Goal: Task Accomplishment & Management: Manage account settings

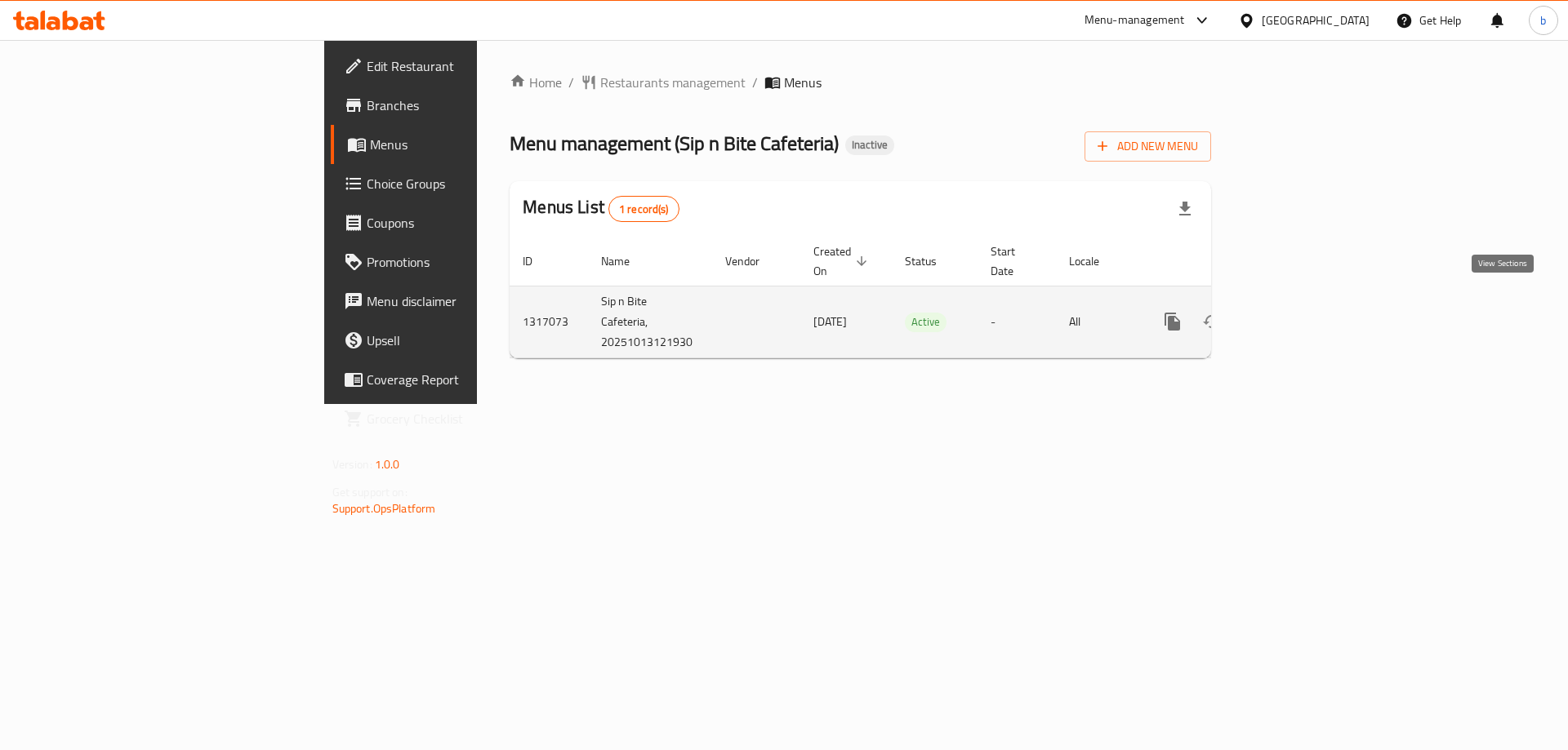
click at [1310, 302] on link "enhanced table" at bounding box center [1290, 322] width 39 height 39
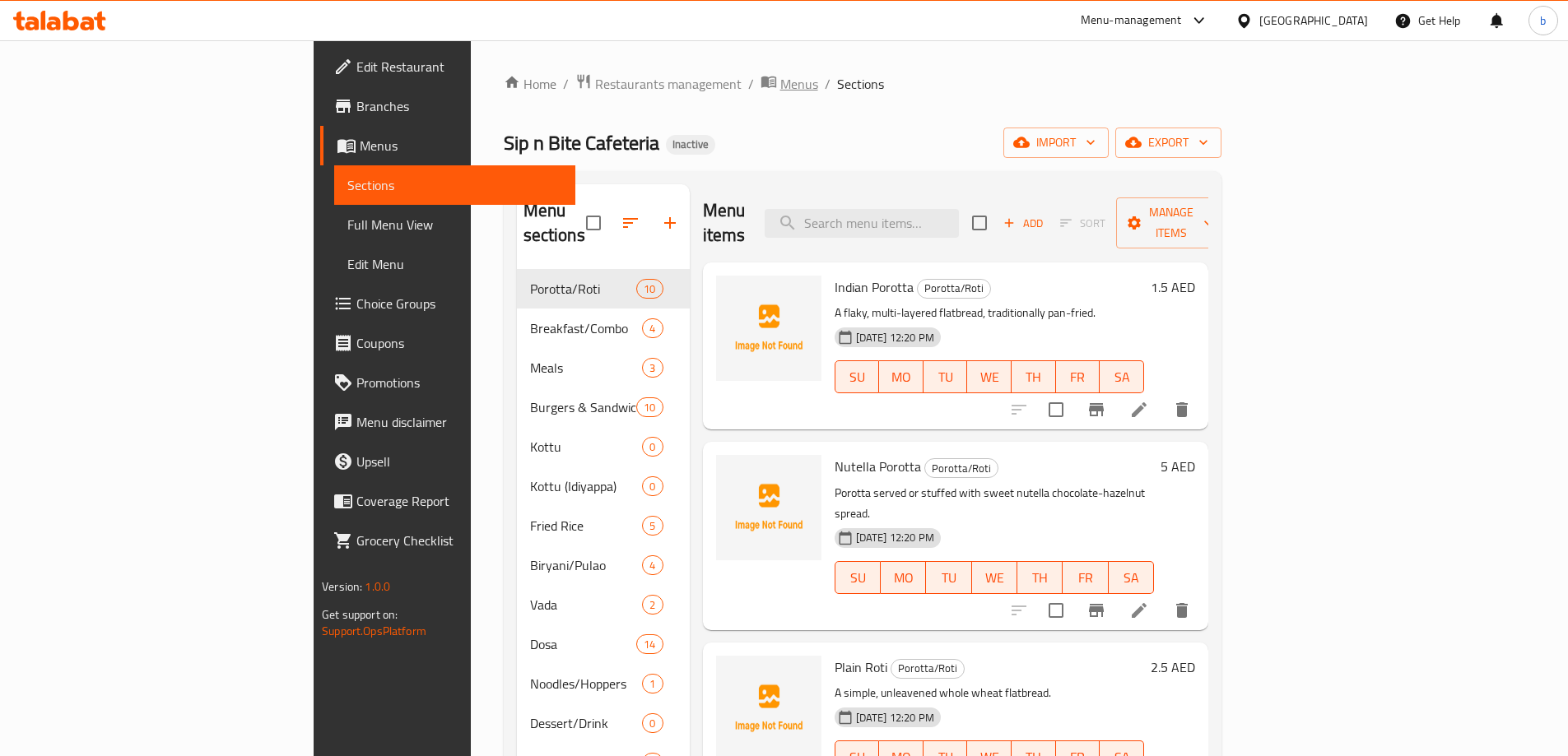
click at [780, 94] on span "Menus" at bounding box center [799, 84] width 38 height 20
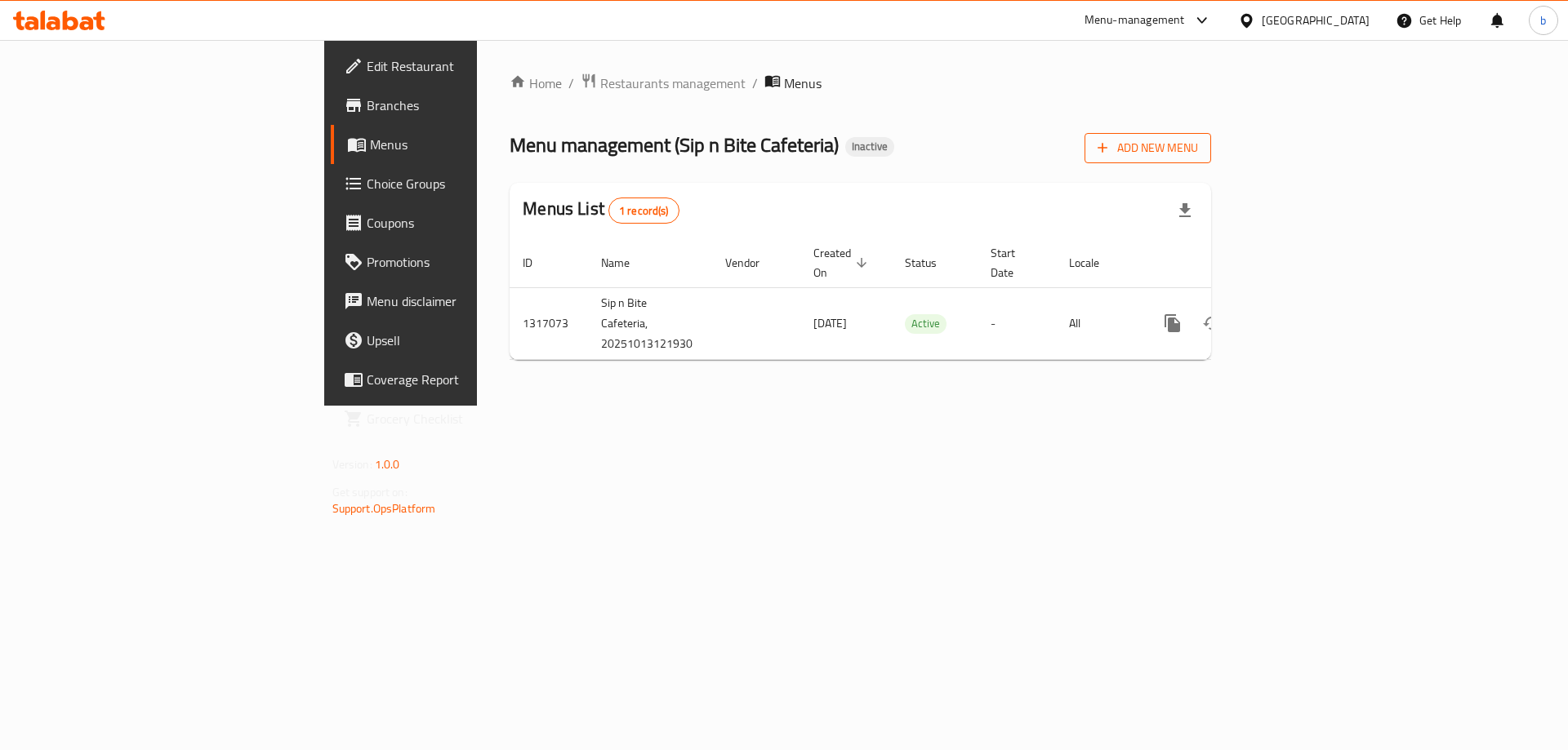
click at [1198, 156] on span "Add New Menu" at bounding box center [1148, 148] width 100 height 20
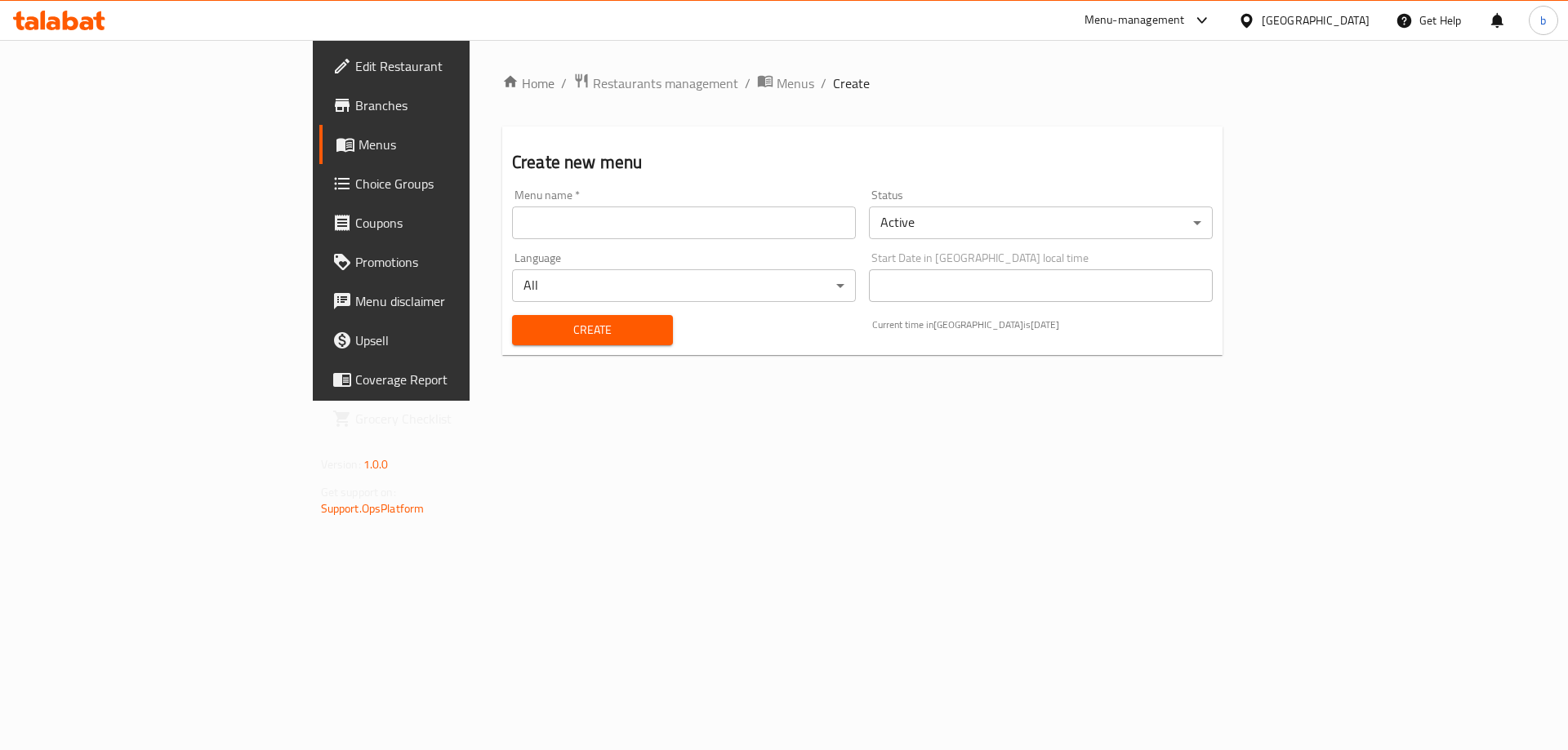
click at [614, 214] on input "text" at bounding box center [684, 222] width 344 height 33
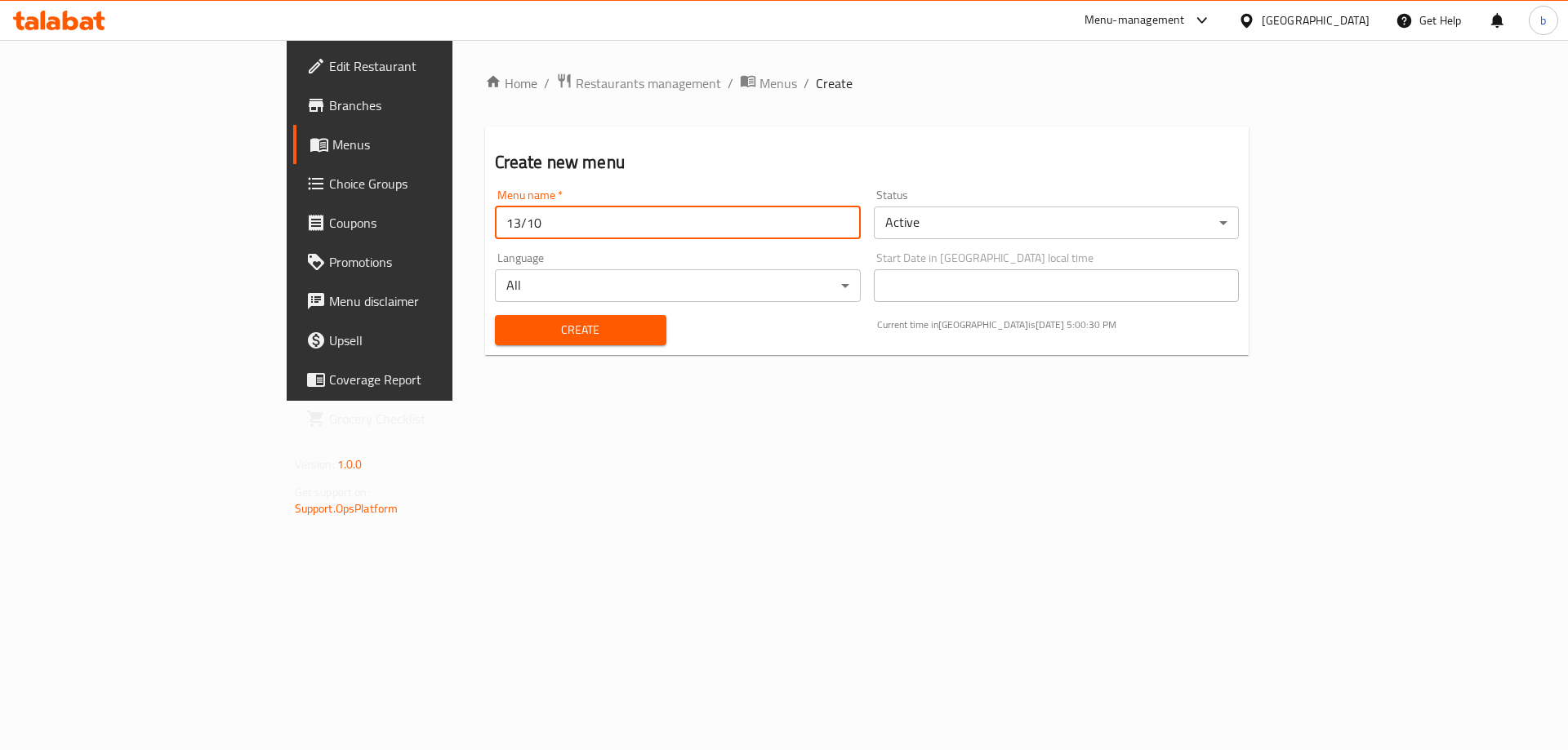
type input "13/10"
click at [494, 316] on button "Create" at bounding box center [580, 330] width 172 height 30
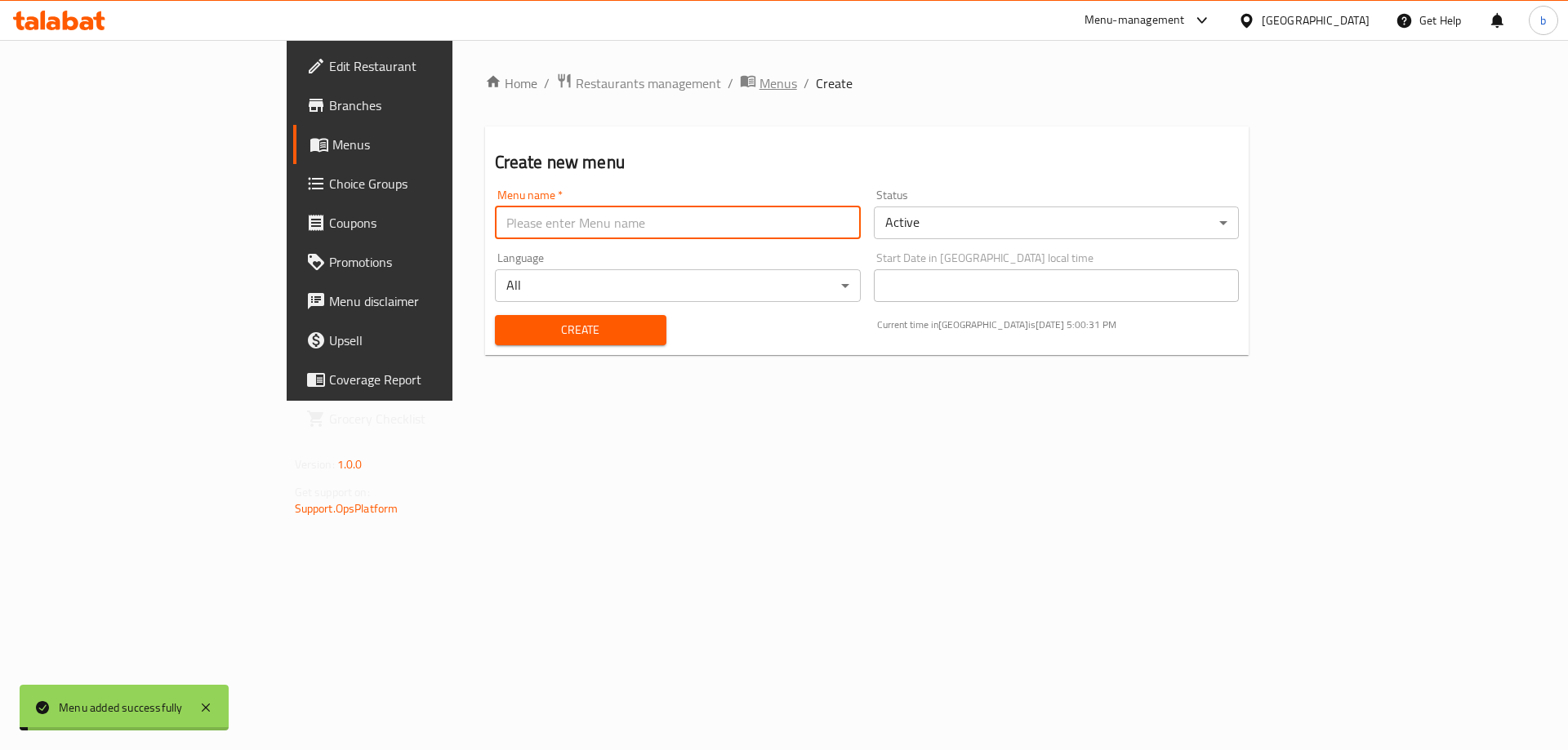
click at [760, 85] on span "Menus" at bounding box center [778, 83] width 38 height 19
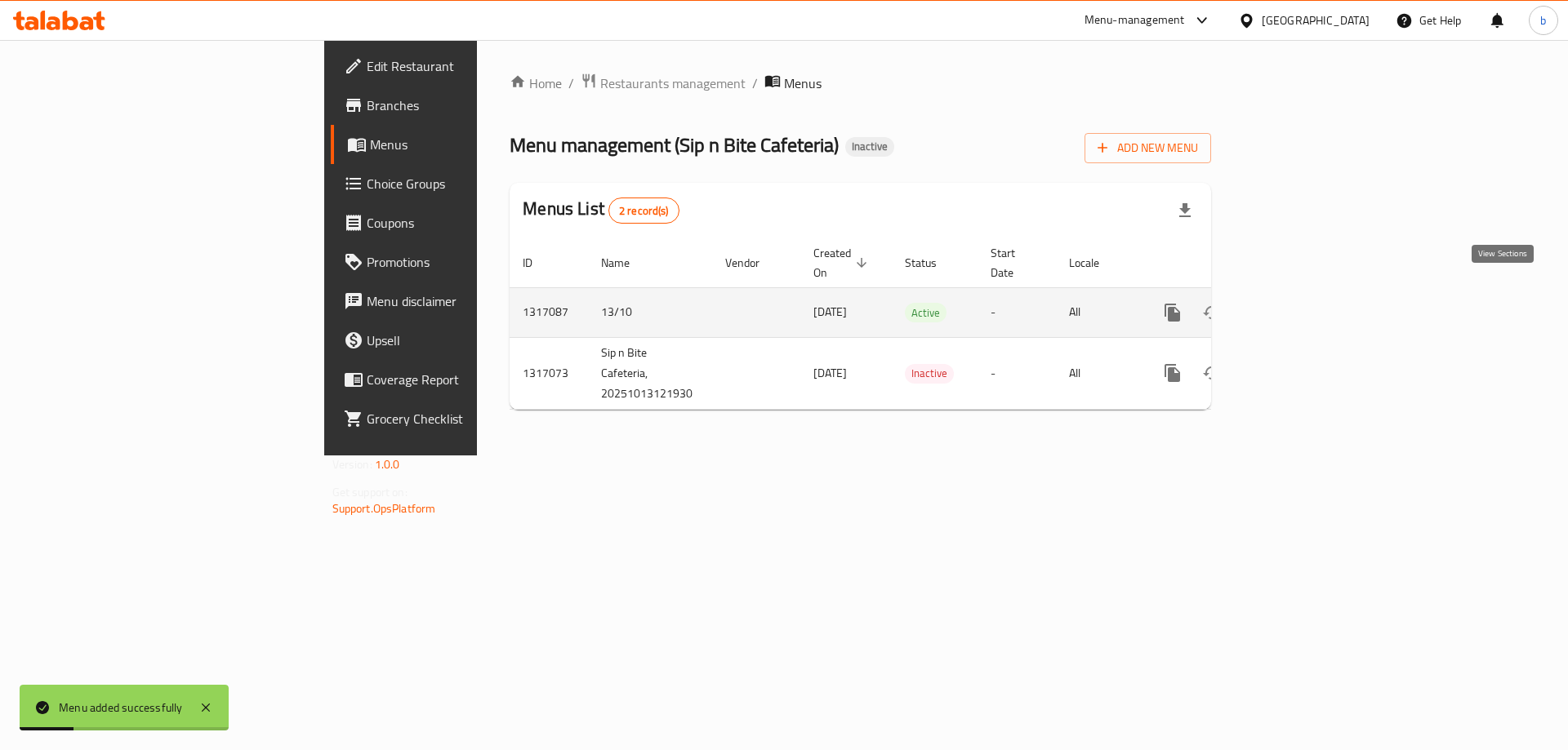
click at [1300, 303] on icon "enhanced table" at bounding box center [1290, 313] width 19 height 19
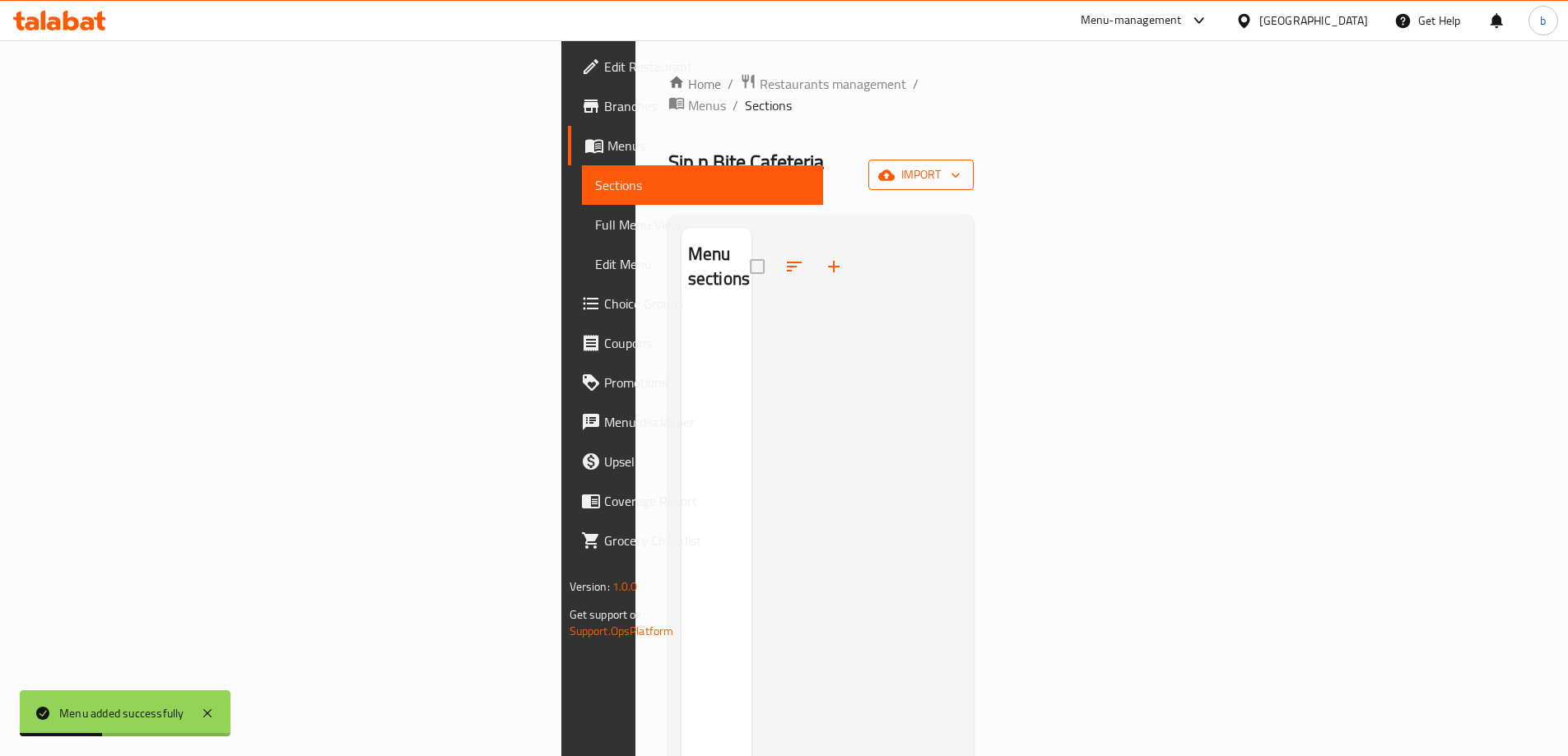
click at [964, 167] on icon "button" at bounding box center [955, 175] width 17 height 17
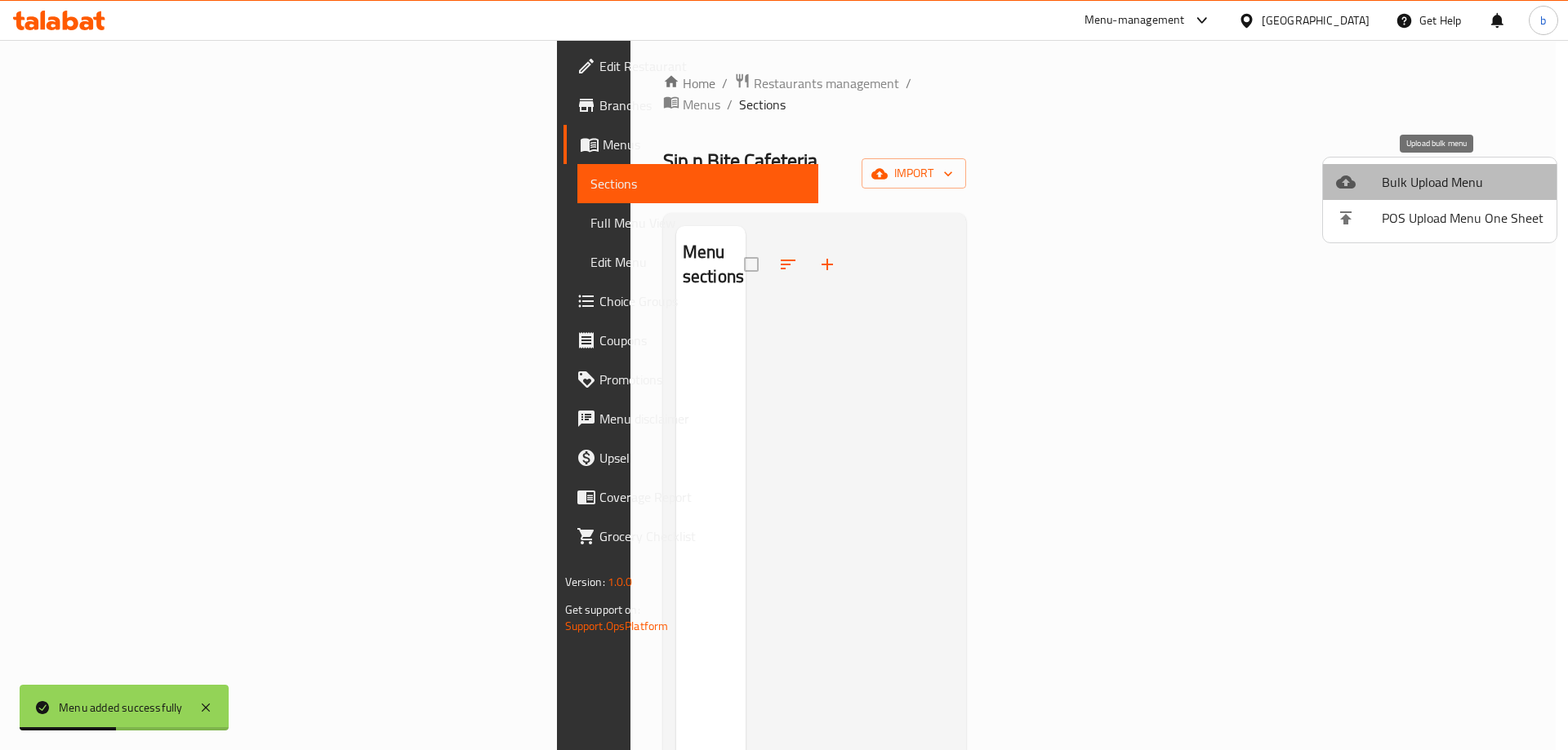
click at [1447, 184] on span "Bulk Upload Menu" at bounding box center [1462, 182] width 161 height 19
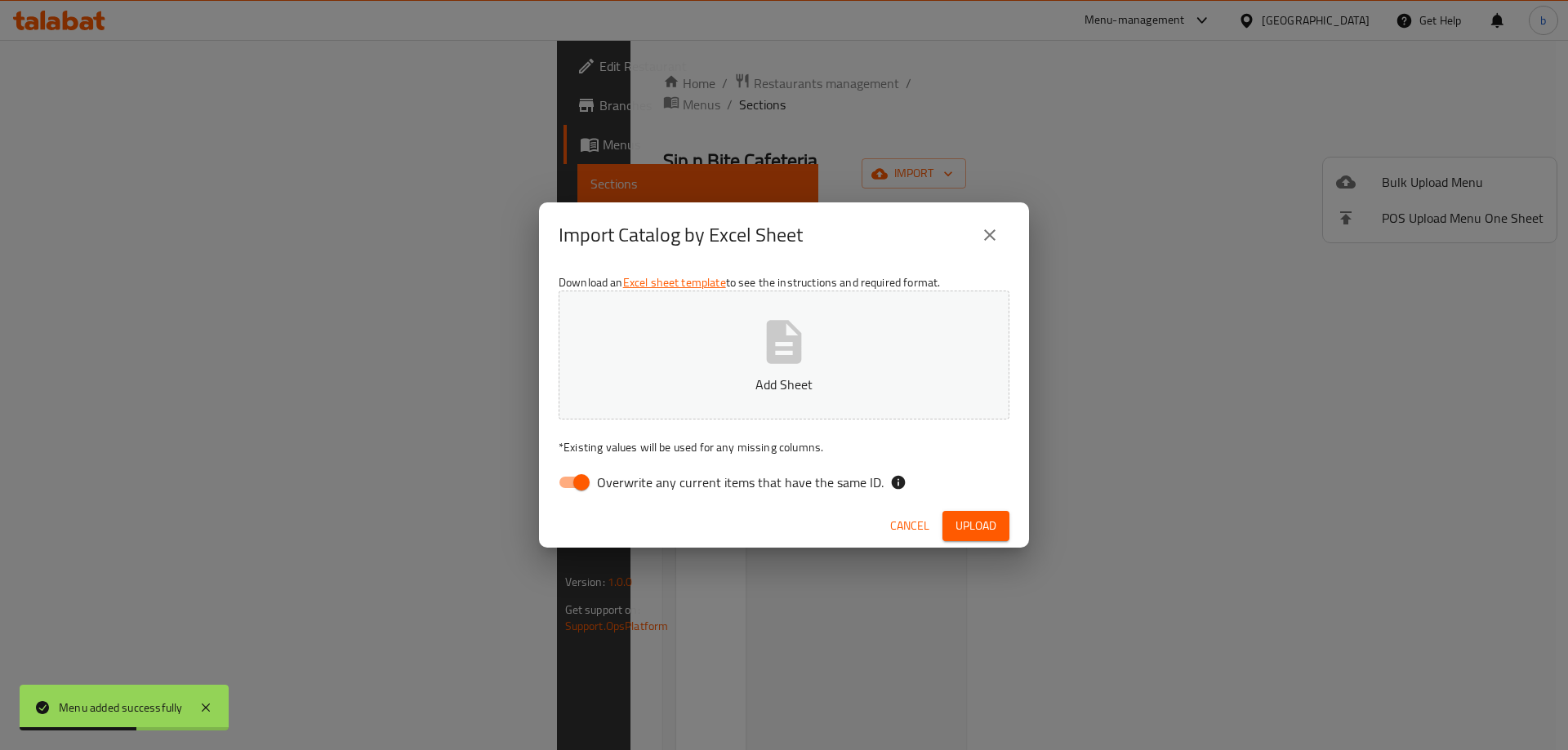
click at [579, 483] on input "Overwrite any current items that have the same ID." at bounding box center [582, 482] width 93 height 31
checkbox input "false"
click at [807, 363] on icon "button" at bounding box center [784, 342] width 52 height 52
click at [965, 520] on span "Upload" at bounding box center [976, 526] width 41 height 20
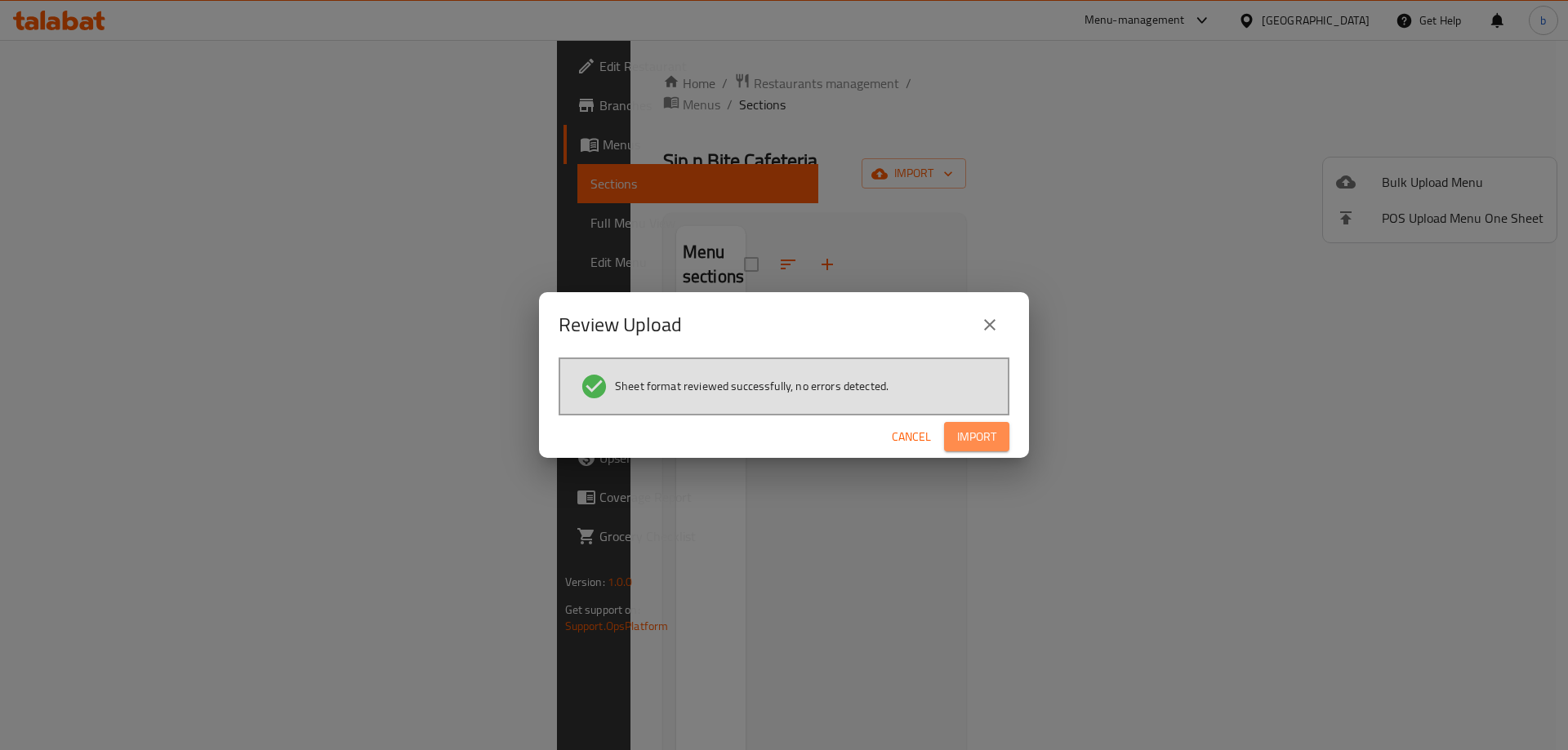
click at [983, 448] on button "Import" at bounding box center [977, 437] width 65 height 30
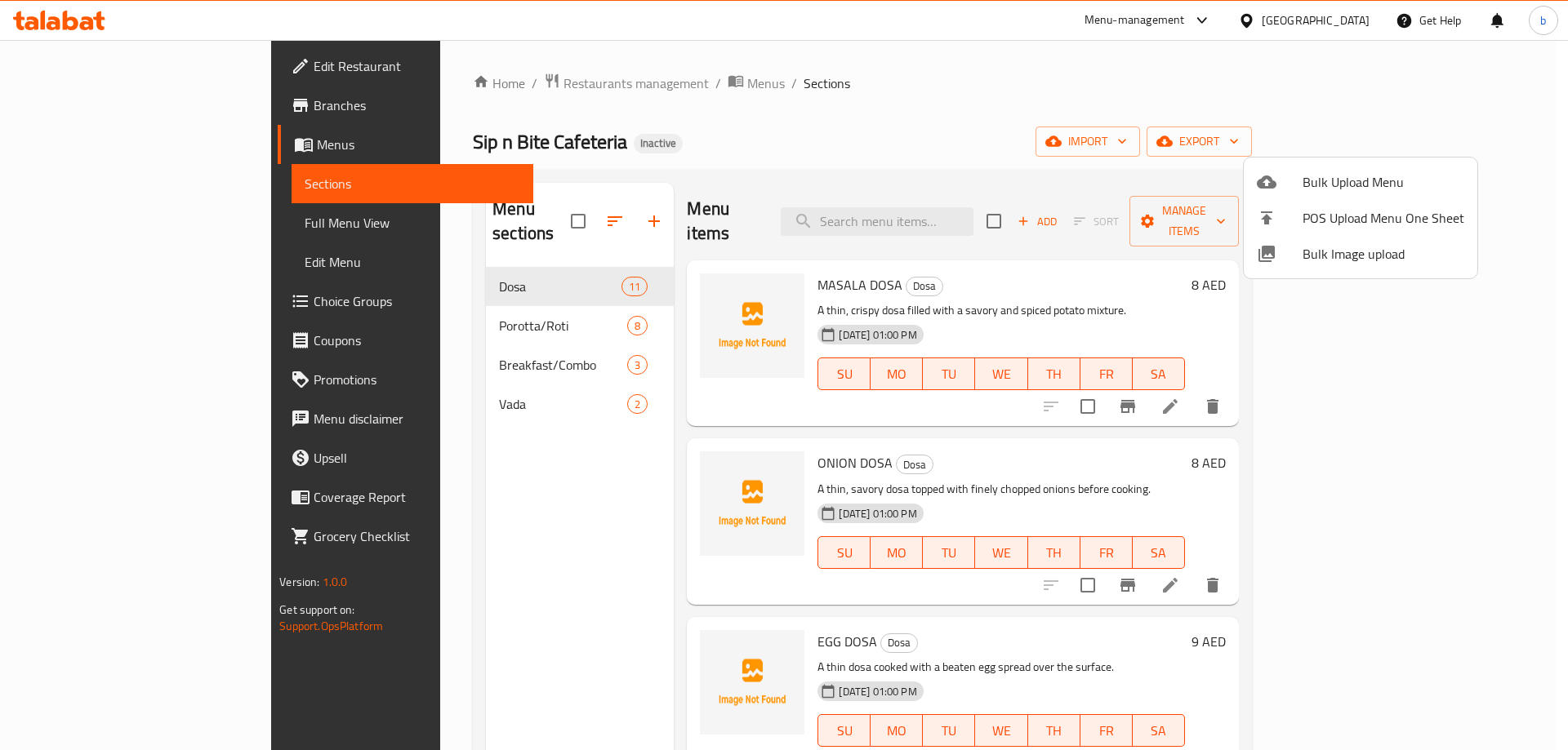
click at [1433, 382] on div at bounding box center [784, 375] width 1568 height 750
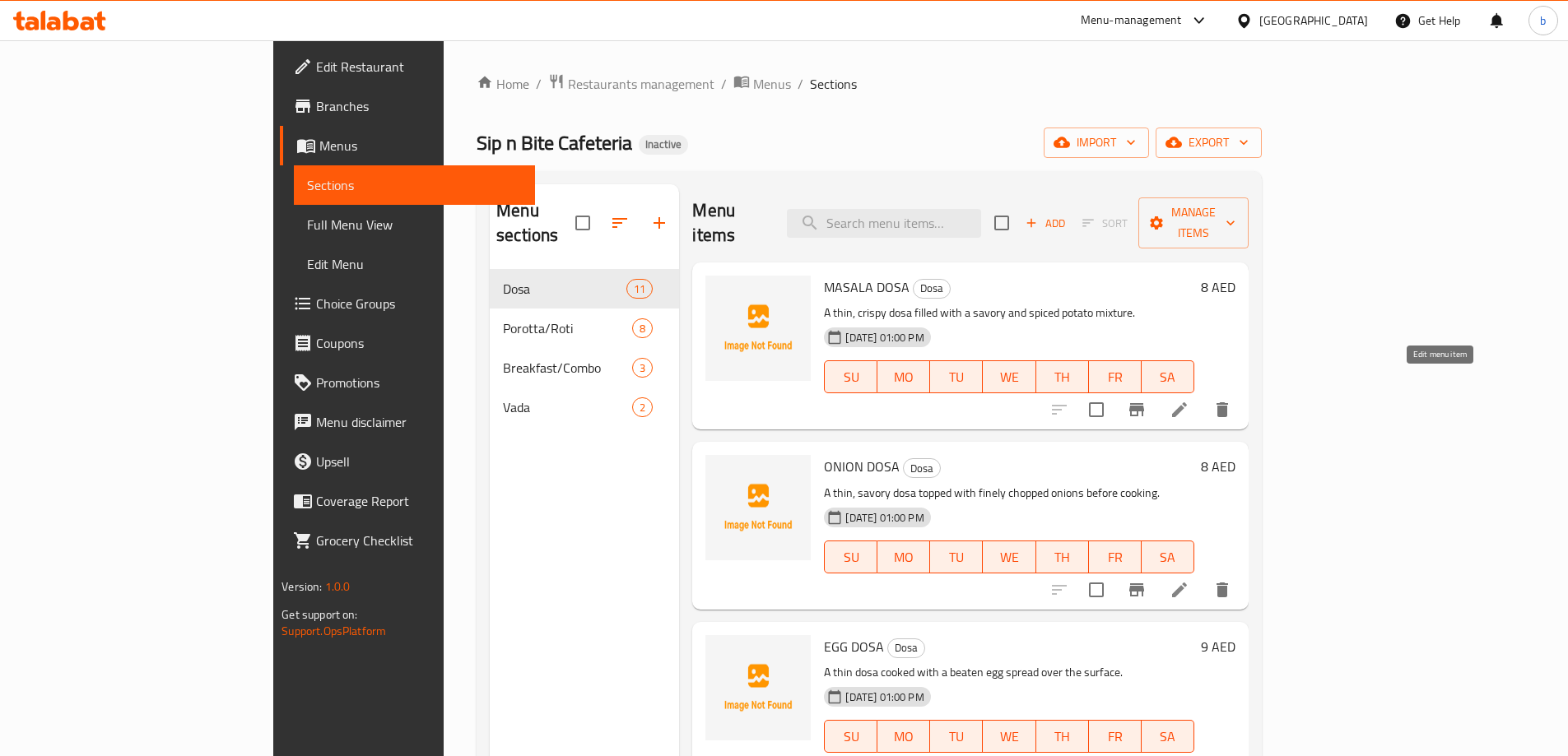
click at [1187, 402] on icon at bounding box center [1179, 410] width 15 height 15
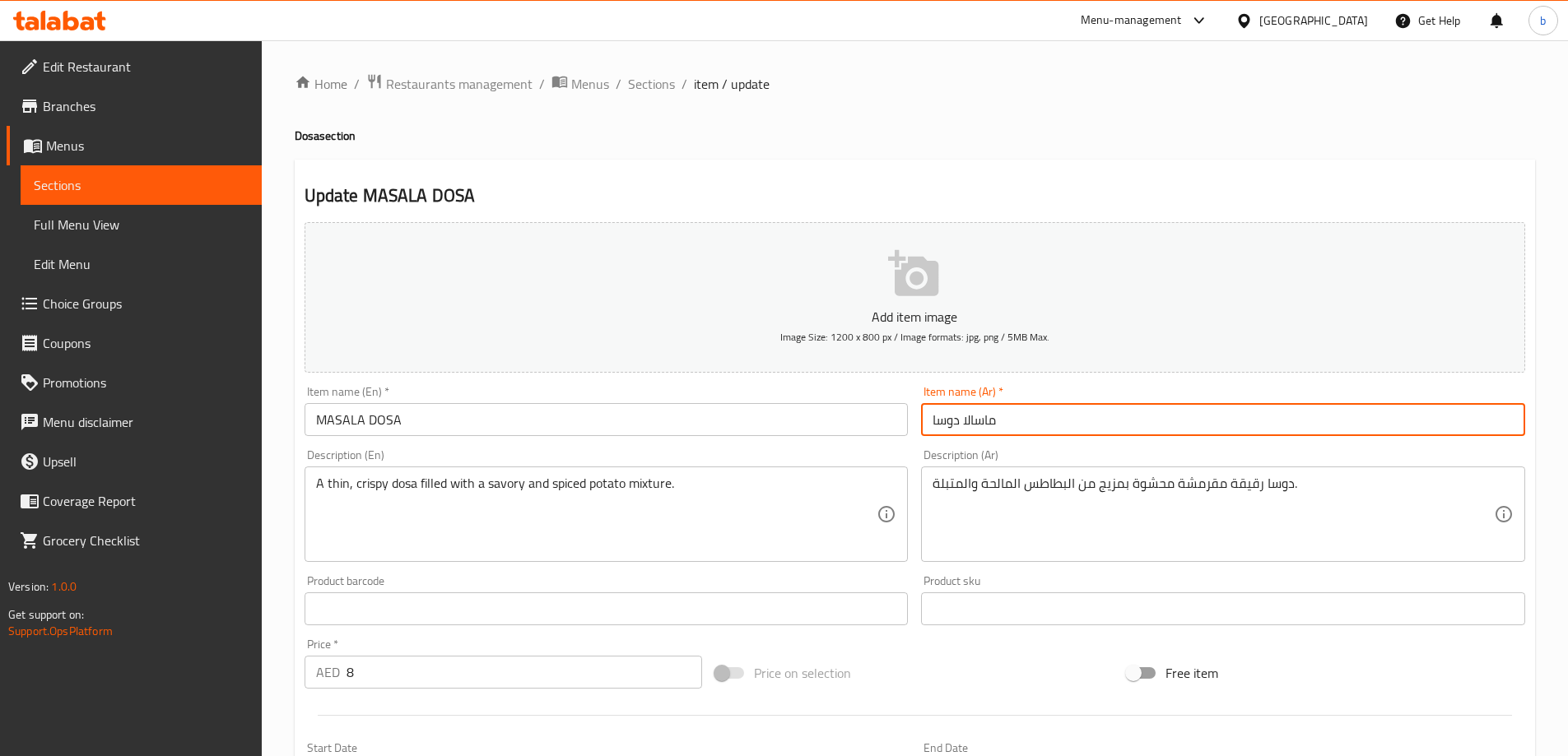
drag, startPoint x: 962, startPoint y: 419, endPoint x: 1071, endPoint y: 435, distance: 110.2
click at [1070, 435] on input "ماسالا دوسا" at bounding box center [1223, 419] width 604 height 33
paste input "ماسالا"
drag, startPoint x: 968, startPoint y: 420, endPoint x: 1090, endPoint y: 439, distance: 123.5
click at [1086, 439] on div "Item name (Ar)   * ماسالا دوسا Item name (Ar) *" at bounding box center [1222, 410] width 617 height 63
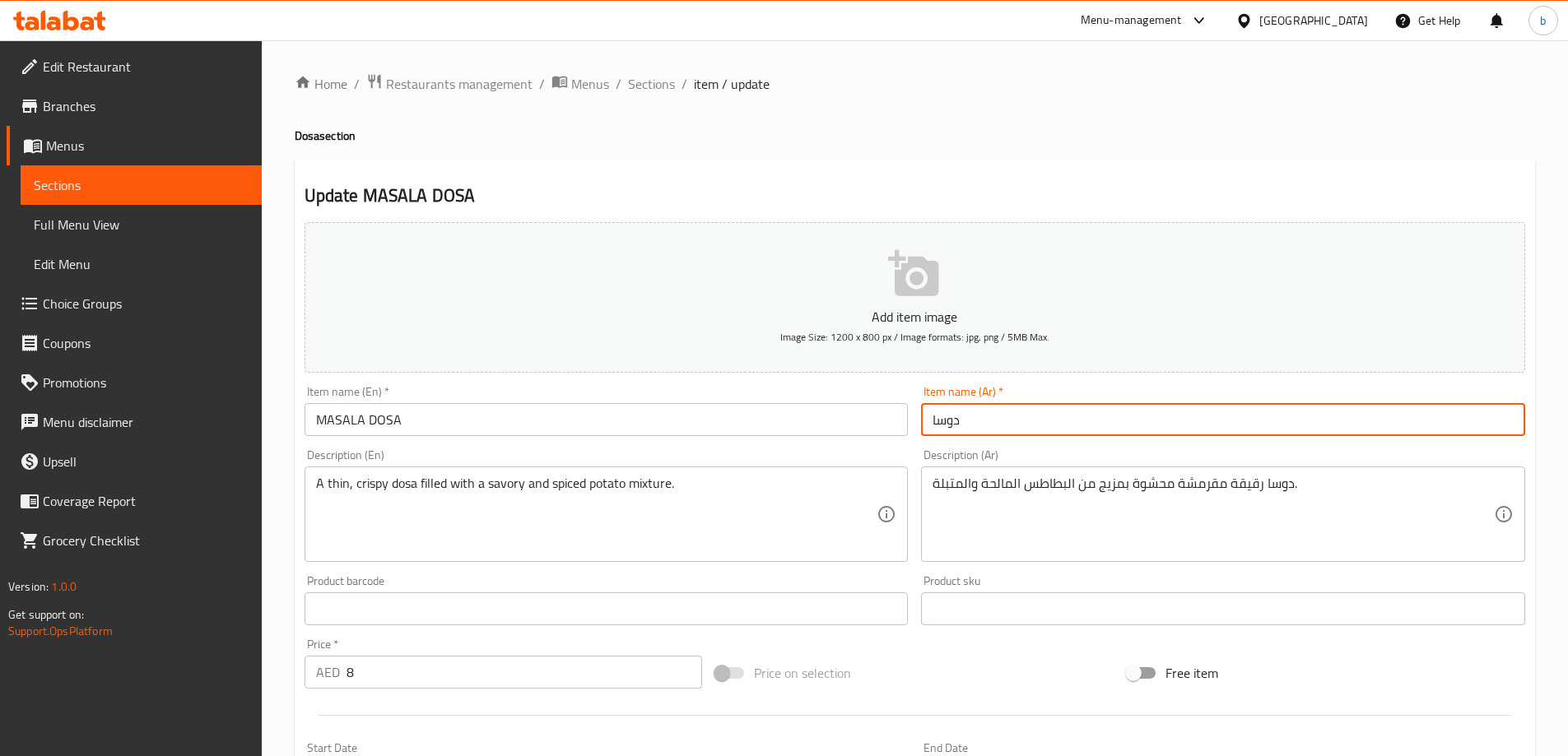
click at [981, 422] on input "دوسا" at bounding box center [1223, 419] width 604 height 33
paste input "ماسالا"
click at [968, 421] on input "دوساماسالا" at bounding box center [1223, 419] width 604 height 33
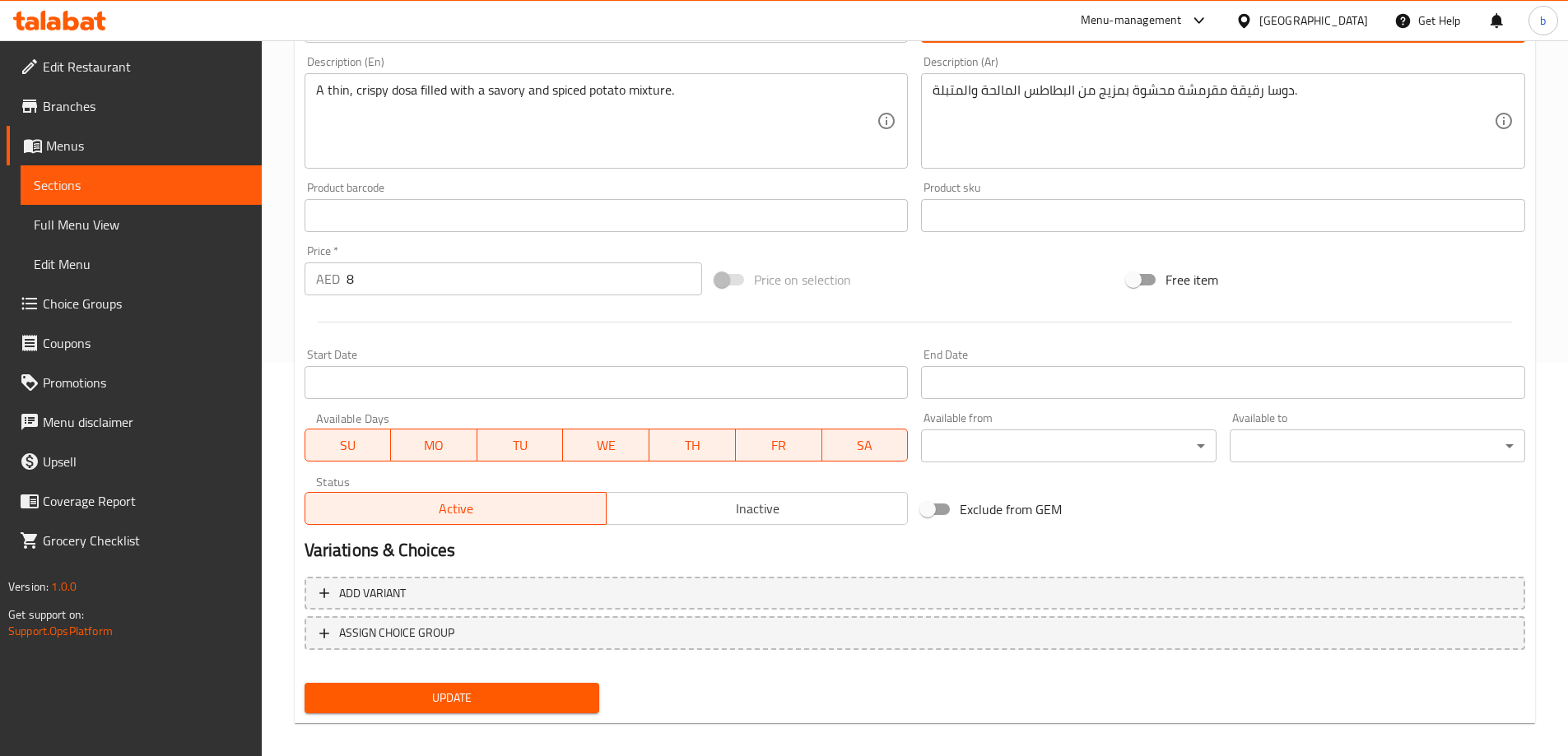
scroll to position [407, 0]
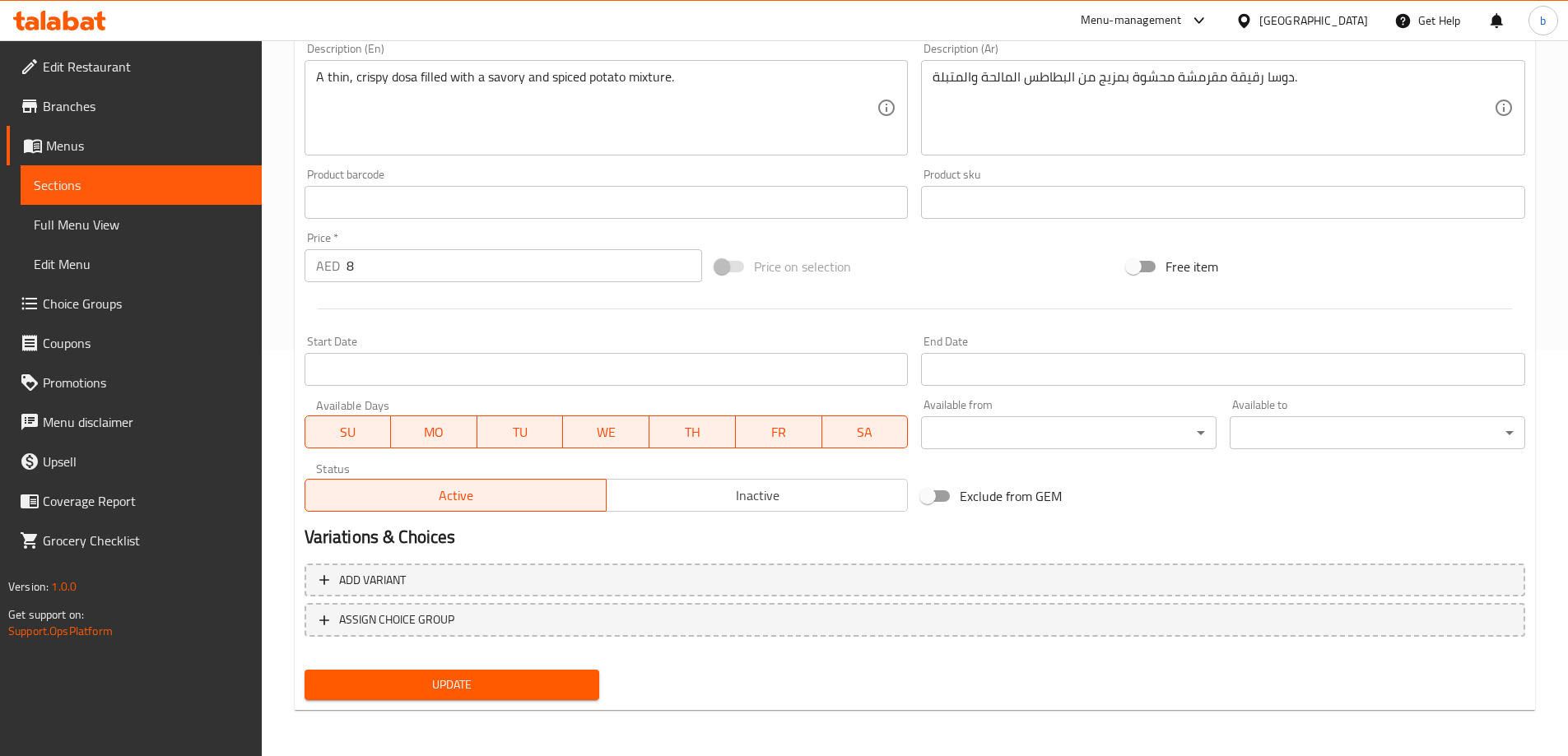
type input "دوسا ماسالا"
click at [402, 678] on span "Update" at bounding box center [452, 685] width 269 height 20
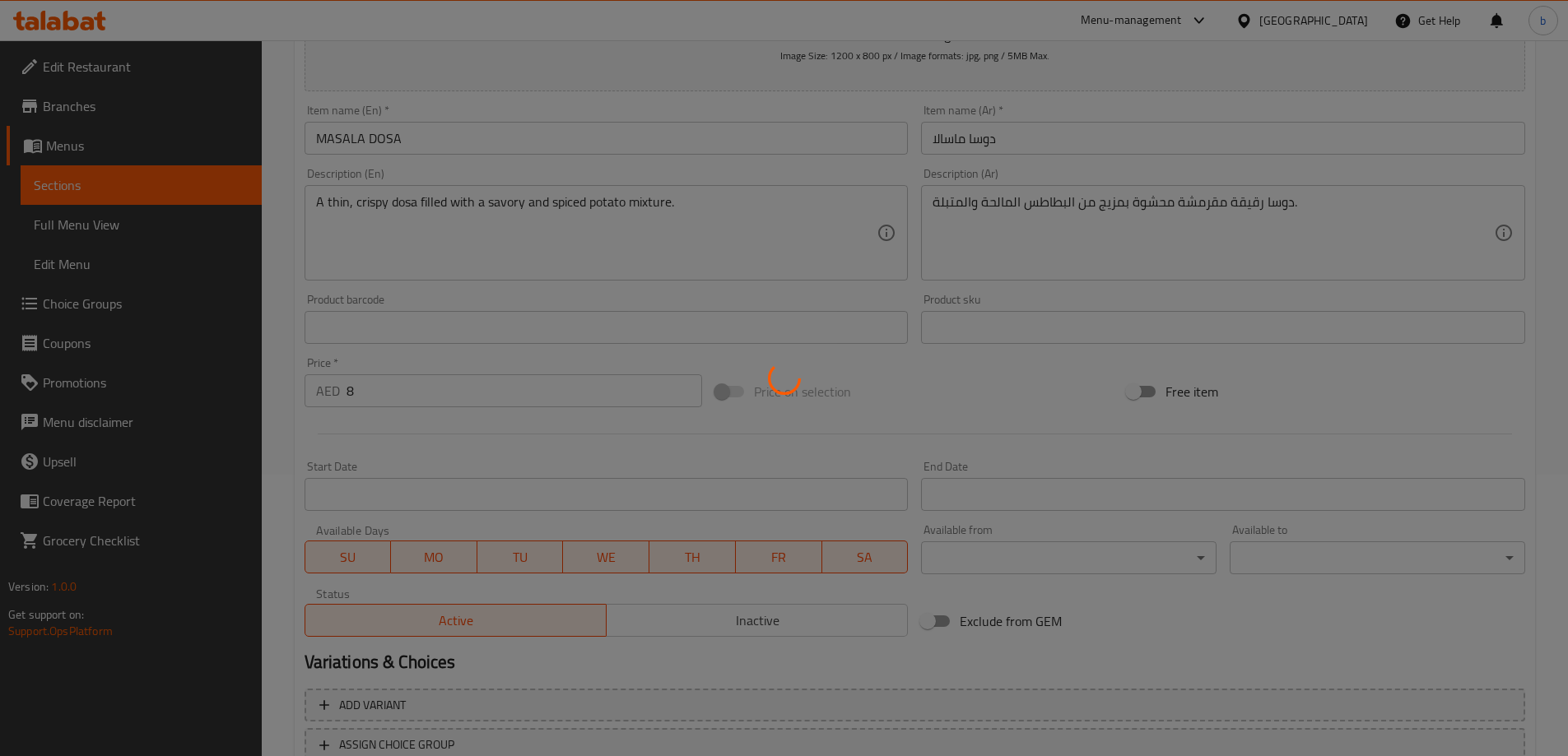
scroll to position [0, 0]
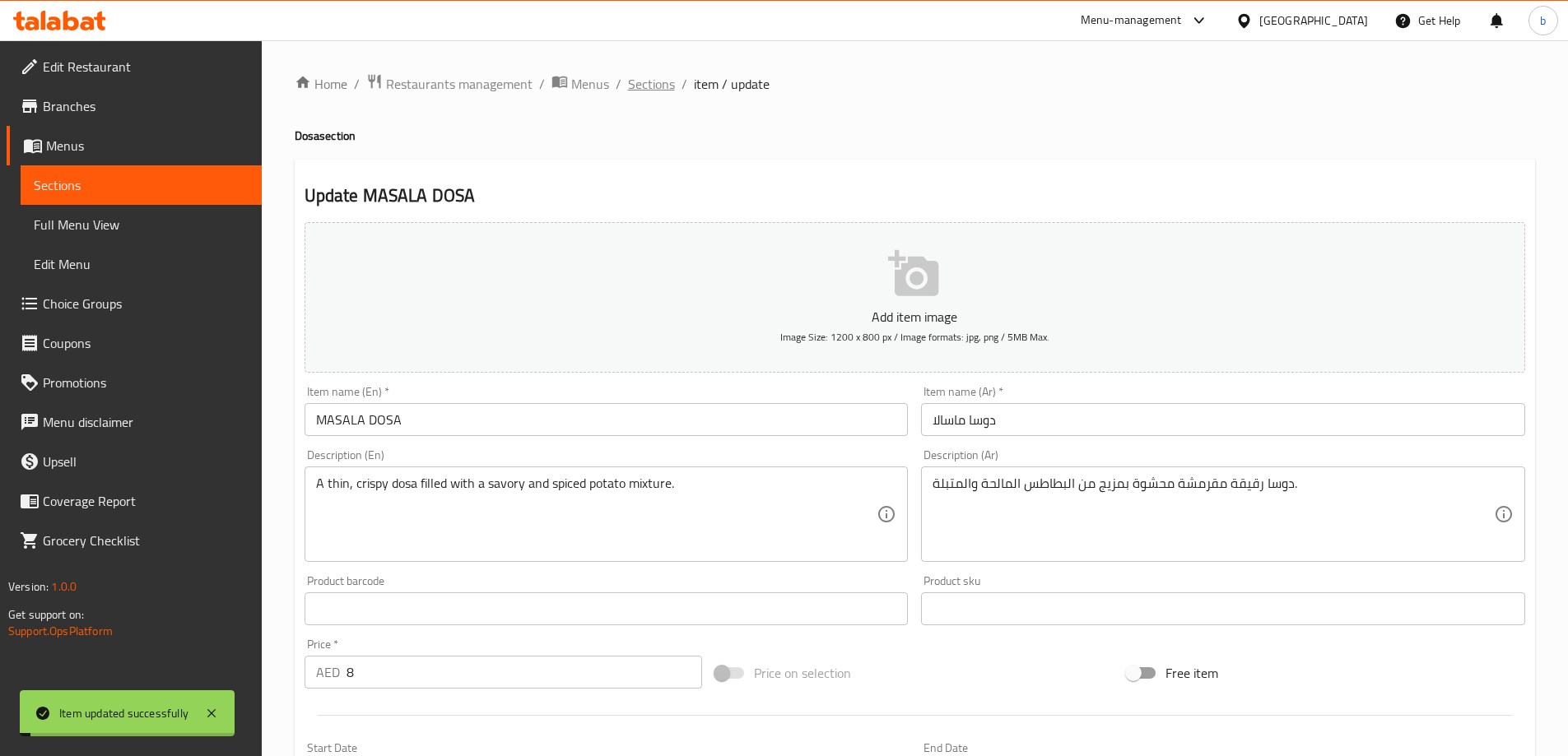
click at [660, 84] on span "Sections" at bounding box center [651, 84] width 47 height 20
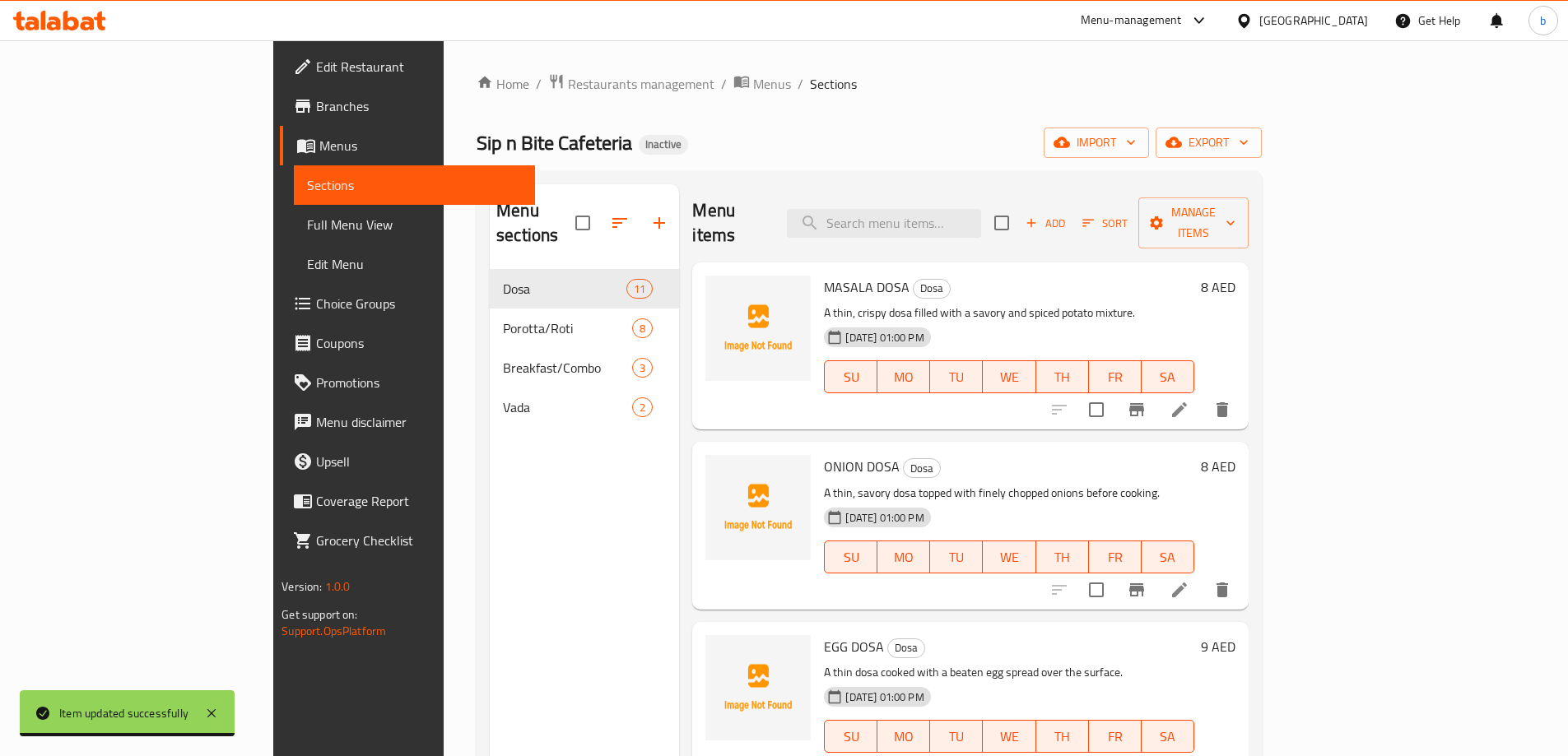
scroll to position [164, 0]
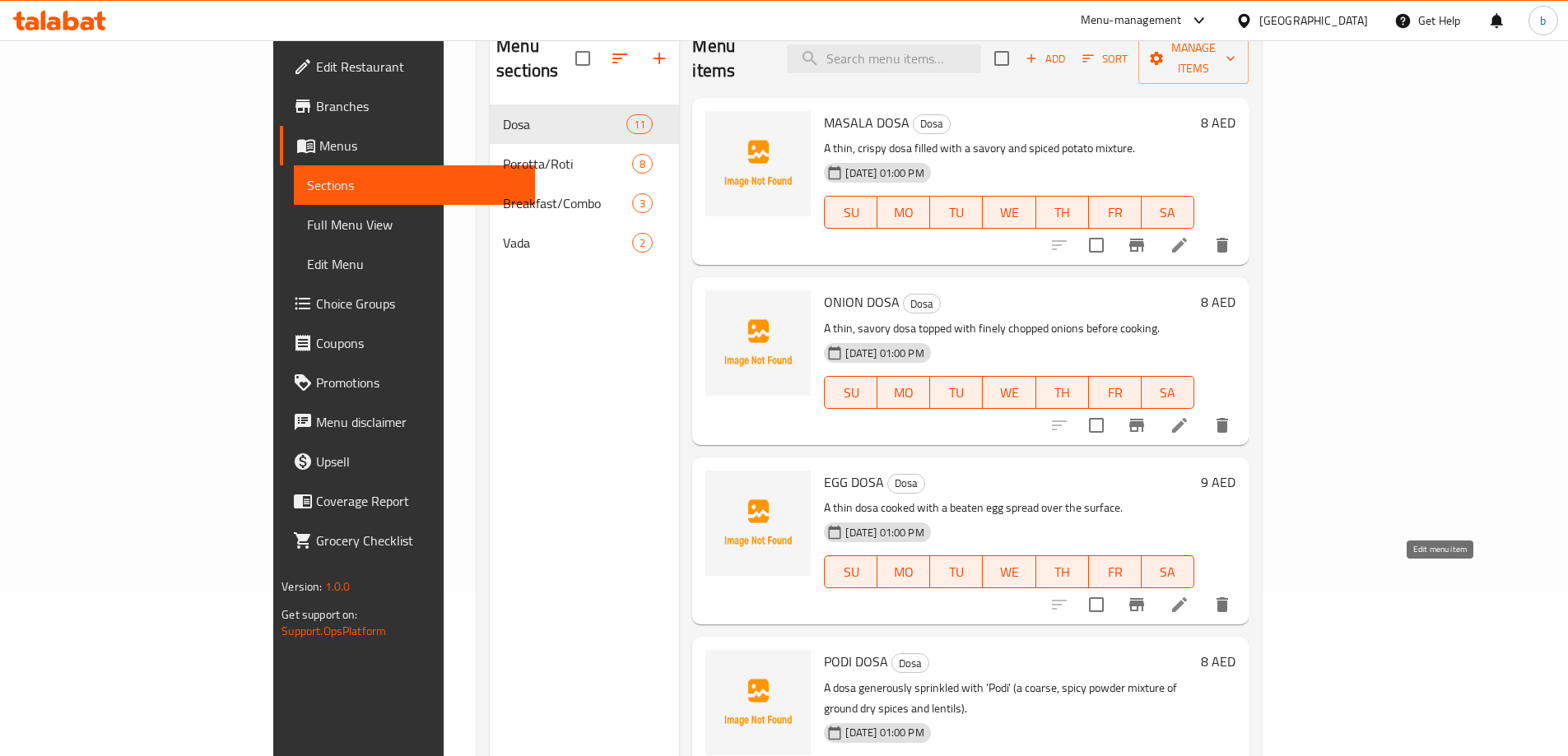
click at [1190, 595] on icon at bounding box center [1180, 605] width 20 height 20
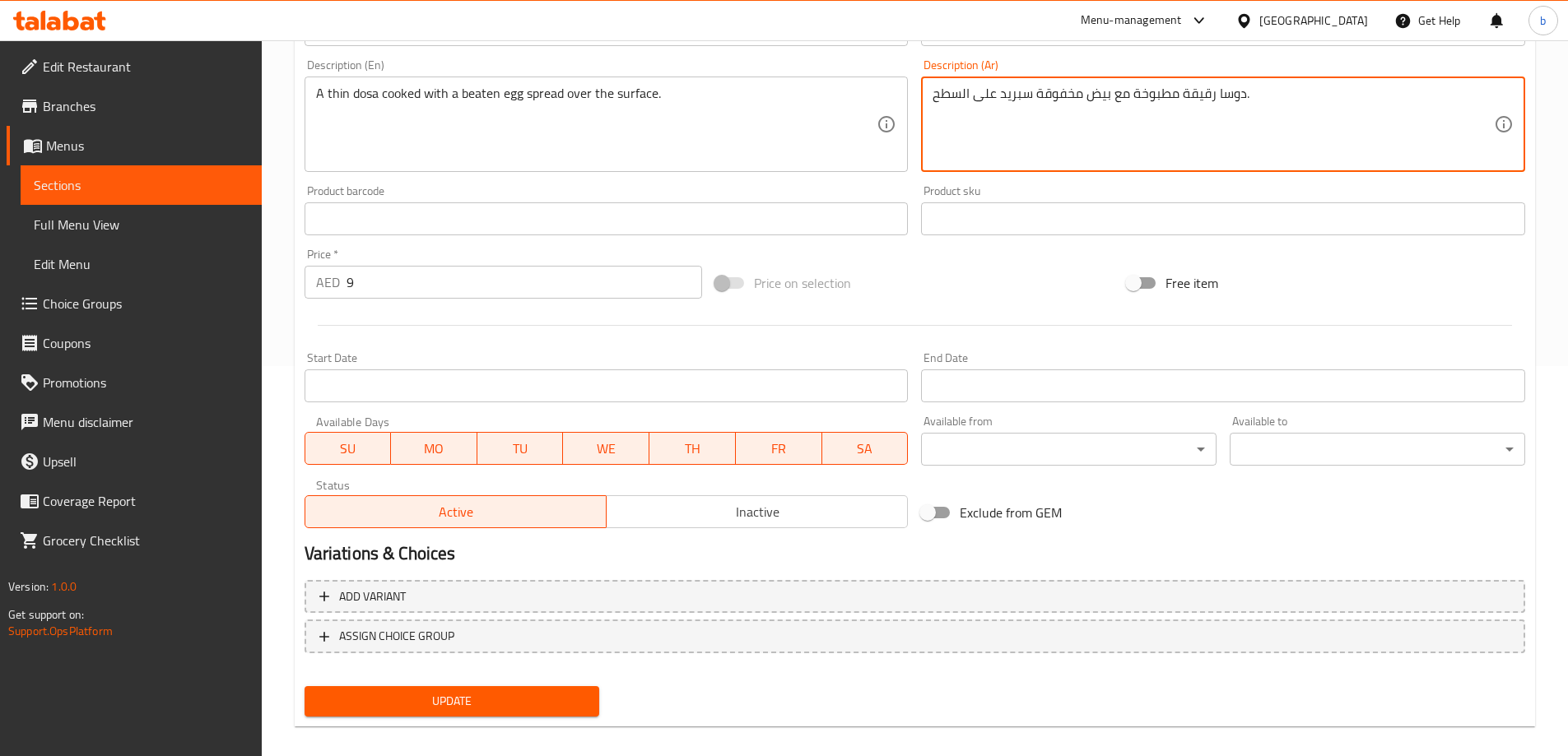
scroll to position [407, 0]
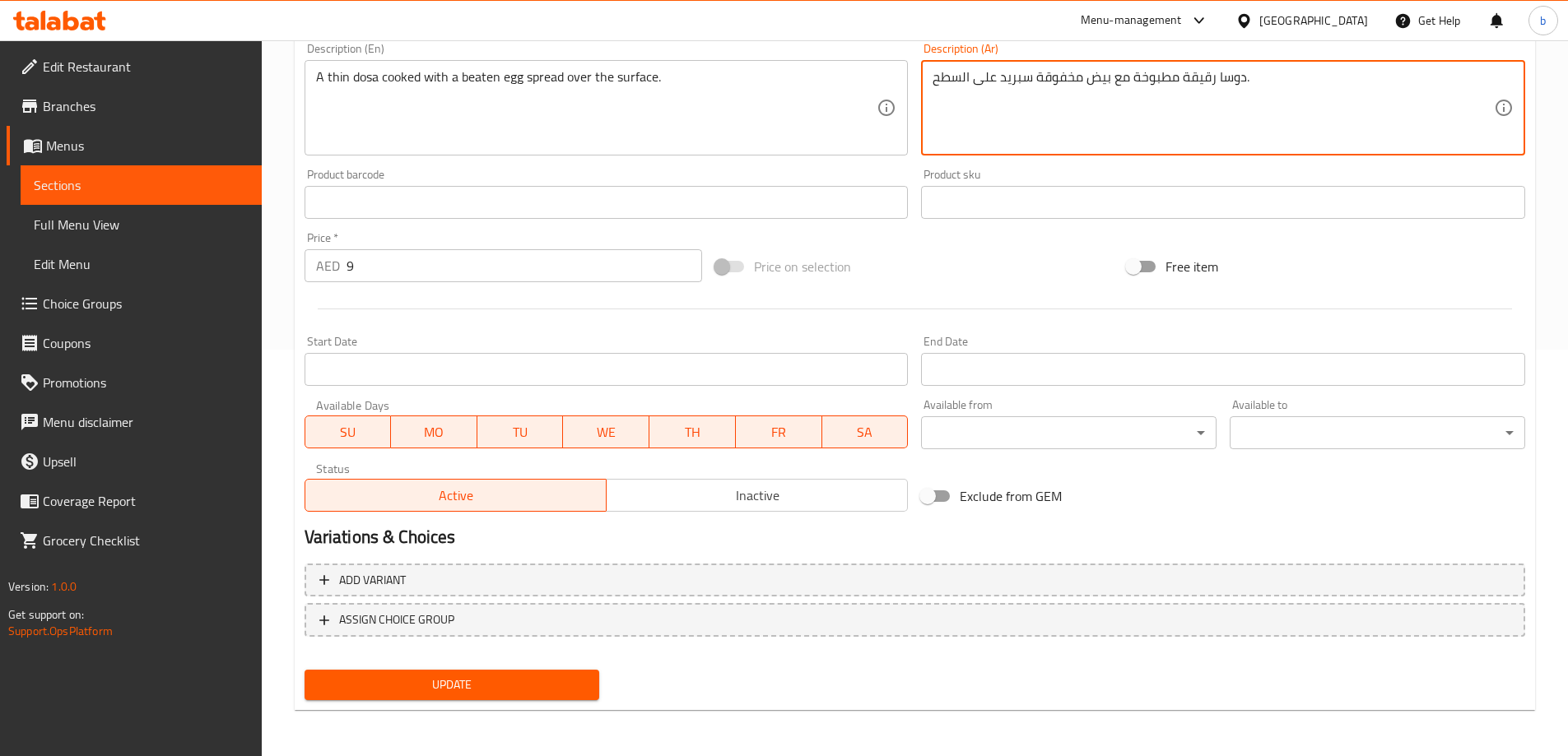
type textarea "دوسا رقيقة مطبوخة مع بيض مخفوقة سبريد على السطح."
click at [510, 676] on span "Update" at bounding box center [452, 685] width 269 height 20
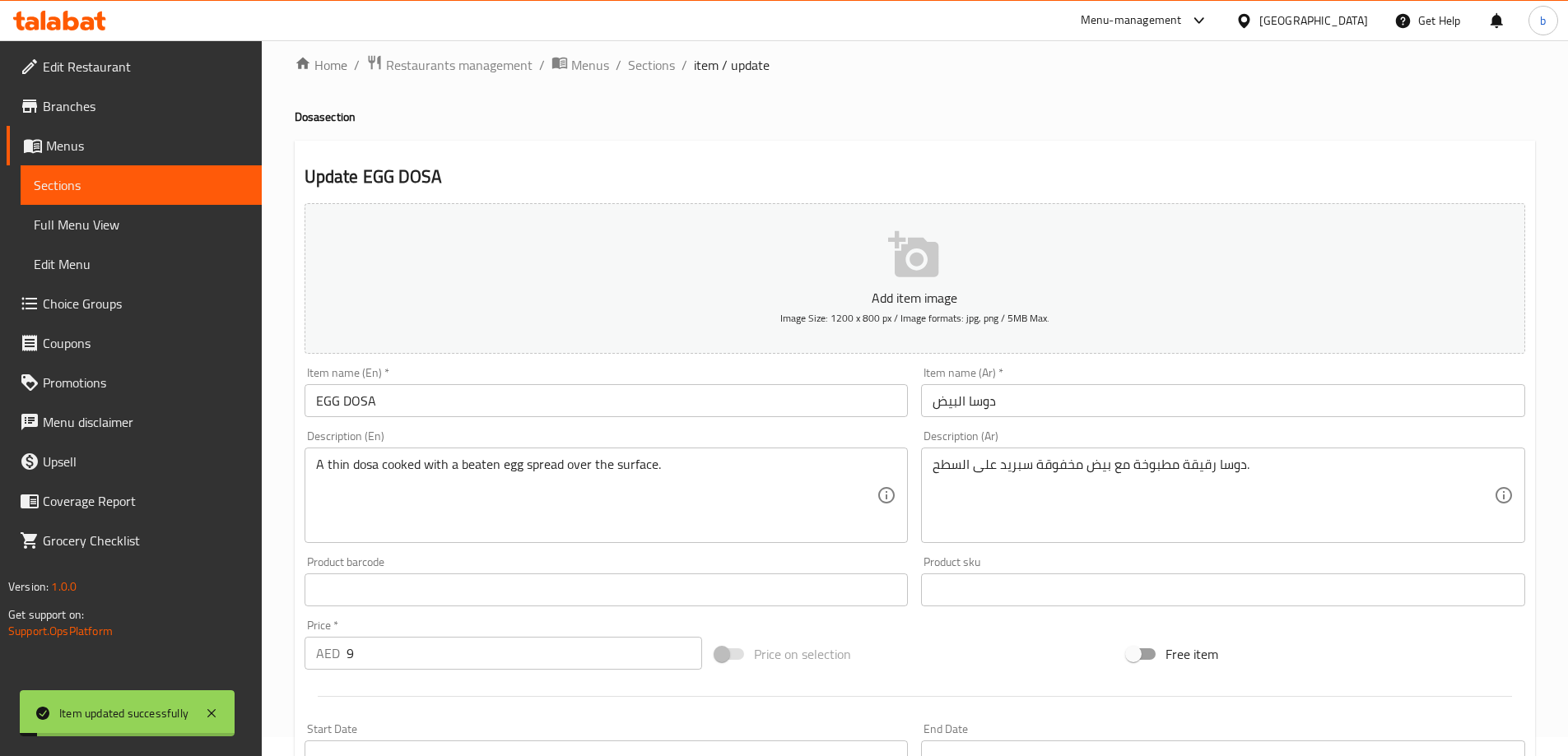
scroll to position [0, 0]
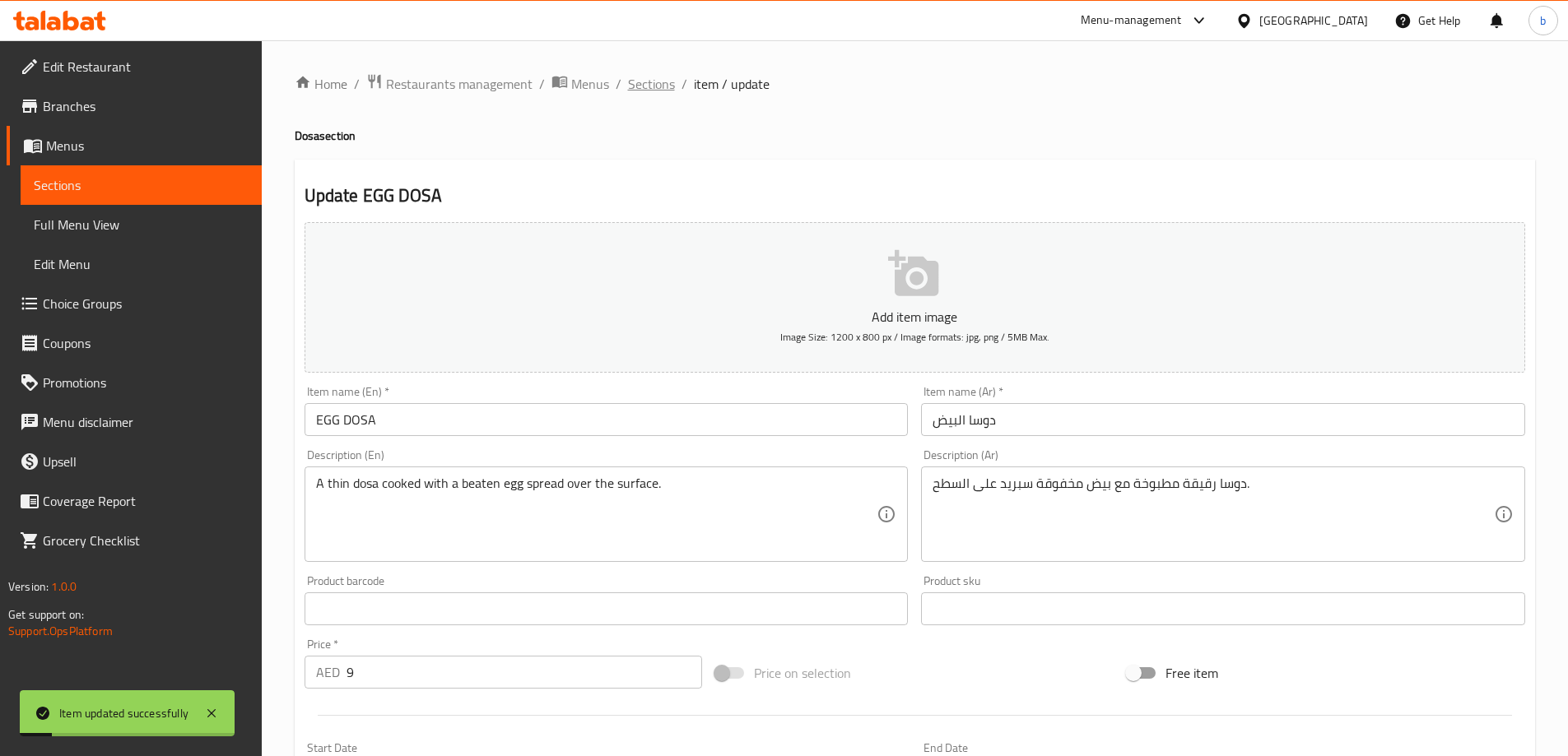
click at [638, 87] on span "Sections" at bounding box center [651, 84] width 47 height 20
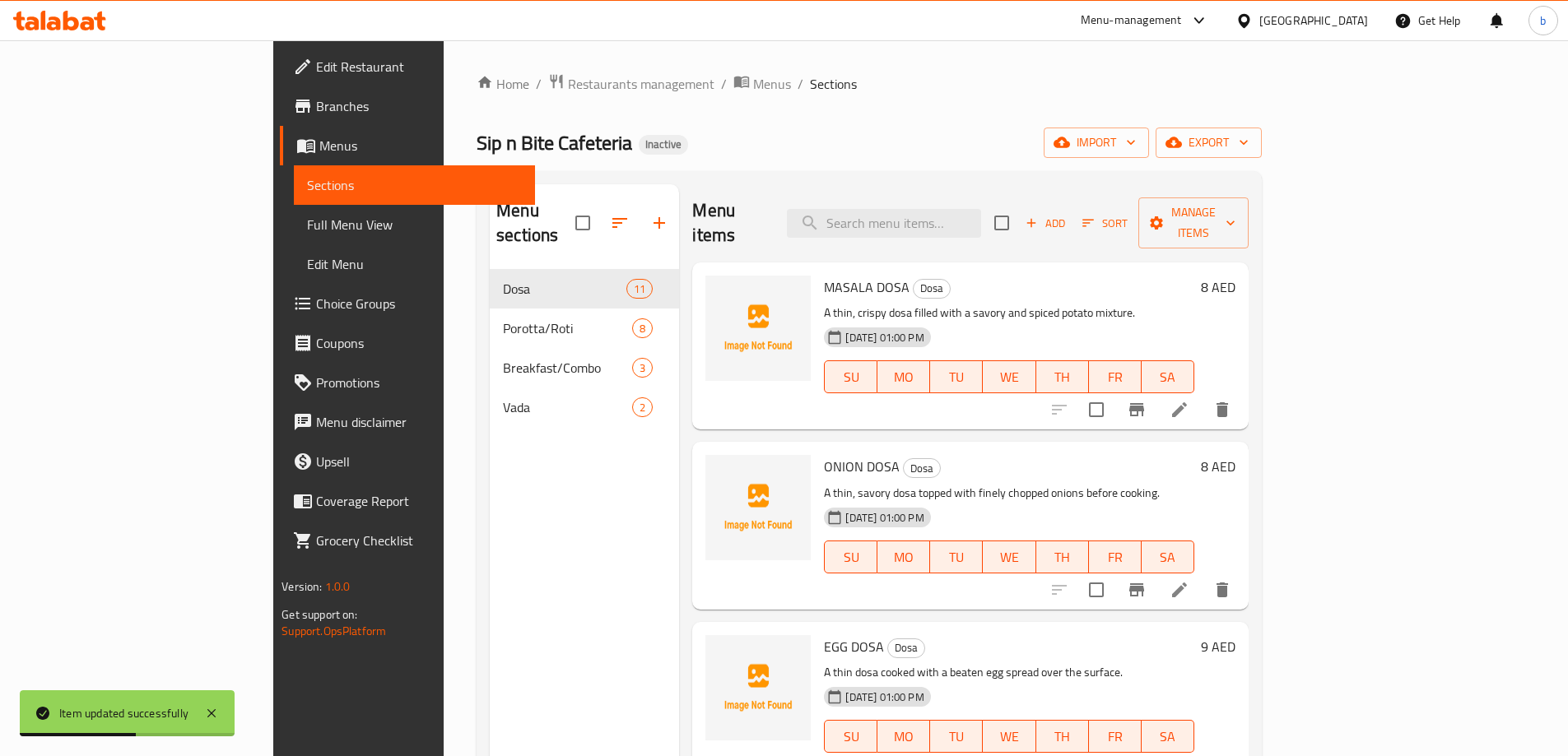
click at [1203, 755] on li at bounding box center [1180, 769] width 46 height 29
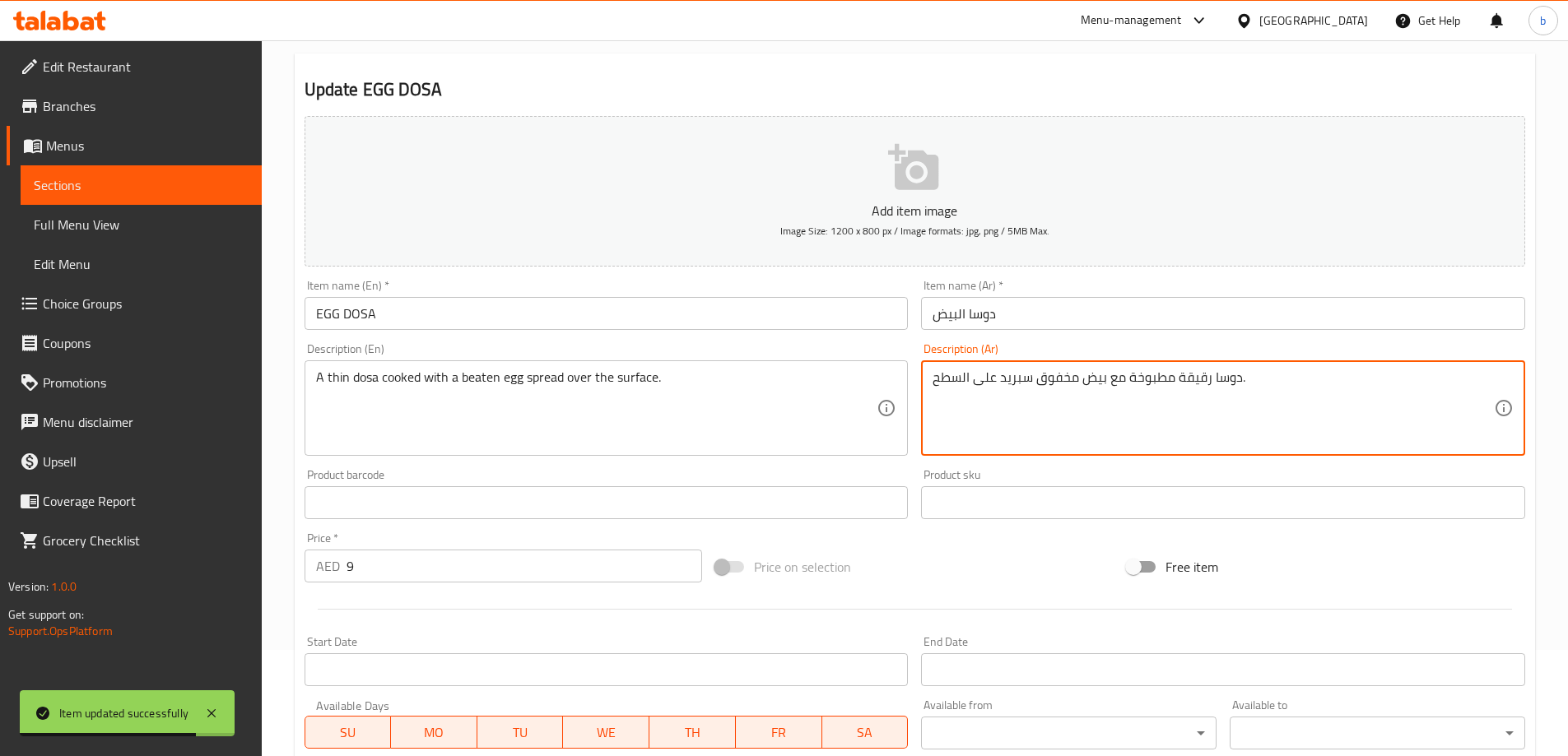
scroll to position [407, 0]
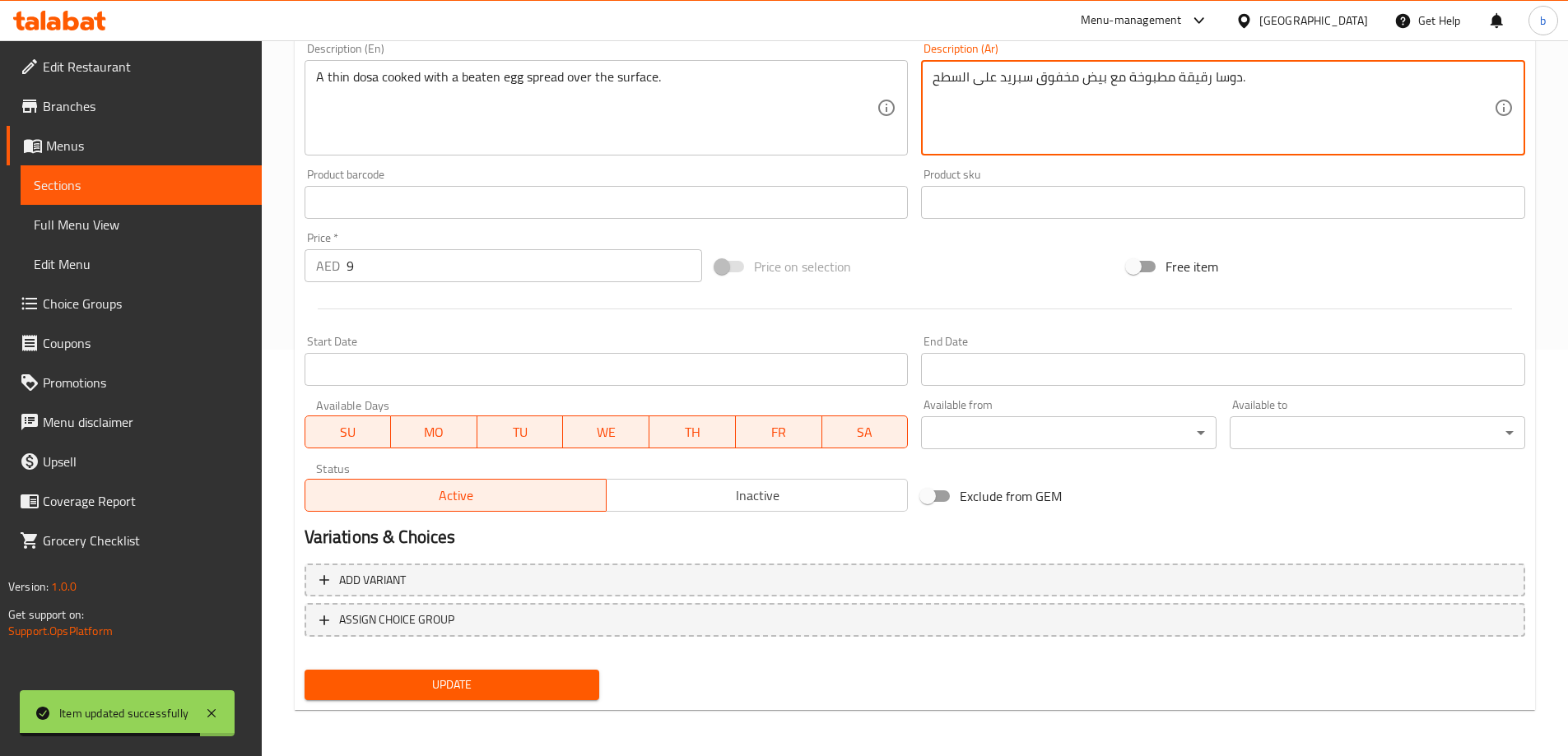
type textarea "دوسا رقيقة مطبوخة مع بيض مخفوق سبريد على السطح."
click at [513, 676] on span "Update" at bounding box center [452, 685] width 269 height 20
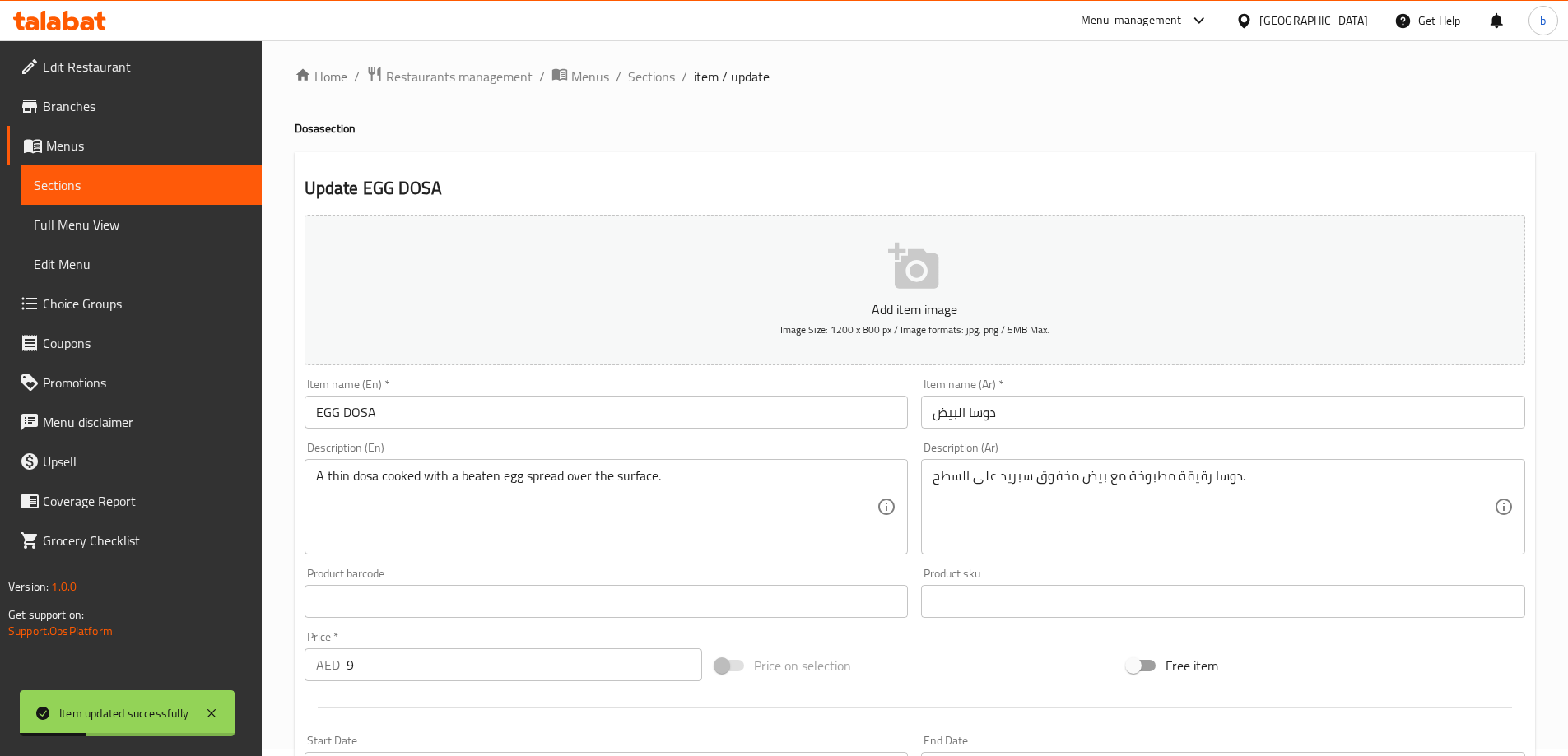
scroll to position [0, 0]
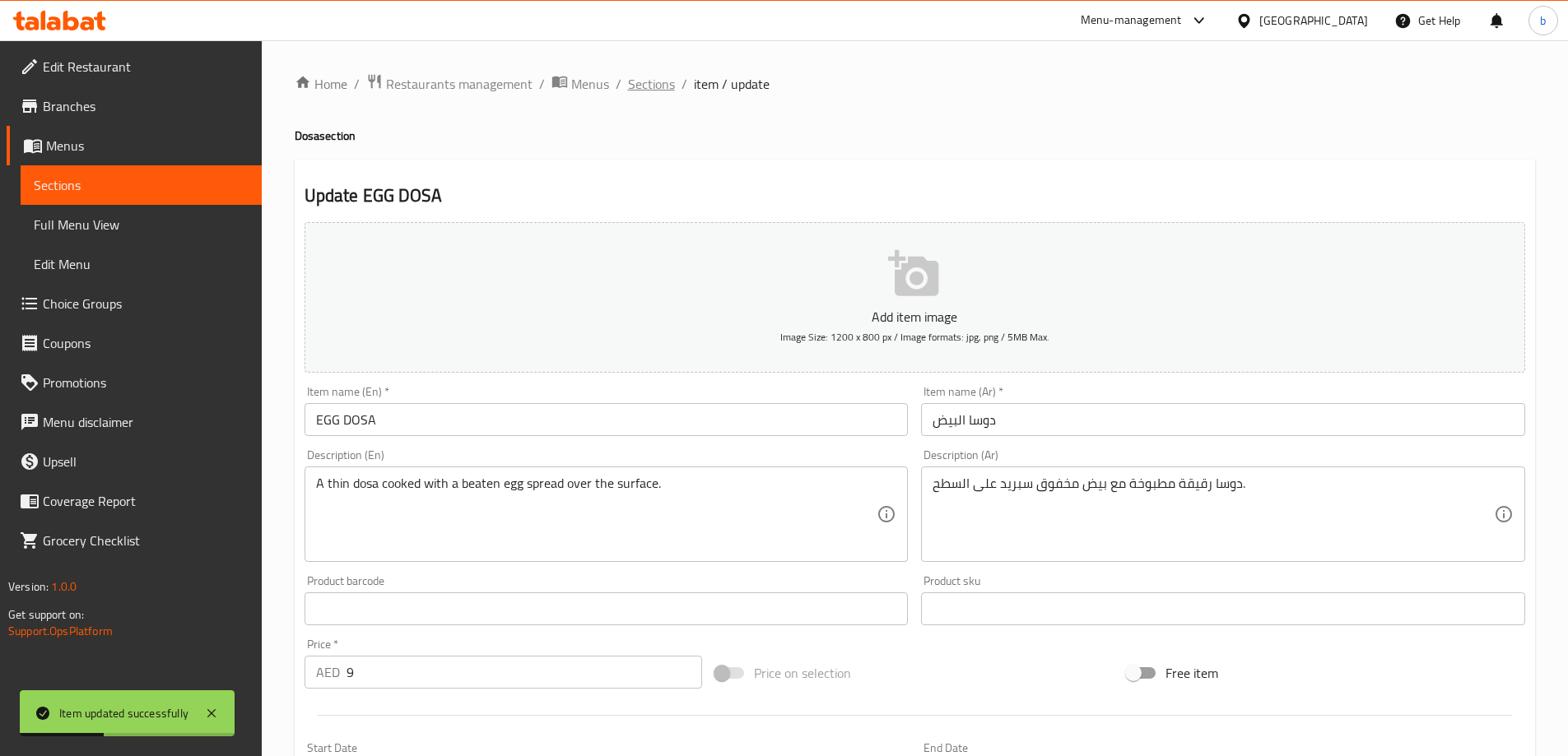
click at [628, 92] on span "Sections" at bounding box center [651, 84] width 47 height 20
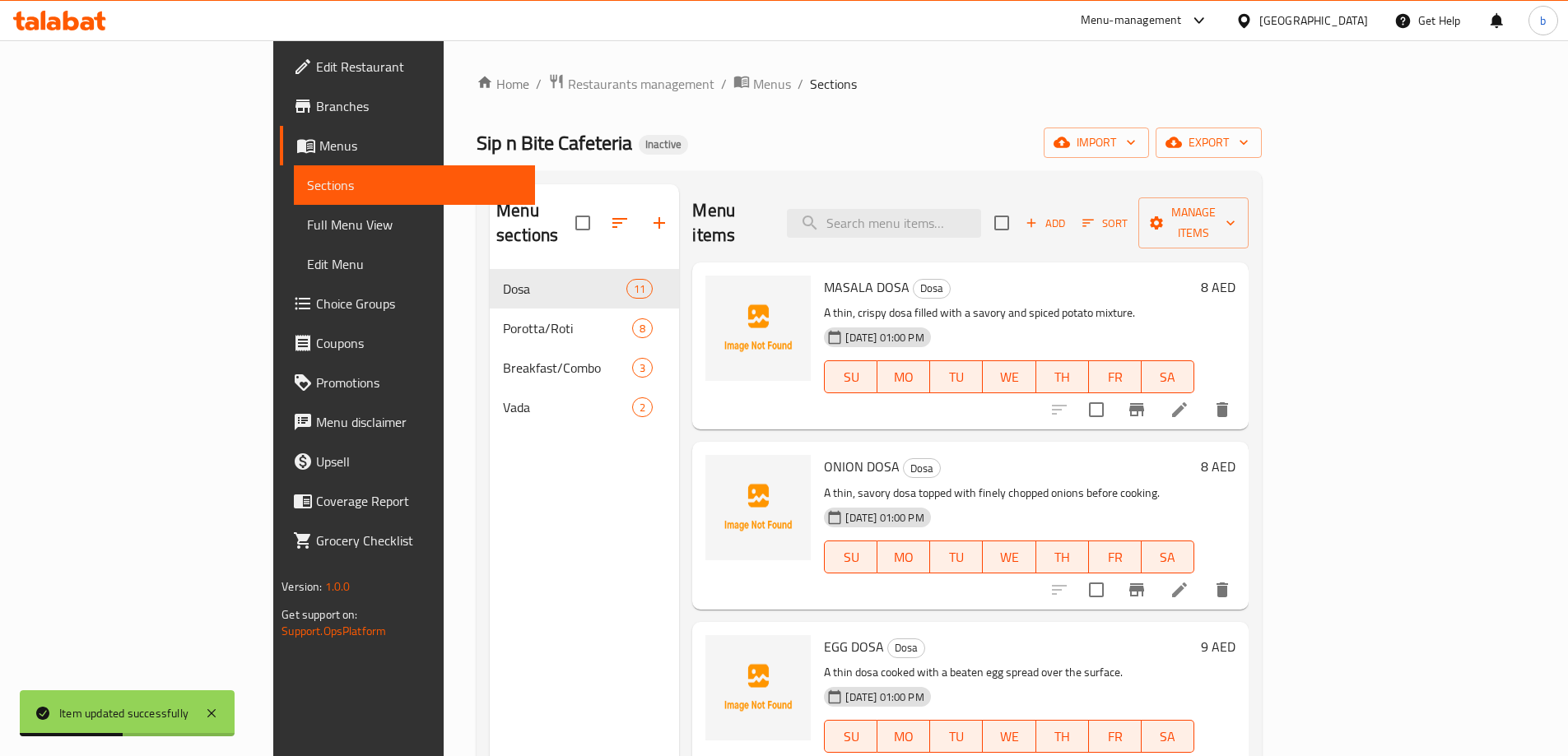
scroll to position [230, 0]
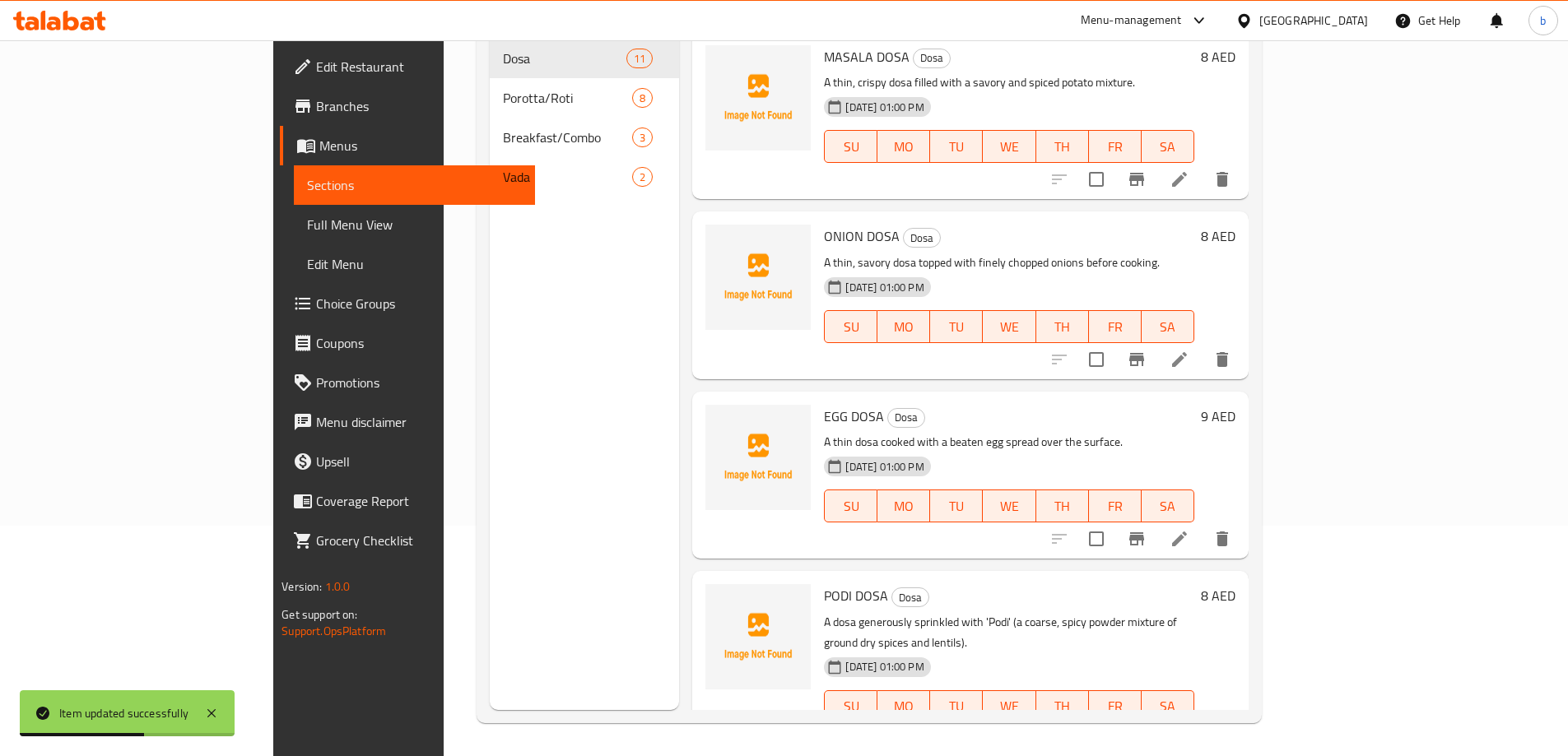
click at [1187, 733] on icon at bounding box center [1179, 740] width 15 height 15
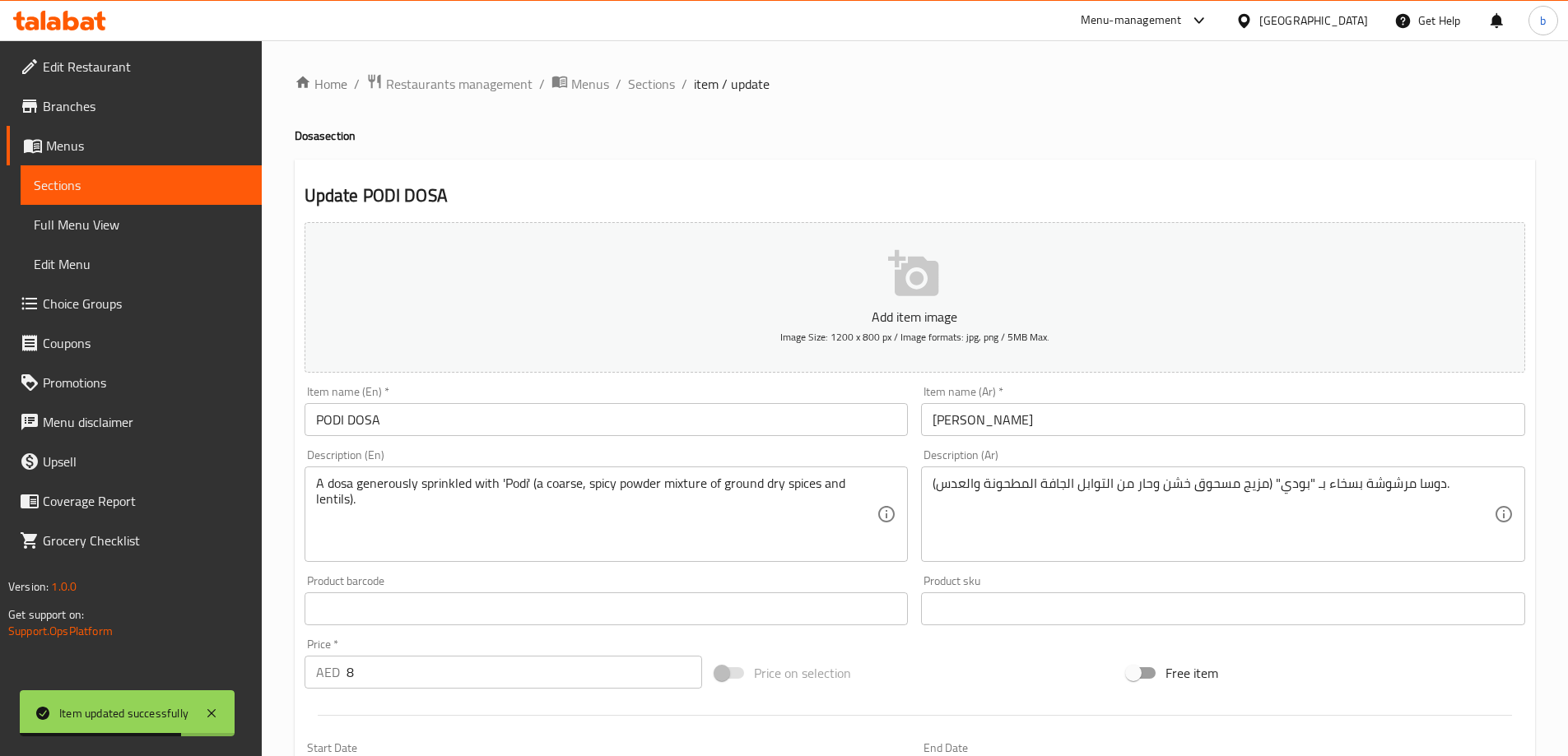
drag, startPoint x: 966, startPoint y: 422, endPoint x: 1118, endPoint y: 436, distance: 152.6
click at [1113, 436] on input "[PERSON_NAME]" at bounding box center [1223, 419] width 604 height 33
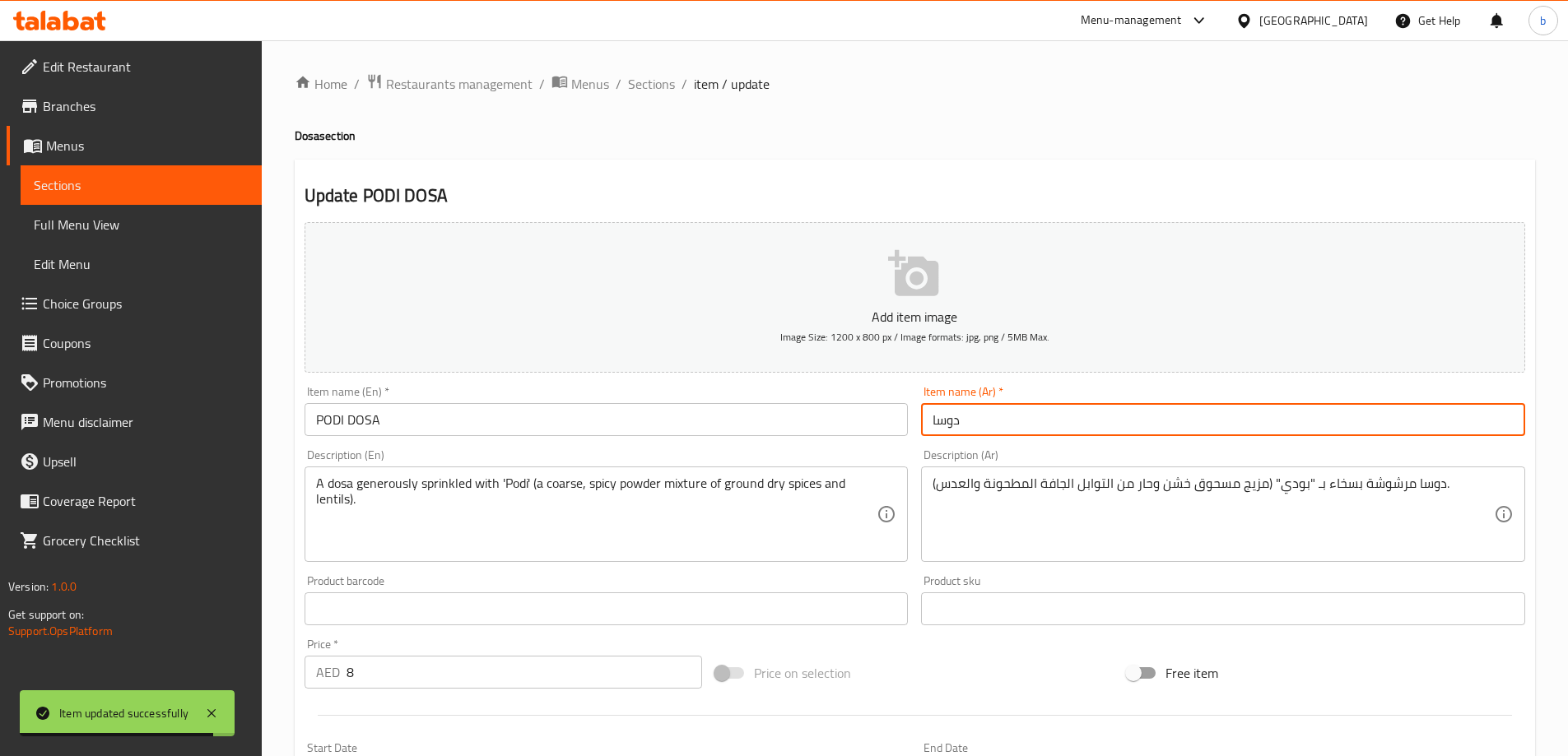
click at [935, 421] on input "دوسا" at bounding box center [1223, 419] width 604 height 33
click at [919, 421] on div "Item name (Ar)   * دوسا Item name (Ar) *" at bounding box center [1222, 410] width 617 height 63
click at [935, 419] on input "دوسا" at bounding box center [1223, 419] width 604 height 33
paste input "ودي"
click at [976, 423] on input "دوسا" at bounding box center [1223, 419] width 604 height 33
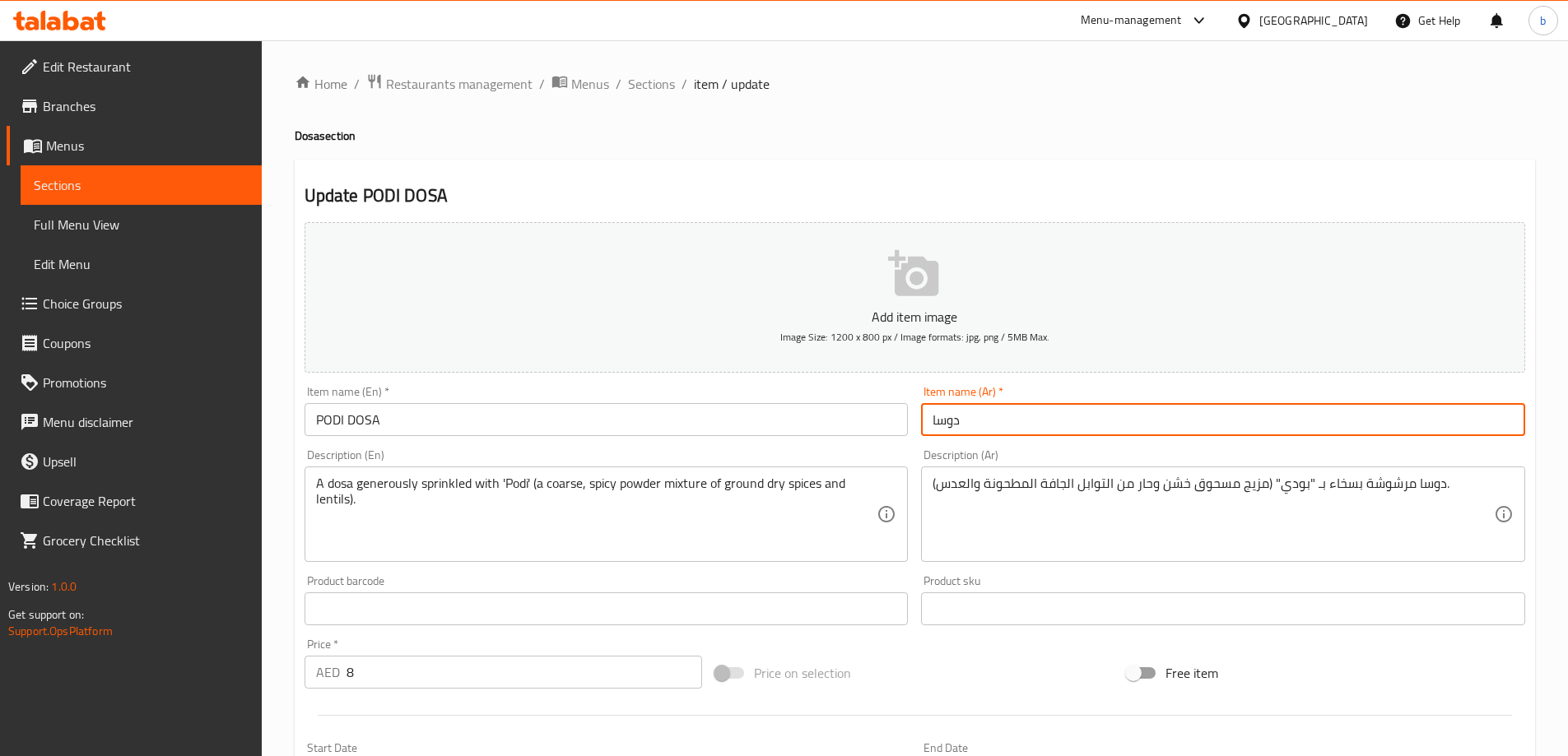
paste input "بودي"
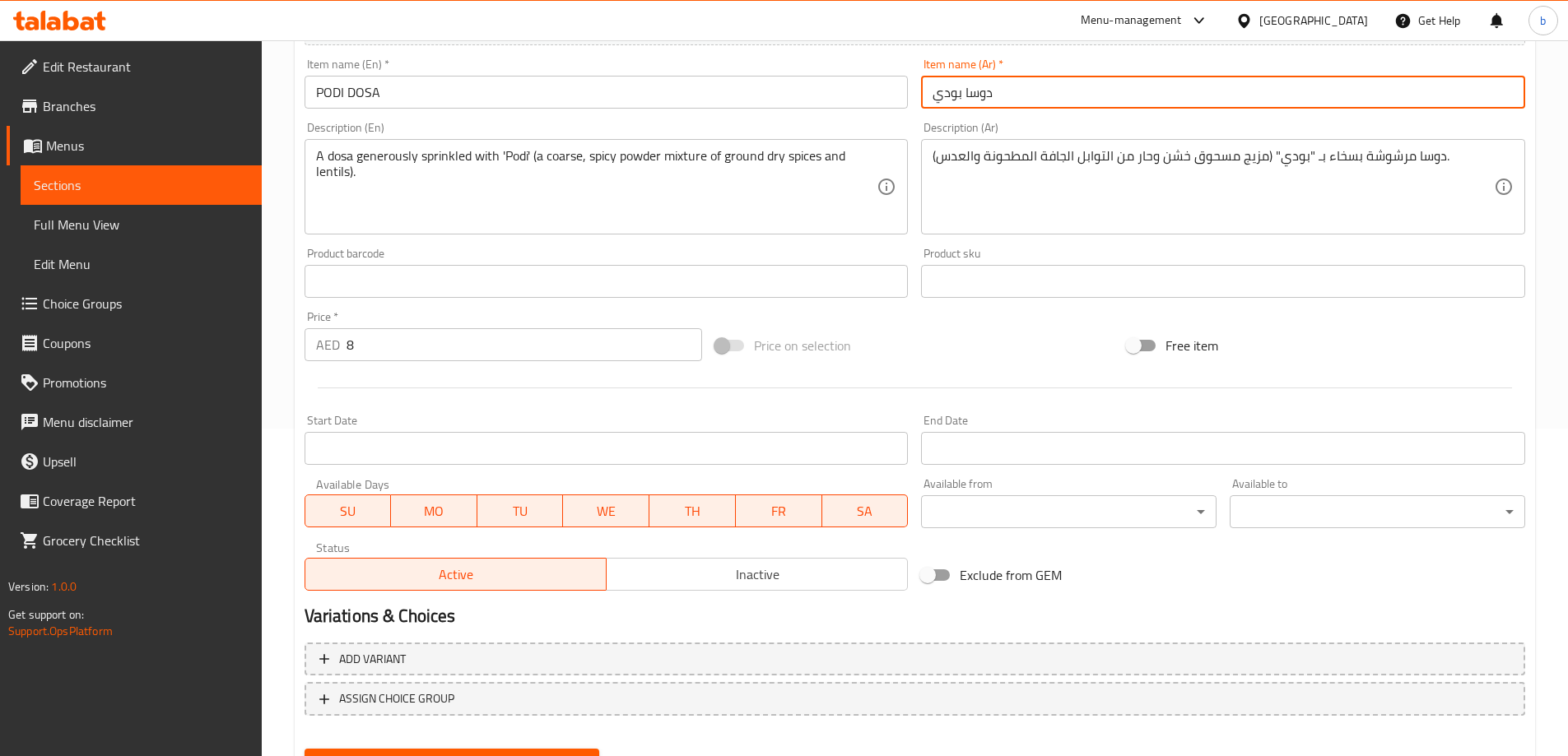
scroll to position [407, 0]
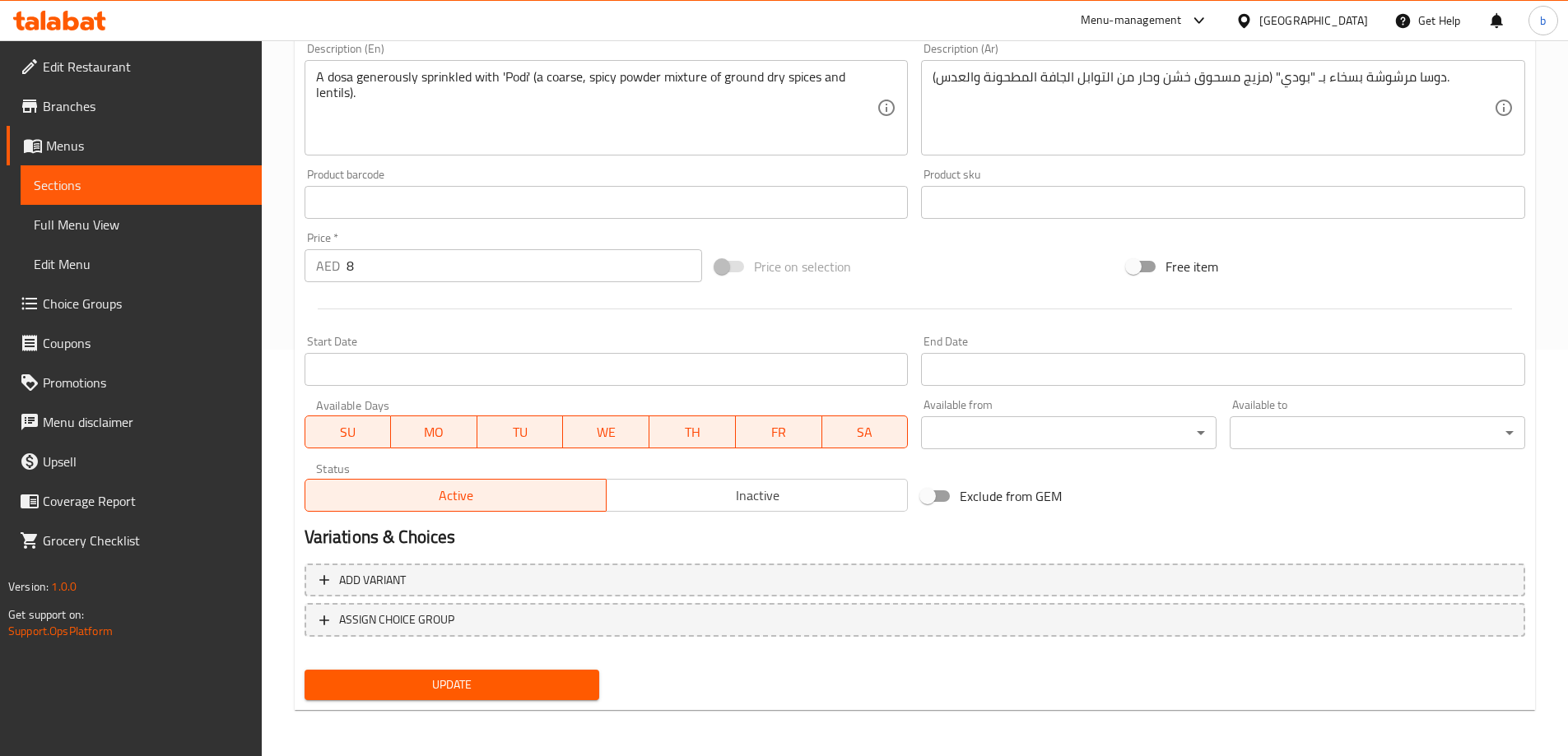
type input "دوسا بودي"
click at [555, 686] on span "Update" at bounding box center [452, 685] width 269 height 20
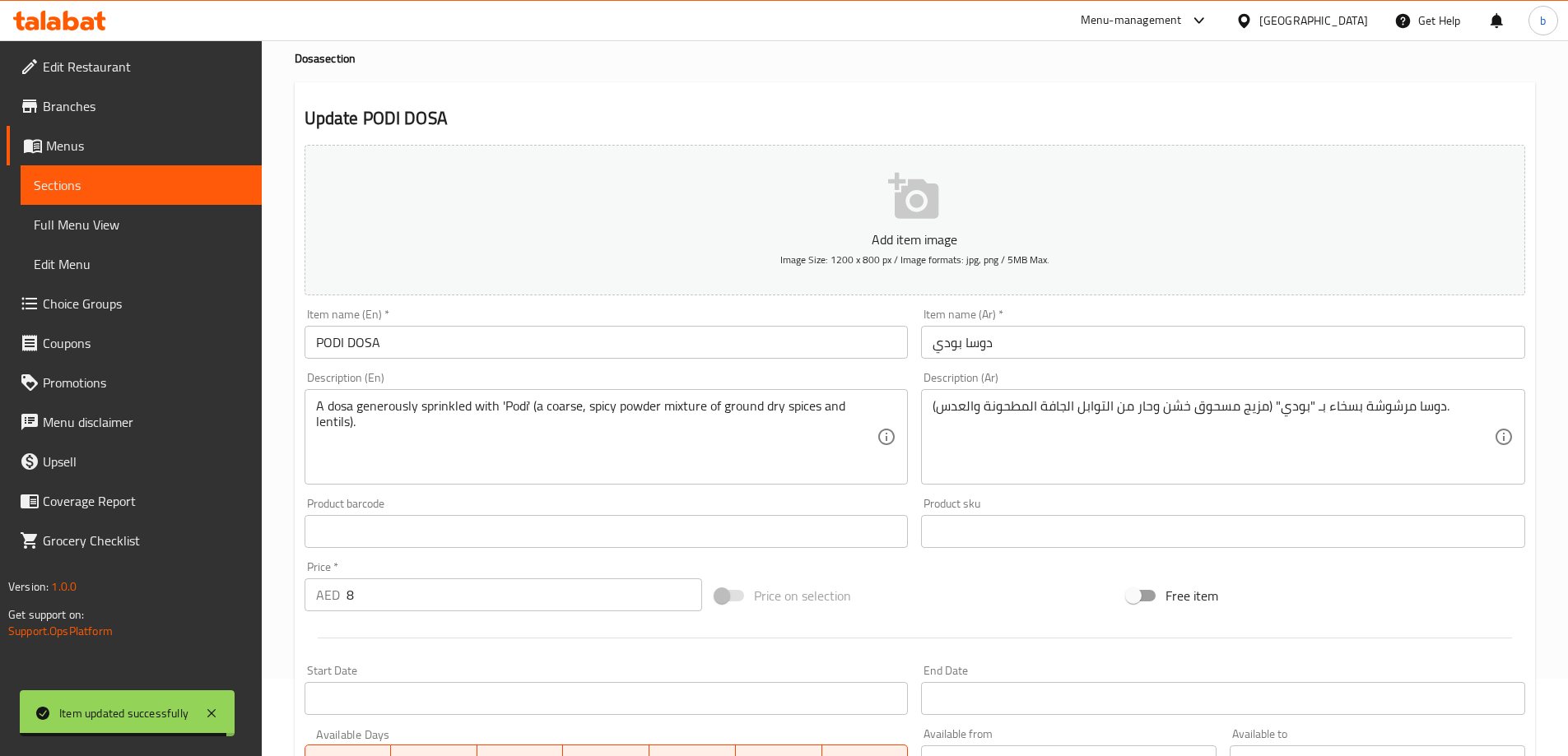
scroll to position [0, 0]
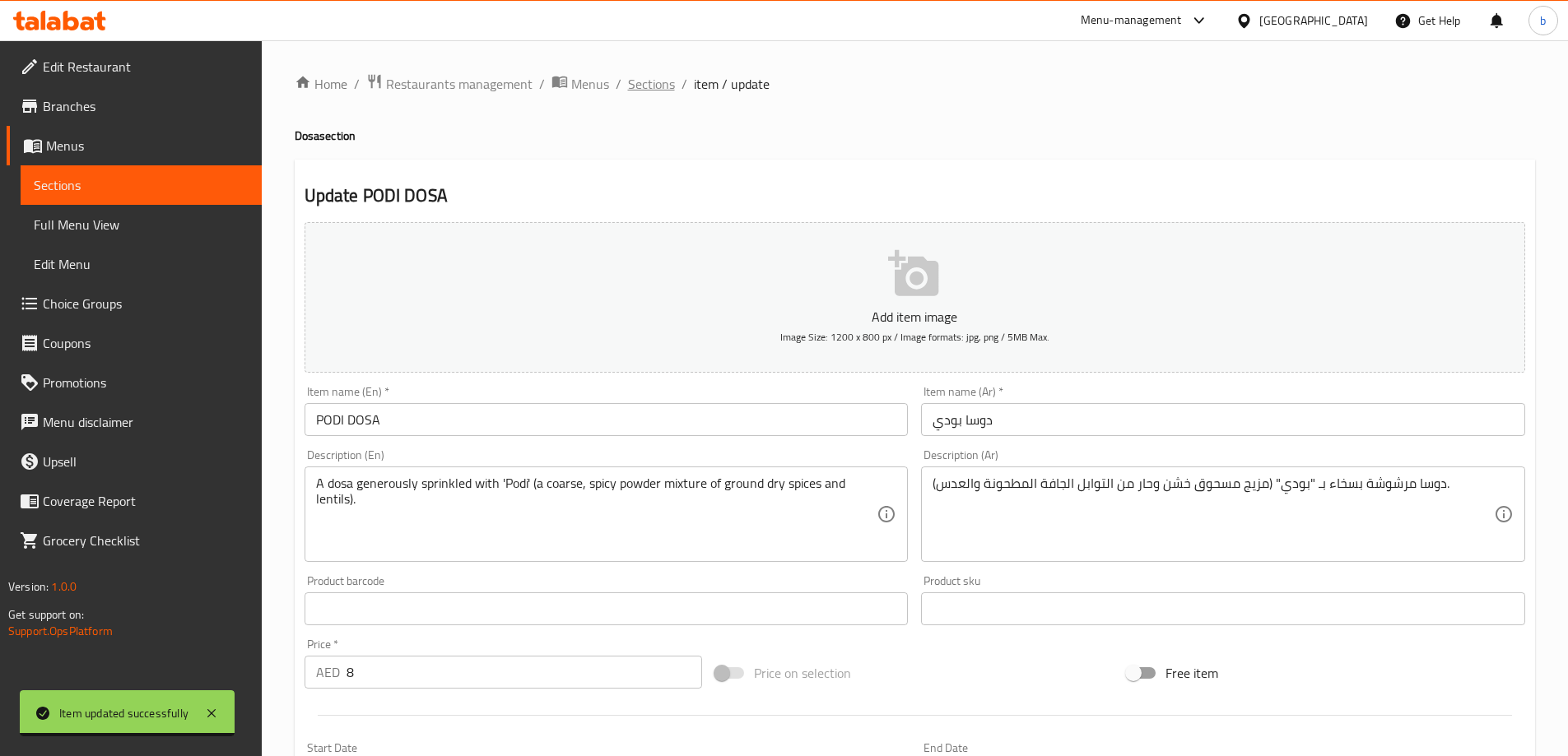
click at [650, 87] on span "Sections" at bounding box center [651, 84] width 47 height 20
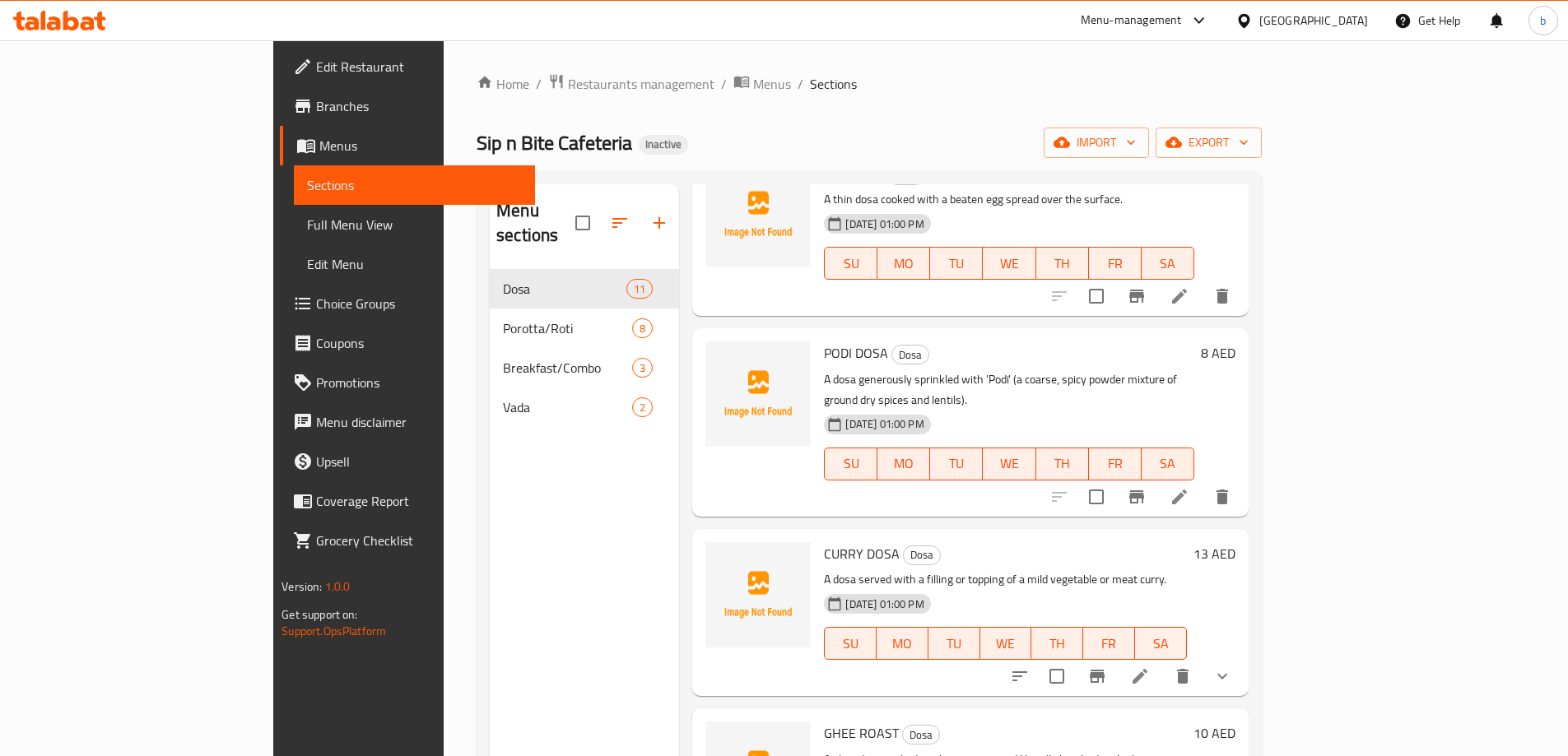
scroll to position [501, 0]
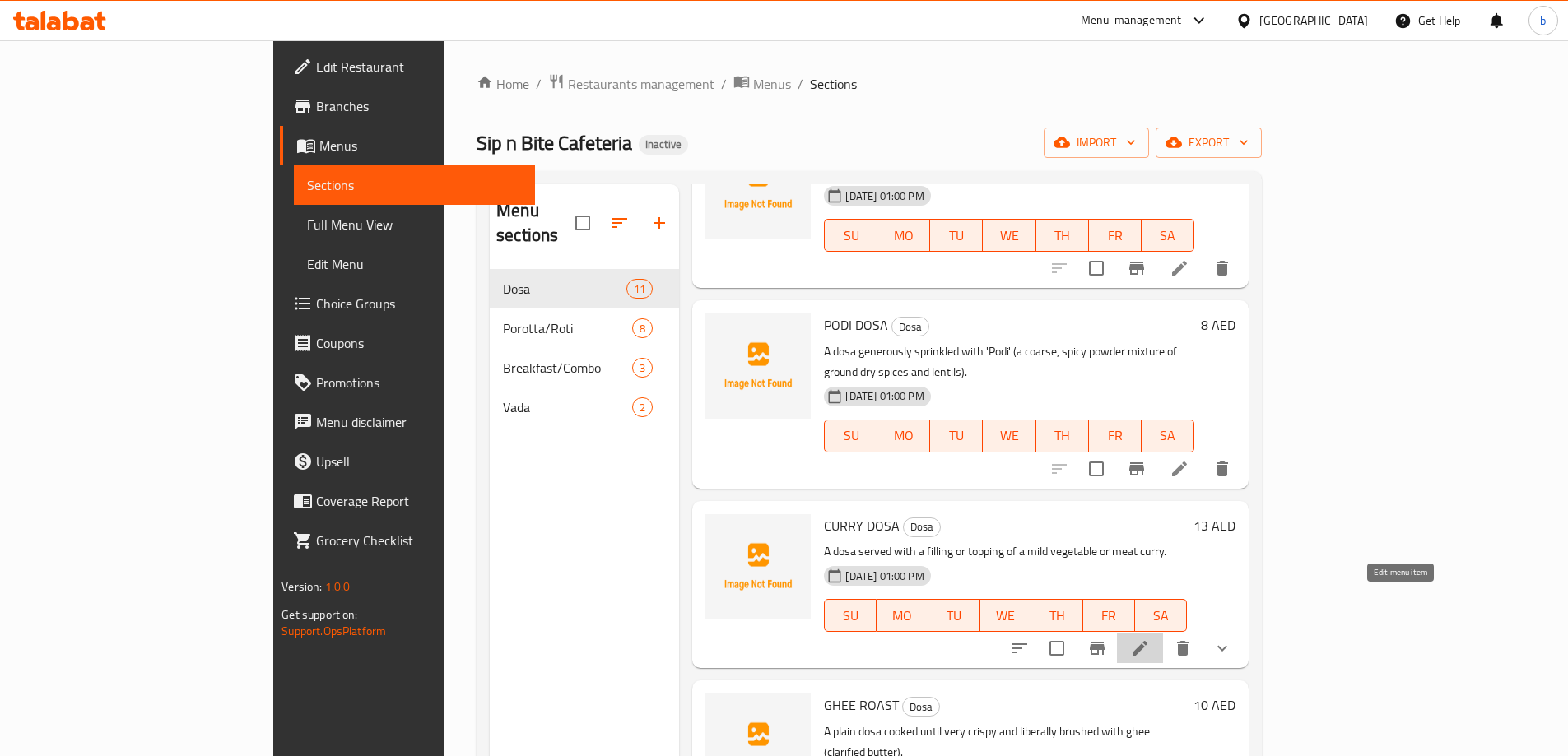
click at [1148, 641] on icon at bounding box center [1140, 649] width 15 height 15
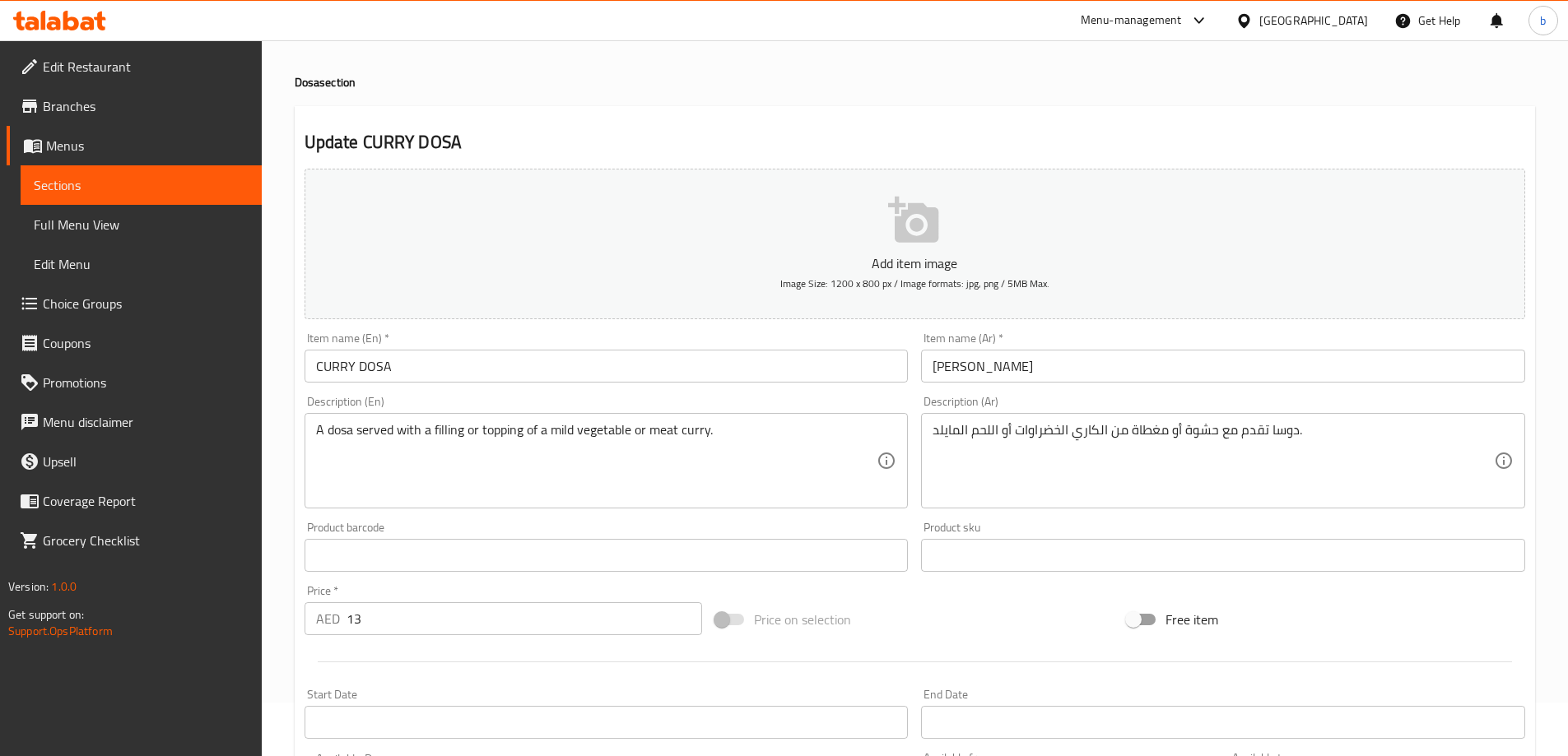
scroll to position [83, 0]
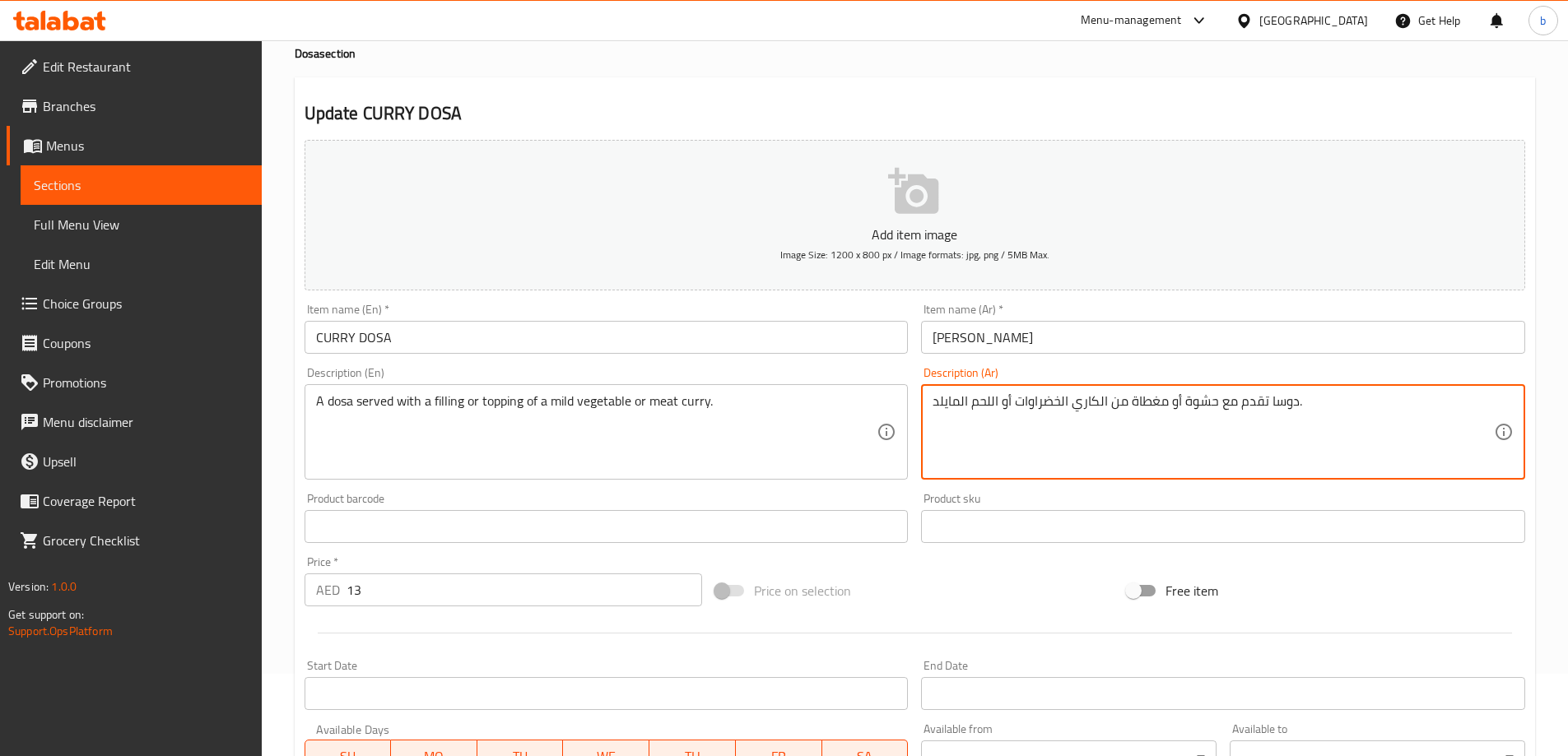
drag, startPoint x: 967, startPoint y: 401, endPoint x: 919, endPoint y: 401, distance: 48.0
click at [919, 401] on div "Description (Ar) دوسا تقدم مع حشوة أو مغطاة من الكاري الخضراوات أو اللحم المايل…" at bounding box center [1222, 424] width 617 height 126
click at [1033, 402] on textarea "دوسا تقدم مع حشوة أو مغطاة من الكاري الخضراوات أو اللحم ." at bounding box center [1214, 433] width 561 height 78
click at [1072, 403] on textarea "دوسا تقدم مع حشوة أو مغطاة من الكاري الخضراوات أو اللحم ." at bounding box center [1214, 433] width 561 height 78
paste textarea "المايلد"
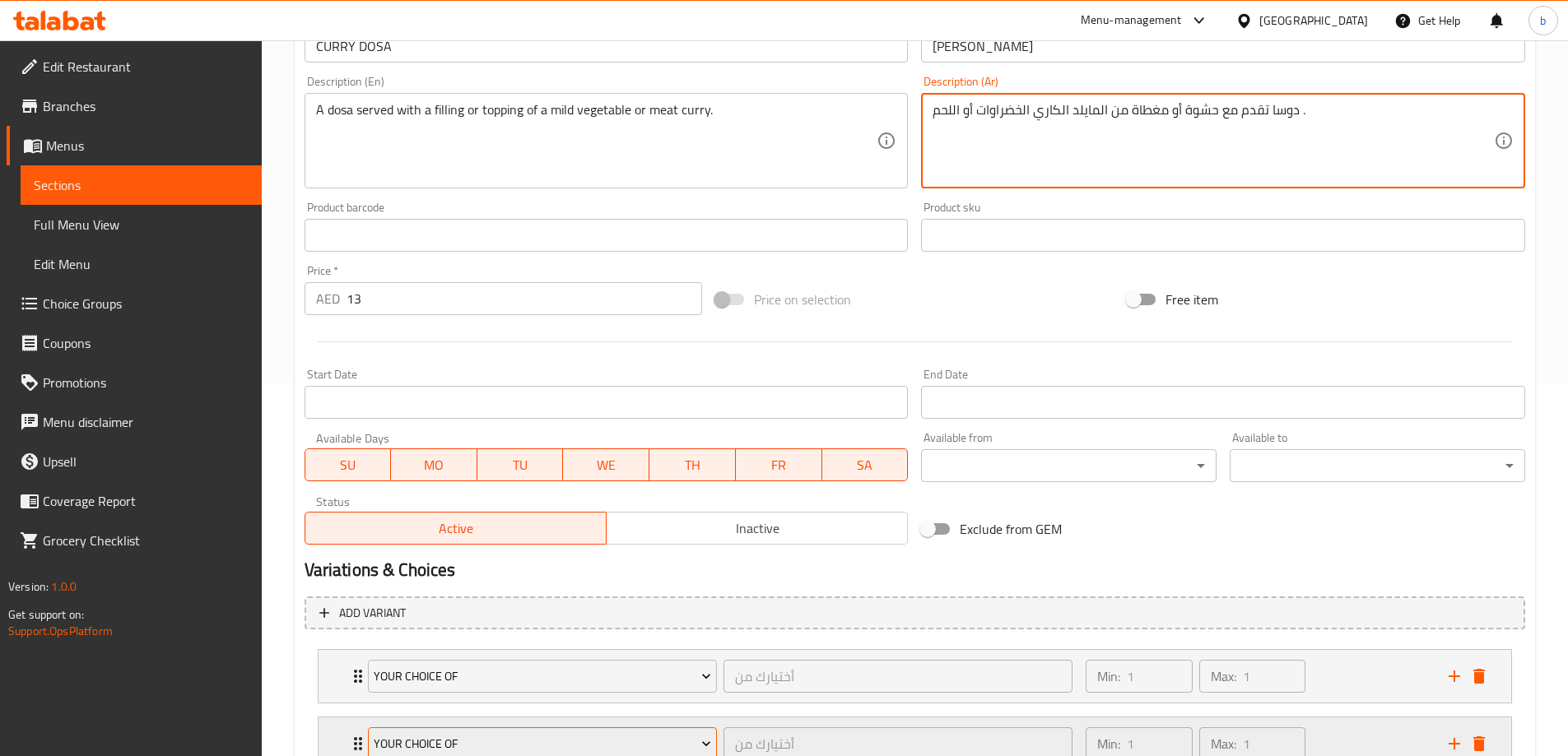
scroll to position [501, 0]
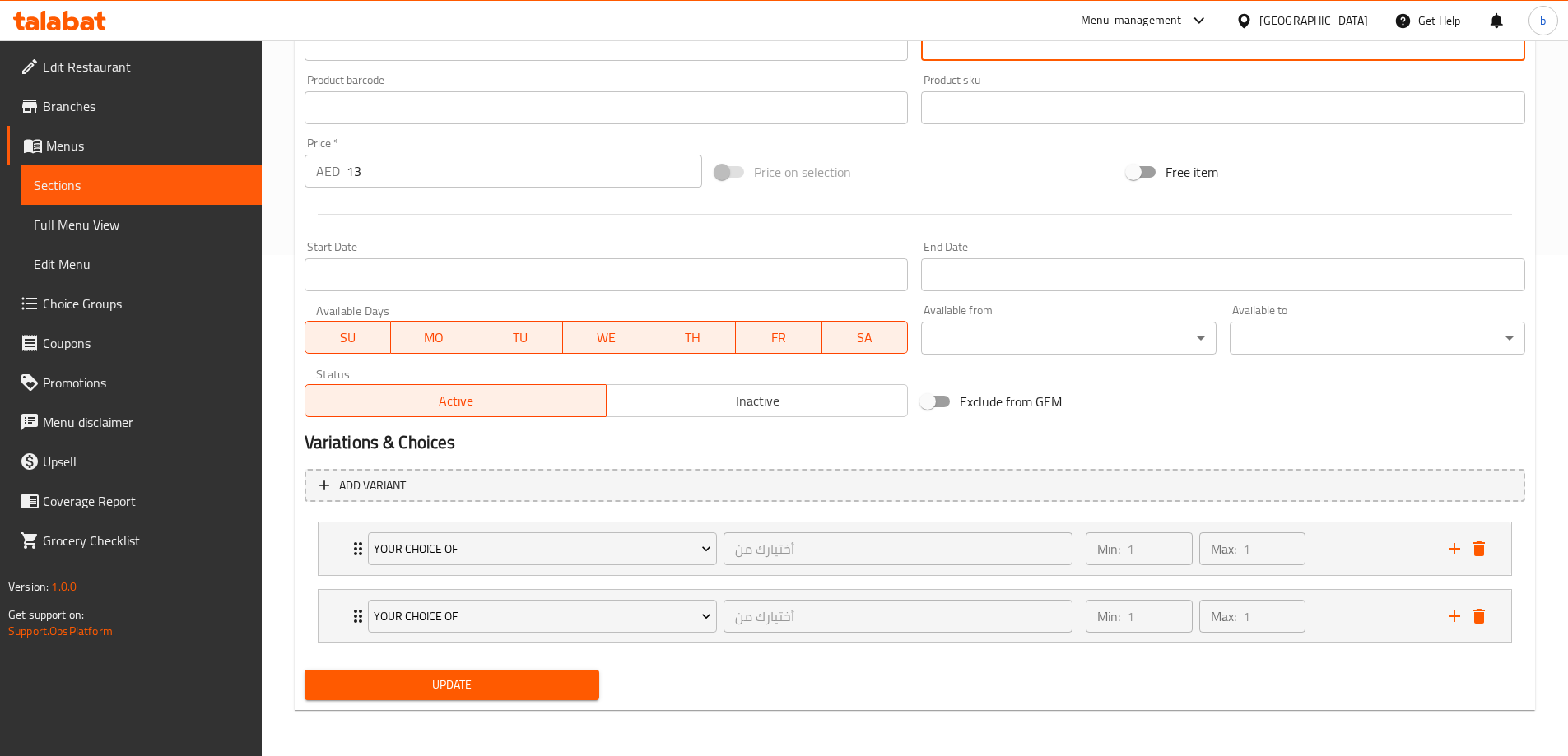
type textarea "دوسا تقدم مع حشوة أو مغطاة من المايلد الكاري الخضراوات أو اللحم ."
click at [456, 679] on span "Update" at bounding box center [452, 685] width 269 height 20
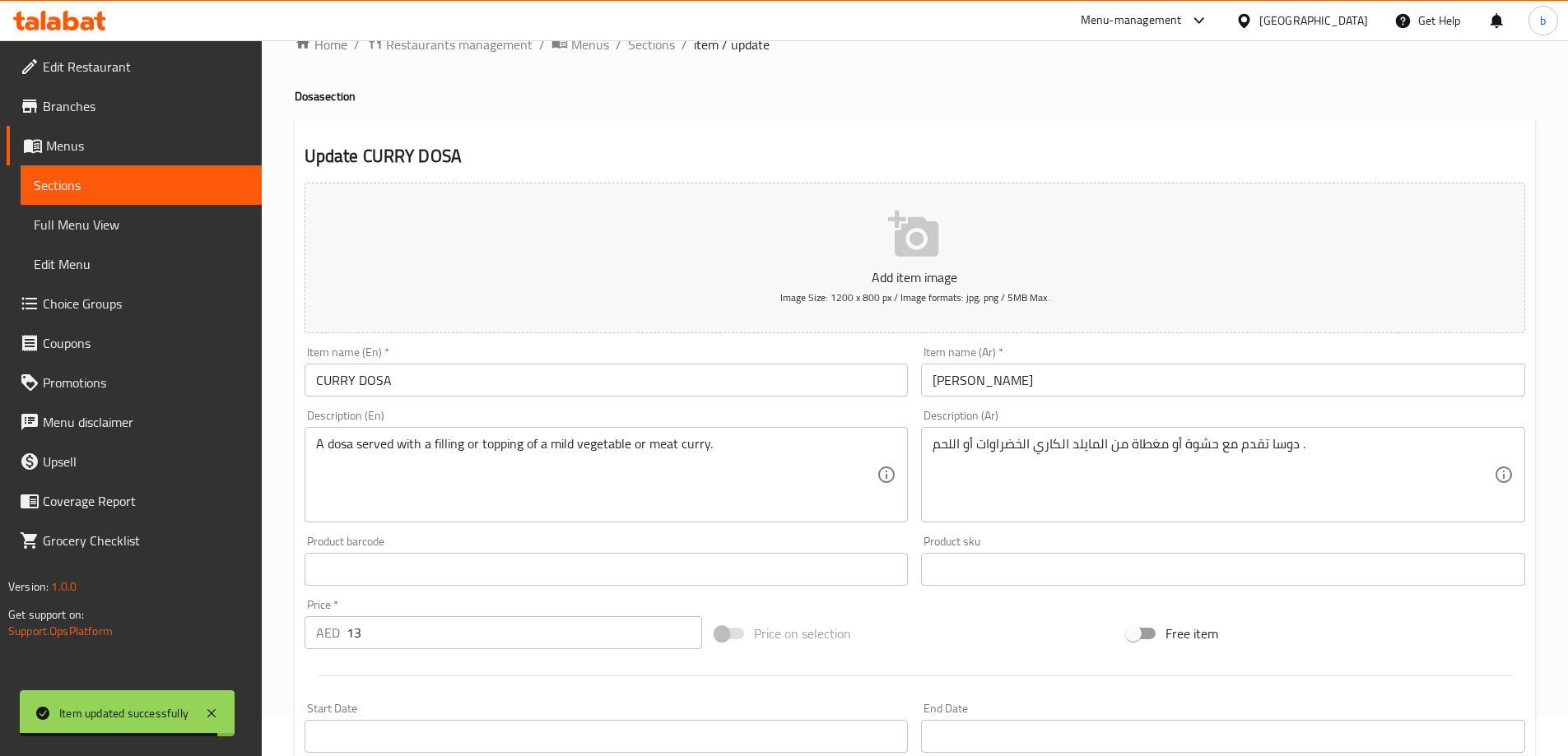
scroll to position [0, 0]
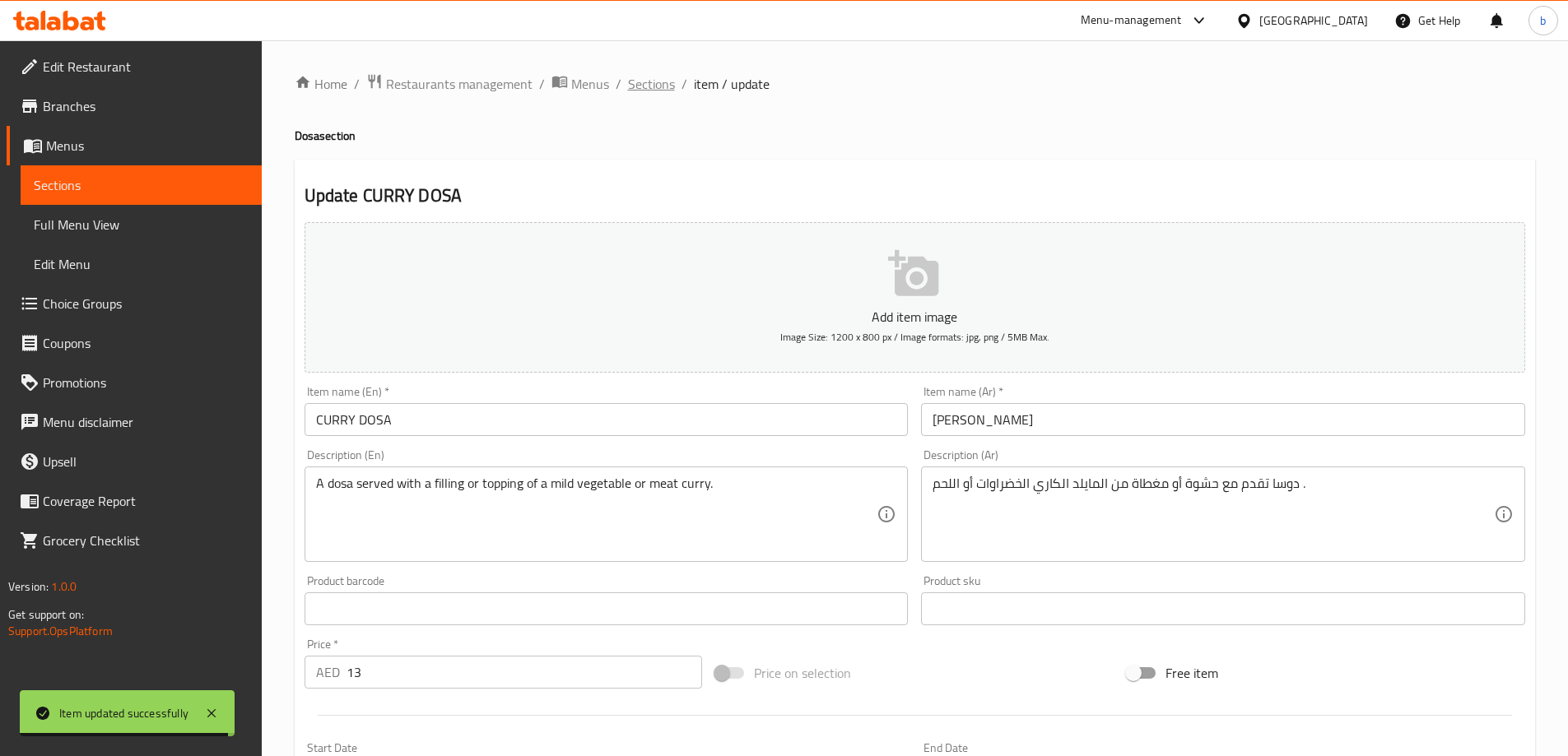
click at [645, 84] on span "Sections" at bounding box center [651, 84] width 47 height 20
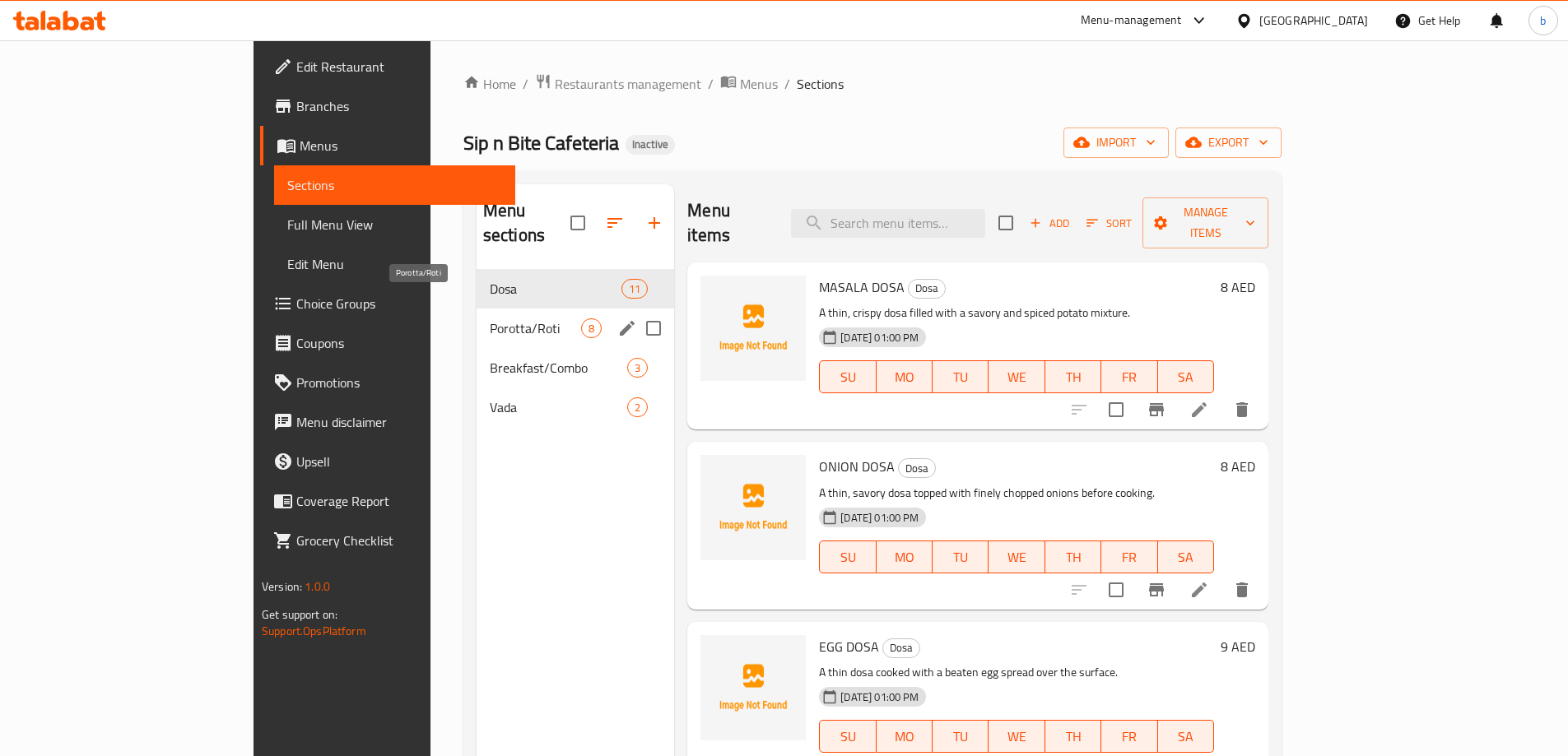
click at [490, 319] on span "Porotta/Roti" at bounding box center [535, 329] width 92 height 20
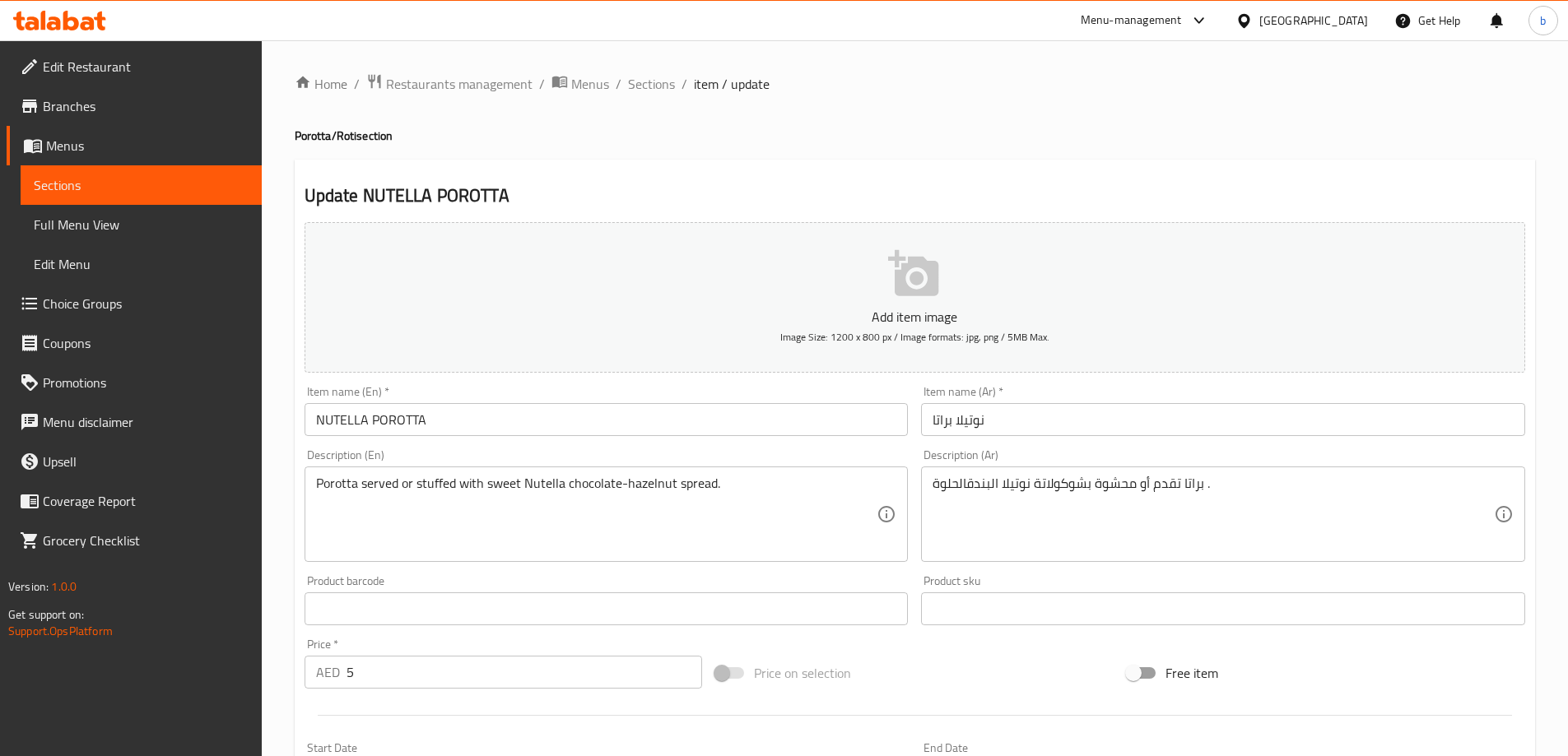
click at [943, 421] on input "نوتيلا براتا" at bounding box center [1223, 419] width 604 height 33
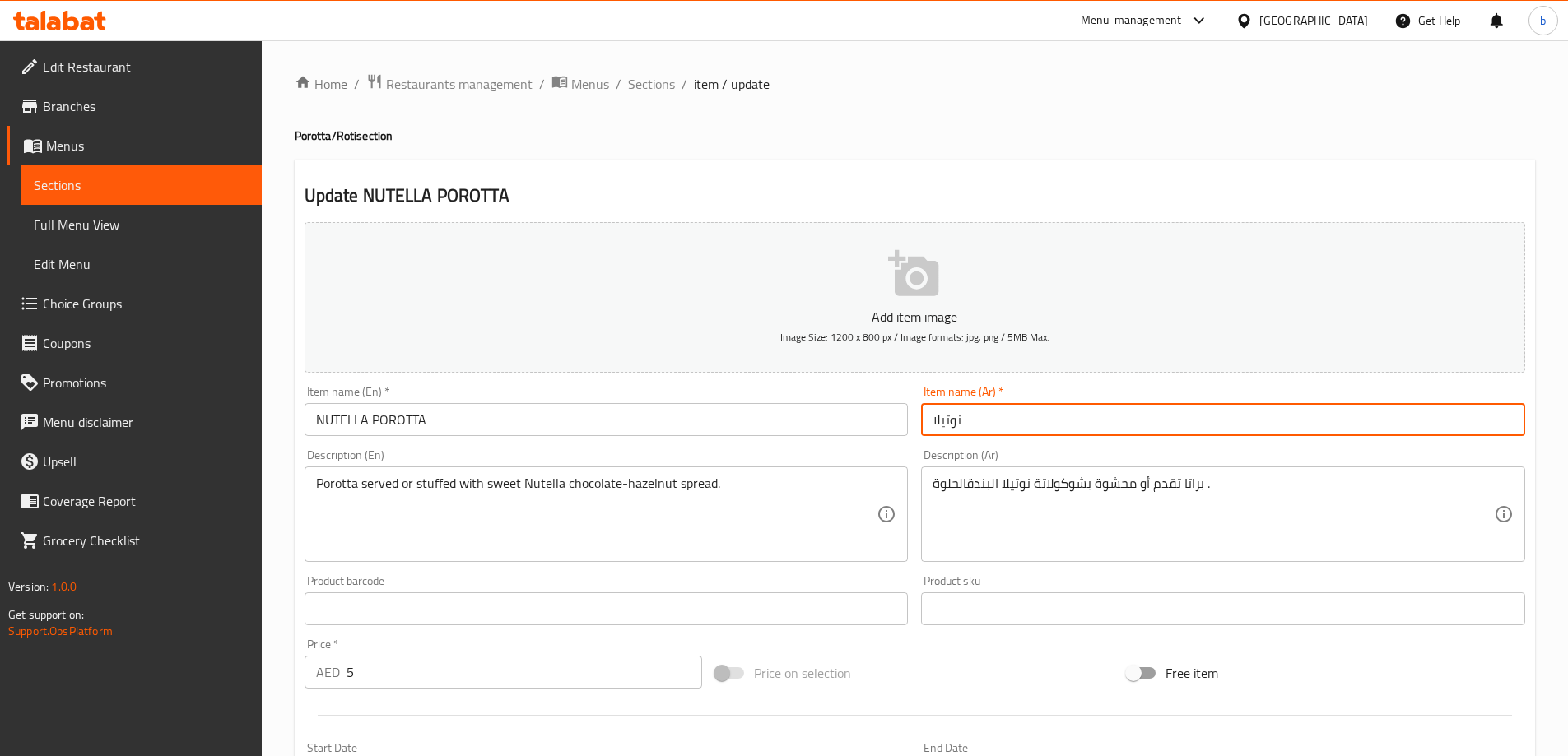
click at [980, 420] on input "نوتيلا" at bounding box center [1223, 419] width 604 height 33
paste input "براتا"
click at [931, 420] on input "نوتيلا" at bounding box center [1223, 419] width 604 height 33
paste input "براتا"
click at [935, 421] on input "براتا نوتيلا" at bounding box center [1223, 419] width 604 height 33
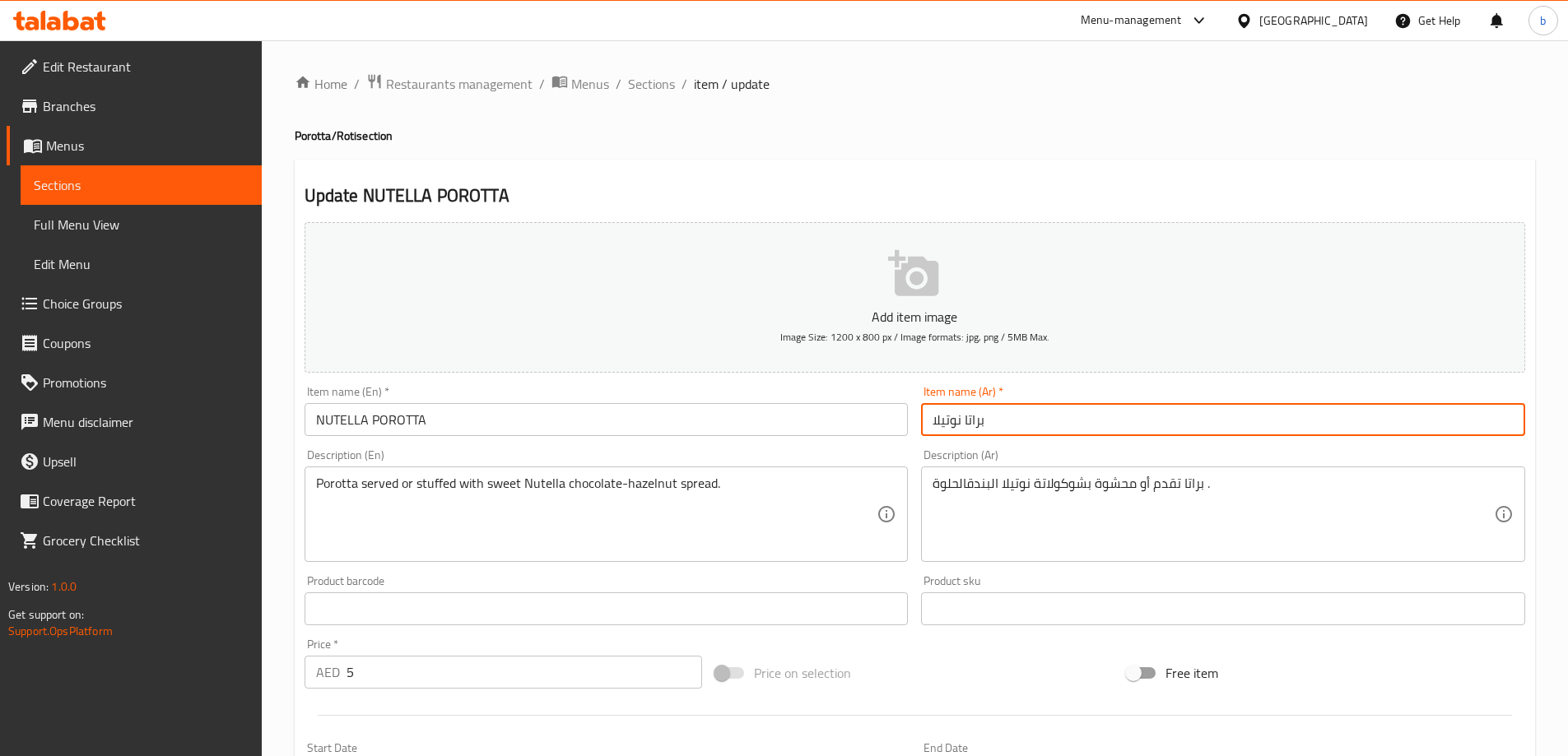
scroll to position [407, 0]
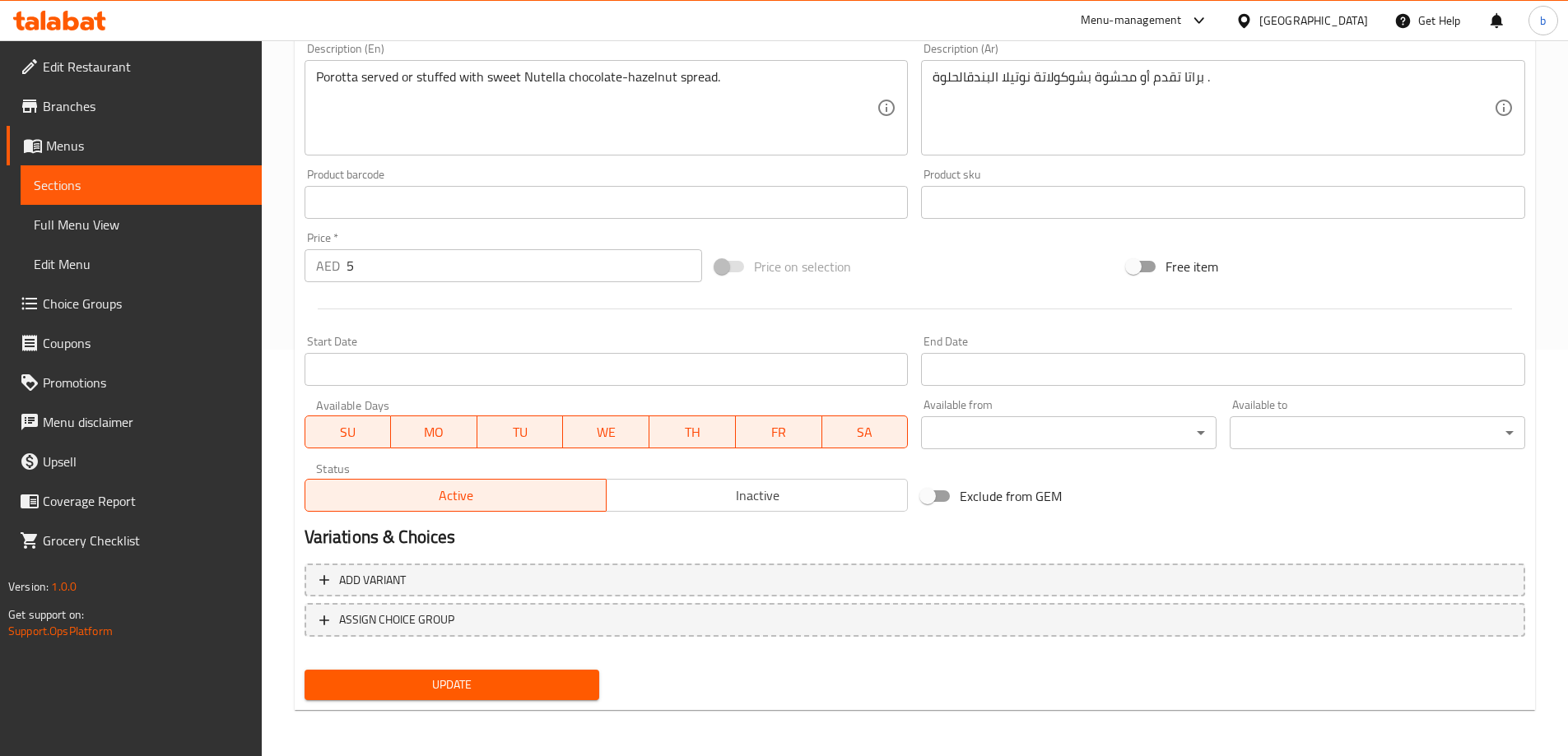
type input "براتا نوتيلا"
click at [473, 687] on span "Update" at bounding box center [452, 685] width 269 height 20
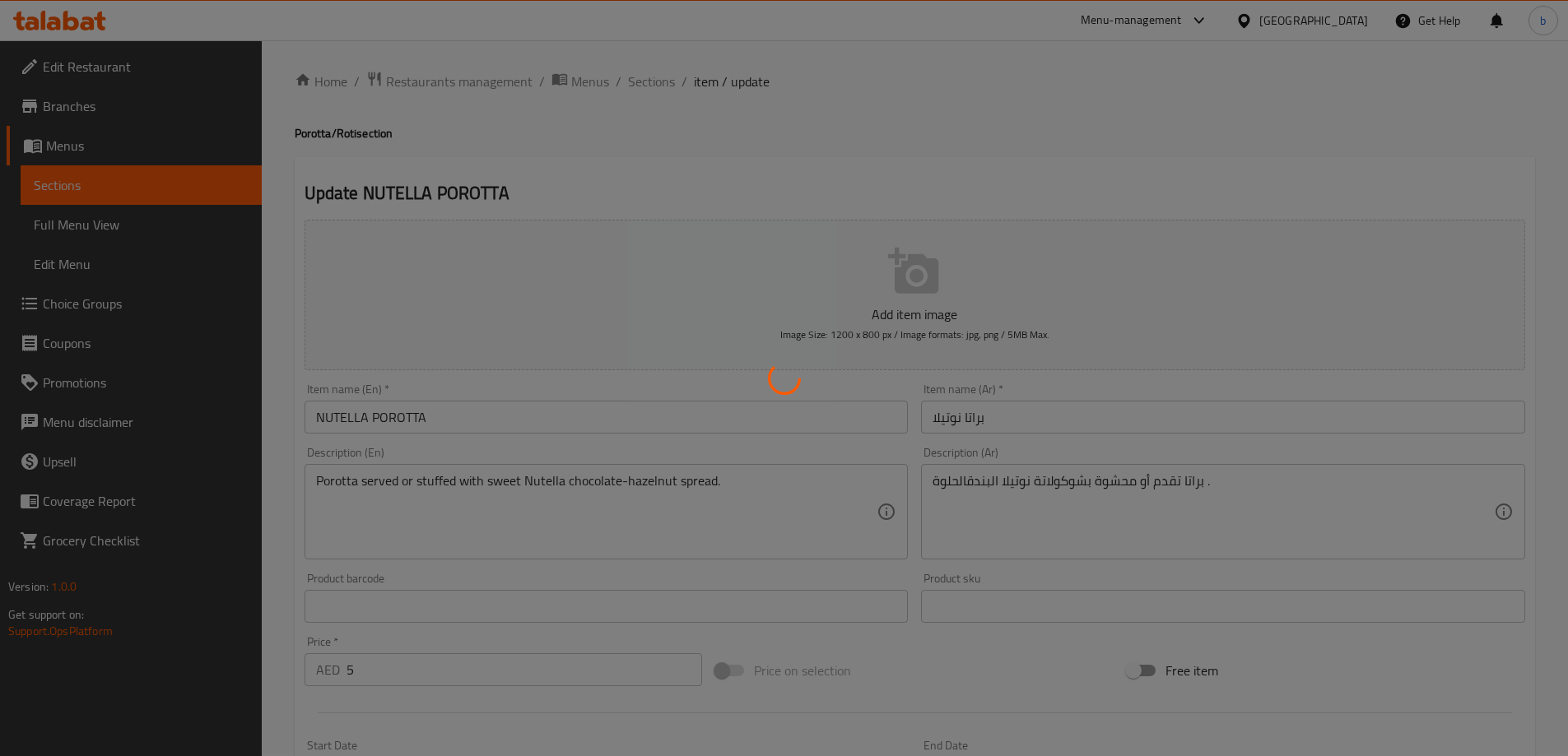
scroll to position [0, 0]
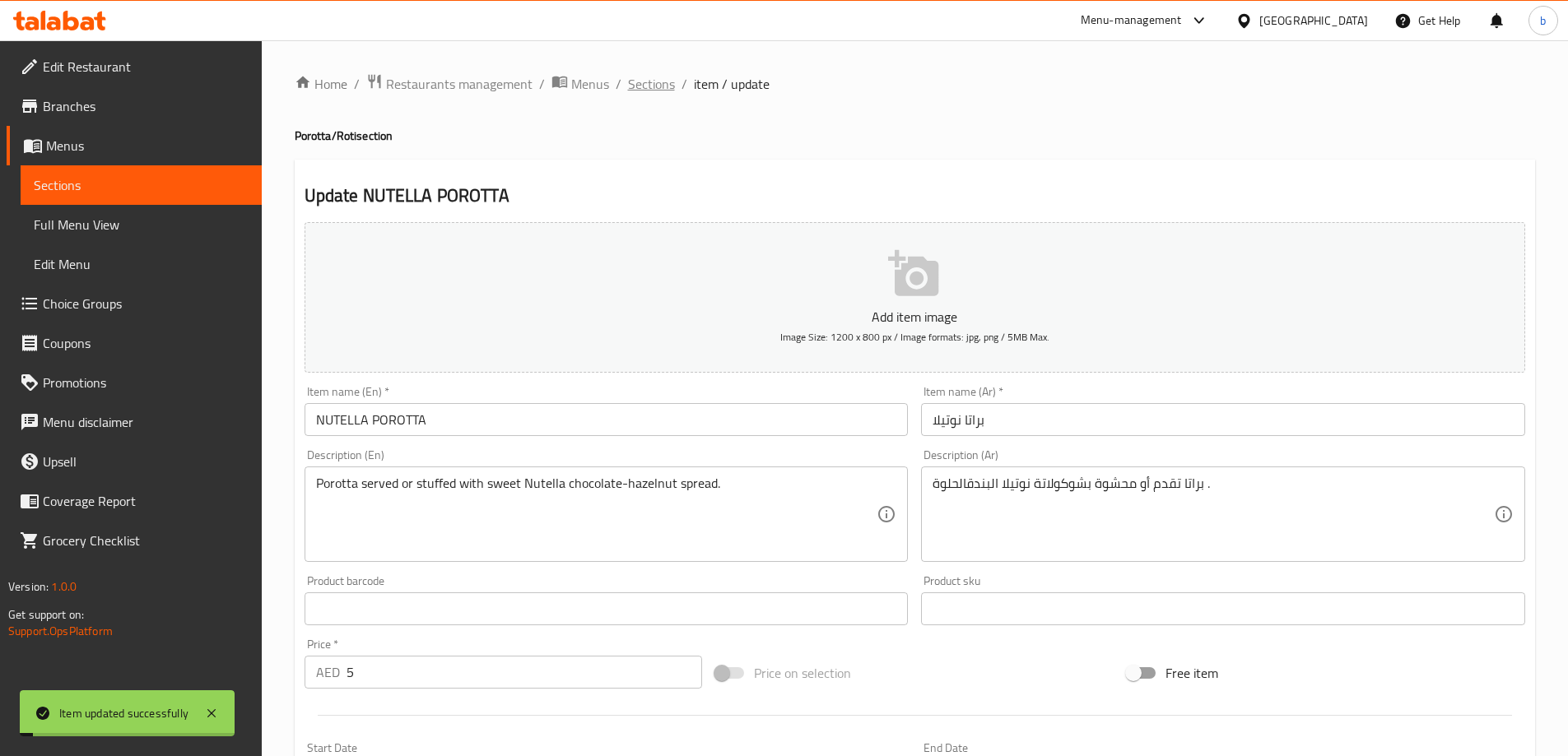
click at [652, 83] on span "Sections" at bounding box center [651, 84] width 47 height 20
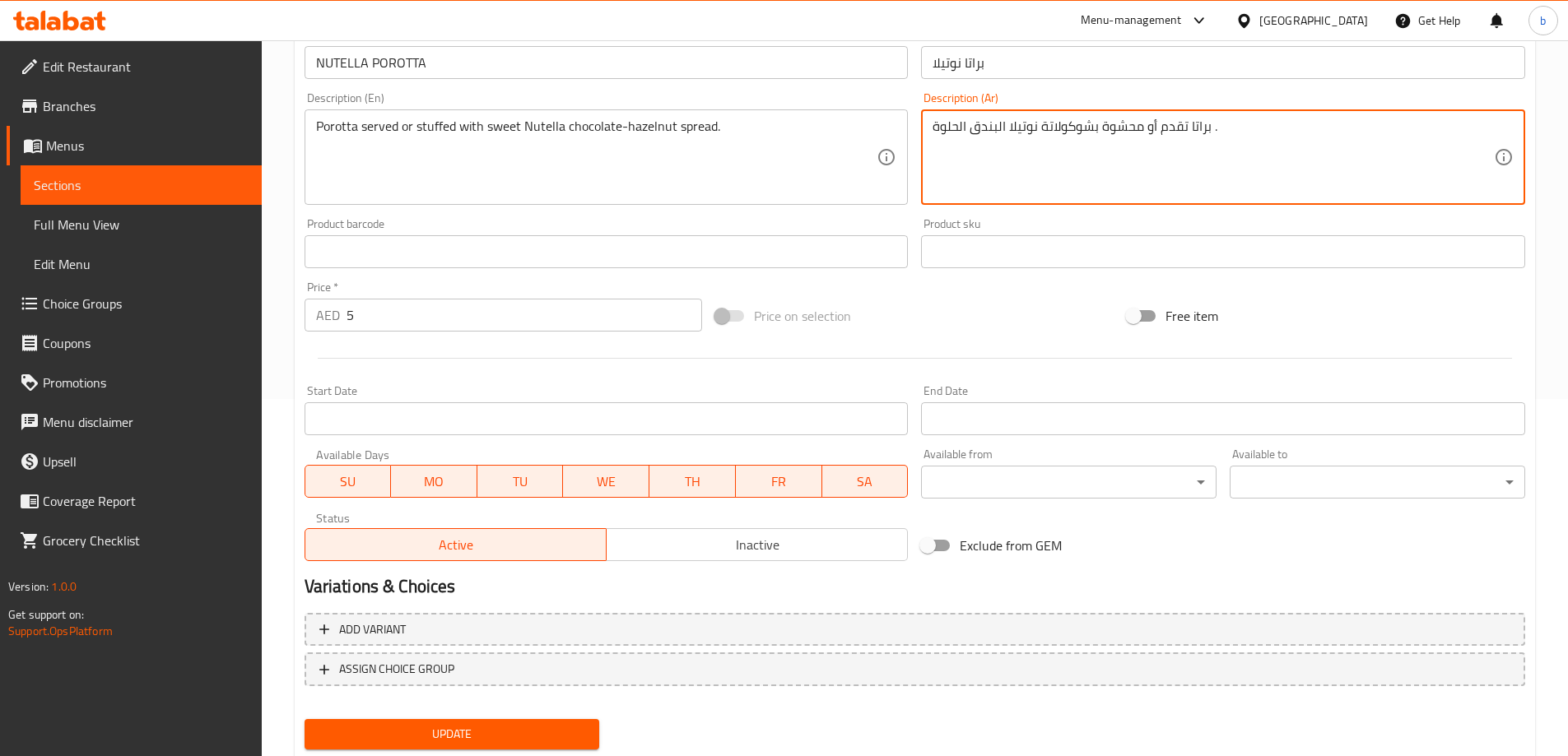
scroll to position [407, 0]
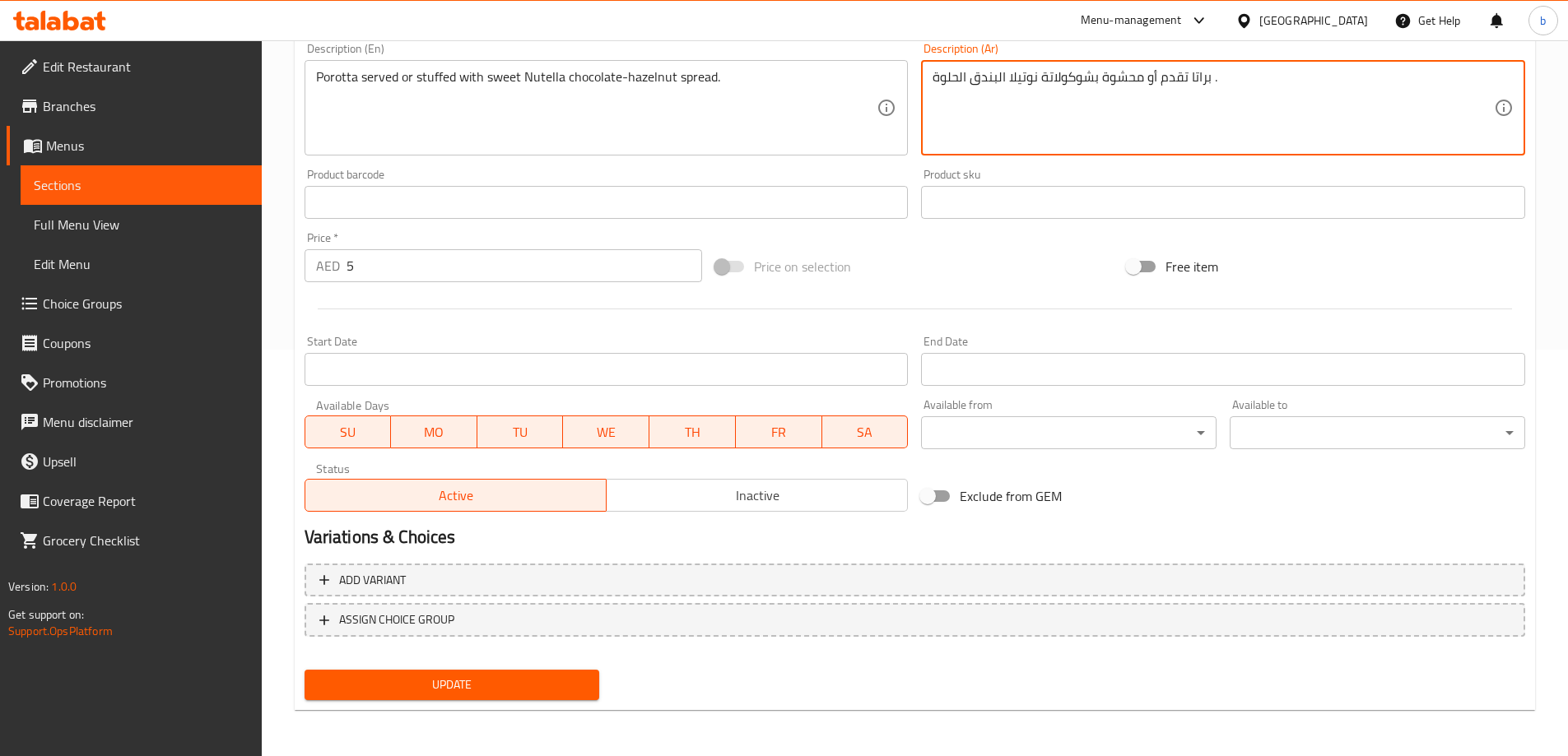
click at [412, 686] on span "Update" at bounding box center [452, 685] width 269 height 20
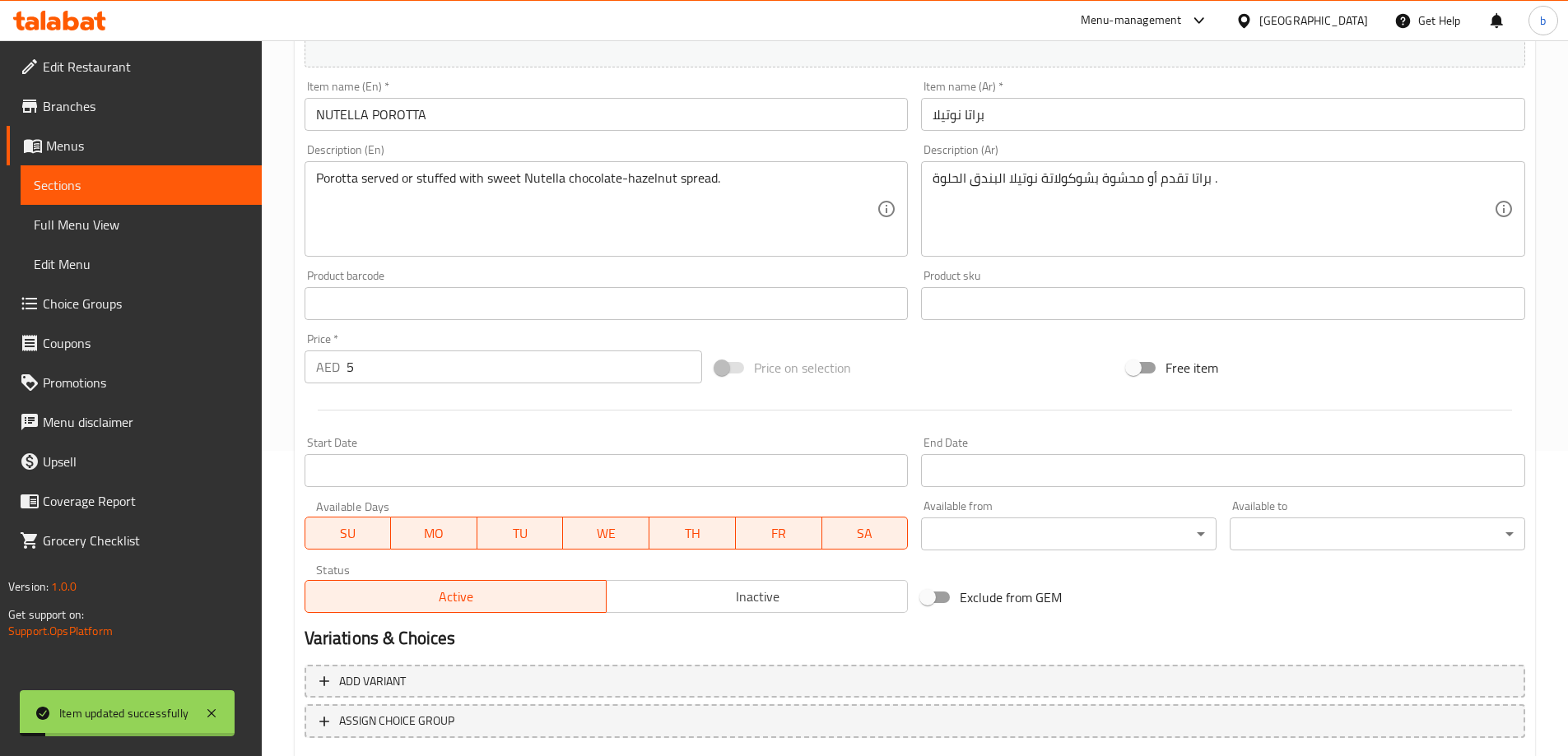
scroll to position [0, 0]
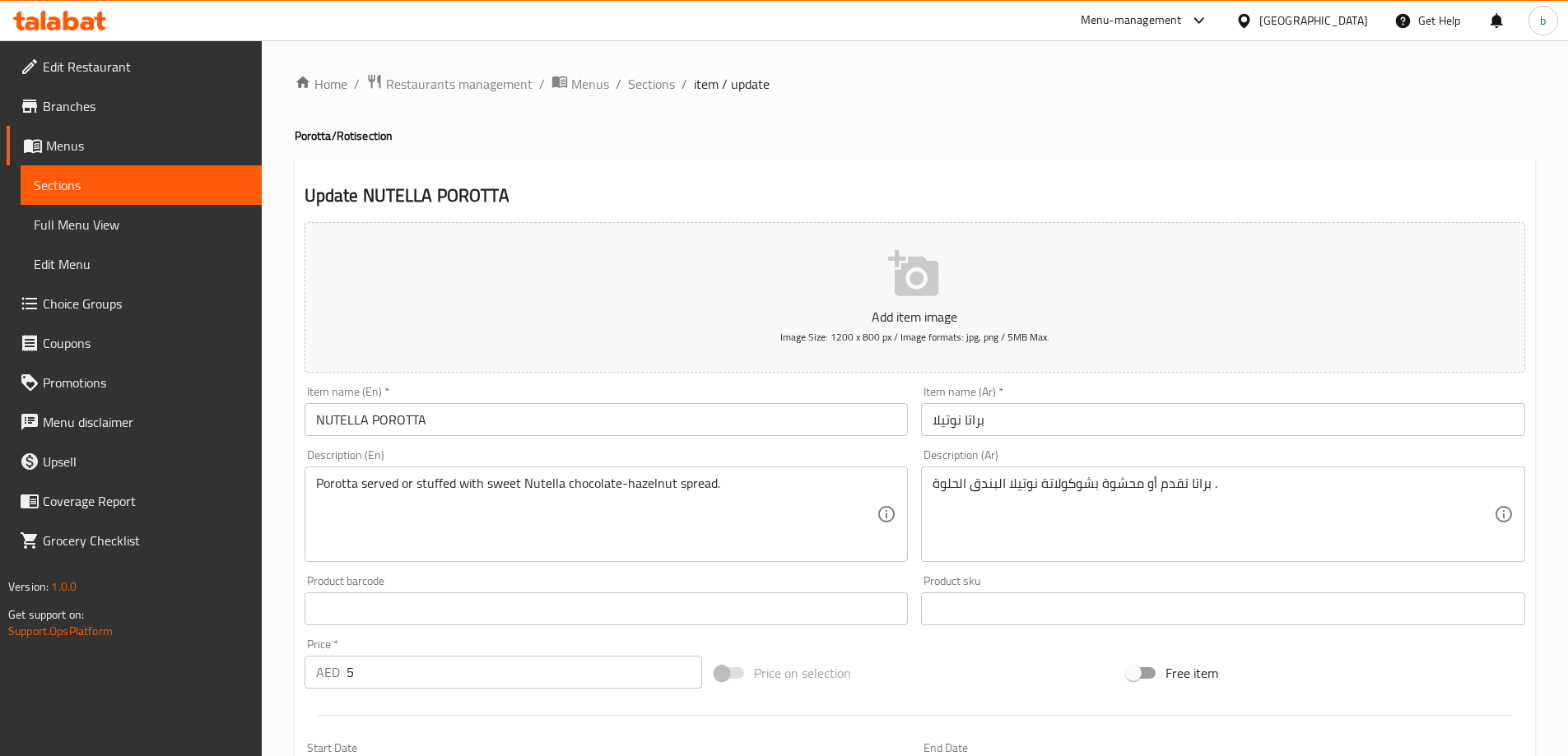
click at [925, 491] on div "براتا تقدم أو محشوة بشوكولاتة نوتيلا البندق الحلوة . Description (Ar)" at bounding box center [1223, 513] width 604 height 95
click at [927, 475] on div "براتا تقدم أو محشوة بشوكولاتة نوتيلا البندق الحلوة . Description (Ar)" at bounding box center [1223, 513] width 604 height 95
click at [930, 481] on div "براتا تقدم أو محشوة بشوكولاتة نوتيلا البندق الحلوة . Description (Ar)" at bounding box center [1223, 513] width 604 height 95
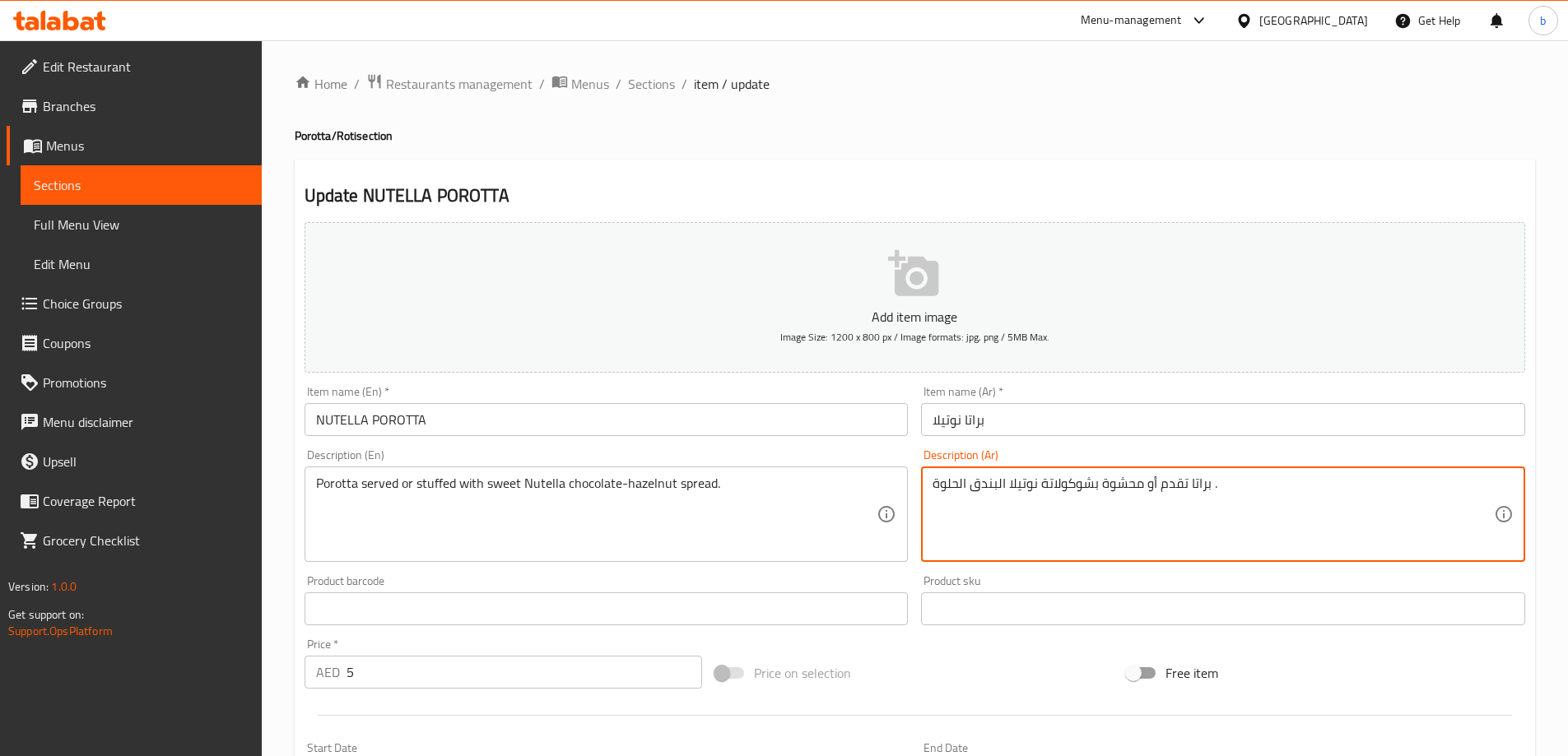
click at [934, 487] on textarea "براتا تقدم أو محشوة بشوكولاتة نوتيلا البندق الحلوة ." at bounding box center [1214, 515] width 561 height 78
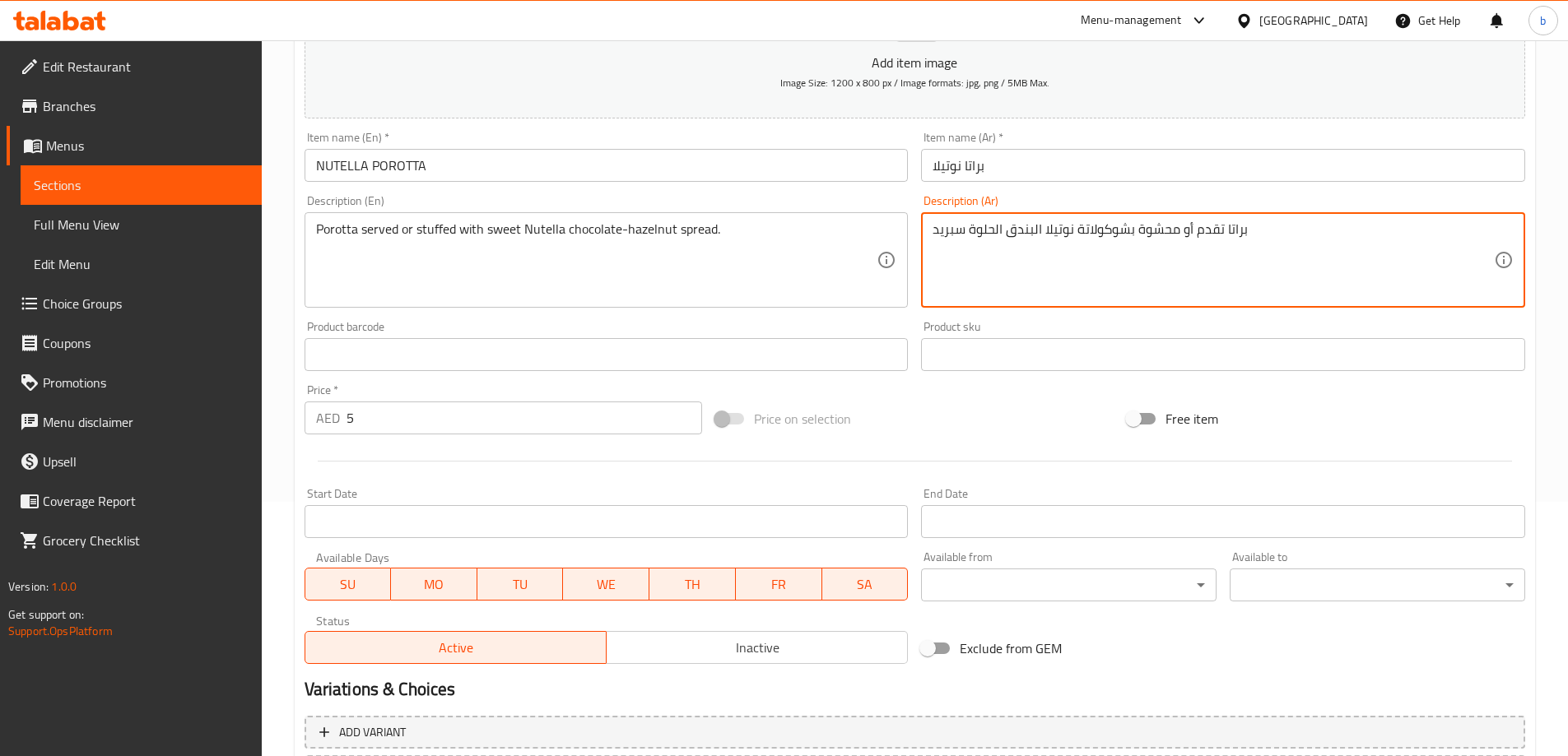
scroll to position [407, 0]
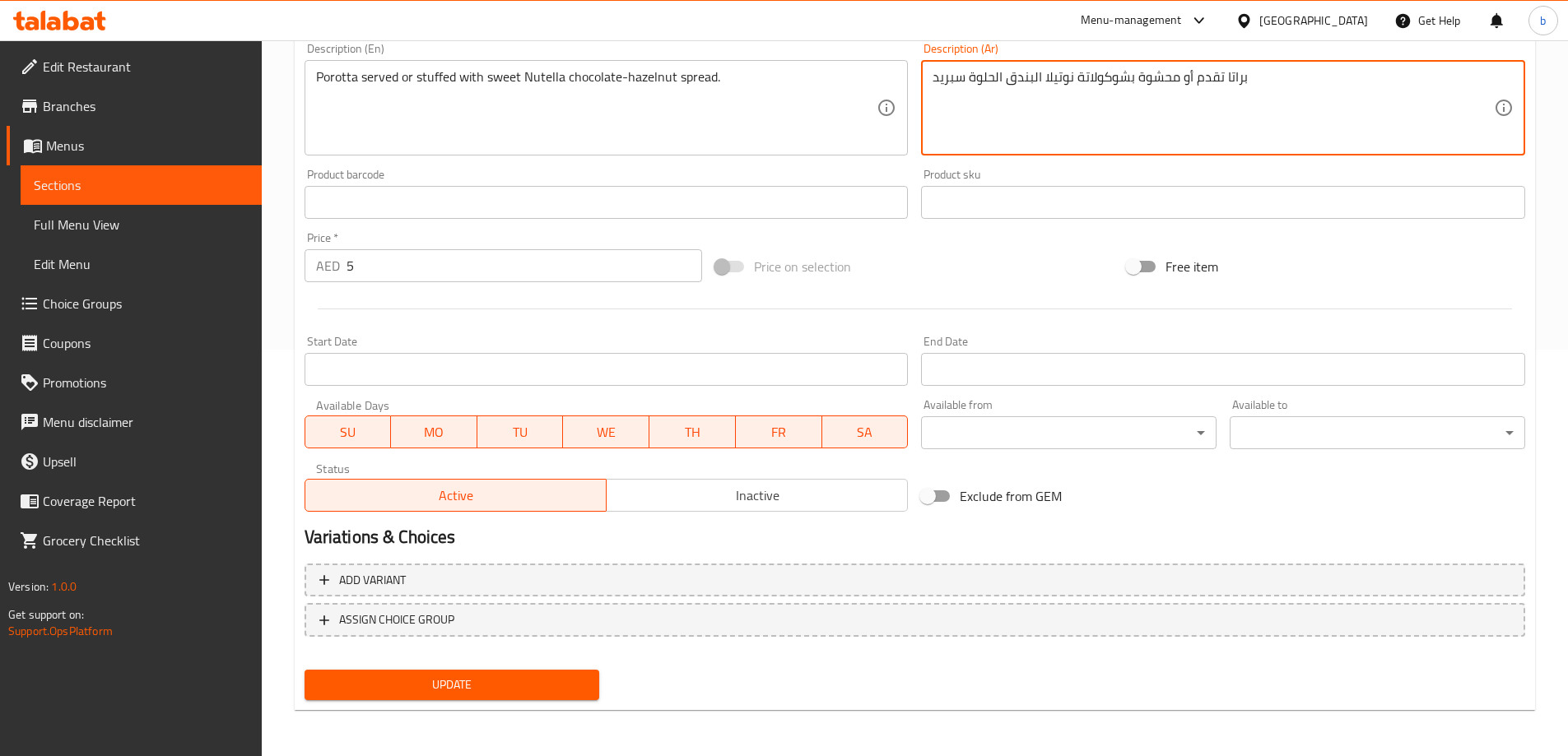
type textarea "براتا تقدم أو محشوة بشوكولاتة نوتيلا البندق الحلوة سبريد"
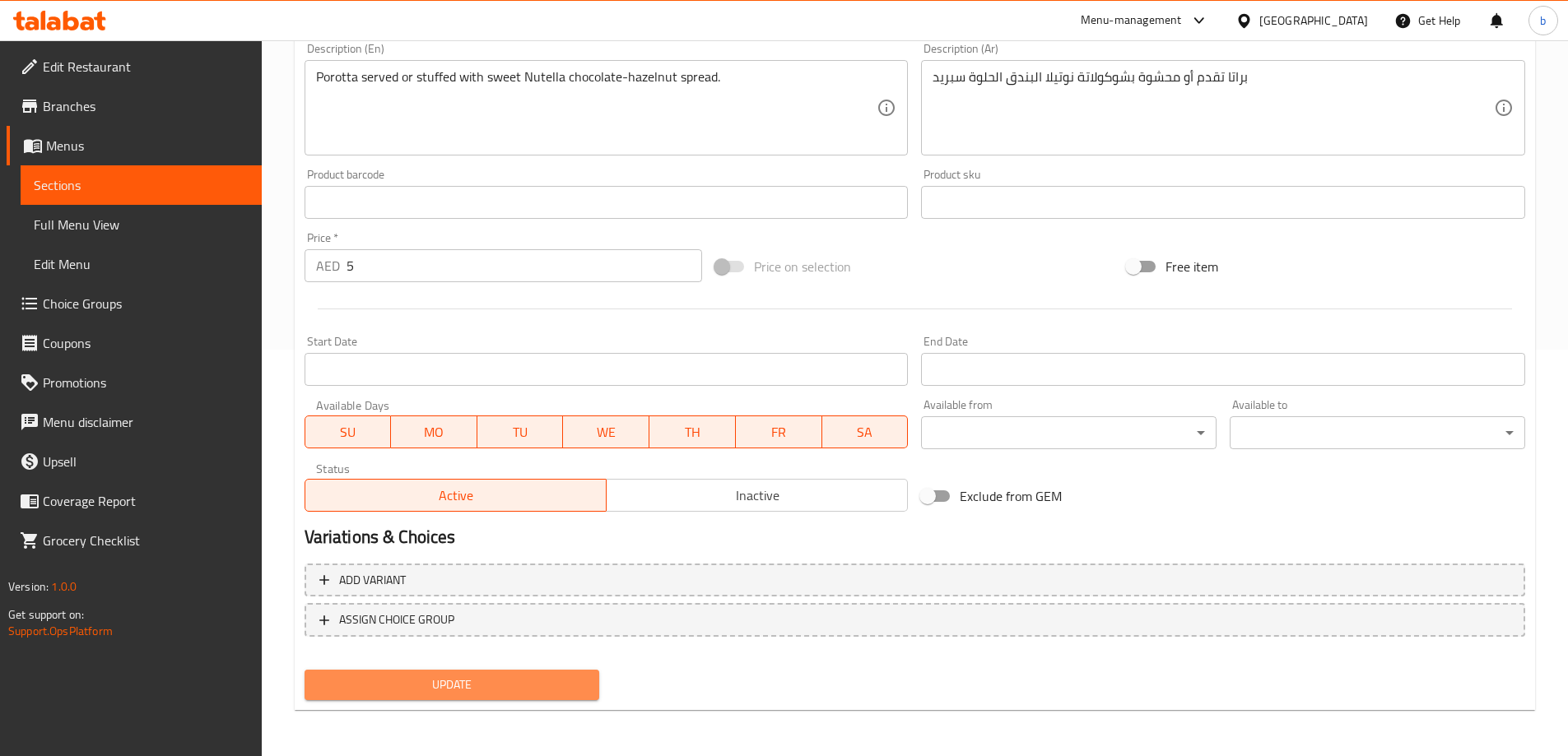
click at [440, 688] on span "Update" at bounding box center [452, 685] width 269 height 20
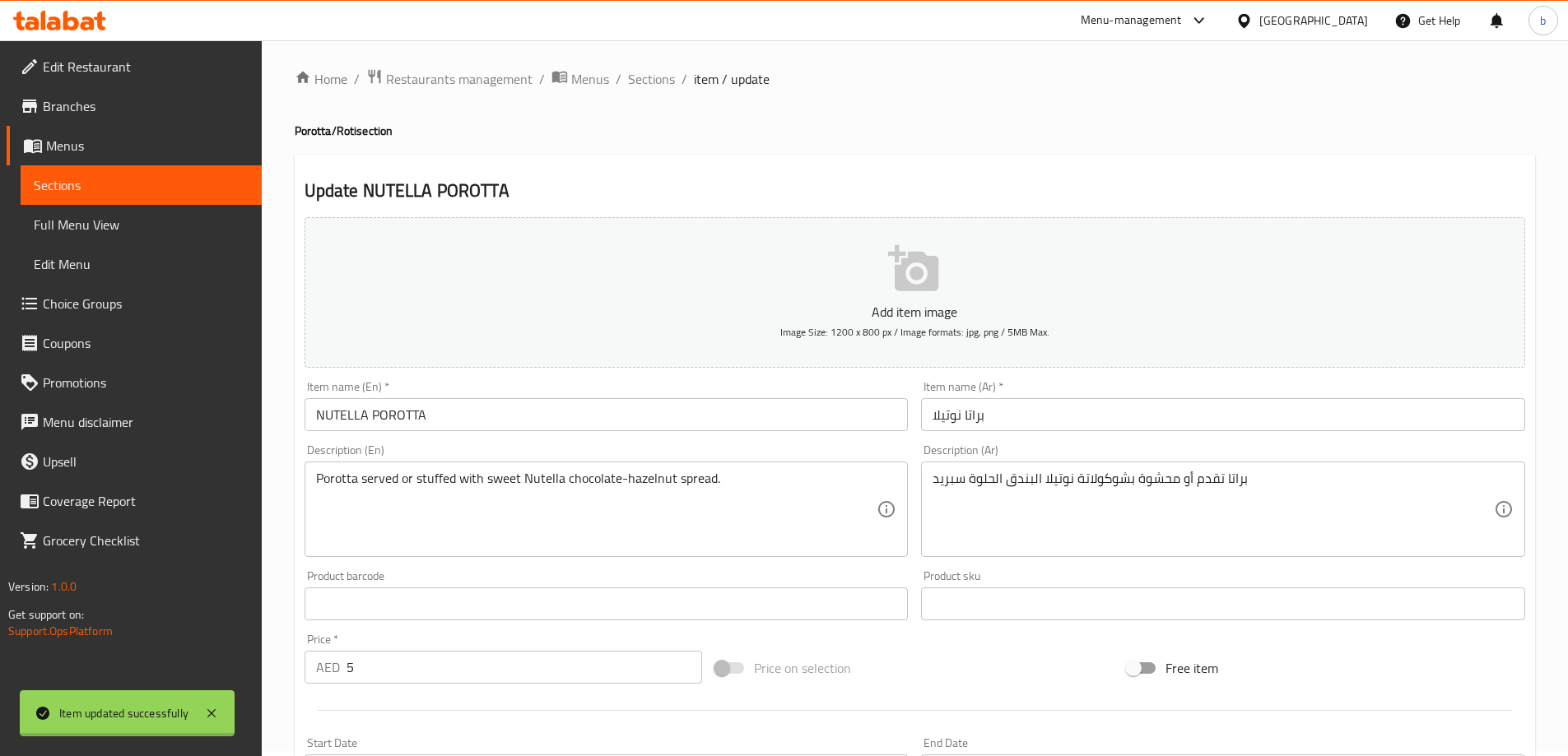
scroll to position [0, 0]
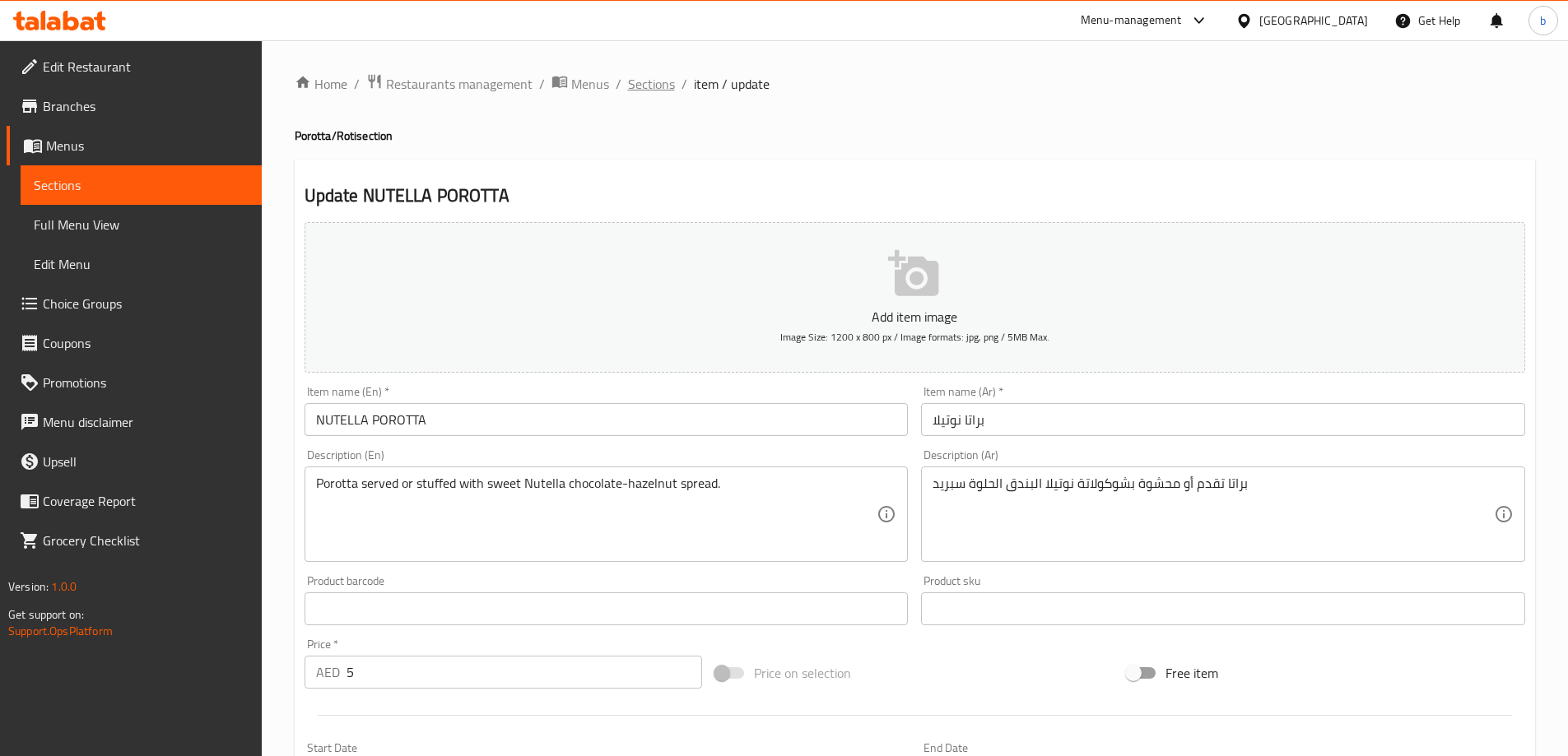
click at [666, 84] on span "Sections" at bounding box center [651, 84] width 47 height 20
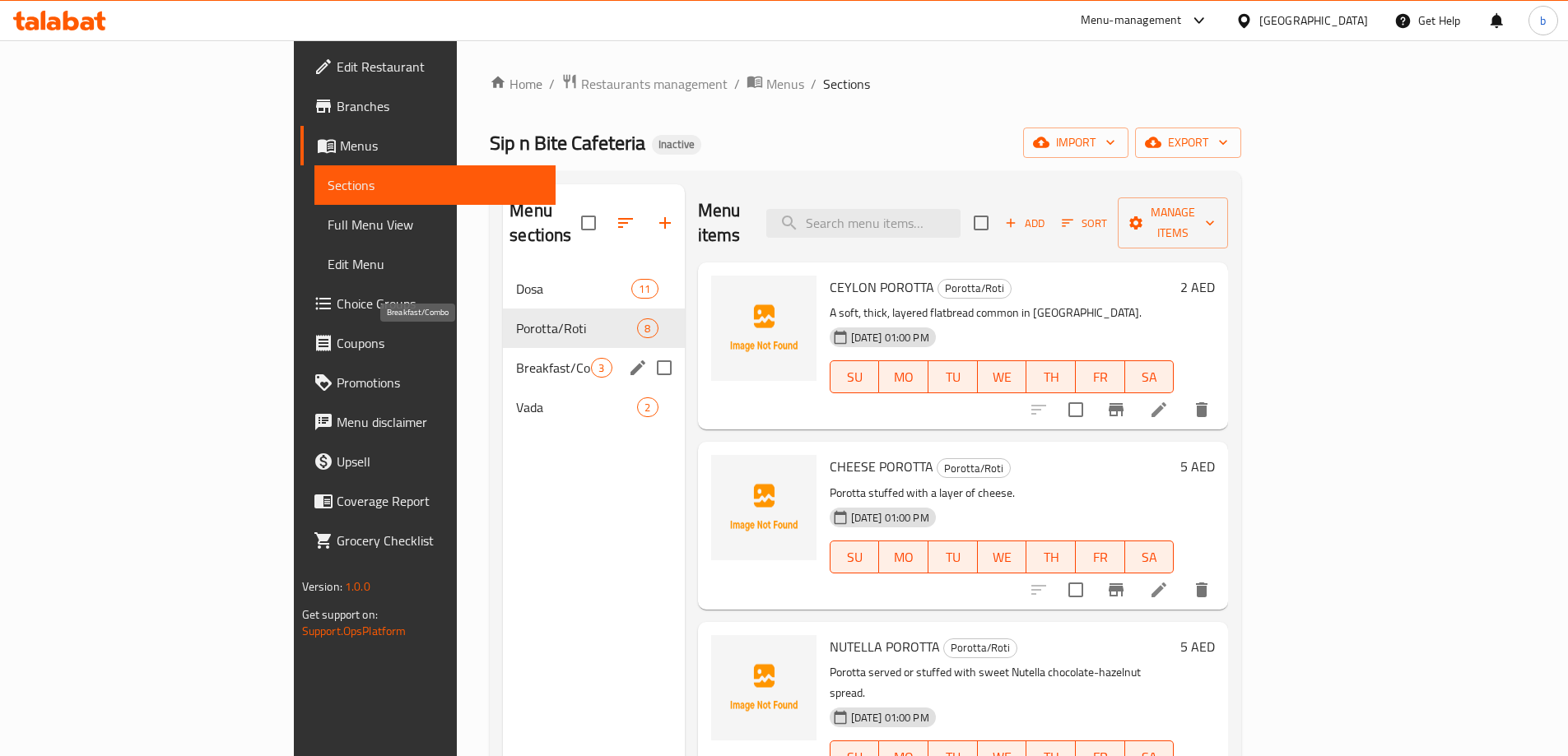
click at [516, 358] on span "Breakfast/Combo" at bounding box center [553, 368] width 75 height 20
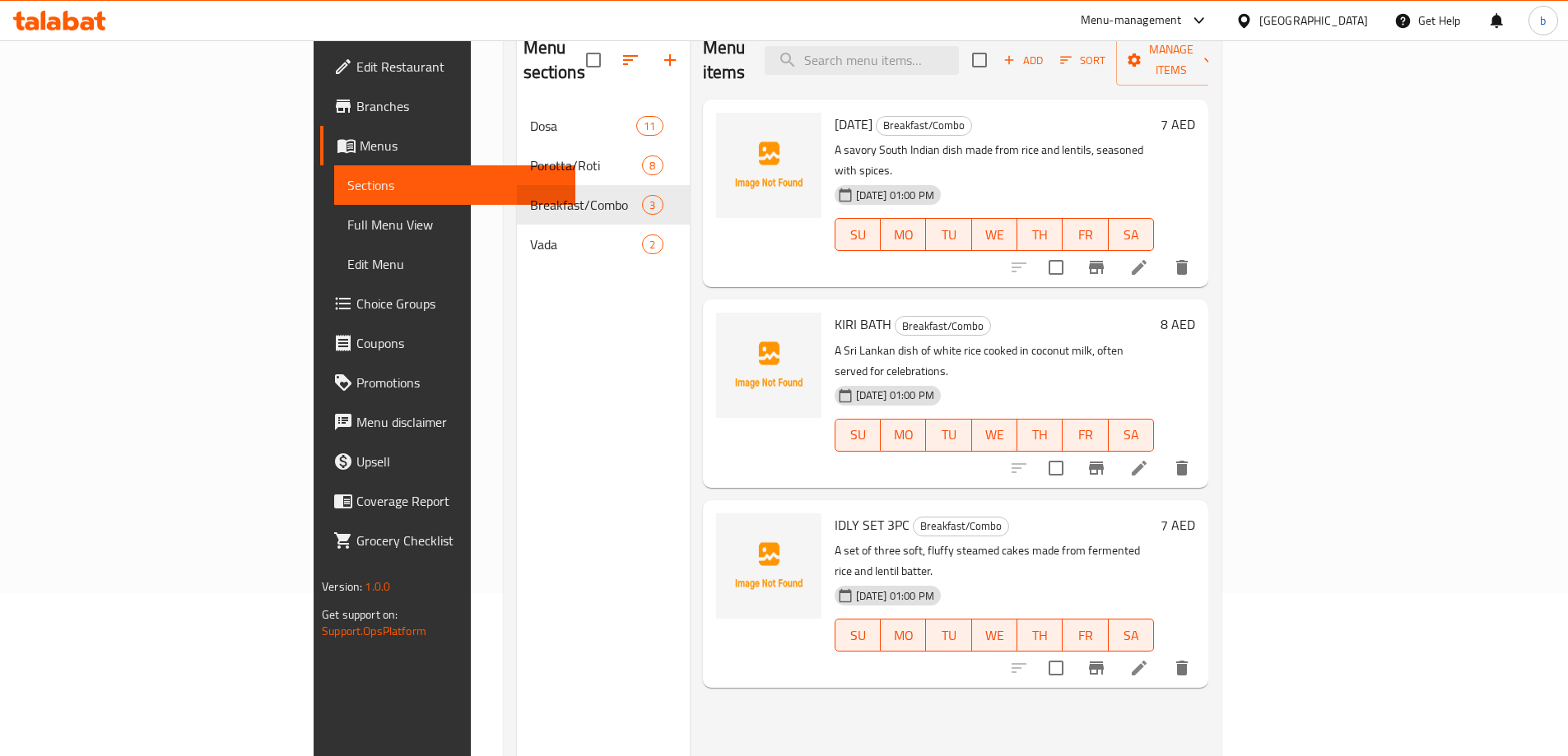
scroll to position [164, 0]
click at [1162, 652] on li at bounding box center [1139, 666] width 46 height 29
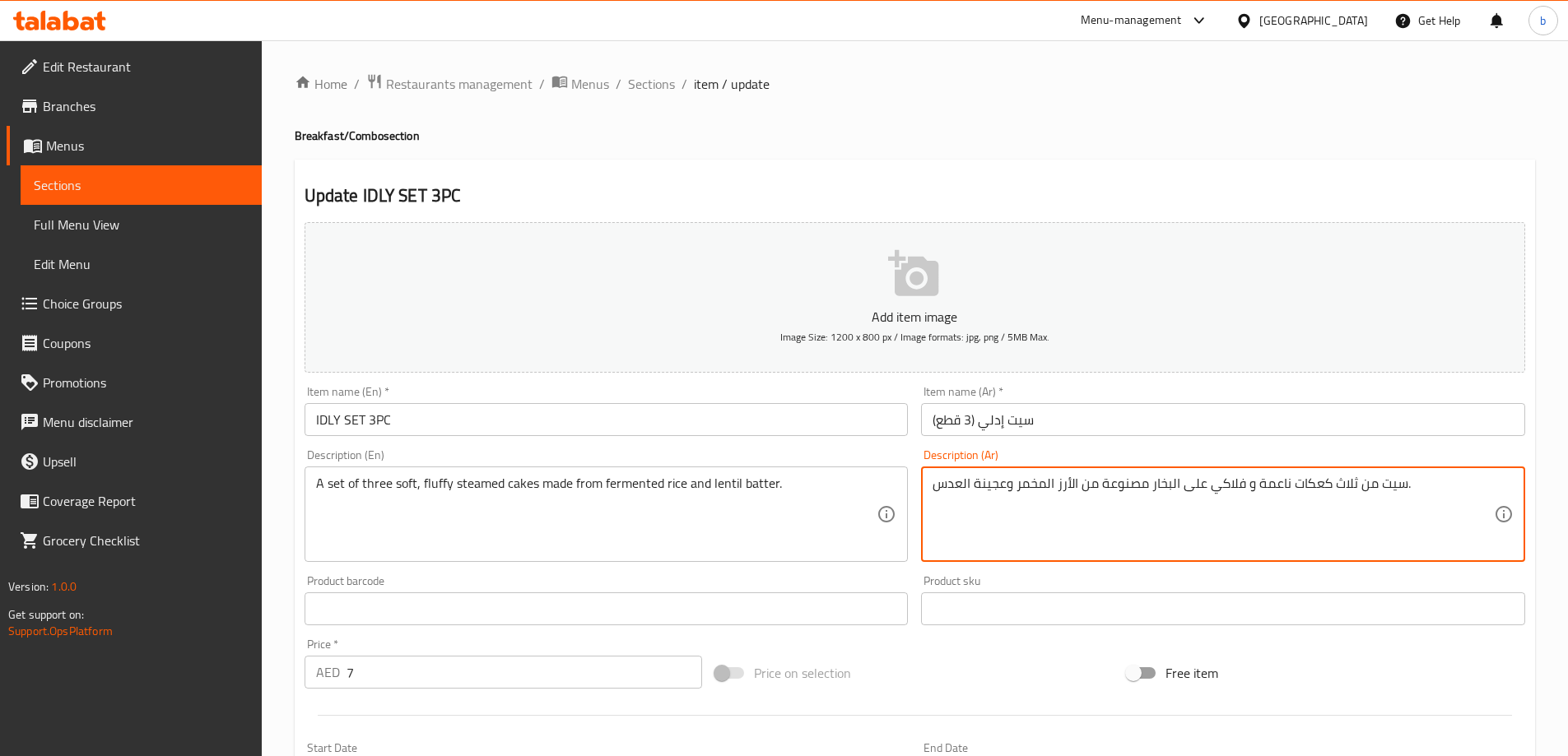
drag, startPoint x: 1245, startPoint y: 485, endPoint x: 1211, endPoint y: 490, distance: 34.4
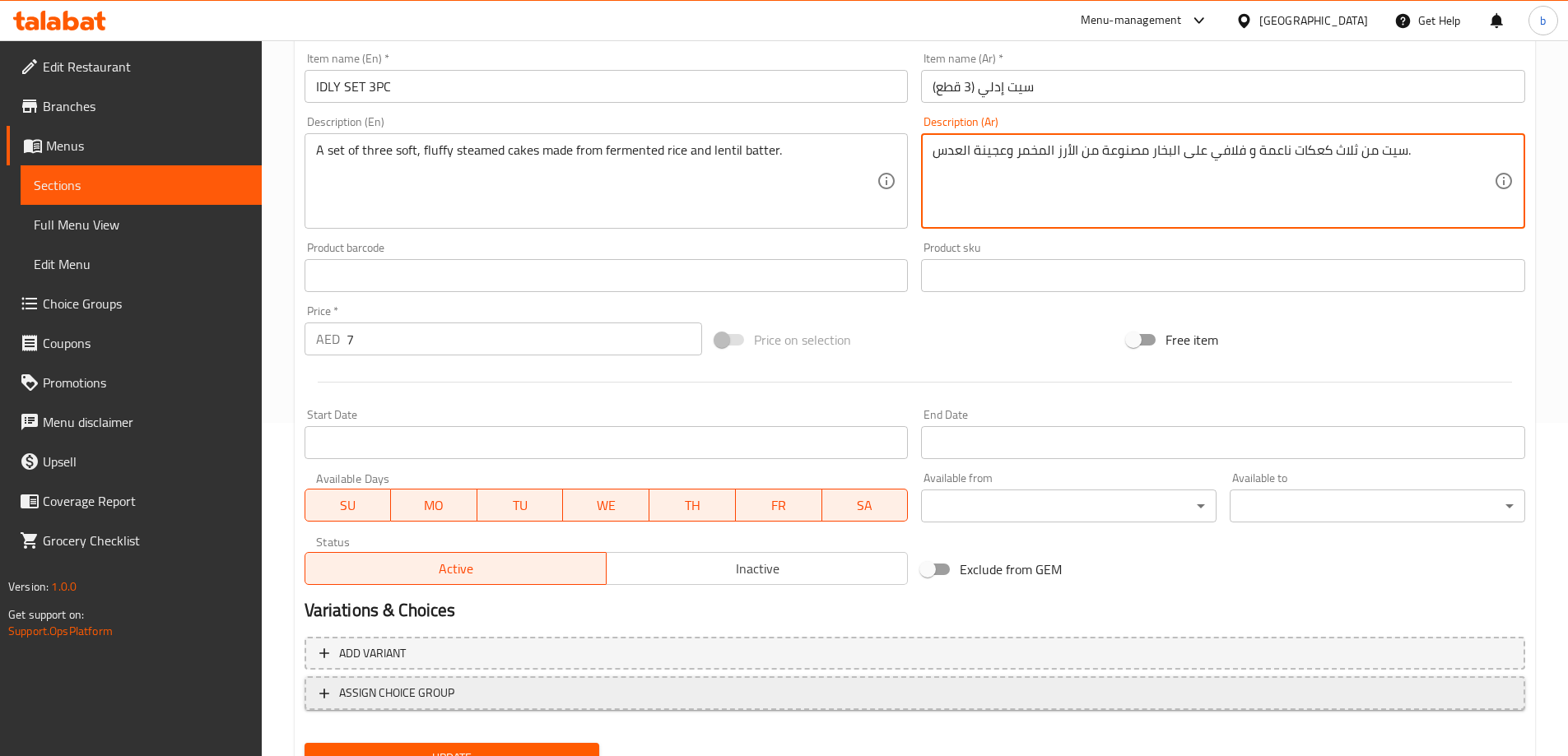
scroll to position [407, 0]
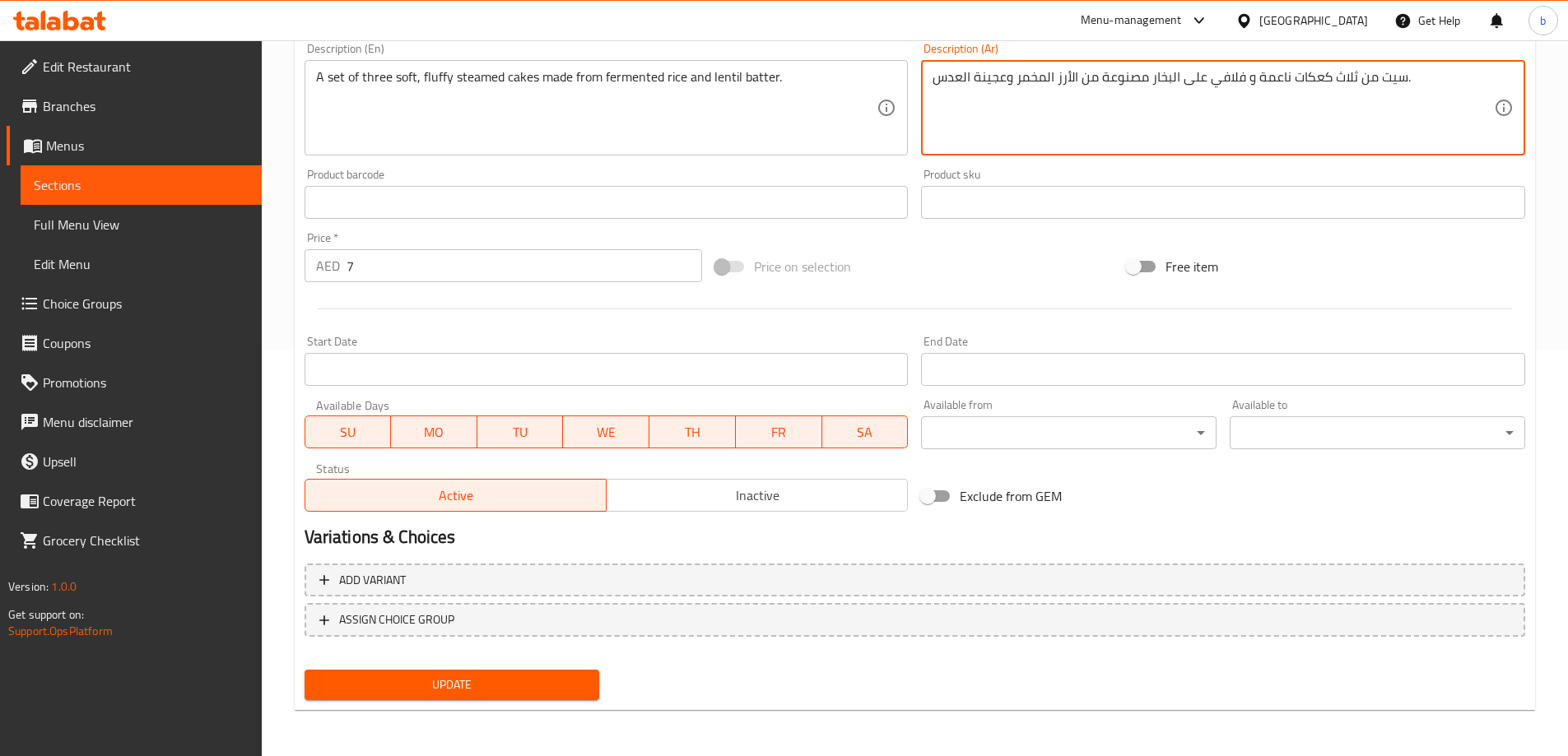
type textarea "سيت من ثلاث كعكات ناعمة و فلافي على البخار مصنوعة من الأرز المخمر وعجينة العدس."
click at [560, 688] on span "Update" at bounding box center [452, 685] width 269 height 20
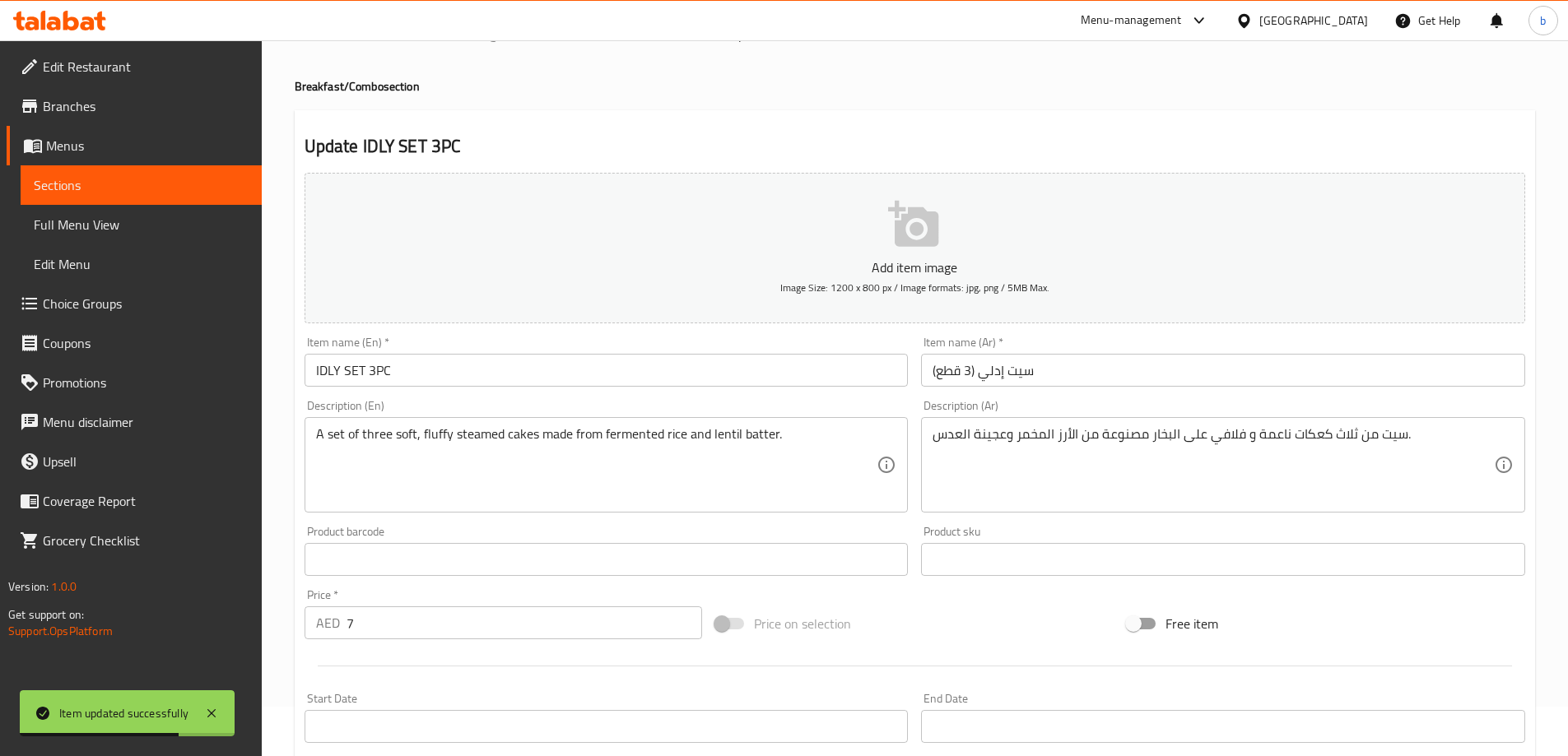
scroll to position [0, 0]
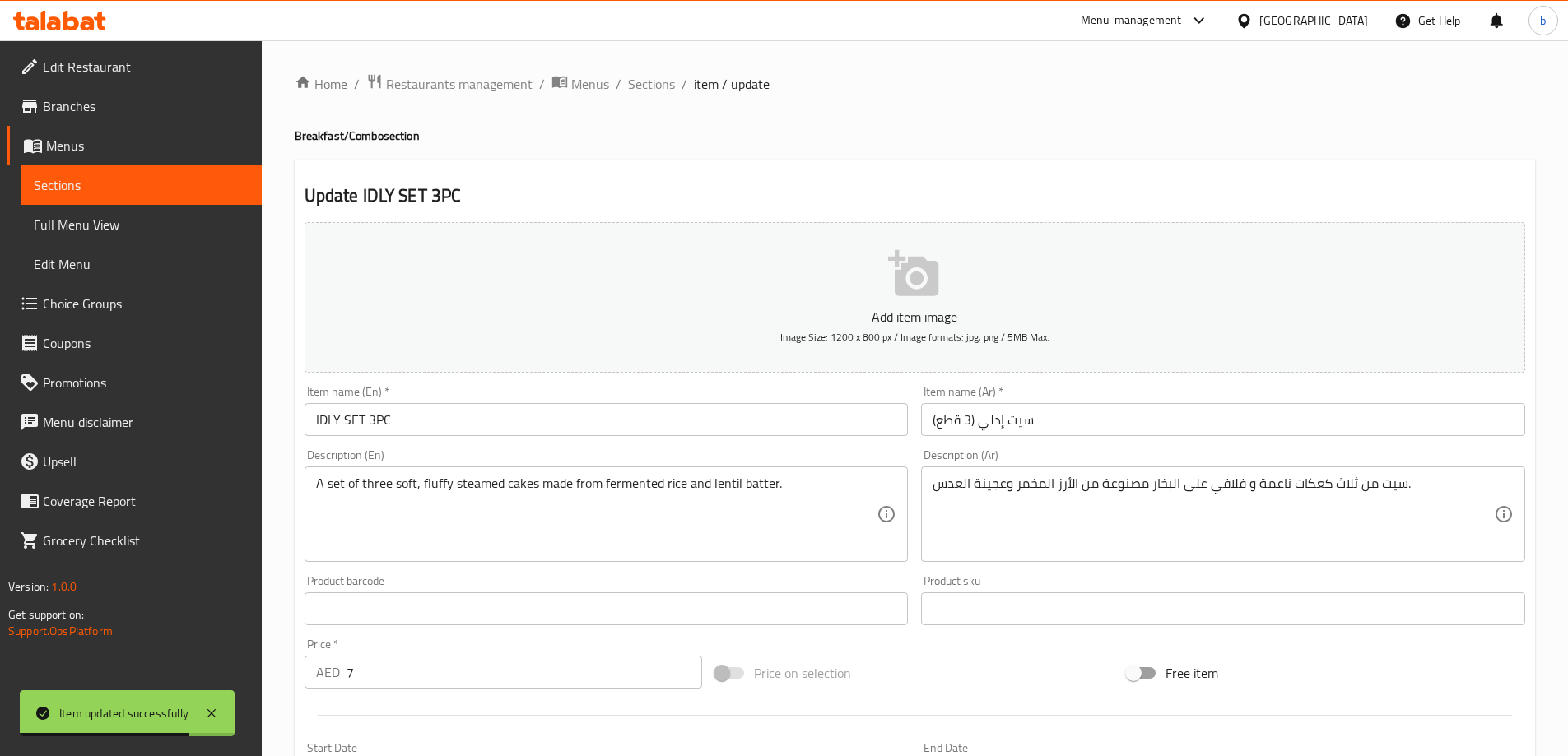
click at [669, 79] on span "Sections" at bounding box center [651, 84] width 47 height 20
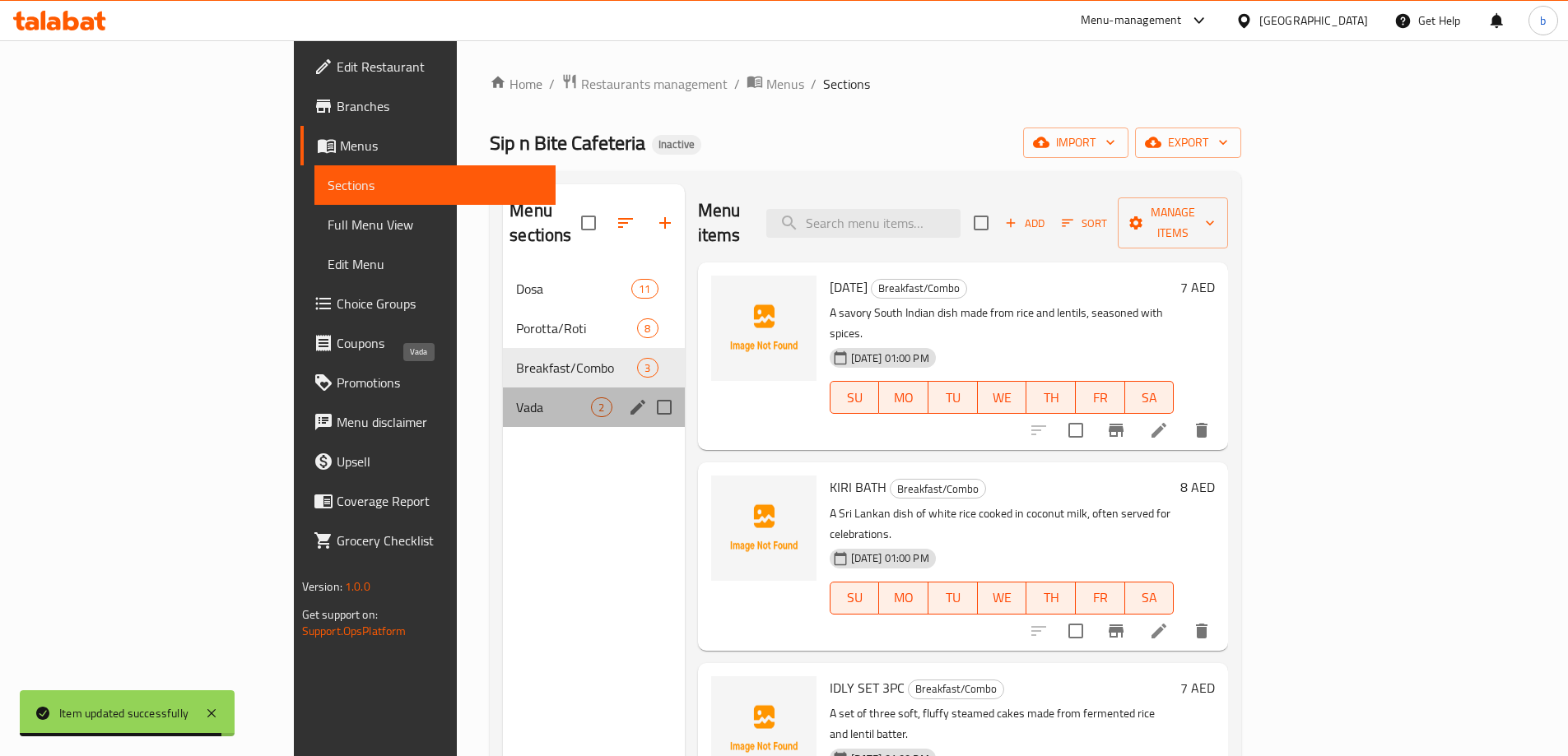
click at [516, 398] on span "Vada" at bounding box center [553, 408] width 75 height 20
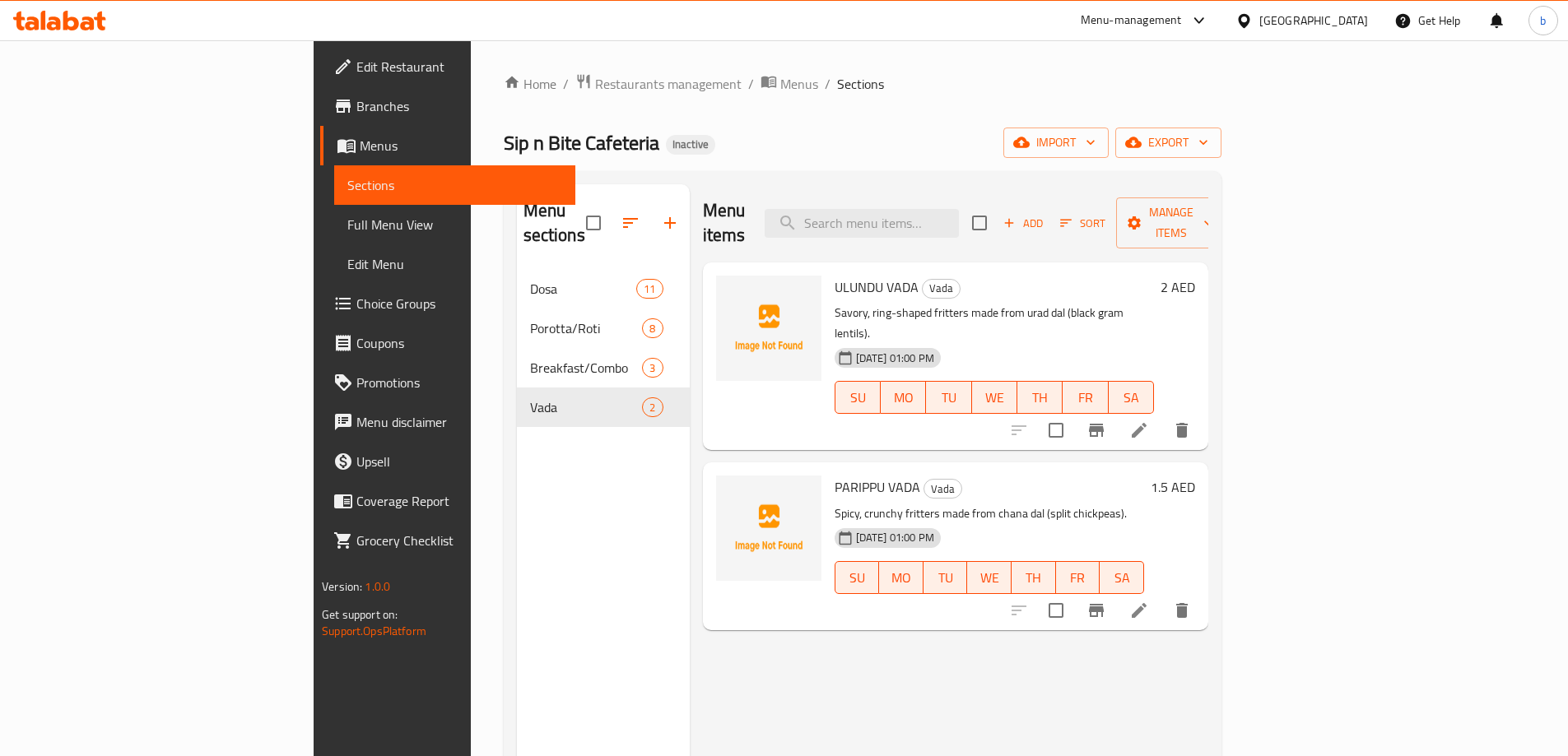
click at [1149, 420] on icon at bounding box center [1139, 430] width 20 height 20
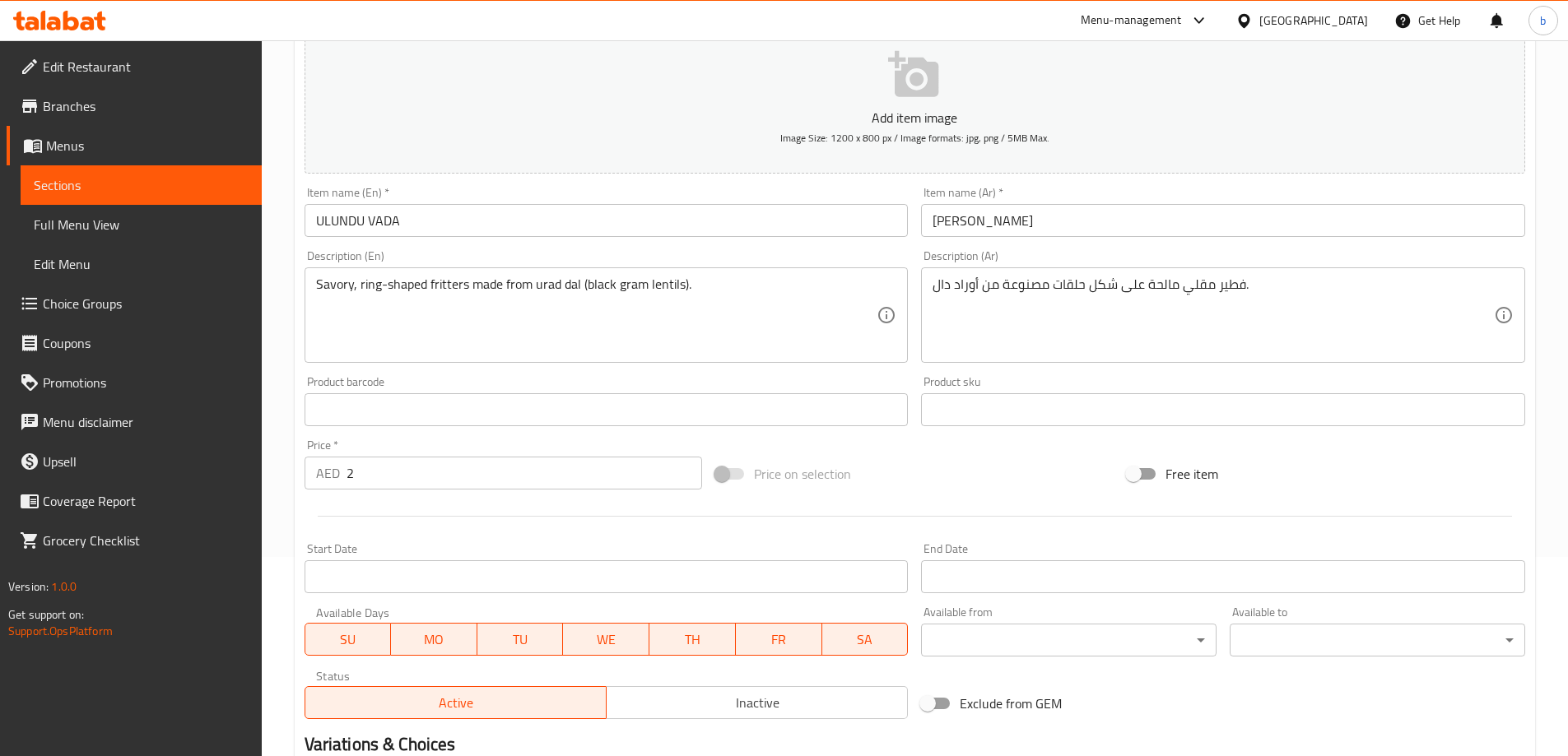
scroll to position [247, 0]
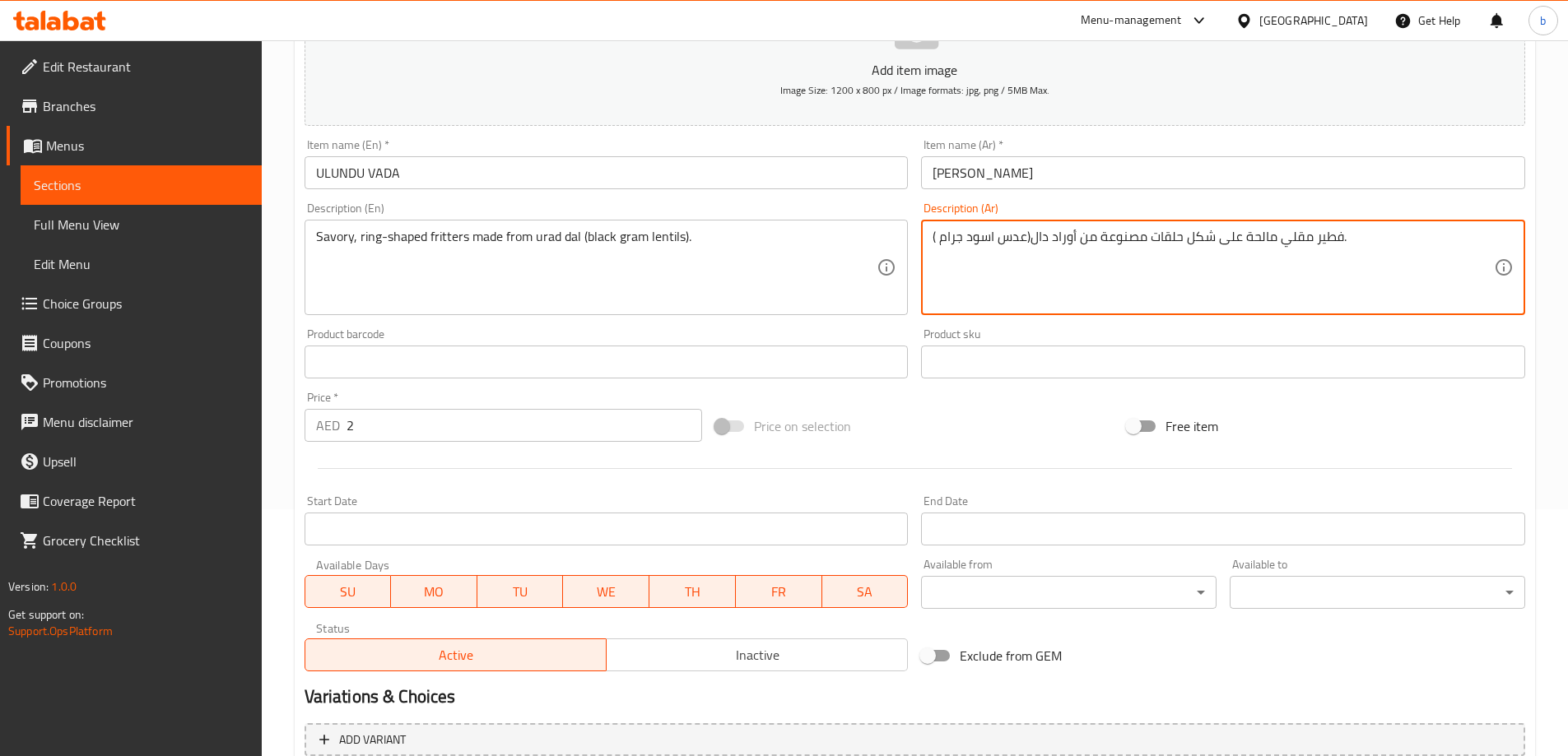
type textarea "( عدس اسود جرام)فطير مقلي مالحة على شكل حلقات مصنوعة من أوراد دال."
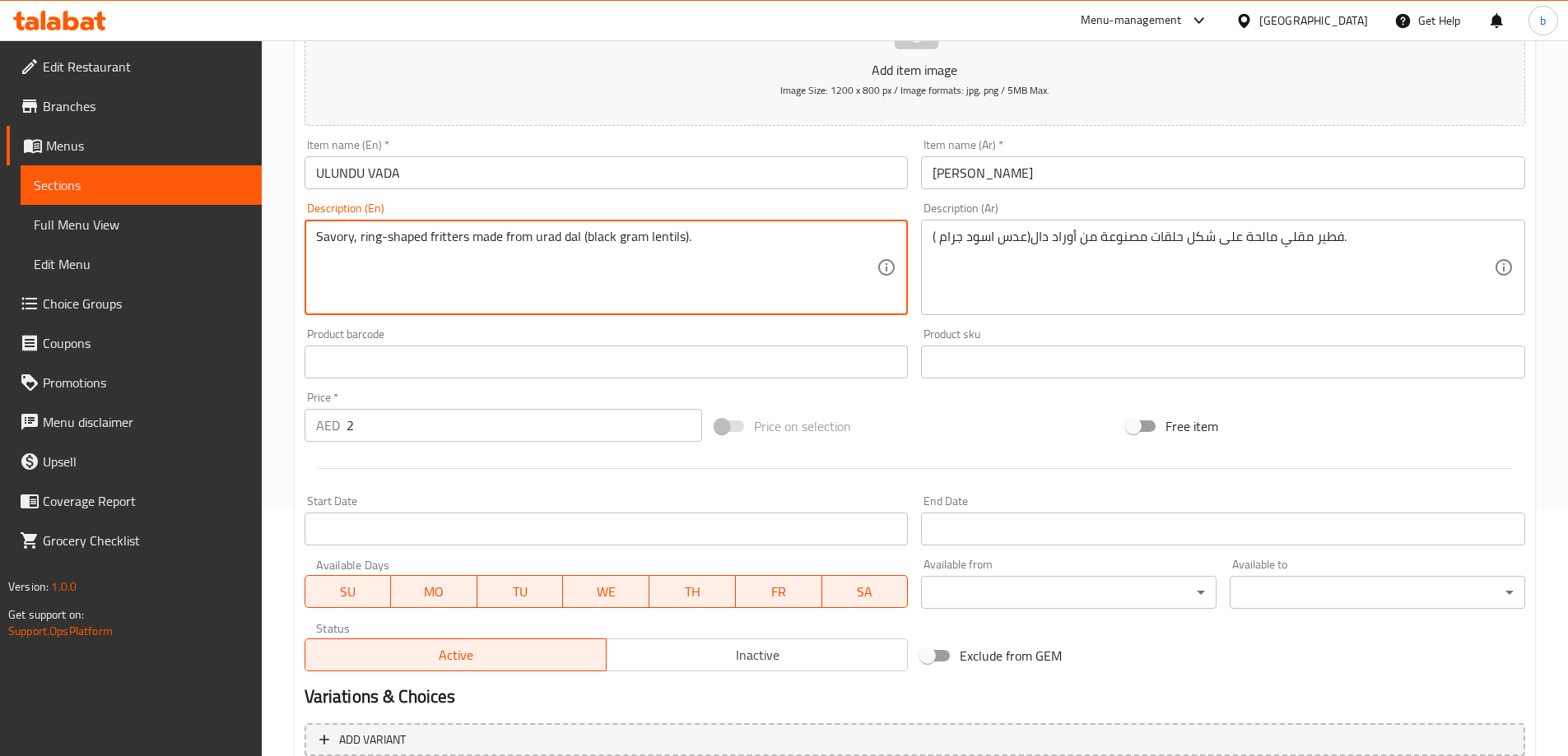
drag, startPoint x: 585, startPoint y: 237, endPoint x: 679, endPoint y: 241, distance: 94.1
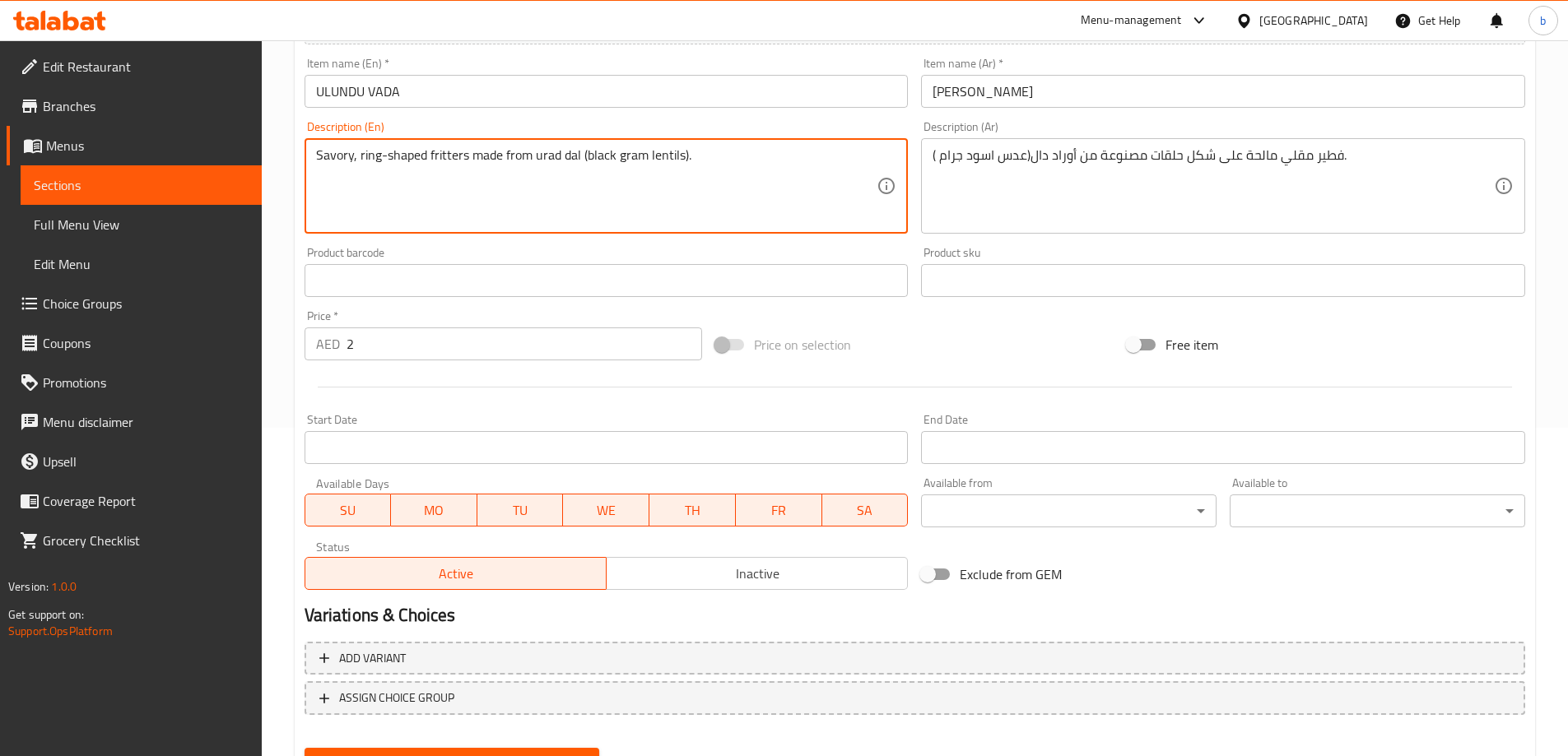
scroll to position [407, 0]
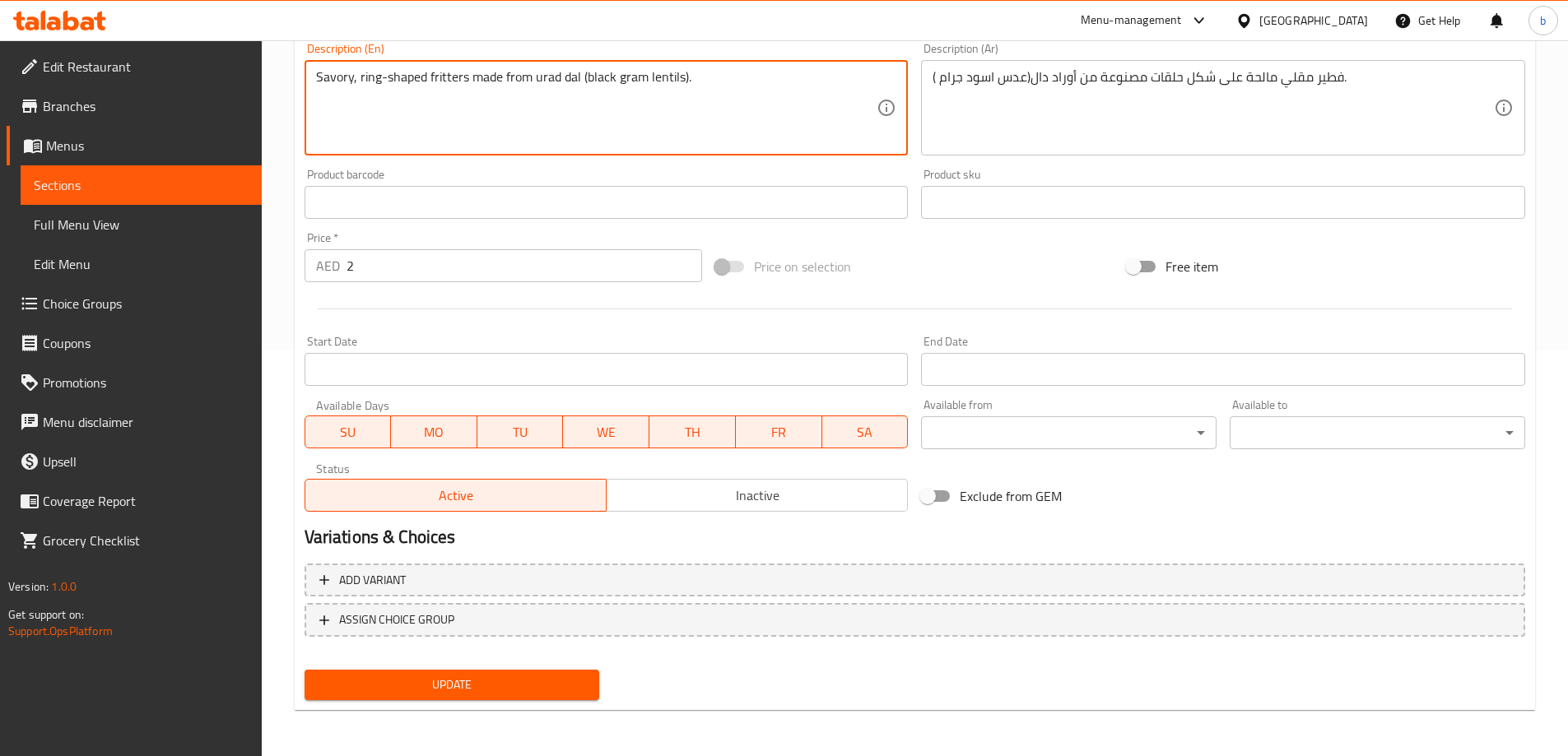
click at [451, 688] on span "Update" at bounding box center [452, 685] width 269 height 20
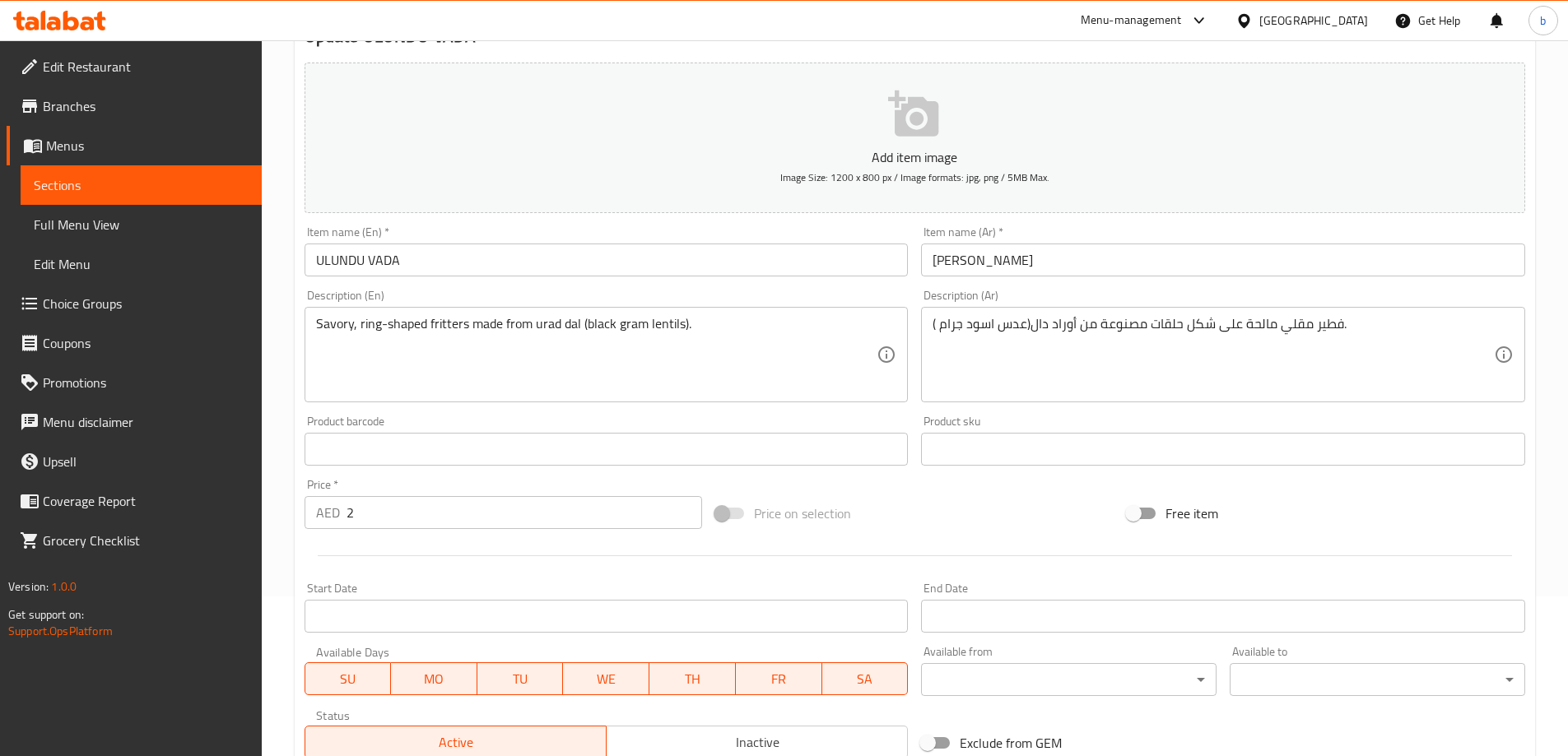
scroll to position [0, 0]
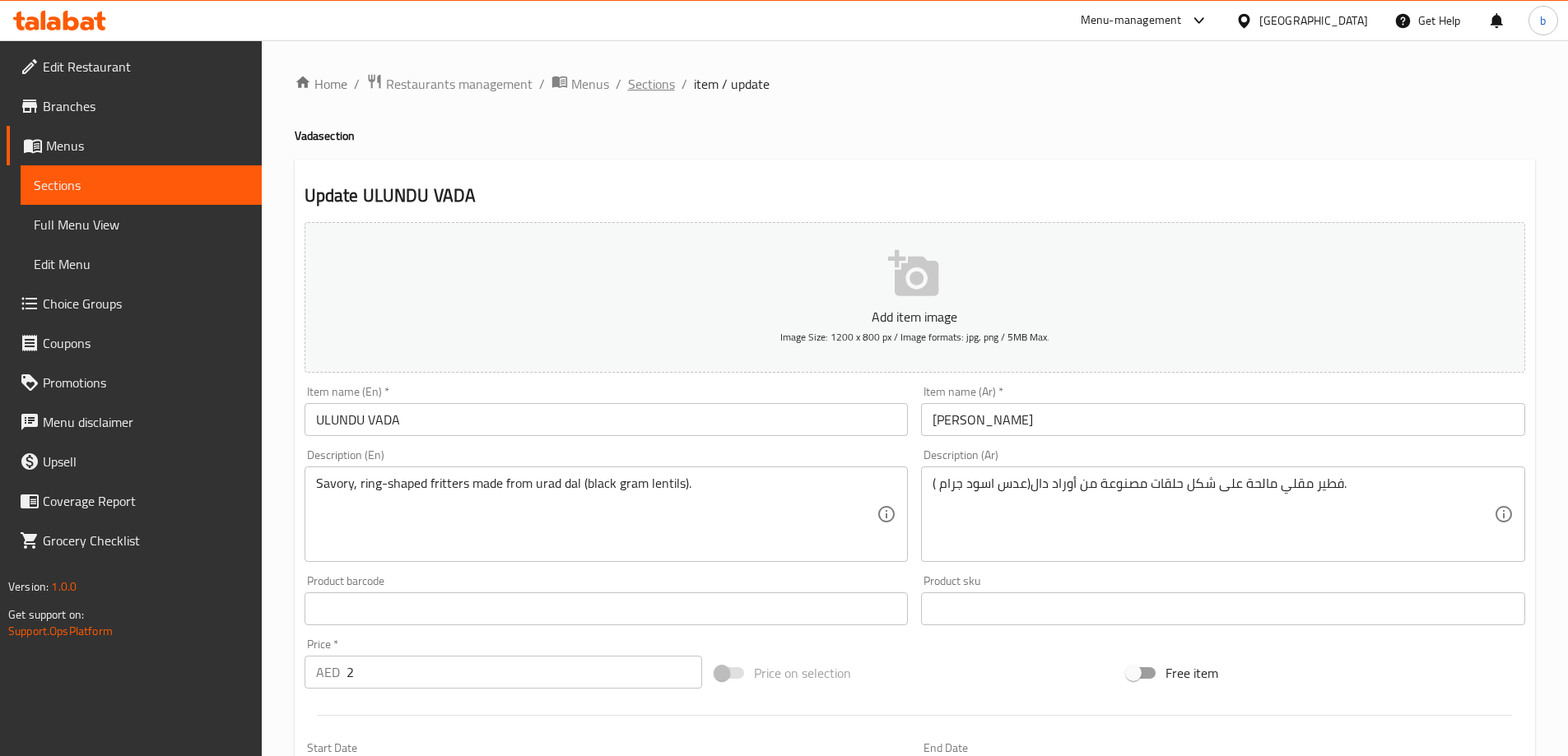
click at [655, 78] on span "Sections" at bounding box center [651, 84] width 47 height 20
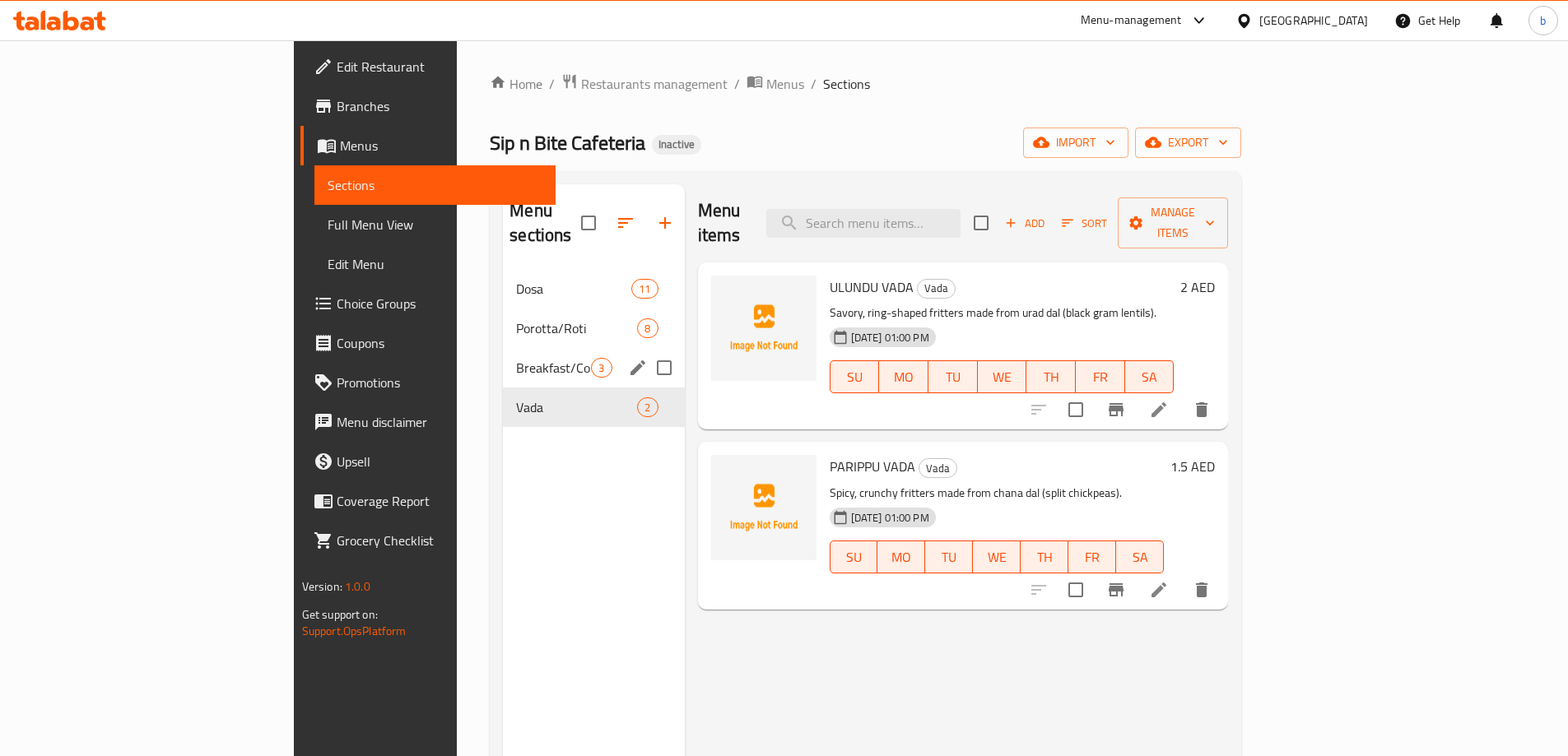
click at [503, 356] on div "Breakfast/Combo 3" at bounding box center [593, 368] width 181 height 39
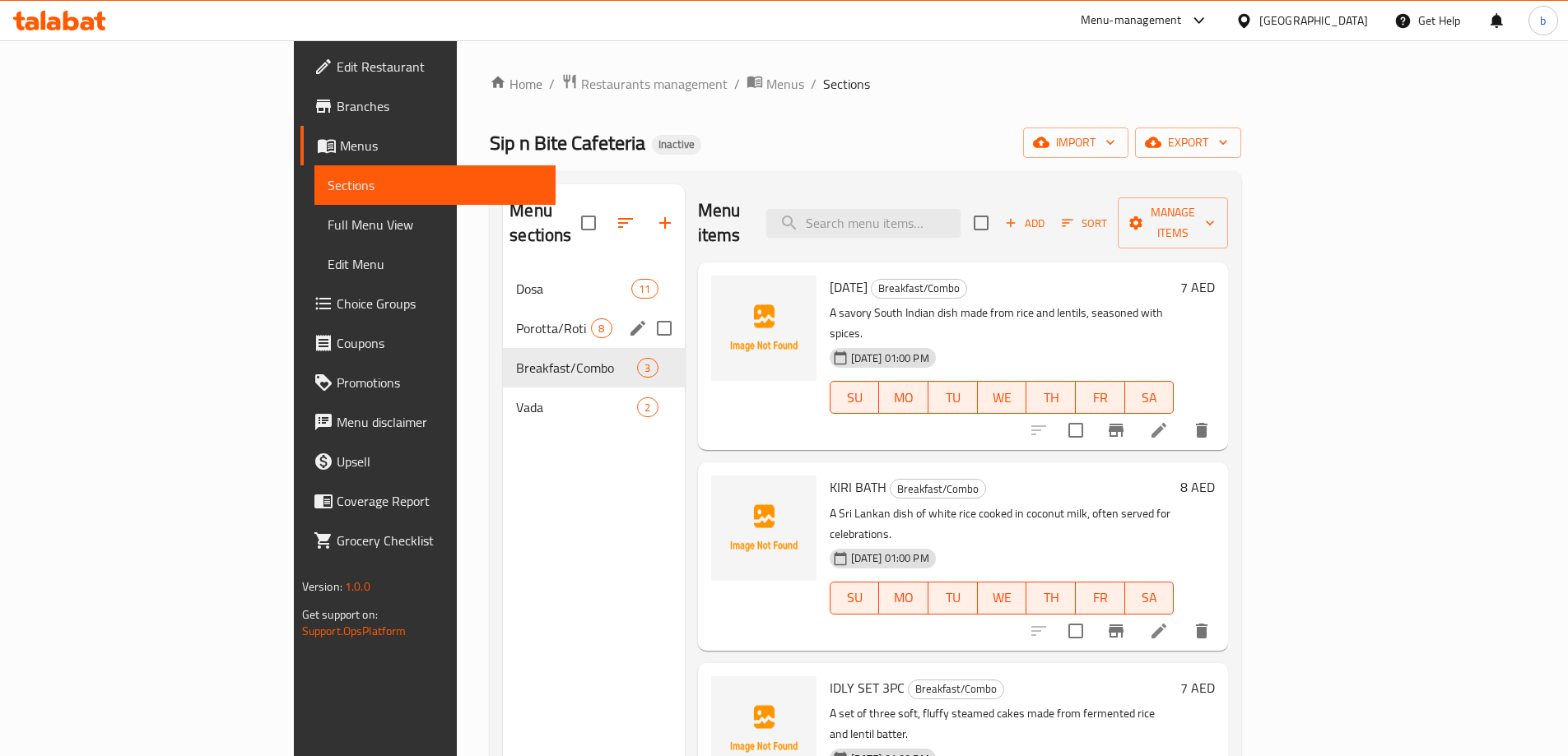
click at [503, 316] on div "Porotta/Roti 8" at bounding box center [593, 328] width 181 height 39
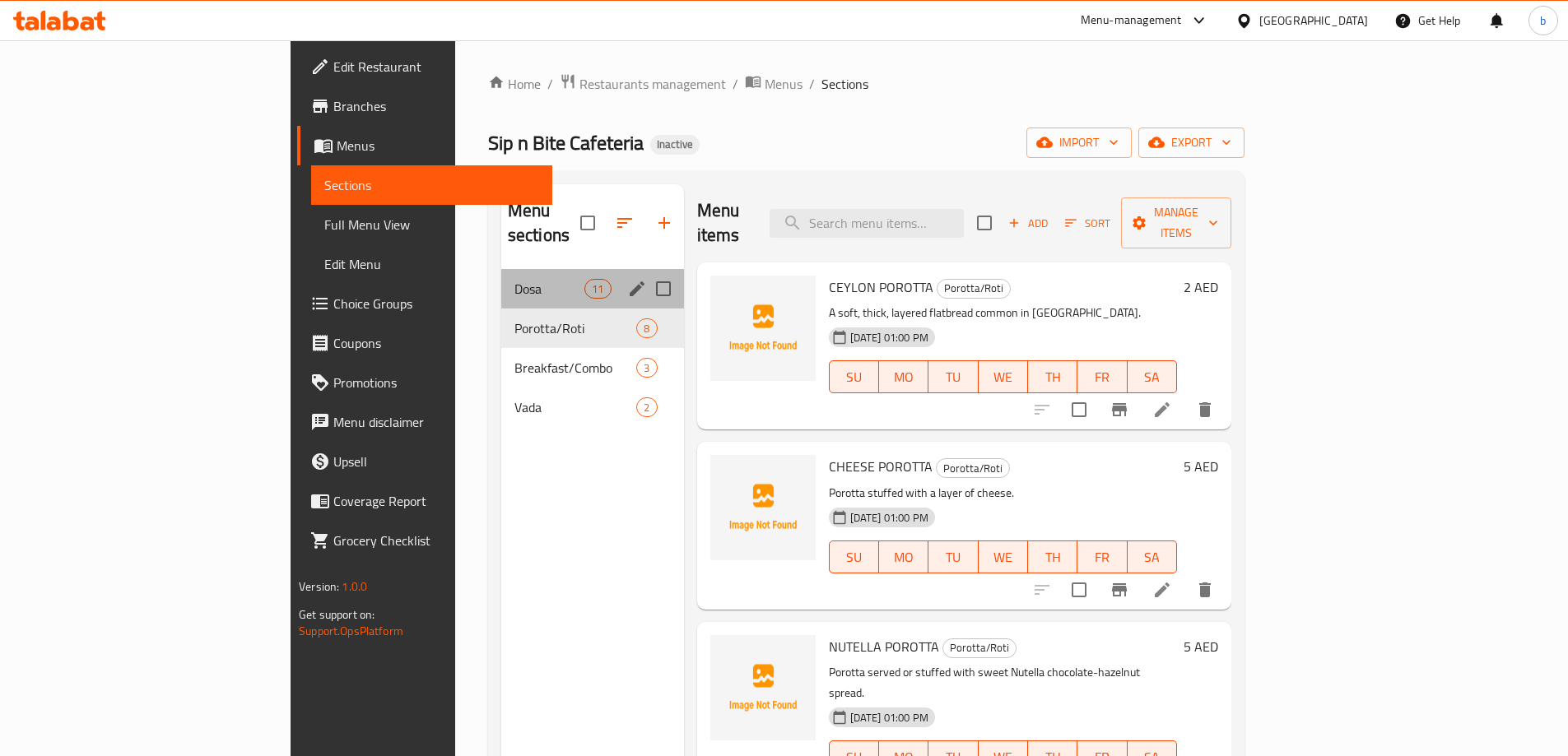
click at [501, 269] on div "Dosa 11" at bounding box center [593, 289] width 183 height 39
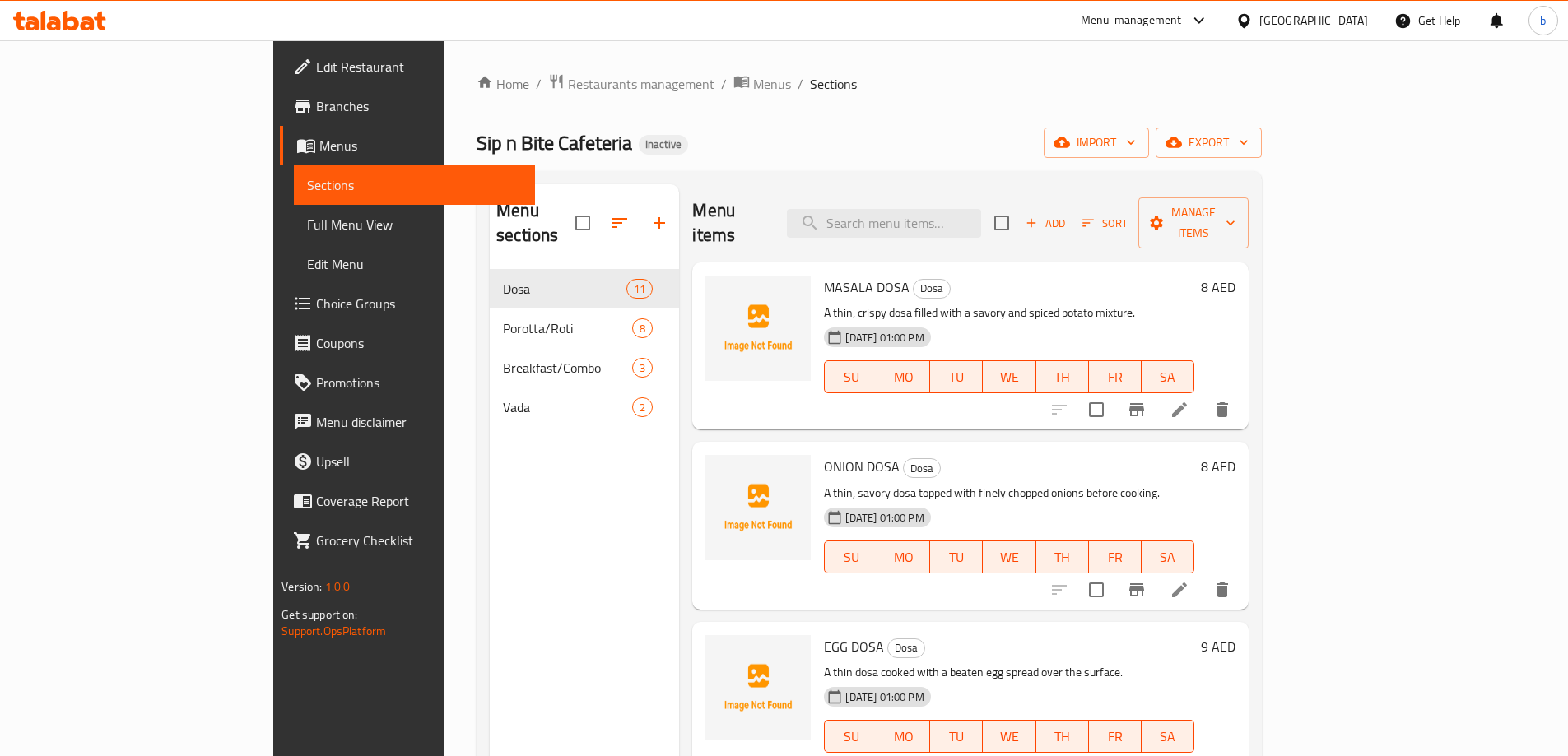
scroll to position [419, 0]
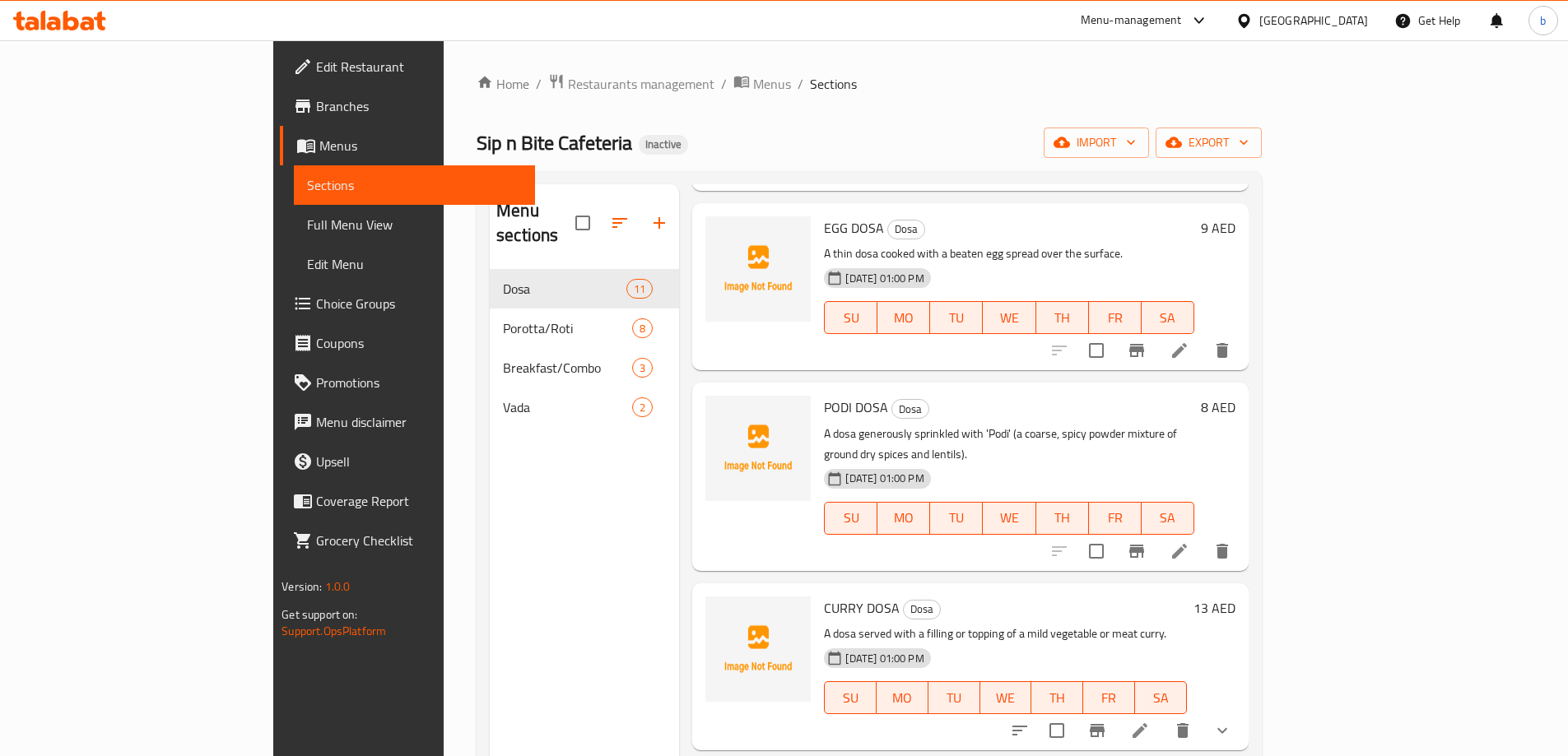
click at [1150, 721] on icon at bounding box center [1140, 731] width 20 height 20
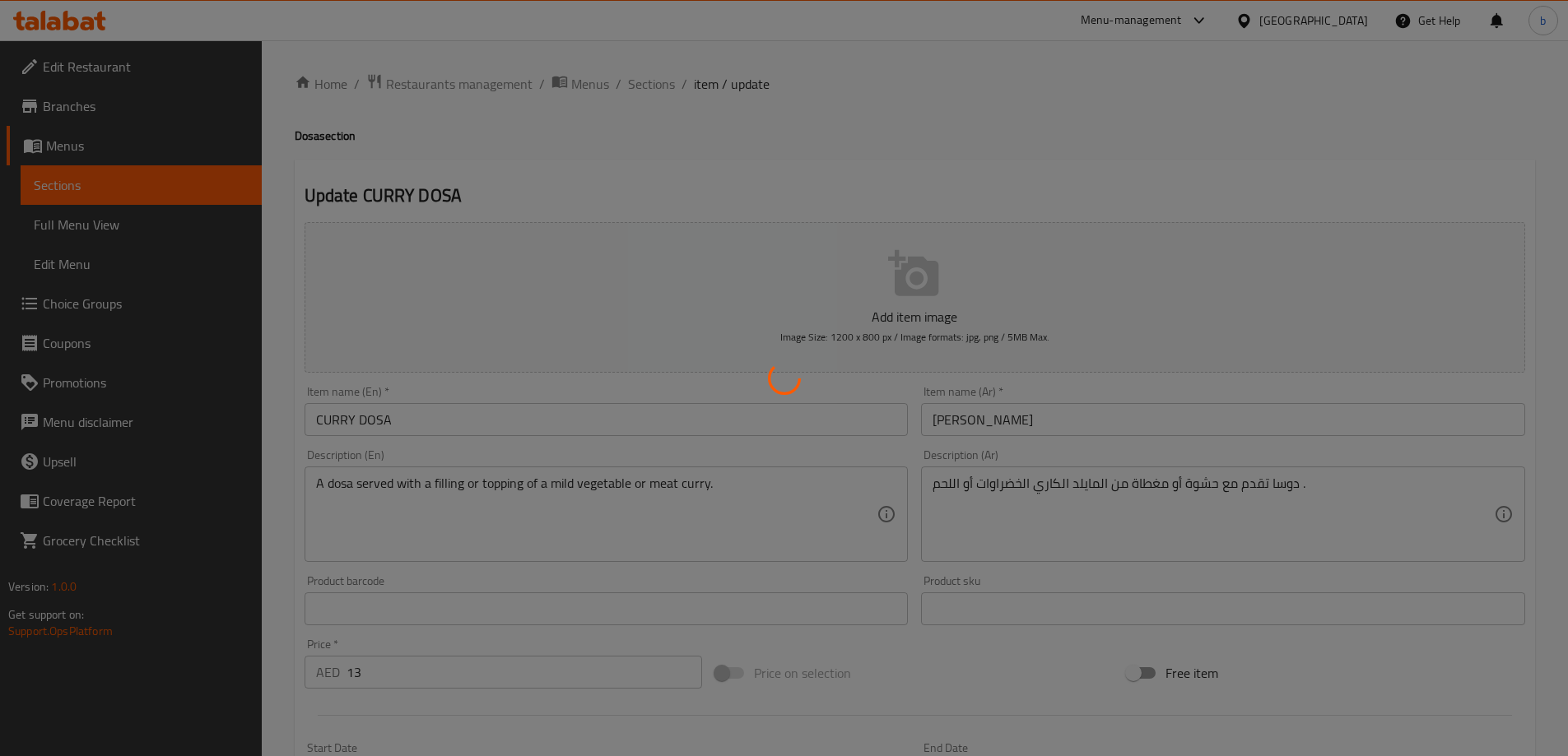
type input "أختيارك من"
type input "1"
type input "أختيارك من"
type input "1"
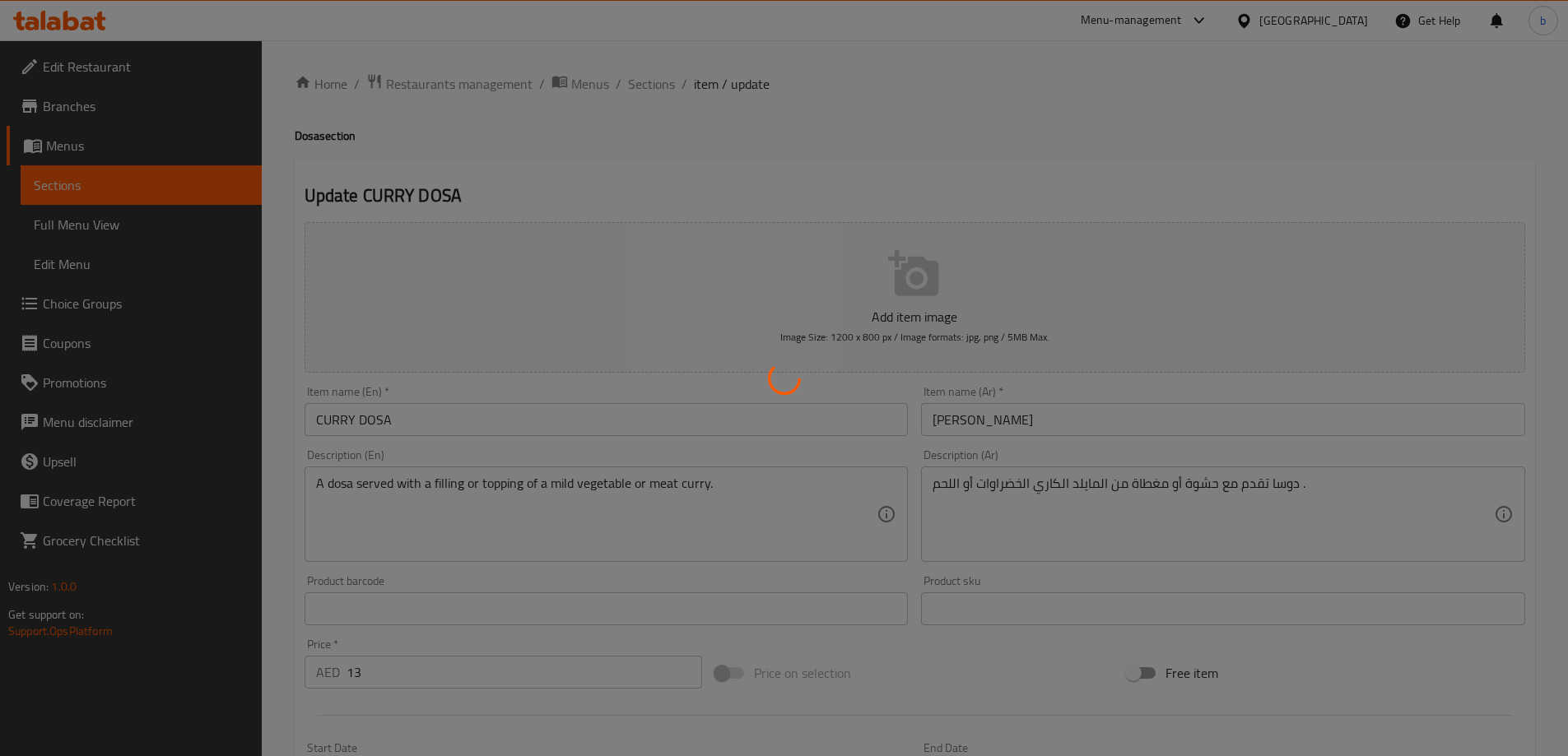
type input "1"
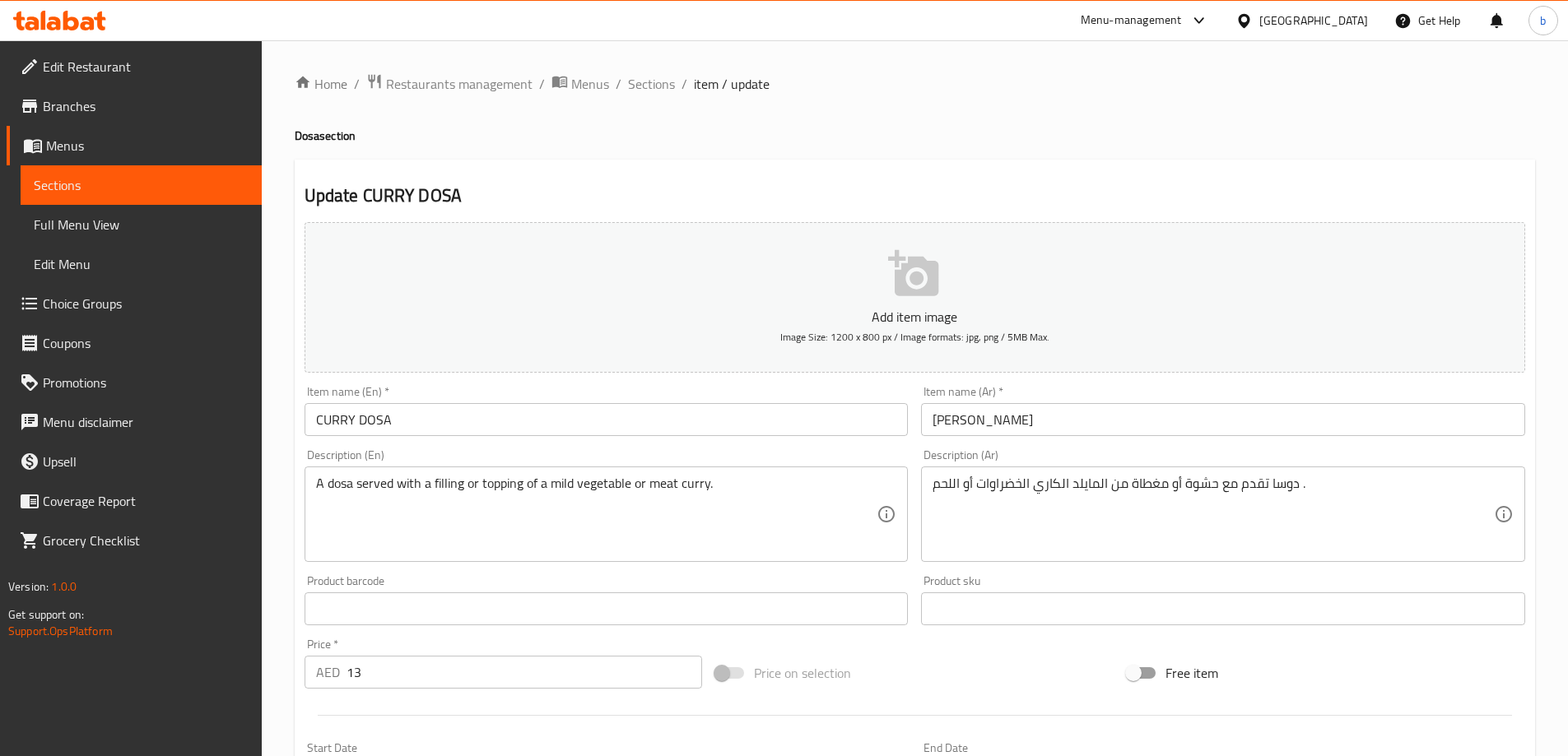
click at [1047, 494] on textarea "دوسا تقدم مع حشوة أو مغطاة من المايلد الكاري الخضراوات أو اللحم ." at bounding box center [1214, 515] width 561 height 78
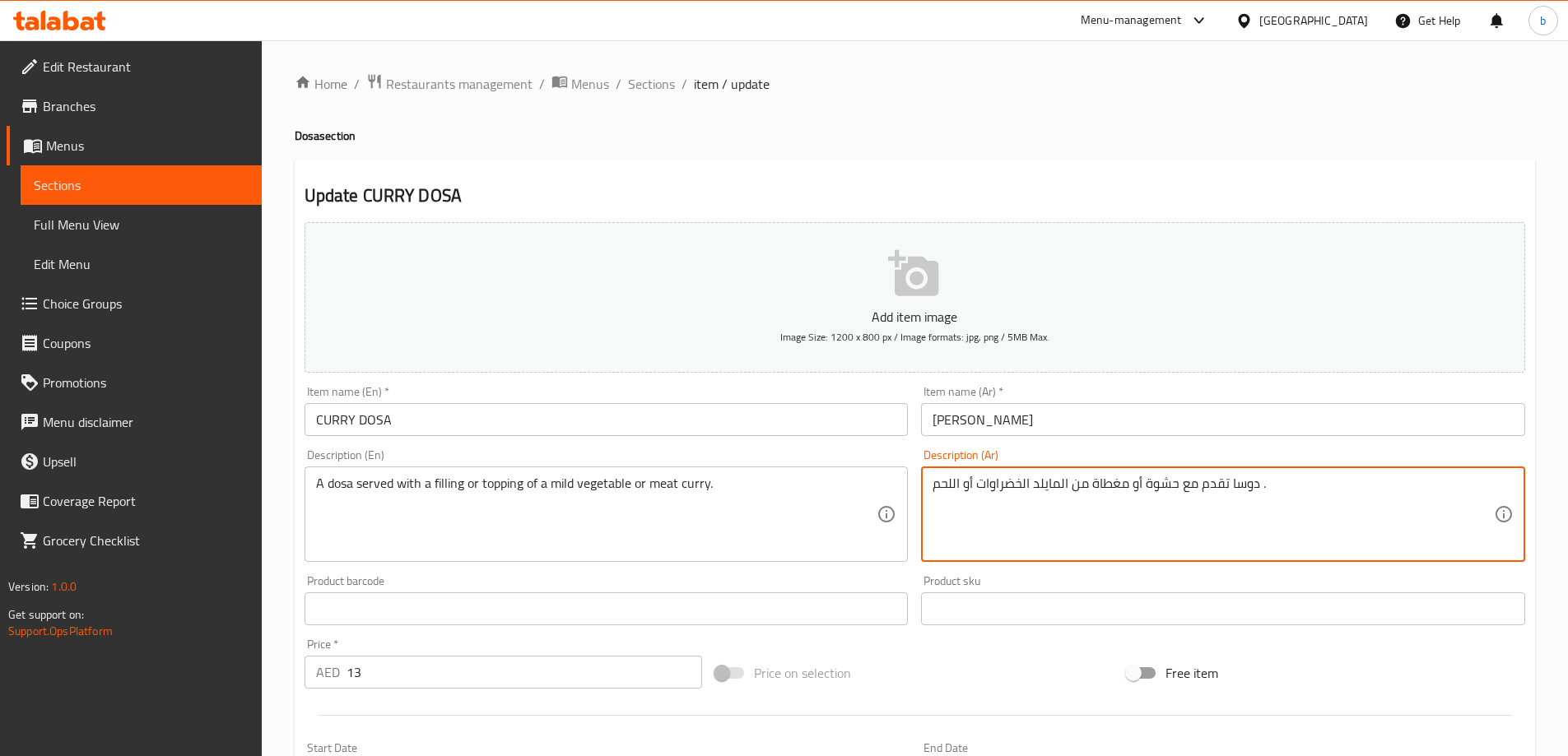
click at [963, 487] on textarea "دوسا تقدم مع حشوة أو مغطاة من المايلد الخضراوات أو اللحم ." at bounding box center [1214, 515] width 561 height 78
paste textarea "الكاري"
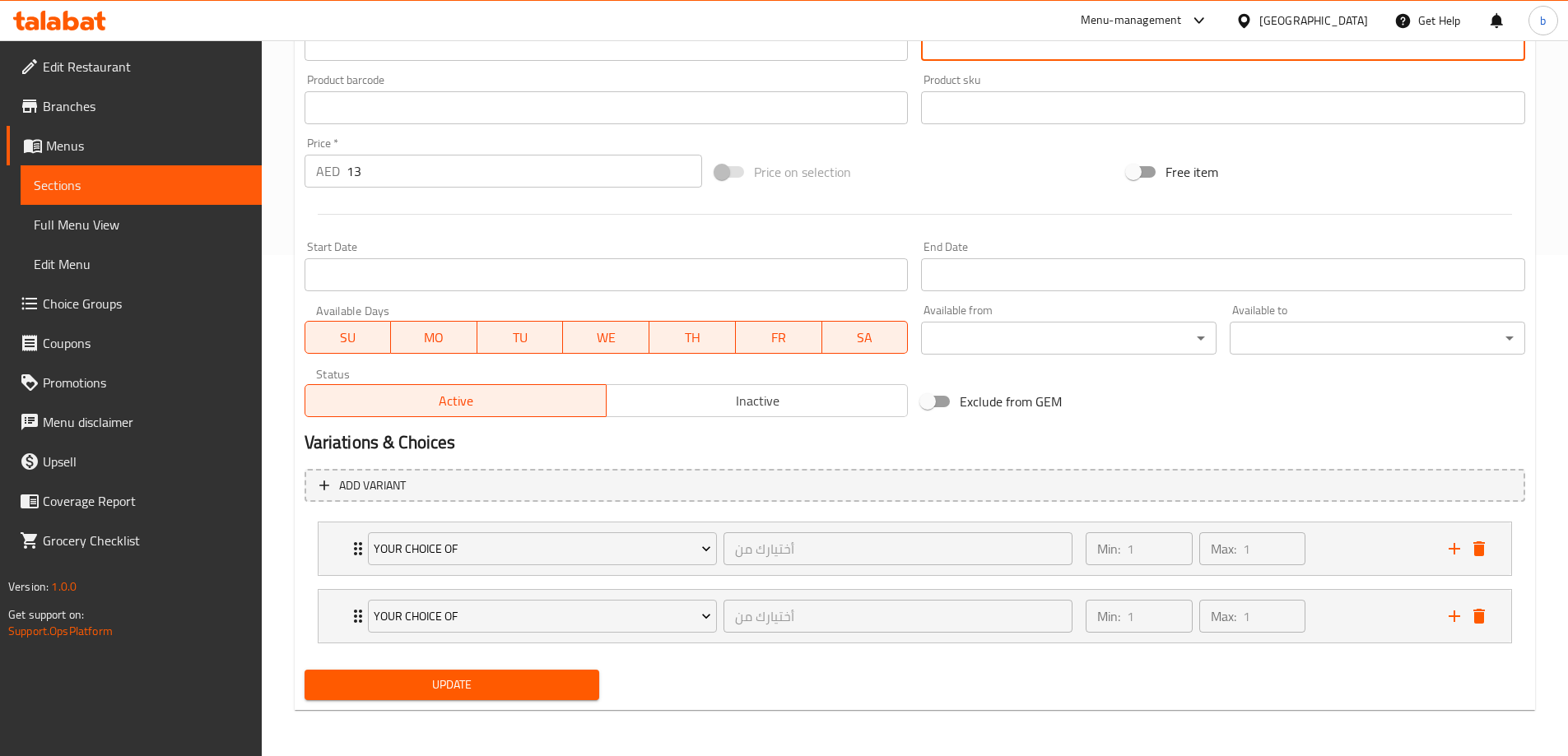
type textarea "دوسا تقدم مع حشوة أو مغطاة من المايلد الخضراوات أو الكاري اللحم ."
click at [478, 695] on span "Update" at bounding box center [452, 685] width 269 height 20
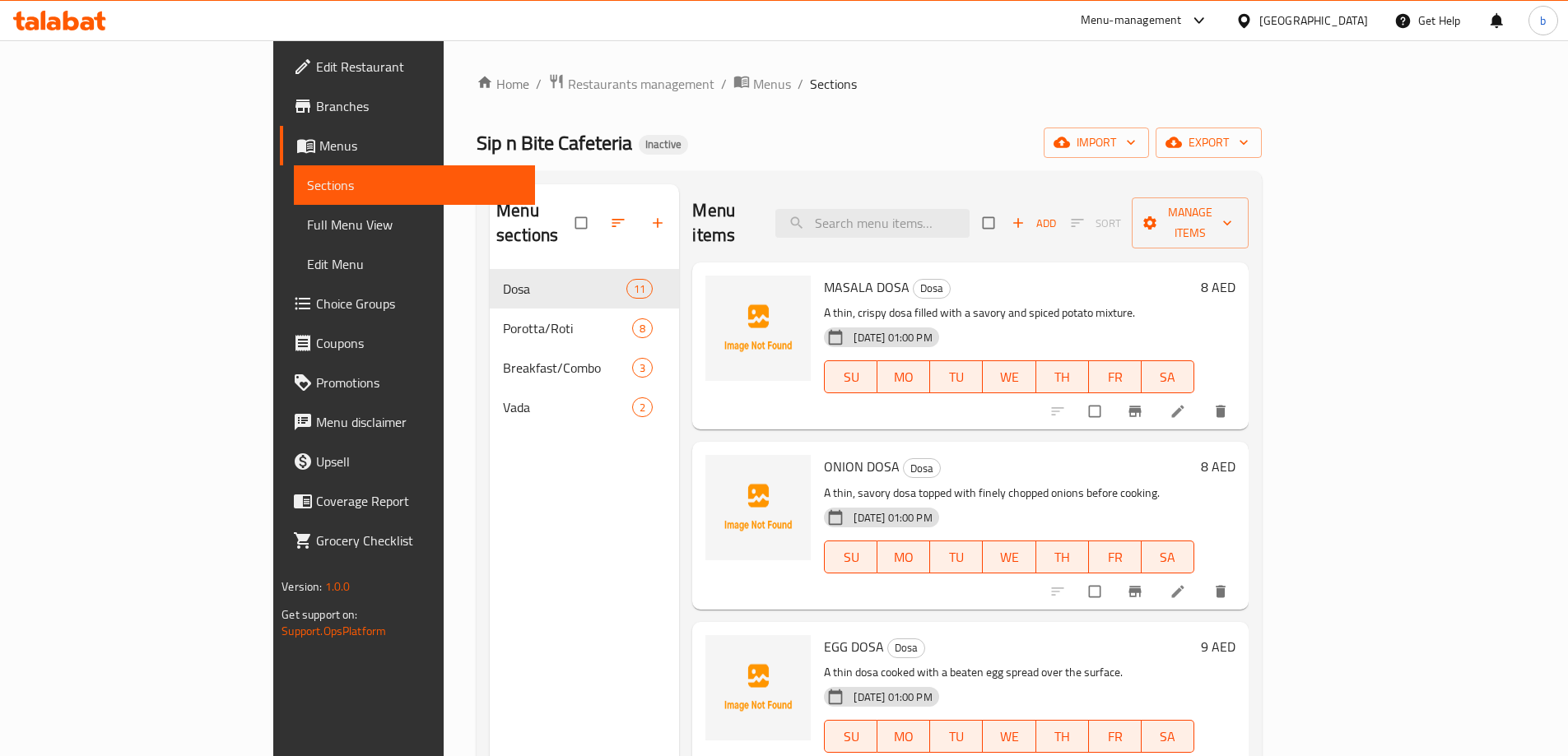
click at [307, 216] on span "Full Menu View" at bounding box center [415, 225] width 215 height 20
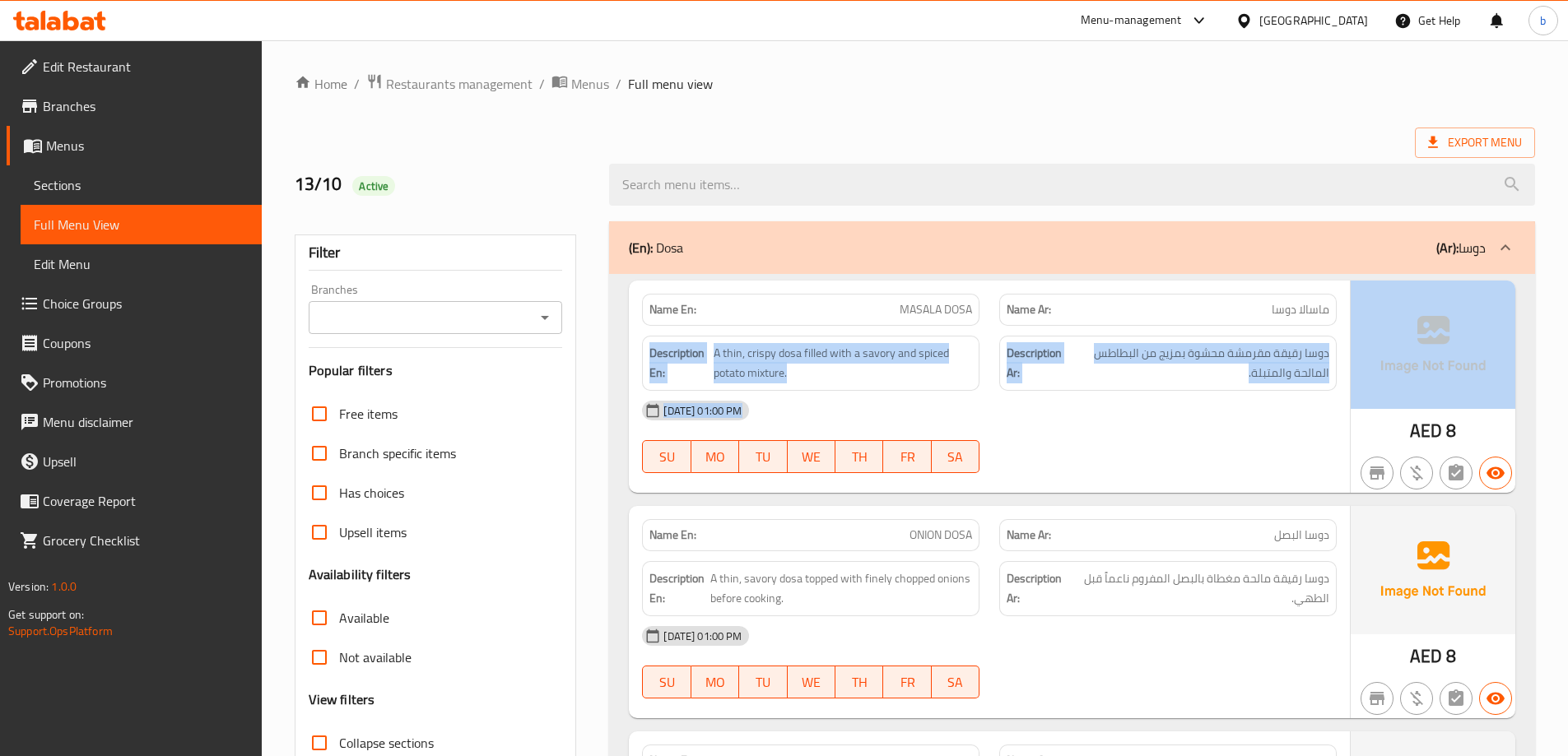
drag, startPoint x: 1256, startPoint y: 302, endPoint x: 1473, endPoint y: 318, distance: 217.6
click at [1473, 318] on div "Name En: MASALA DOSA Name Ar: ماسالا دوسا Description En: A thin, crispy dosa f…" at bounding box center [1072, 386] width 887 height 212
click at [1214, 321] on div "Name Ar: [PERSON_NAME]" at bounding box center [1168, 310] width 338 height 32
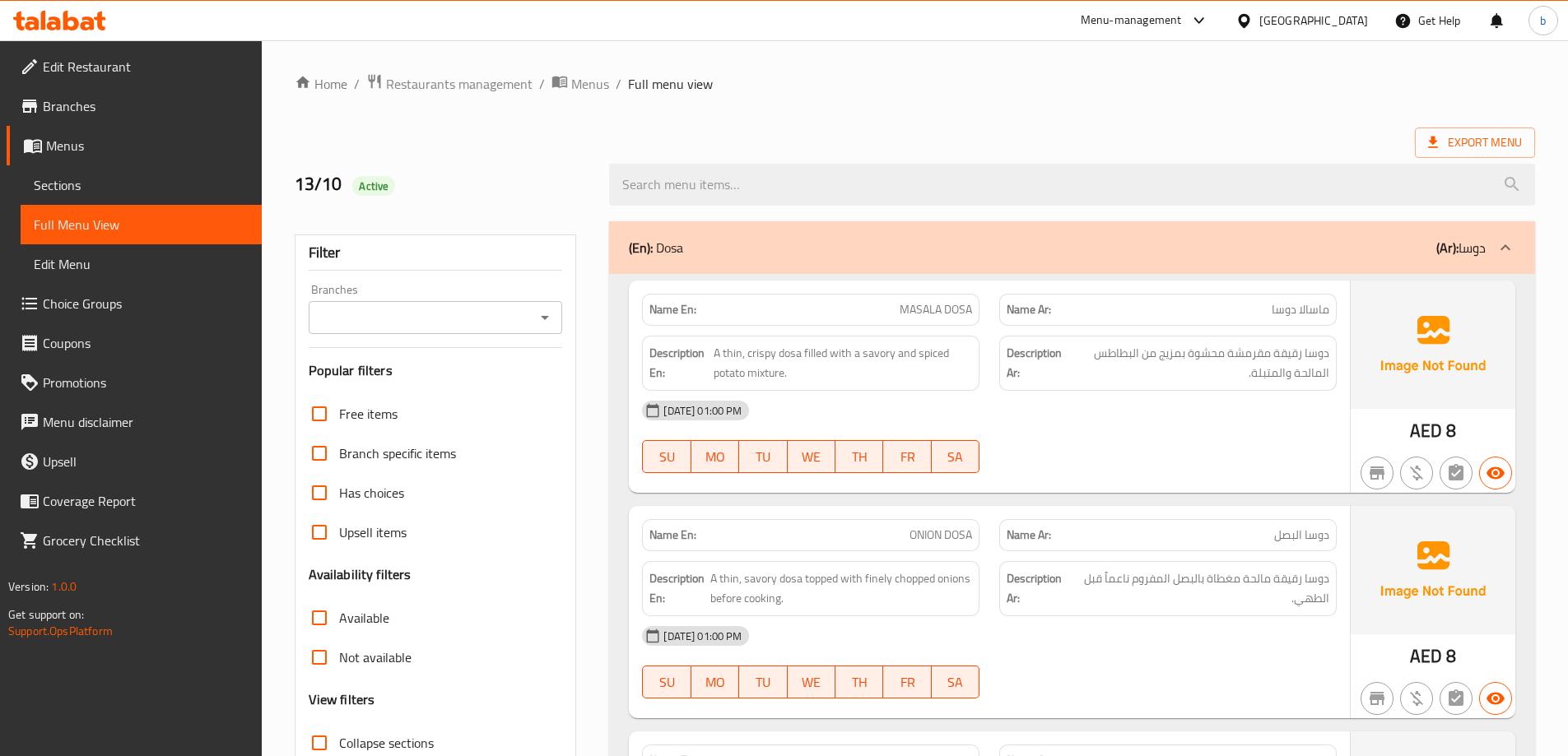
click at [964, 309] on span "MASALA DOSA" at bounding box center [936, 309] width 73 height 17
copy span "MASALA DOSA"
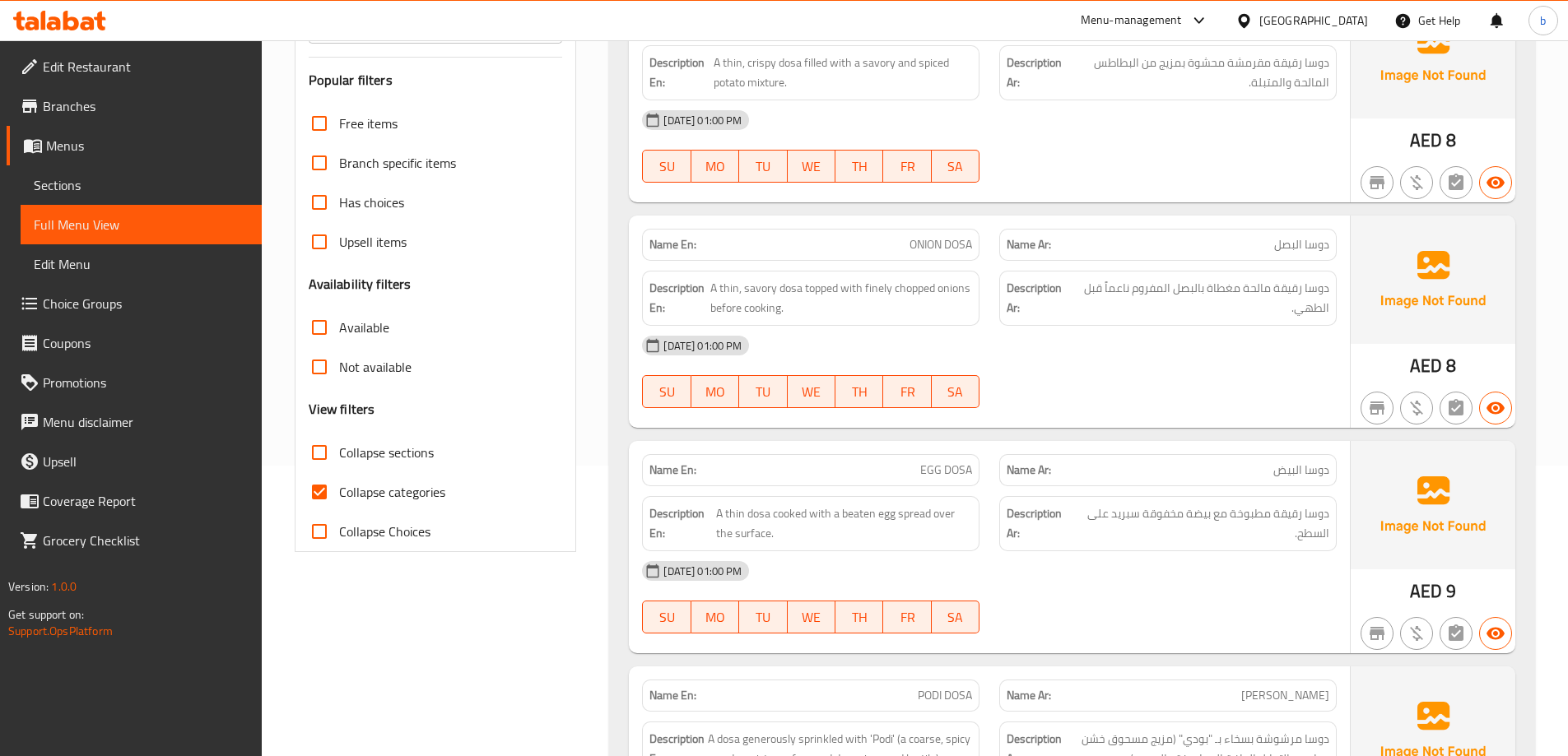
scroll to position [330, 0]
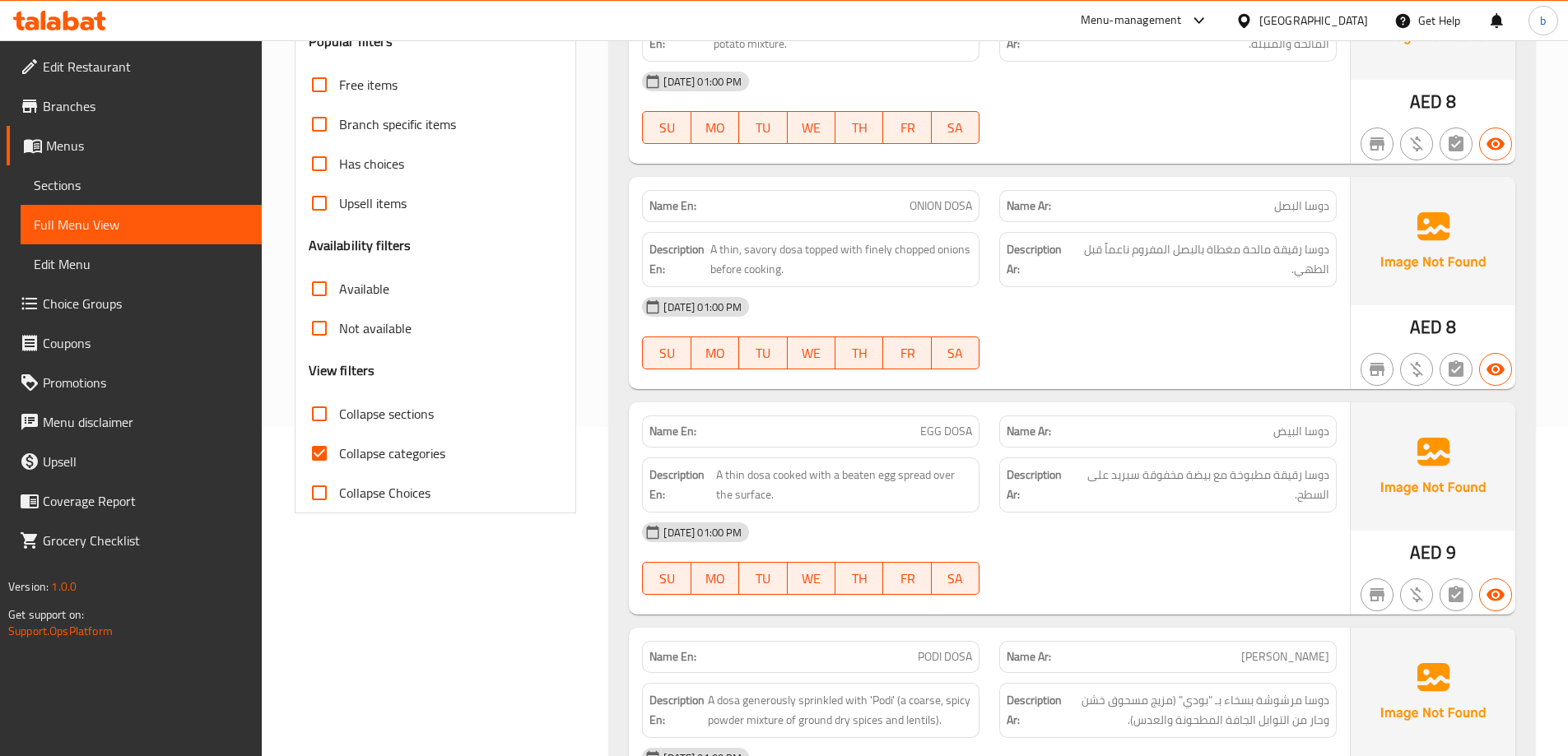
click at [1072, 370] on div at bounding box center [1168, 370] width 357 height 20
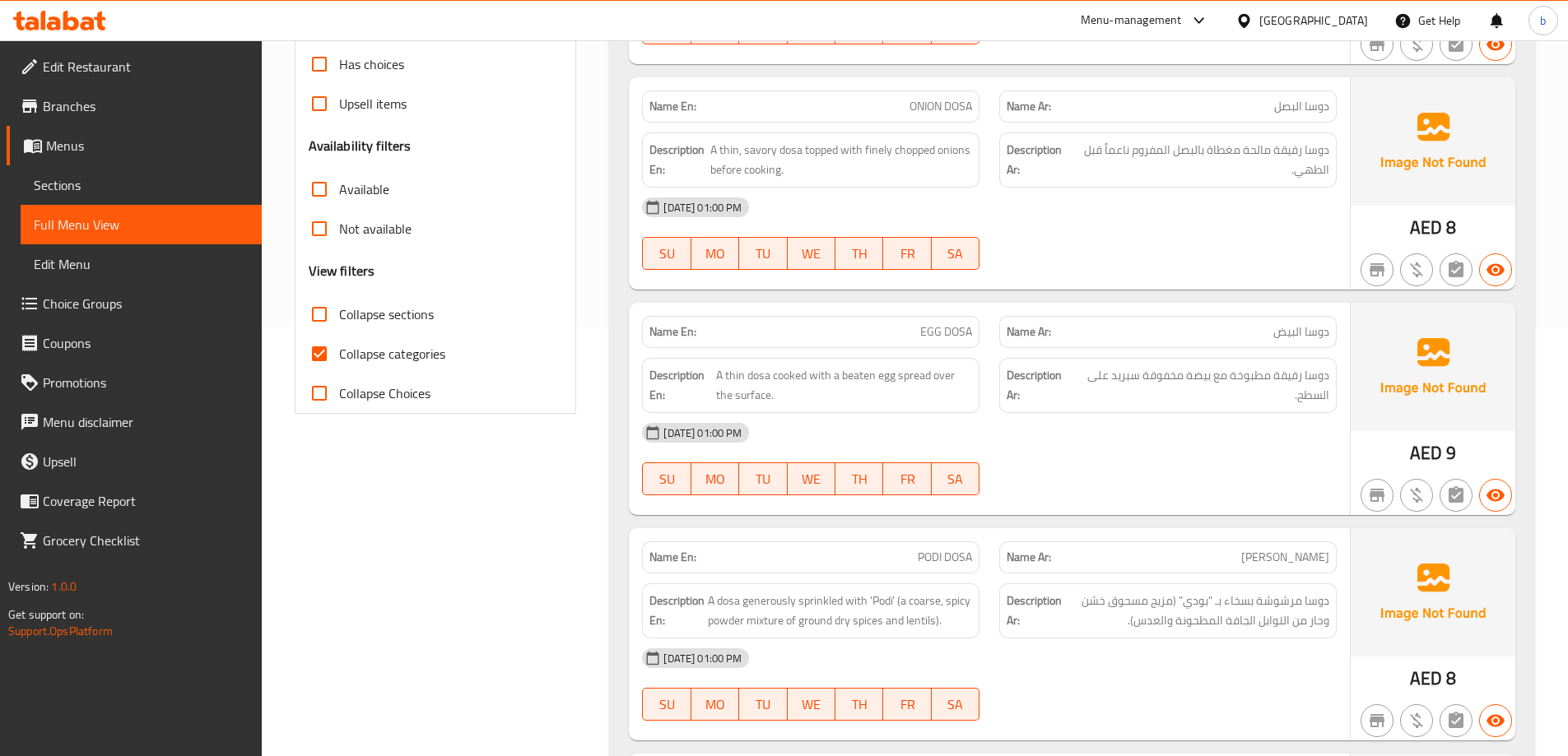
scroll to position [411, 0]
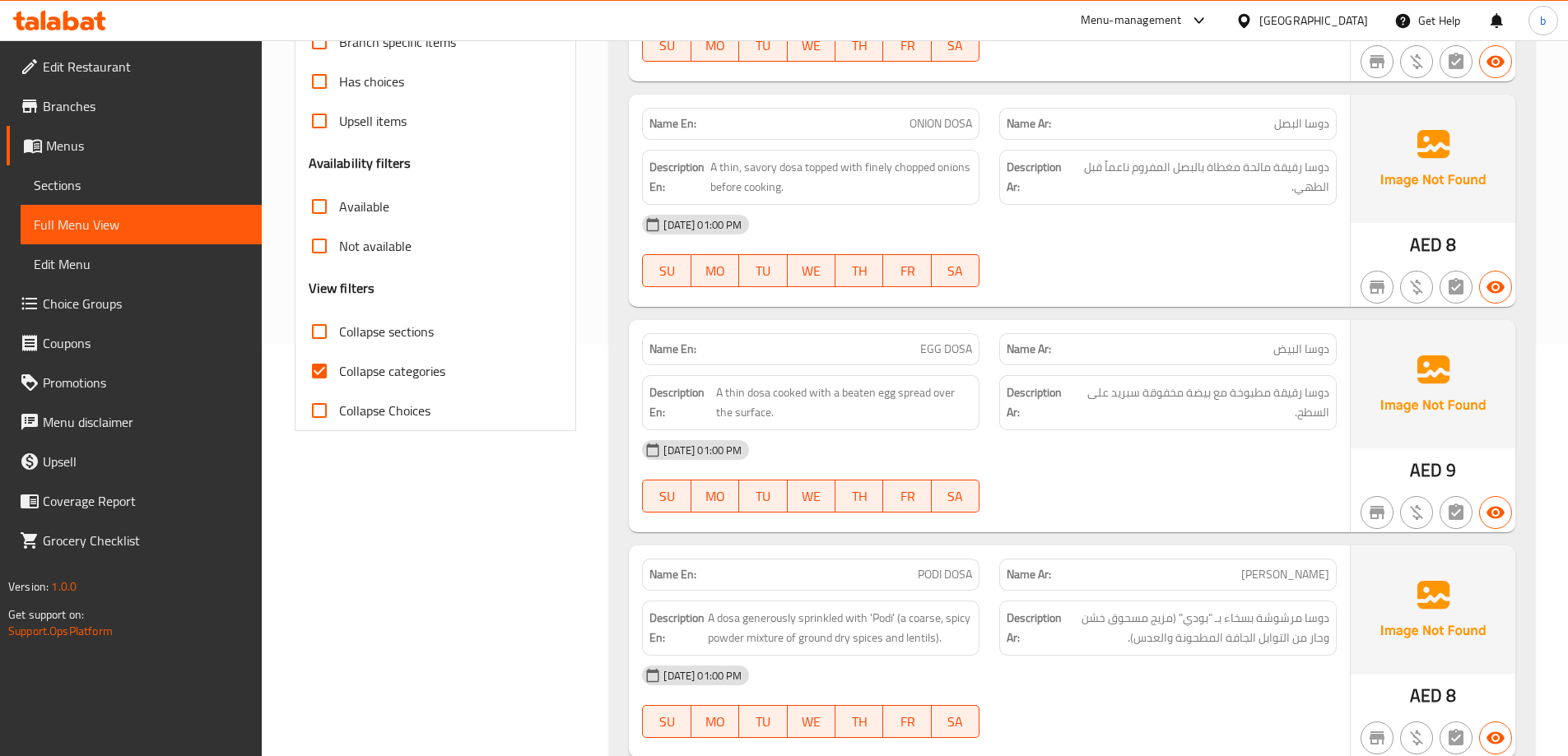
click at [936, 357] on span "EGG DOSA" at bounding box center [946, 349] width 52 height 17
copy span "EGG DOSA"
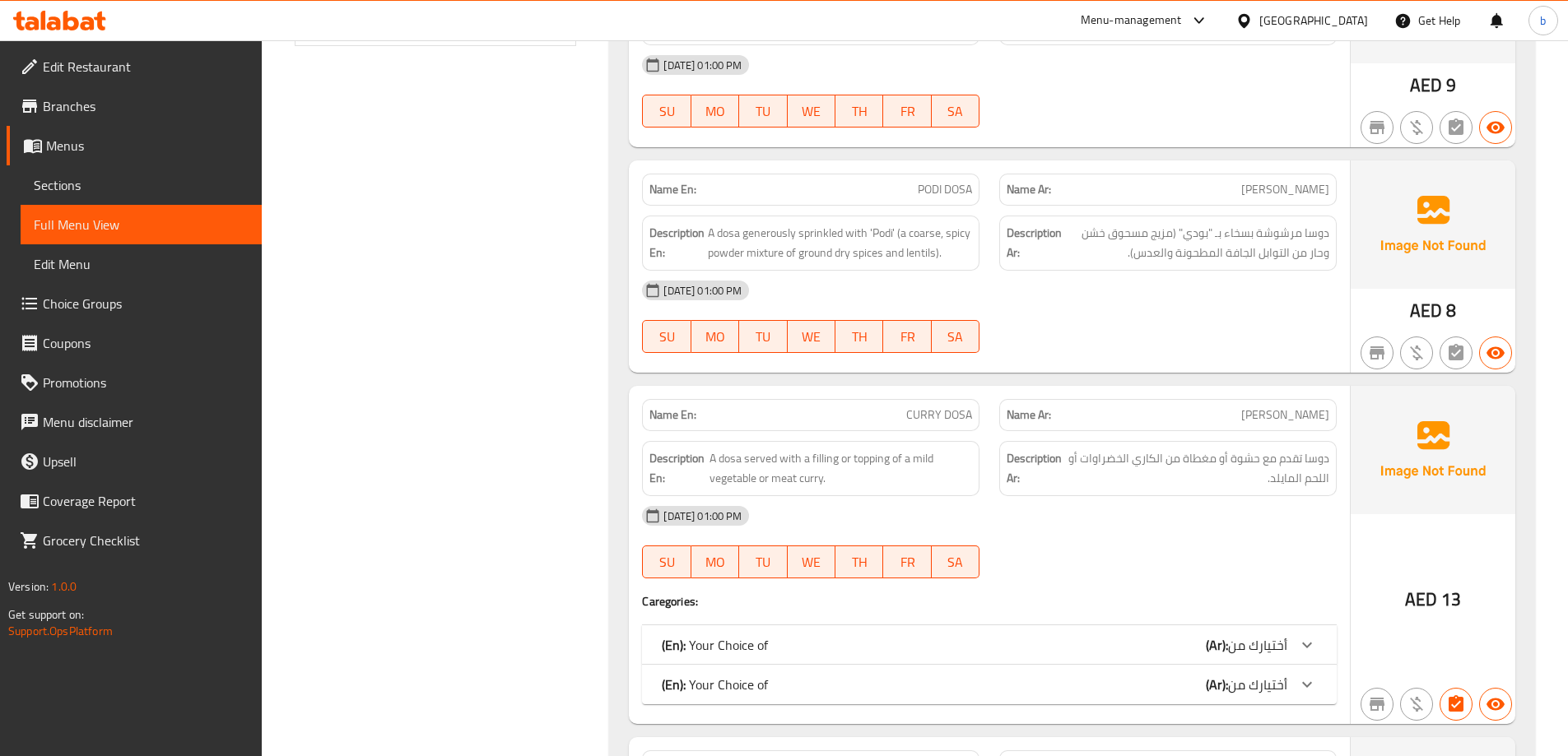
scroll to position [824, 0]
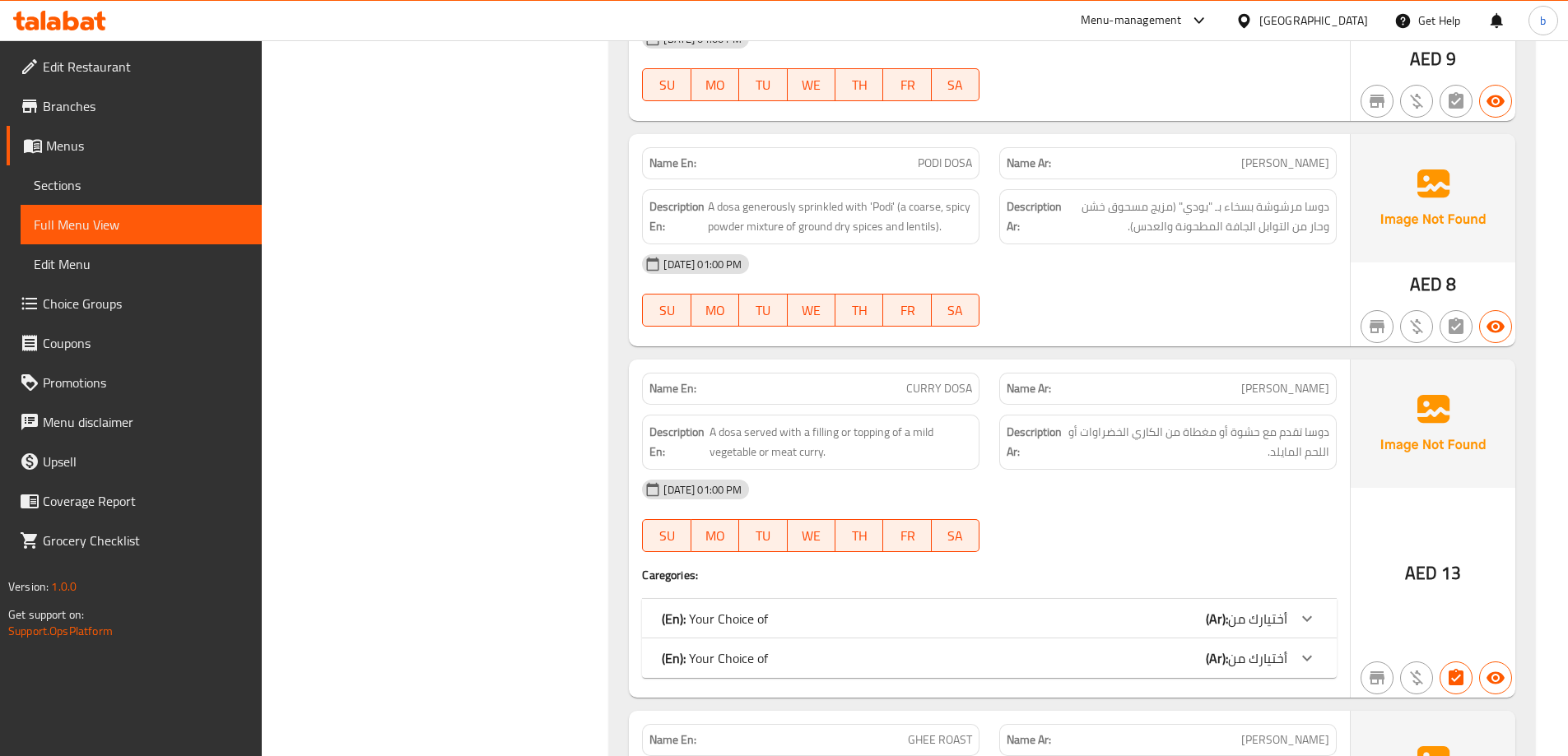
click at [934, 163] on span "PODI DOSA" at bounding box center [944, 163] width 54 height 17
copy span "PODI DOSA"
click at [1220, 222] on span "دوسا مرشوشة بسخاء بـ "بودي" (مزيج مسحوق خشن وحار من التوابل الجافة المطحونة وال…" at bounding box center [1197, 216] width 264 height 40
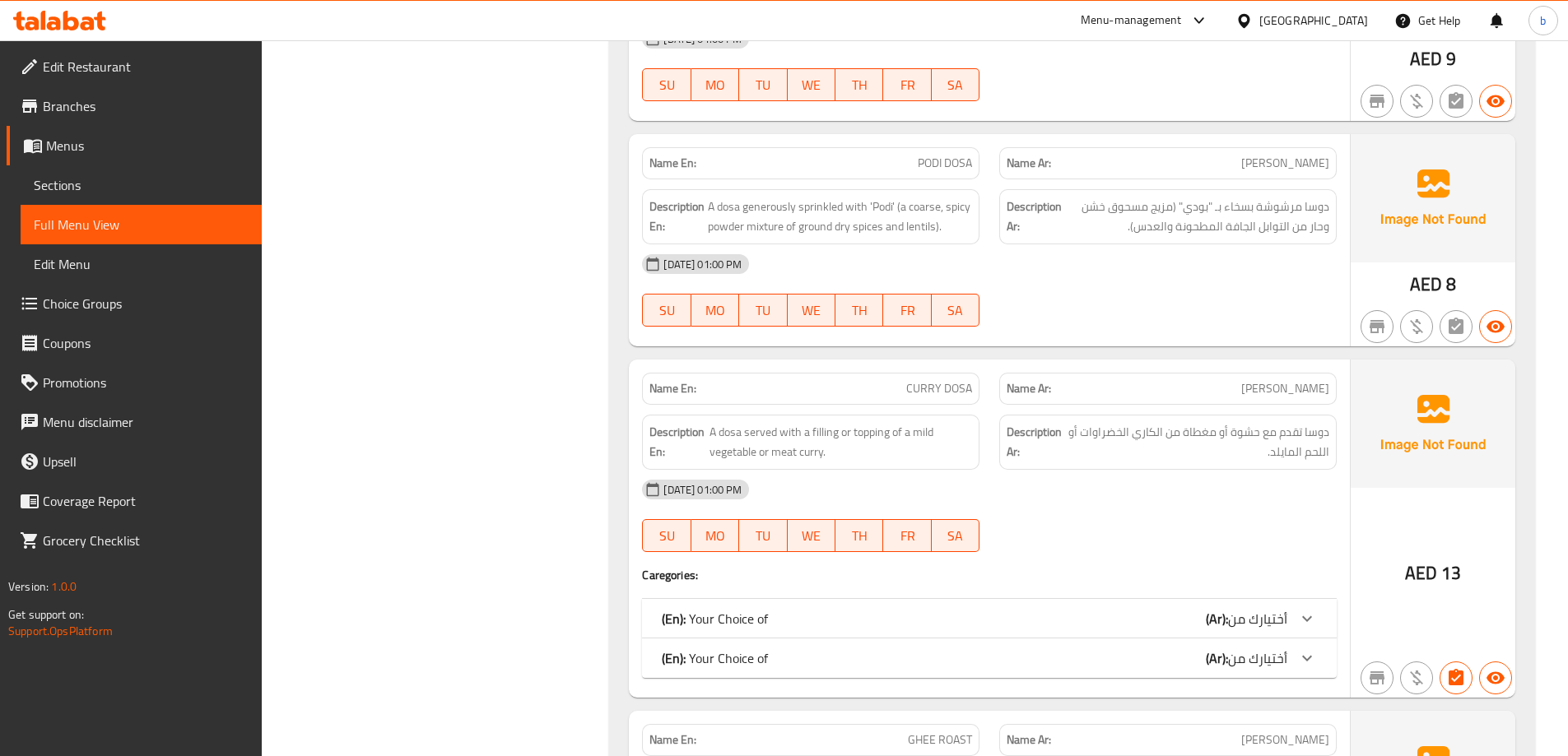
click at [1219, 501] on div "[DATE] 01:00 PM" at bounding box center [990, 489] width 714 height 39
click at [1241, 395] on p "Name Ar: [PERSON_NAME]" at bounding box center [1167, 388] width 322 height 17
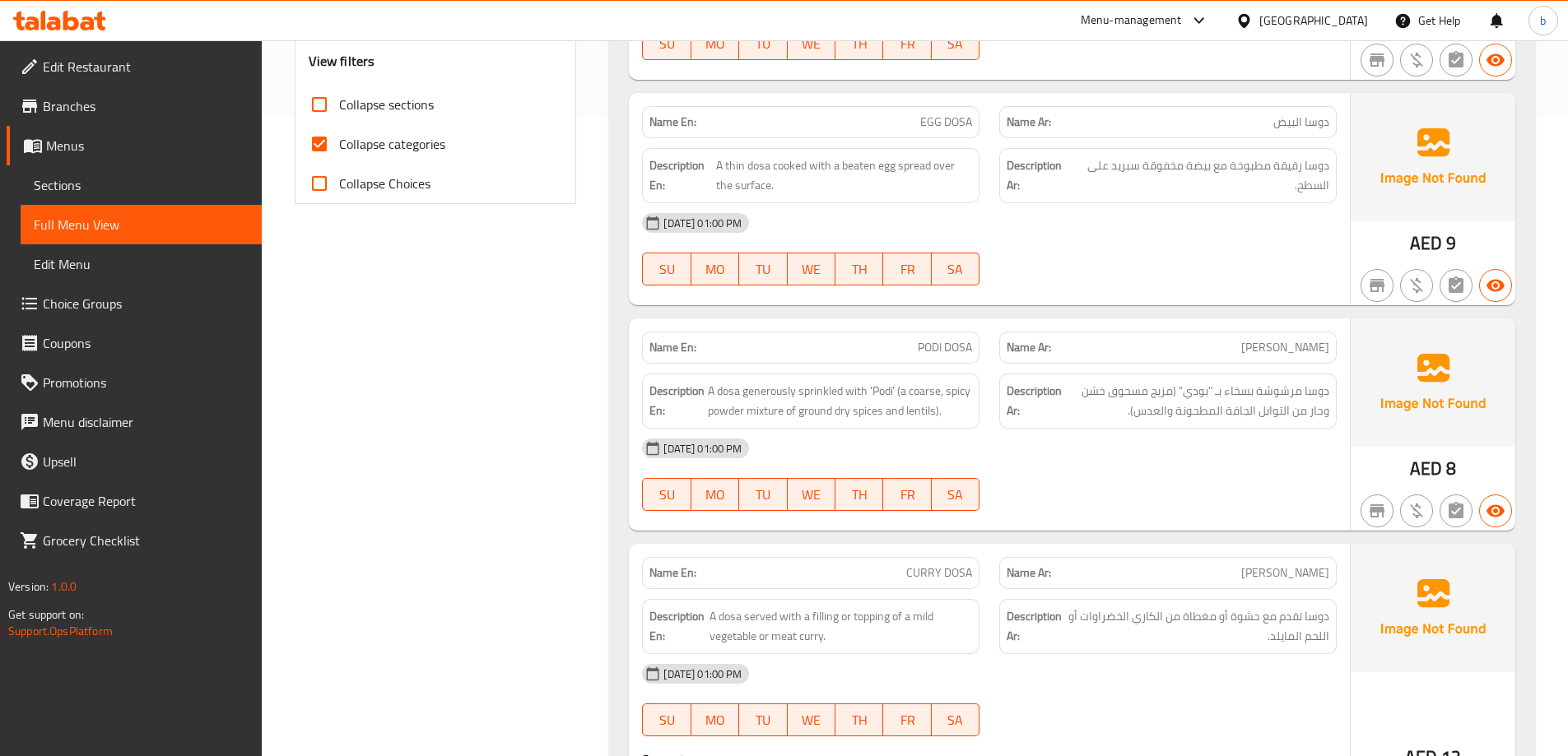
scroll to position [330, 0]
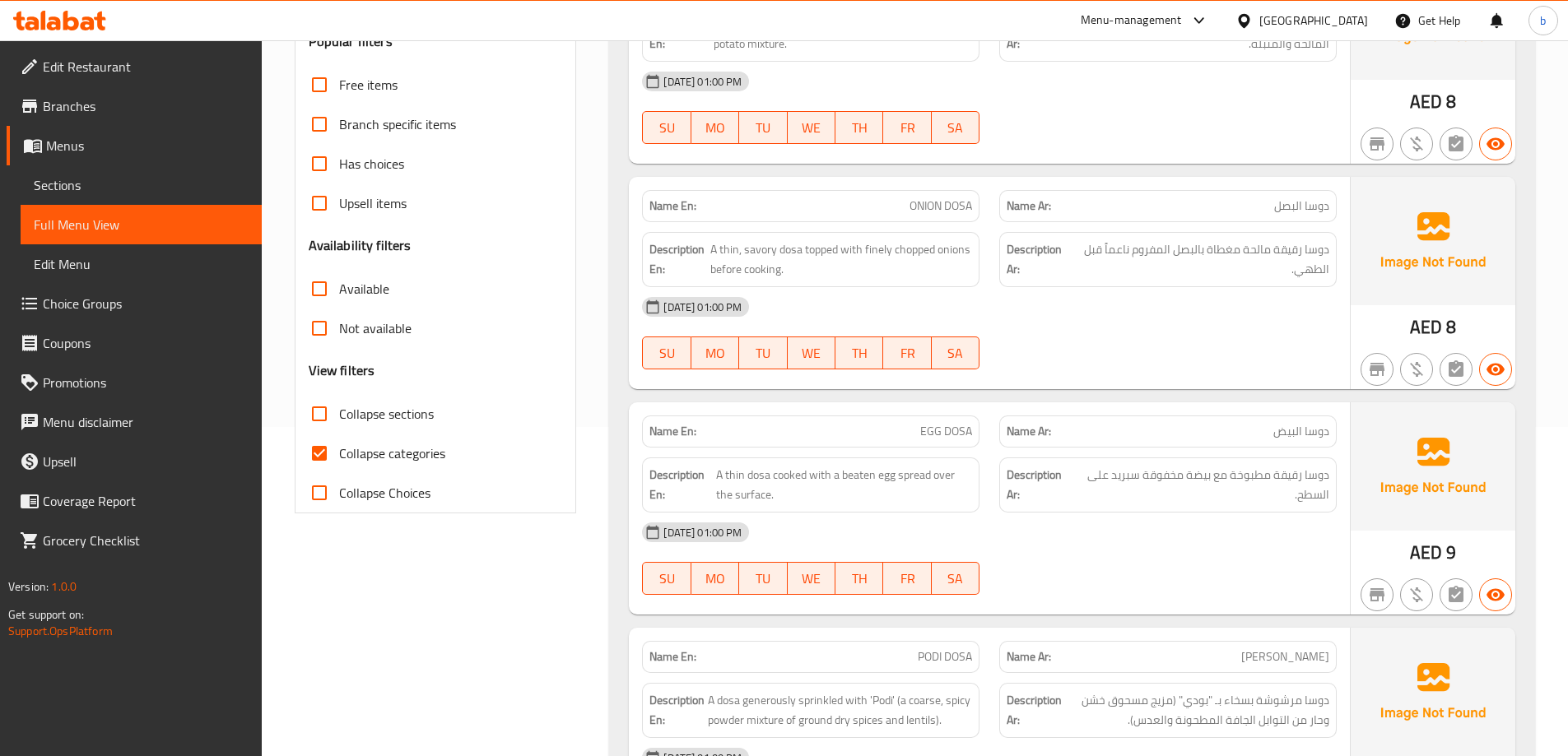
click at [316, 456] on input "Collapse categories" at bounding box center [319, 453] width 39 height 39
checkbox input "false"
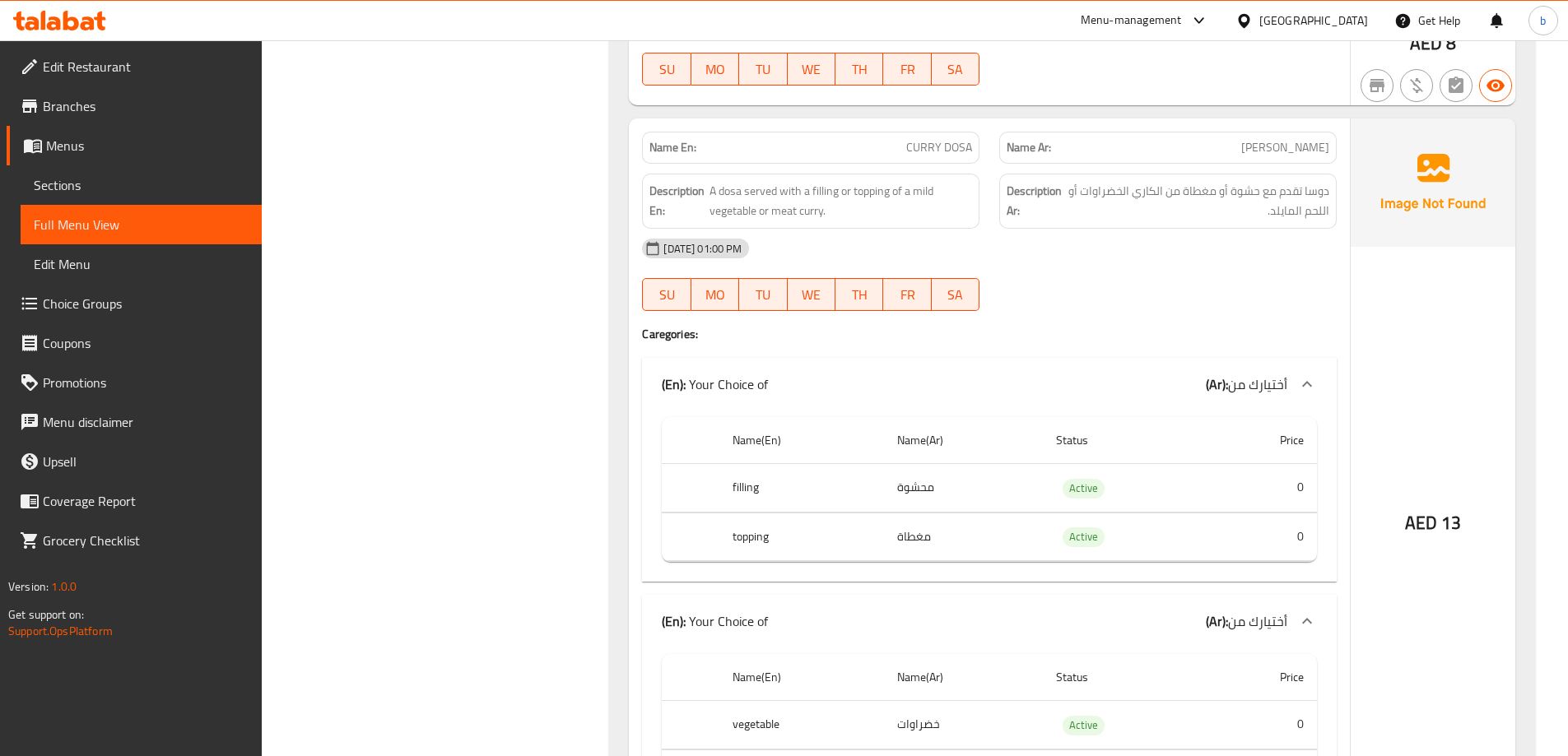
scroll to position [1070, 0]
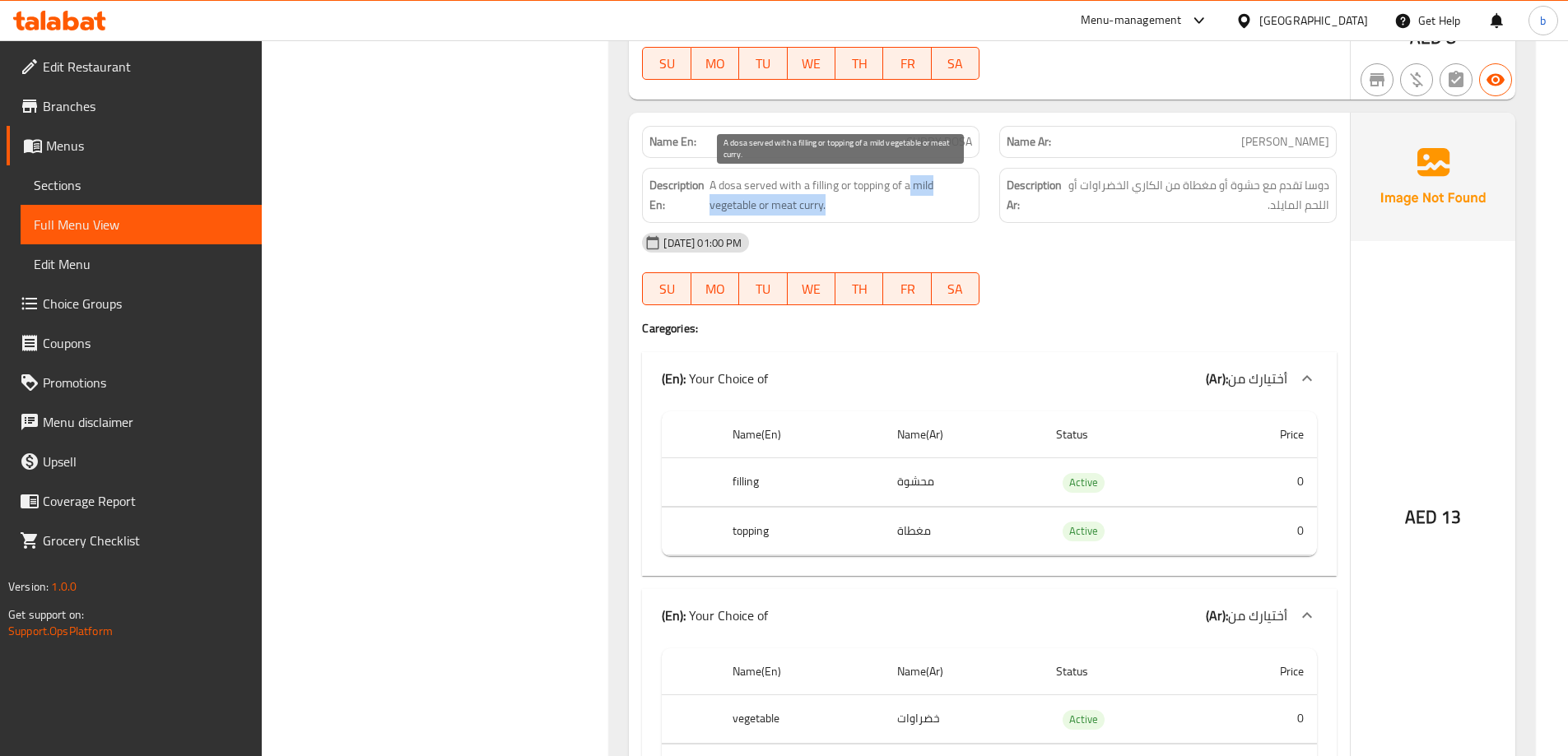
drag, startPoint x: 911, startPoint y: 185, endPoint x: 944, endPoint y: 209, distance: 40.8
click at [944, 209] on span "A dosa served with a filling or topping of a mild vegetable or meat curry." at bounding box center [841, 195] width 263 height 40
copy span "mild vegetable or meat curry."
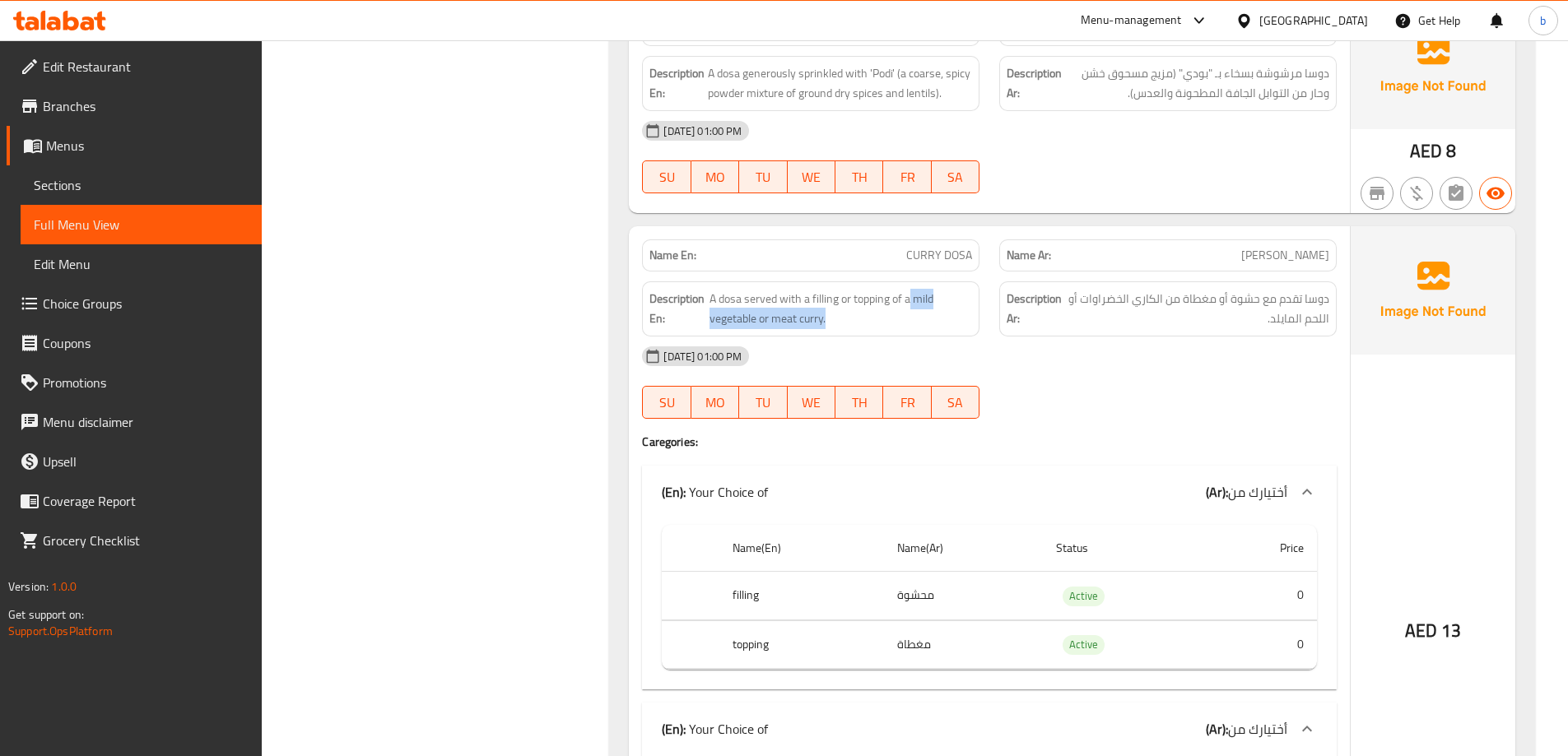
scroll to position [824, 0]
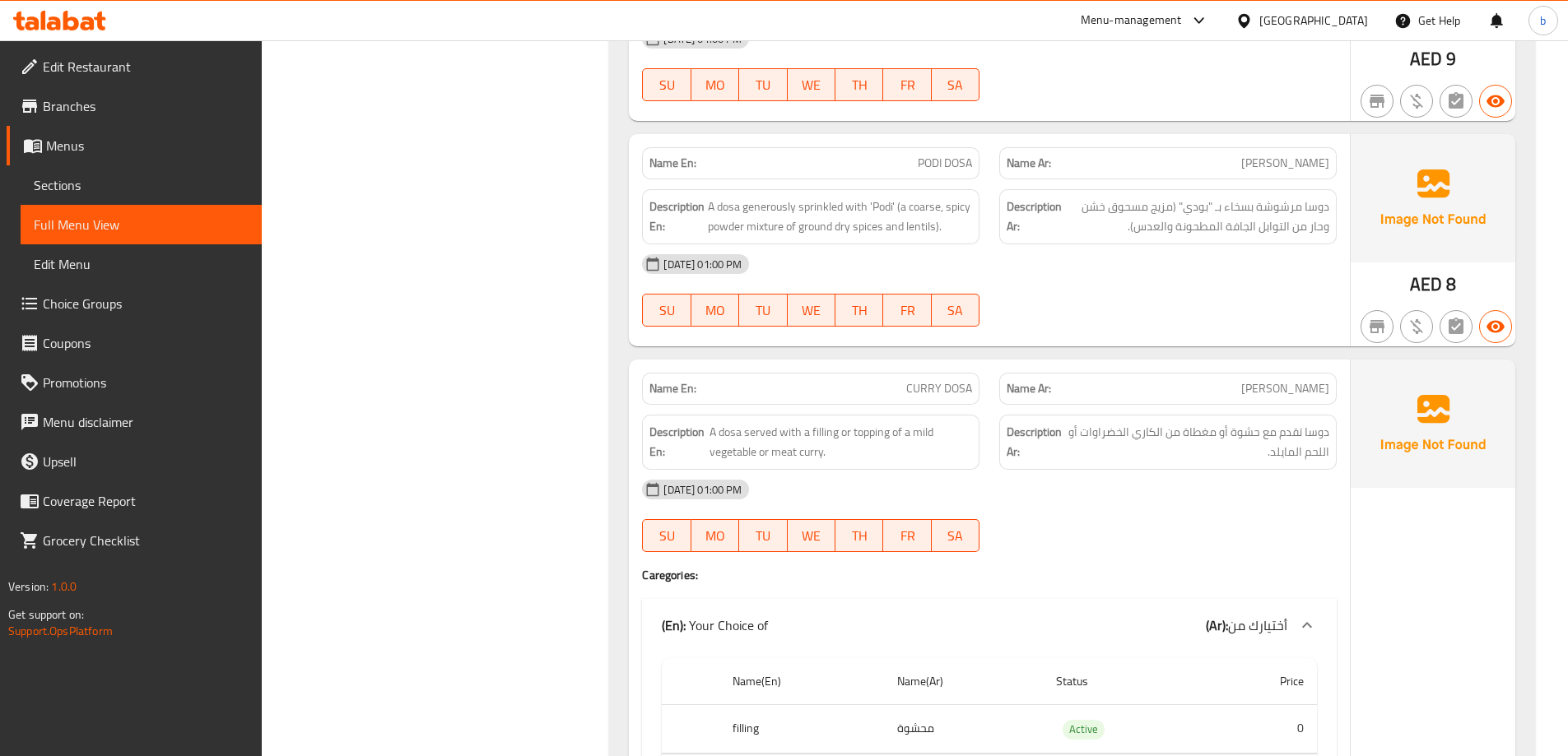
click at [927, 386] on span "CURRY DOSA" at bounding box center [939, 388] width 66 height 17
copy span "CURRY DOSA"
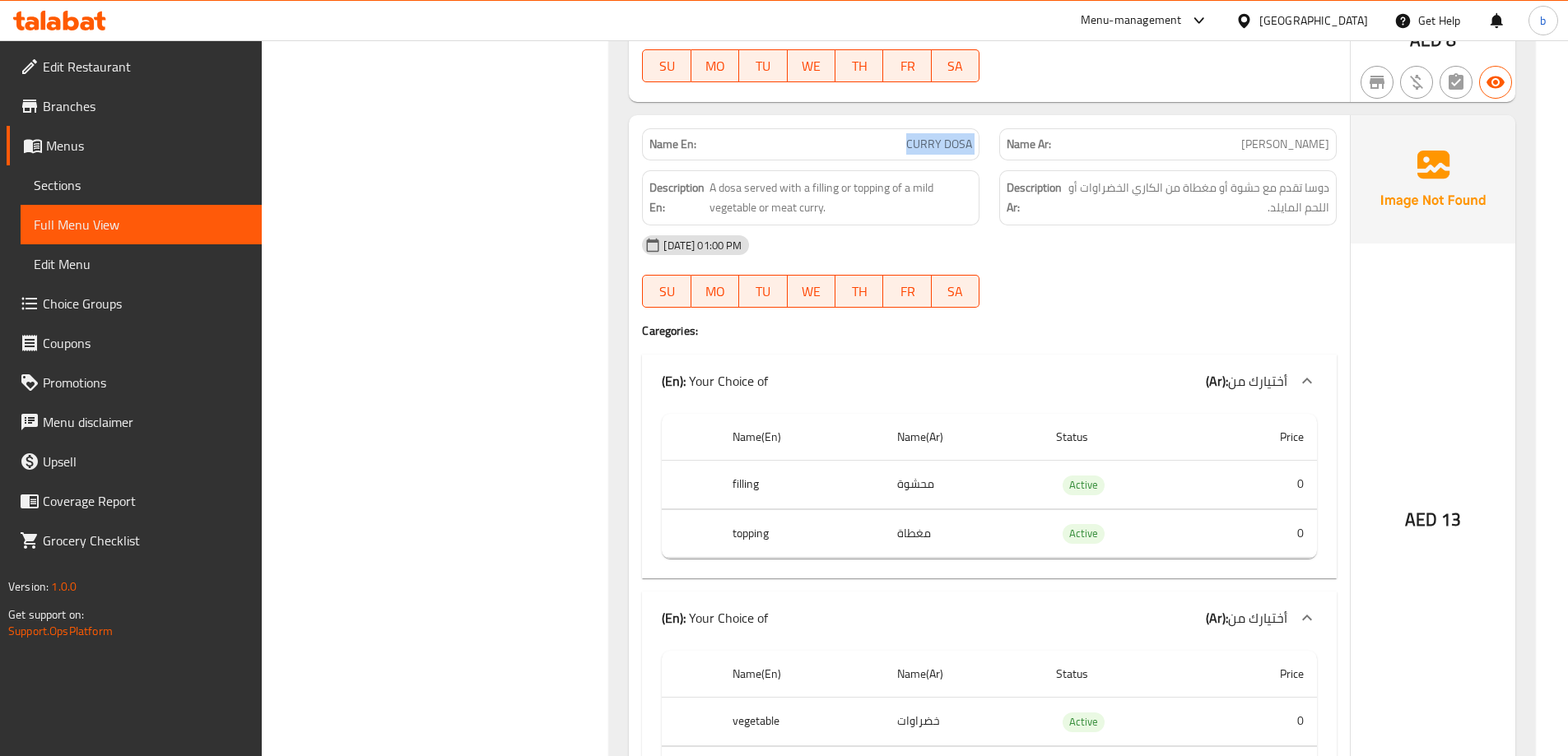
scroll to position [1070, 0]
click at [1158, 268] on div "[DATE] 01:00 PM SU MO TU WE TH FR SA" at bounding box center [990, 269] width 714 height 92
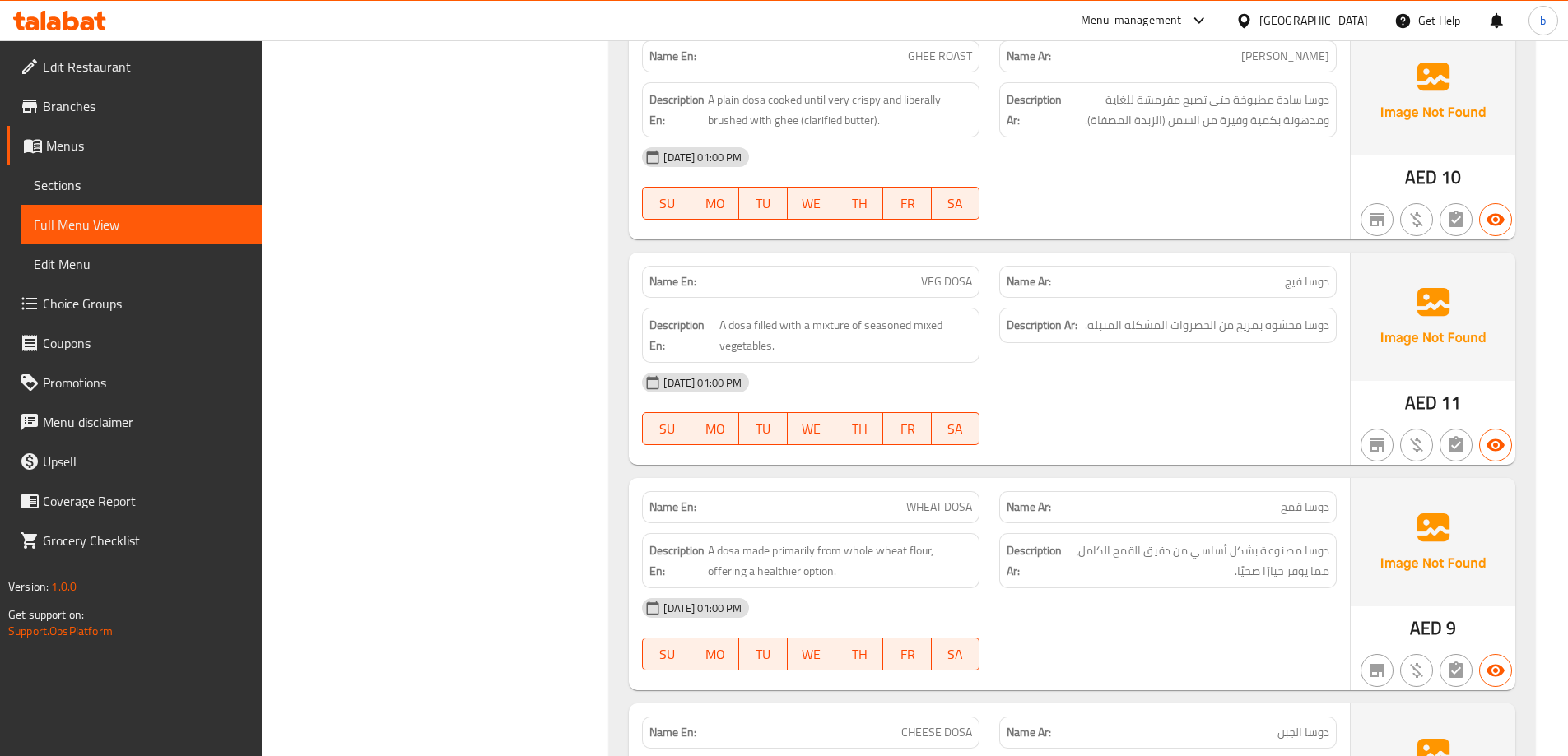
scroll to position [1893, 0]
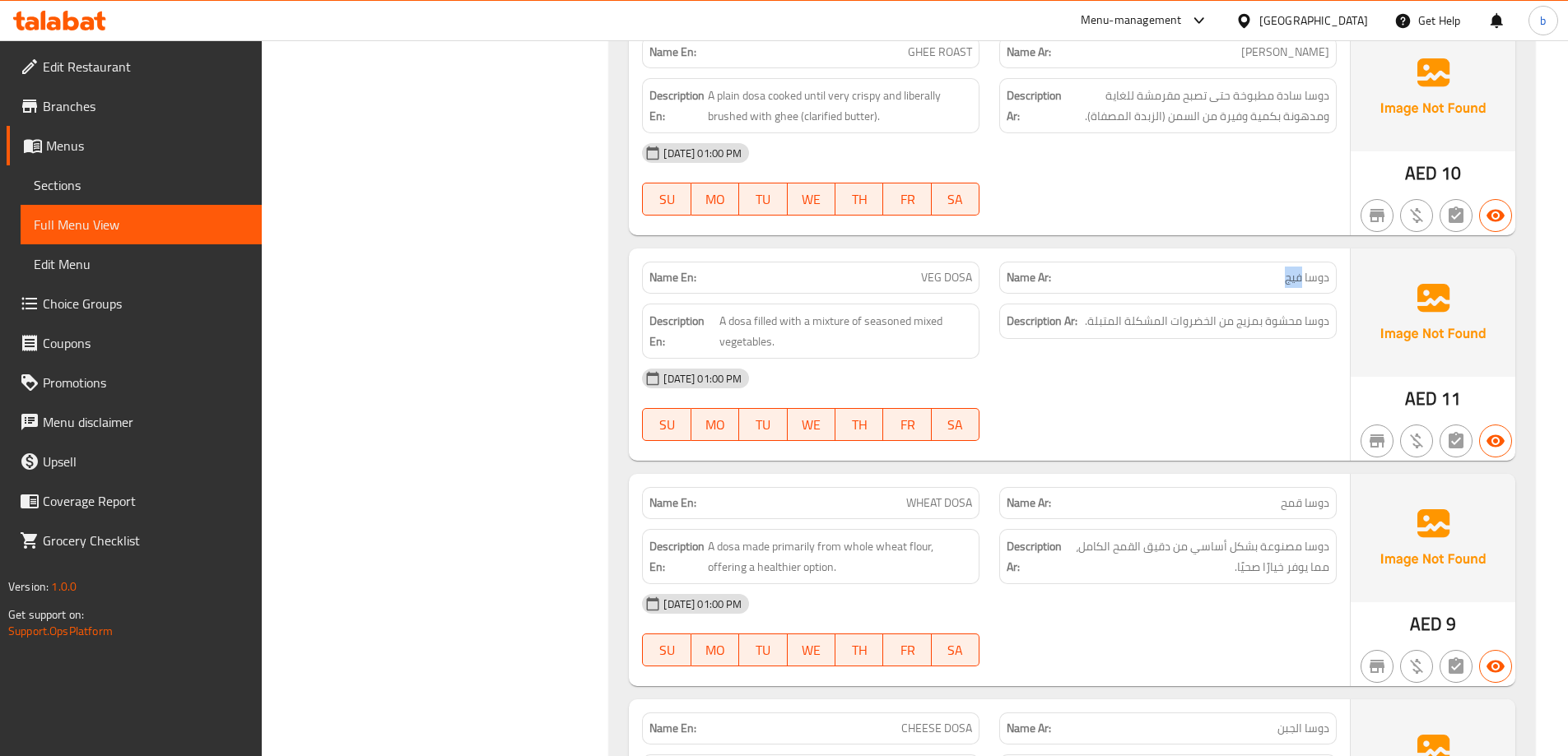
drag, startPoint x: 1262, startPoint y: 281, endPoint x: 1307, endPoint y: 286, distance: 45.3
click at [1307, 286] on p "Name Ar: دوسا فيج" at bounding box center [1167, 277] width 322 height 17
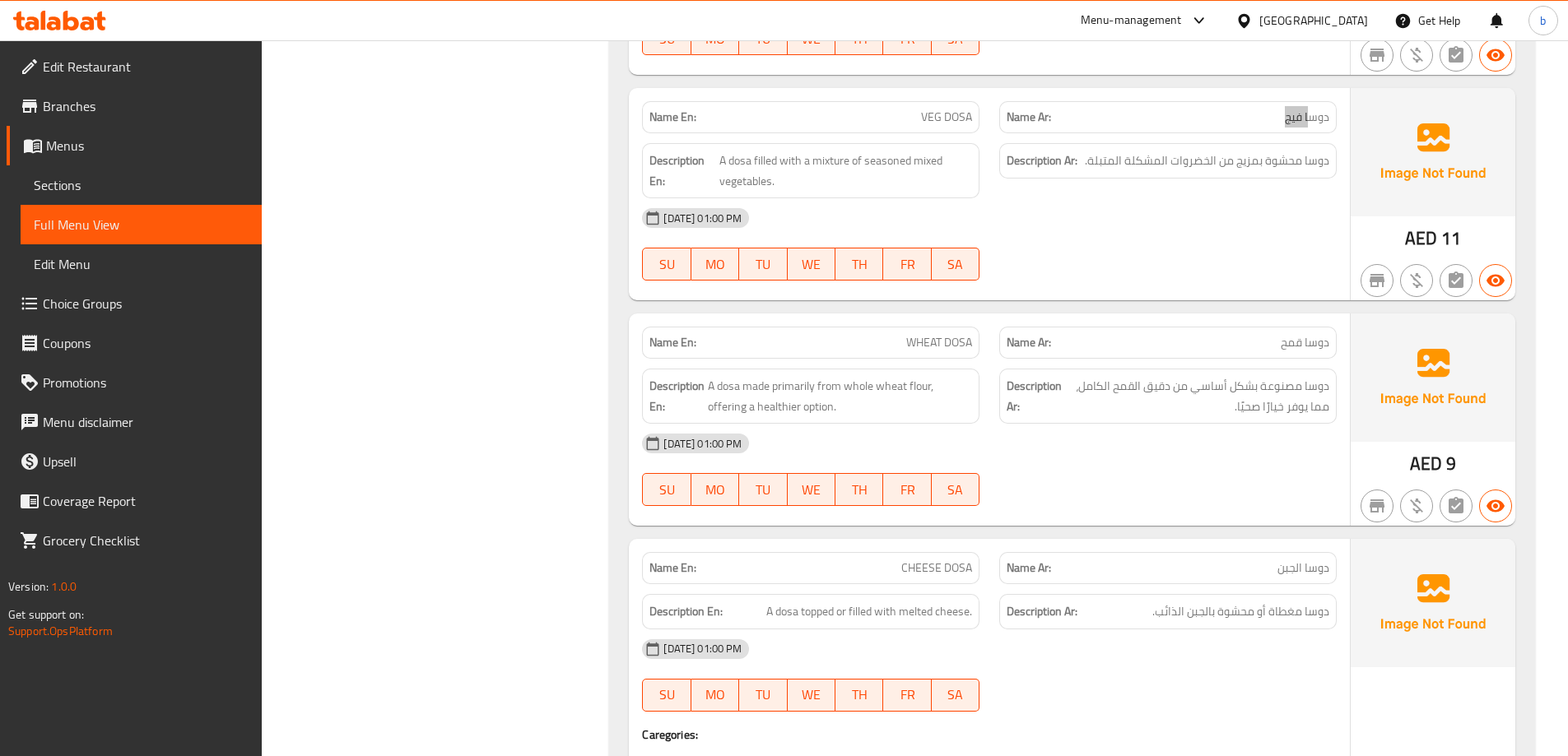
scroll to position [2057, 0]
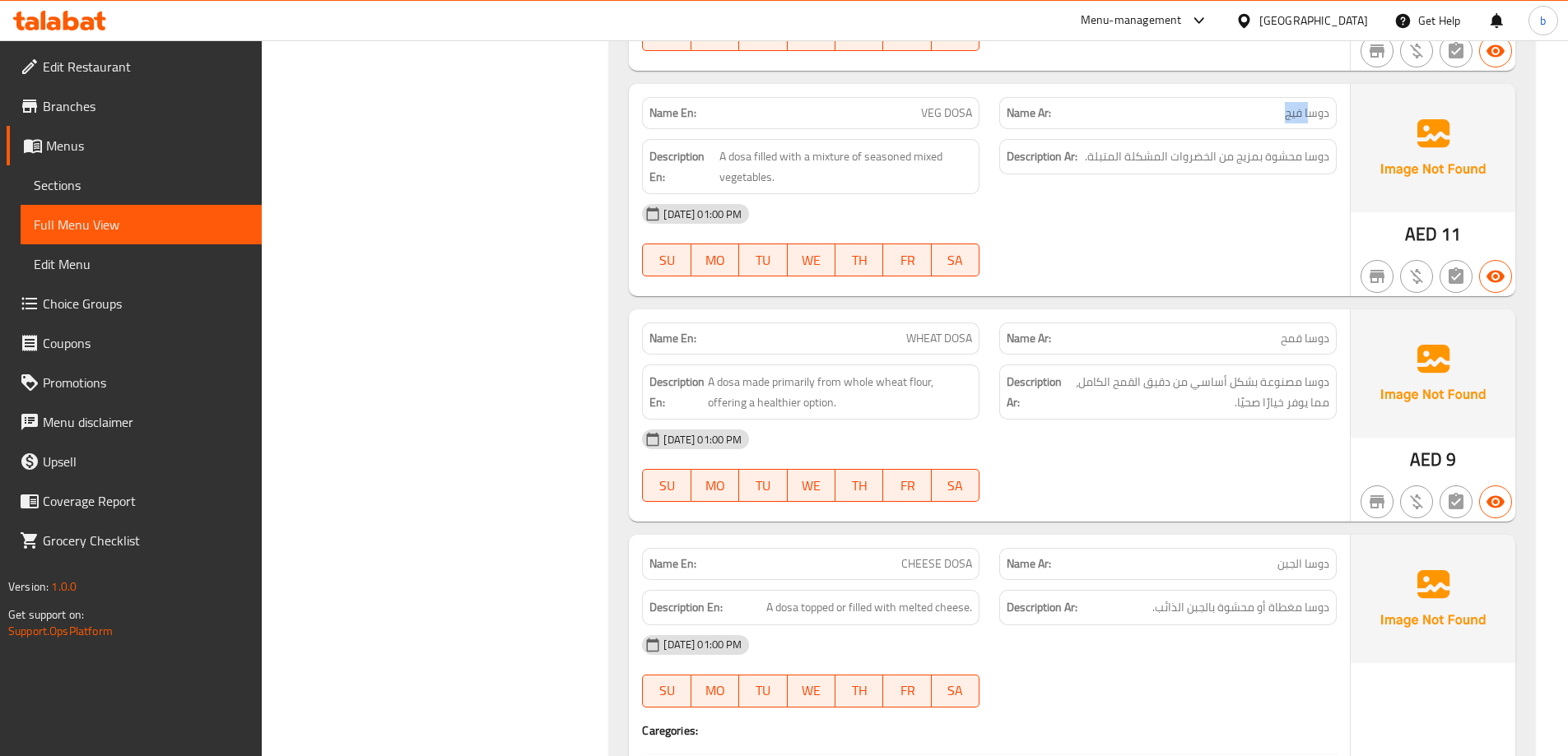
click at [1231, 464] on div "[DATE] 01:00 PM SU MO TU WE TH FR SA" at bounding box center [990, 466] width 714 height 92
click at [929, 346] on span "WHEAT DOSA" at bounding box center [939, 338] width 66 height 17
copy span "WHEAT DOSA"
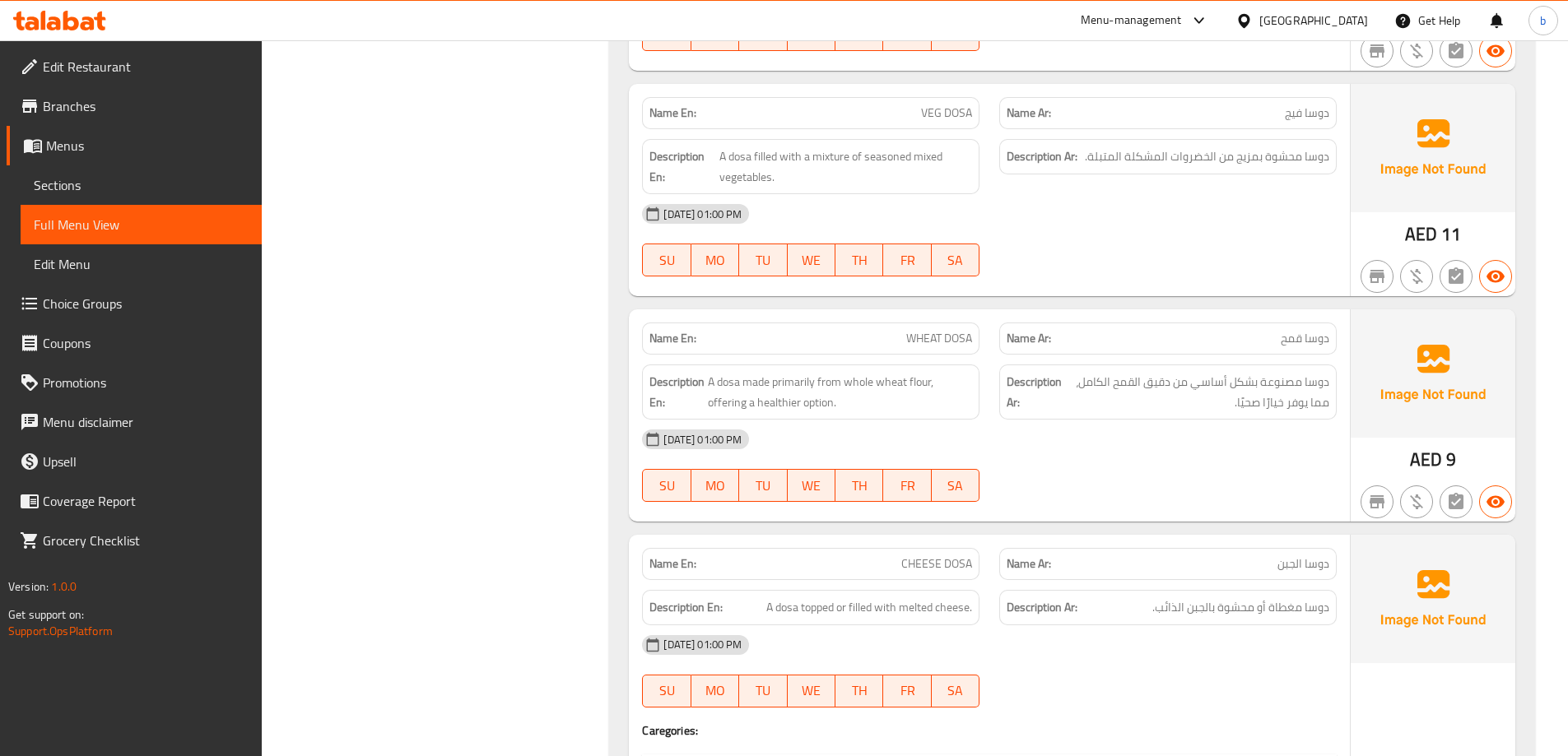
click at [1254, 456] on div "[DATE] 01:00 PM" at bounding box center [990, 440] width 714 height 39
click at [795, 614] on span "A dosa topped or filled with melted cheese." at bounding box center [870, 608] width 206 height 20
copy span "A dosa topped or filled with melted cheese."
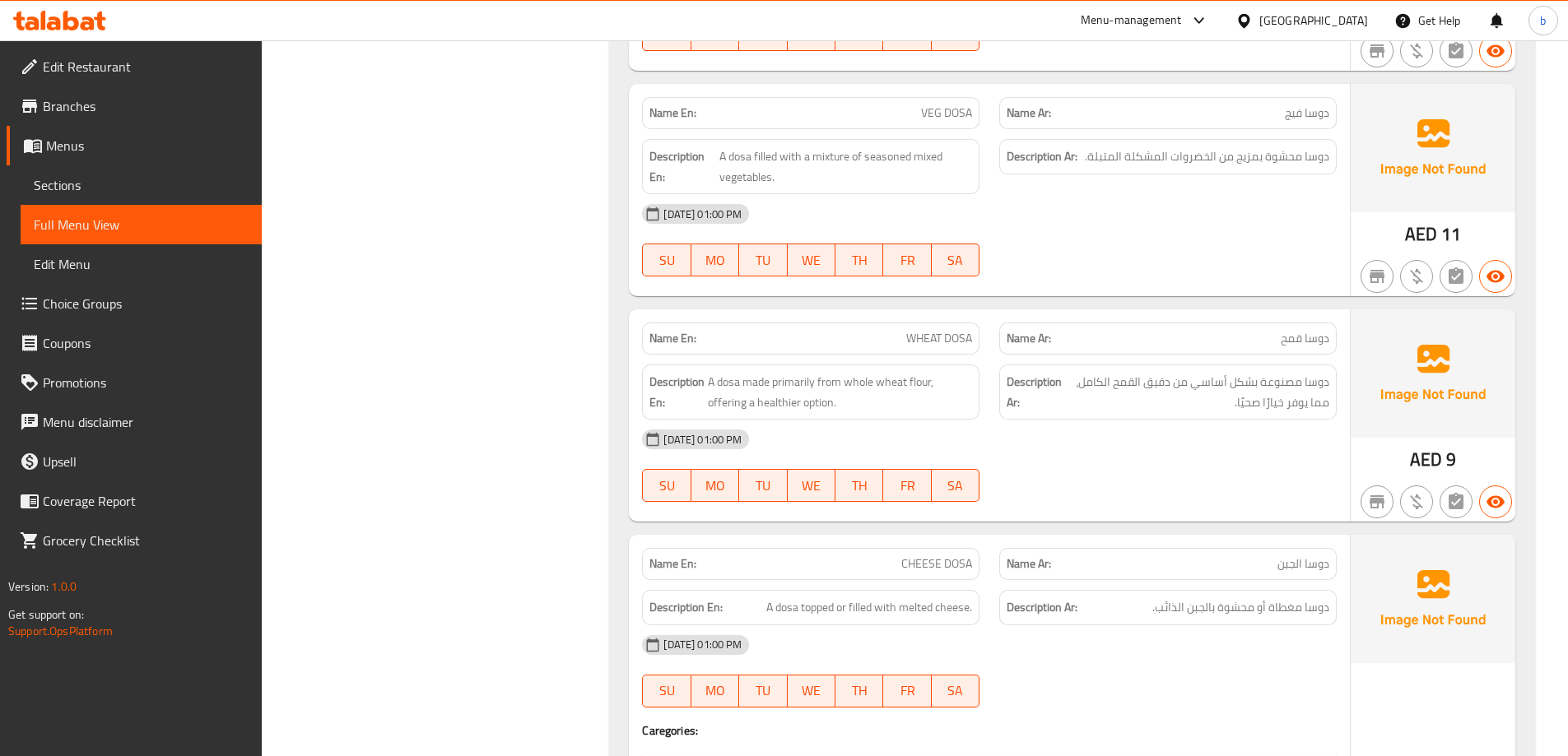
click at [1160, 612] on span "دوسا مغطاة أو محشوة بالجبن الذائب." at bounding box center [1240, 608] width 177 height 20
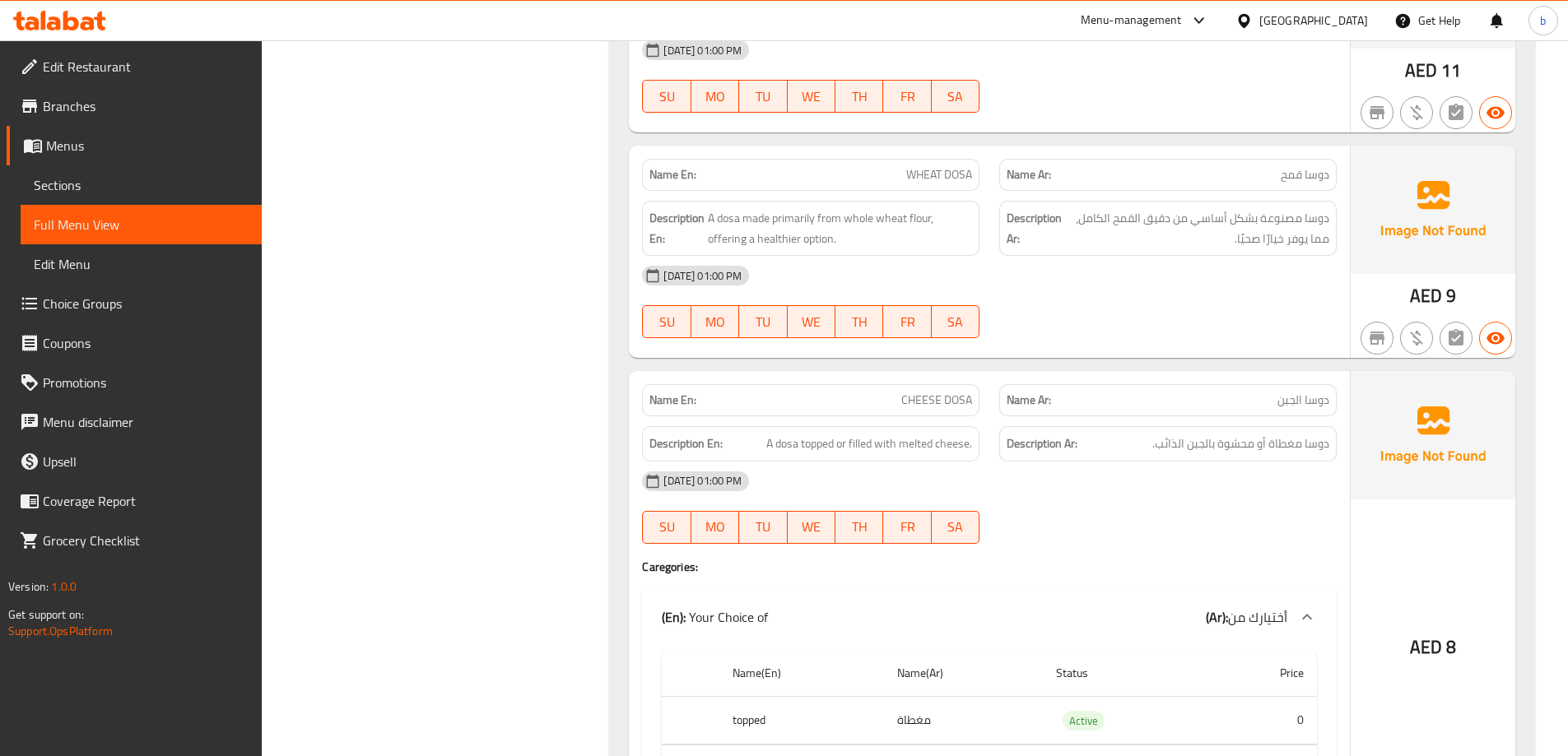
scroll to position [2223, 0]
click at [1087, 542] on div at bounding box center [1168, 543] width 357 height 20
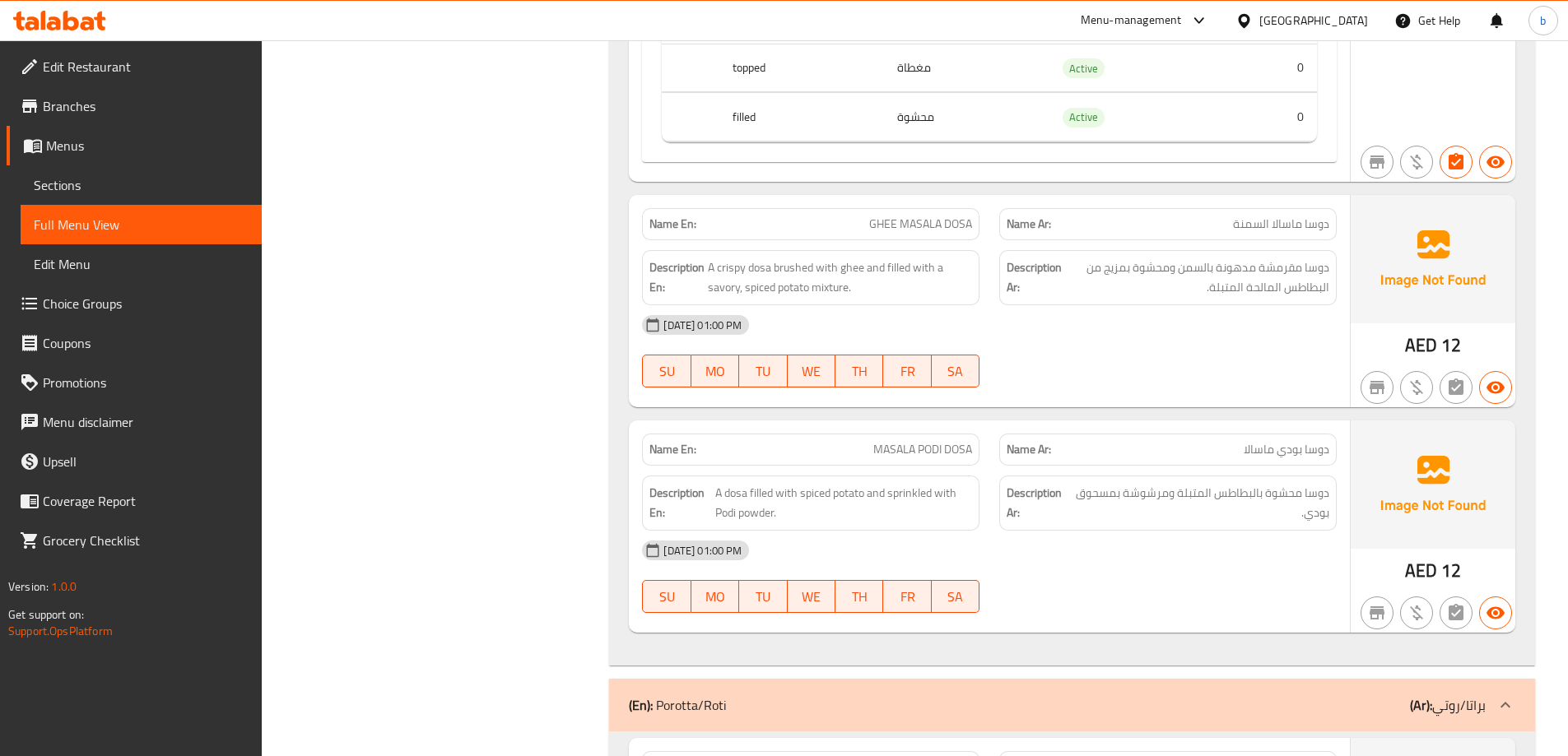
scroll to position [2881, 0]
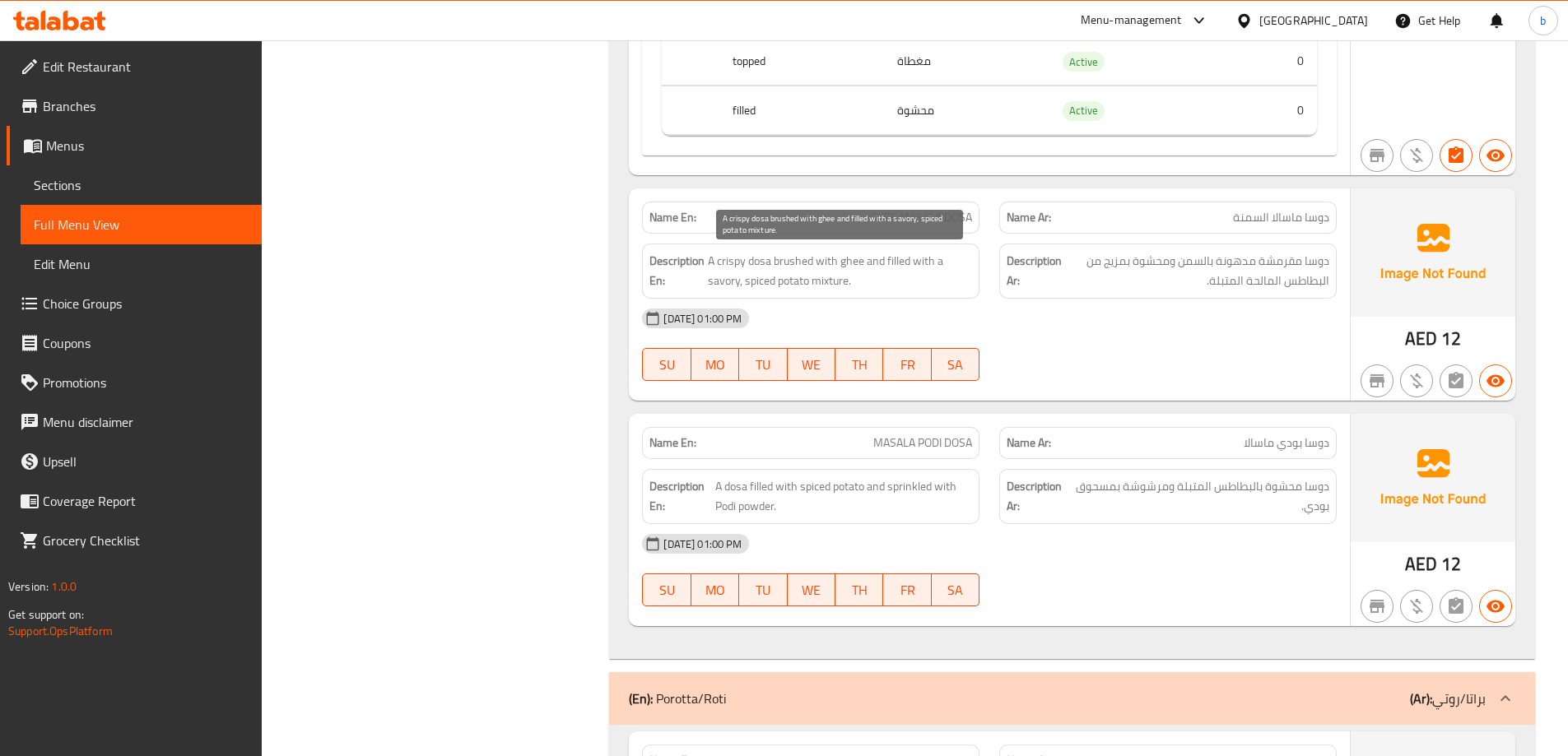
click at [895, 271] on span "A crispy dosa brushed with ghee and filled with a savory, spiced potato mixture." at bounding box center [840, 271] width 264 height 40
click at [895, 270] on span "A crispy dosa brushed with ghee and filled with a savory, spiced potato mixture." at bounding box center [840, 271] width 264 height 40
copy span "A crispy dosa brushed with ghee and filled with a savory, spiced potato mixture."
click at [1191, 352] on div "[DATE] 01:00 PM SU MO TU WE TH FR SA" at bounding box center [990, 345] width 714 height 92
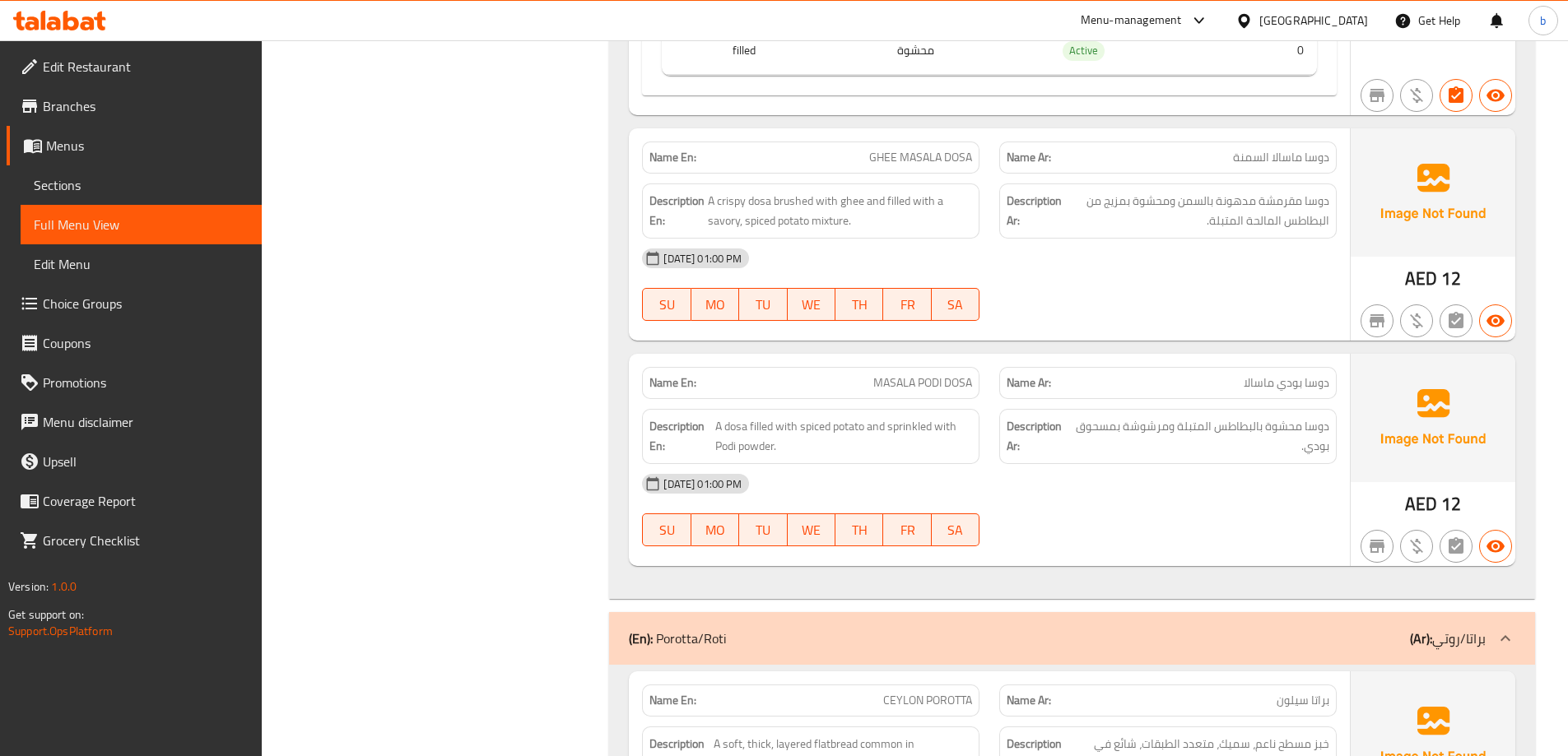
scroll to position [3045, 0]
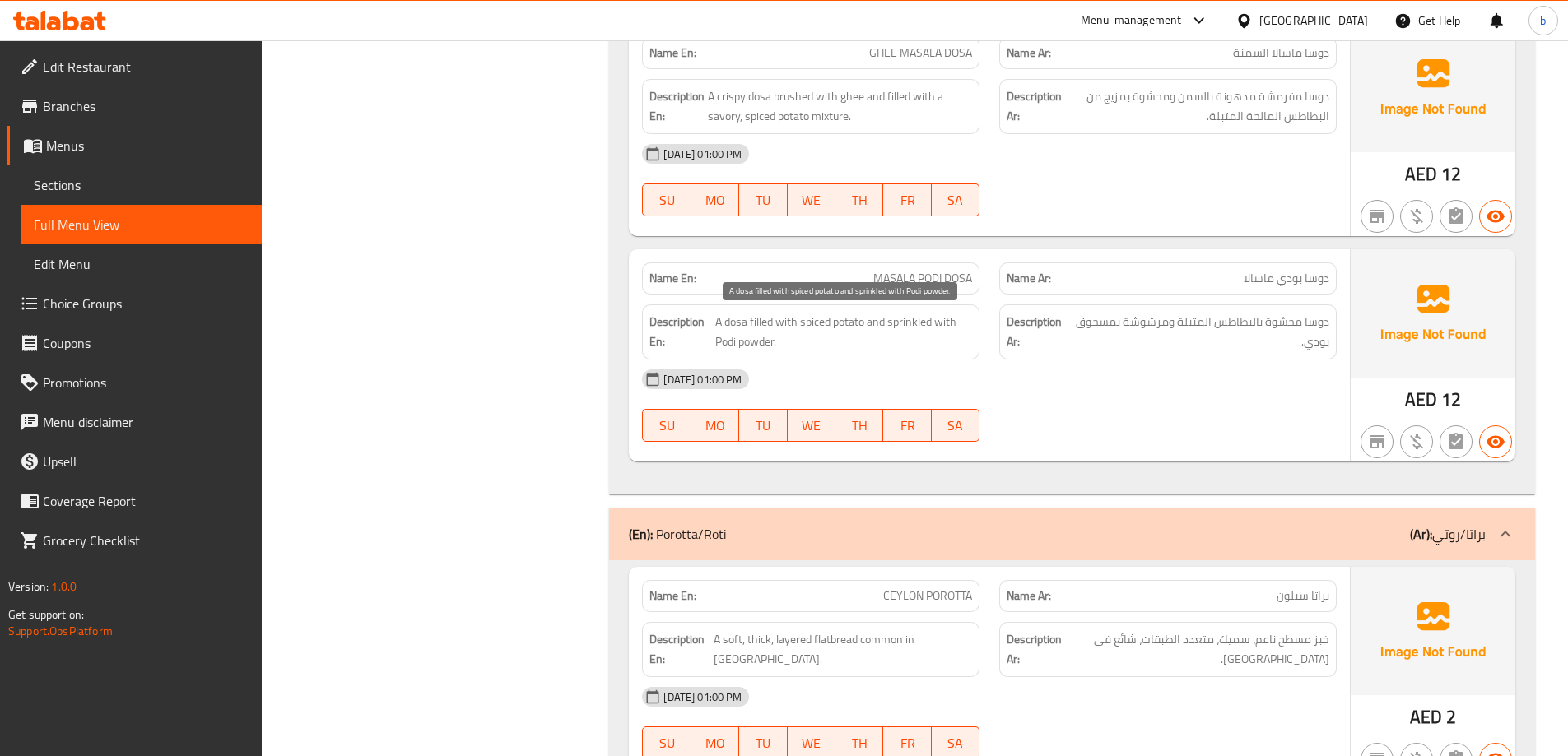
click at [808, 320] on span "A dosa filled with spiced potato and sprinkled with Podi powder." at bounding box center [844, 331] width 258 height 40
copy span "A dosa filled with spiced potato and sprinkled with Podi powder."
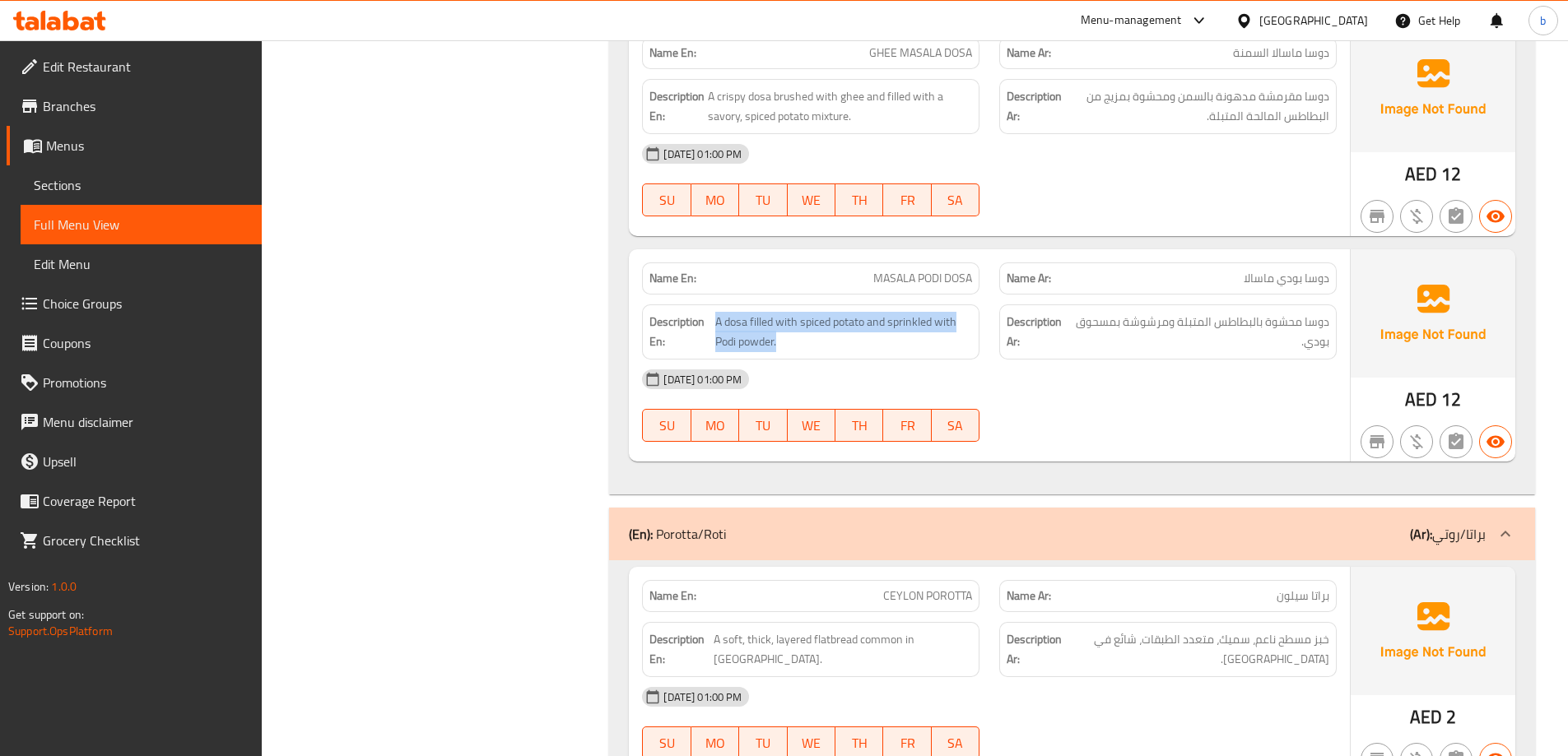
click at [1262, 402] on div "[DATE] 01:00 PM SU MO TU WE TH FR SA" at bounding box center [990, 406] width 714 height 92
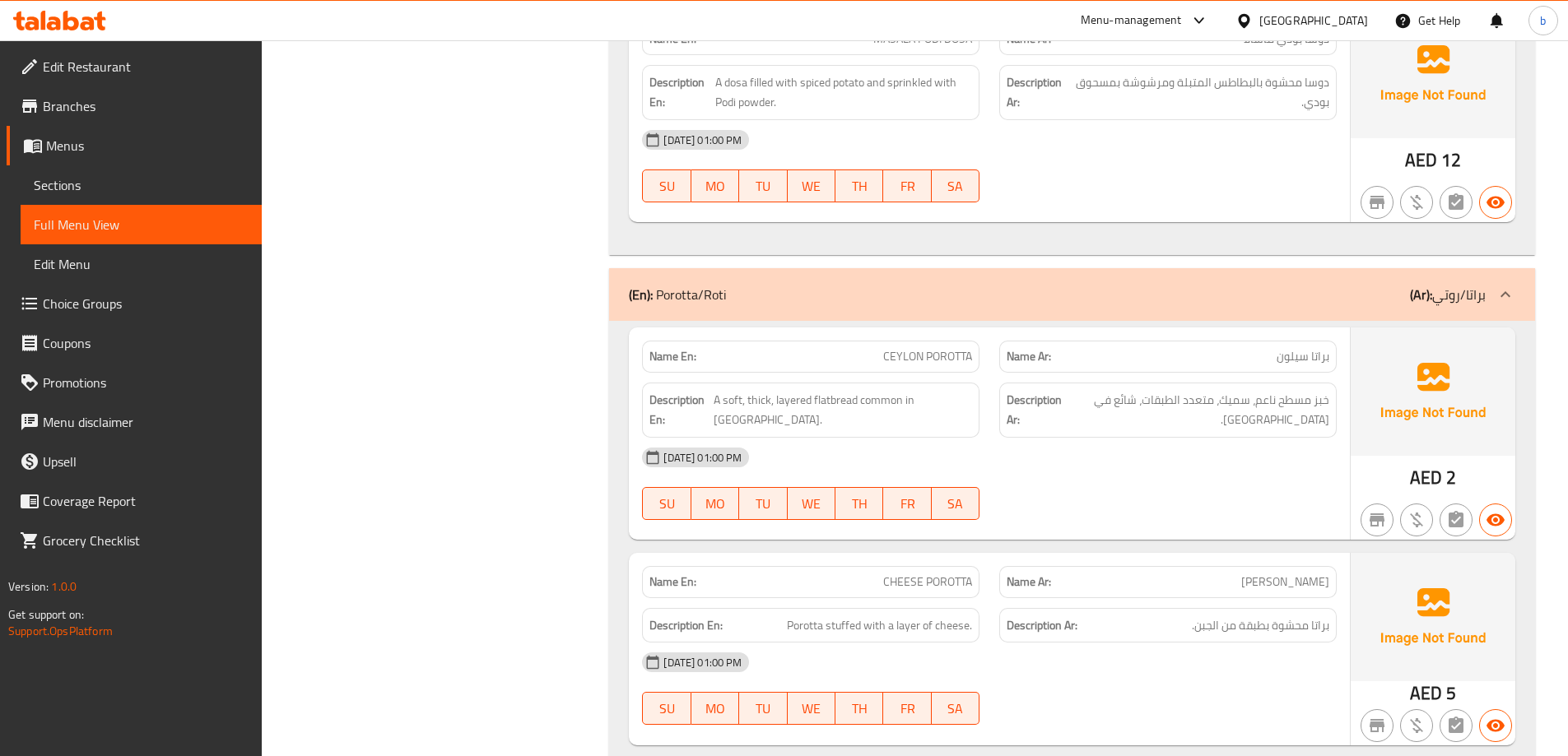
scroll to position [3375, 0]
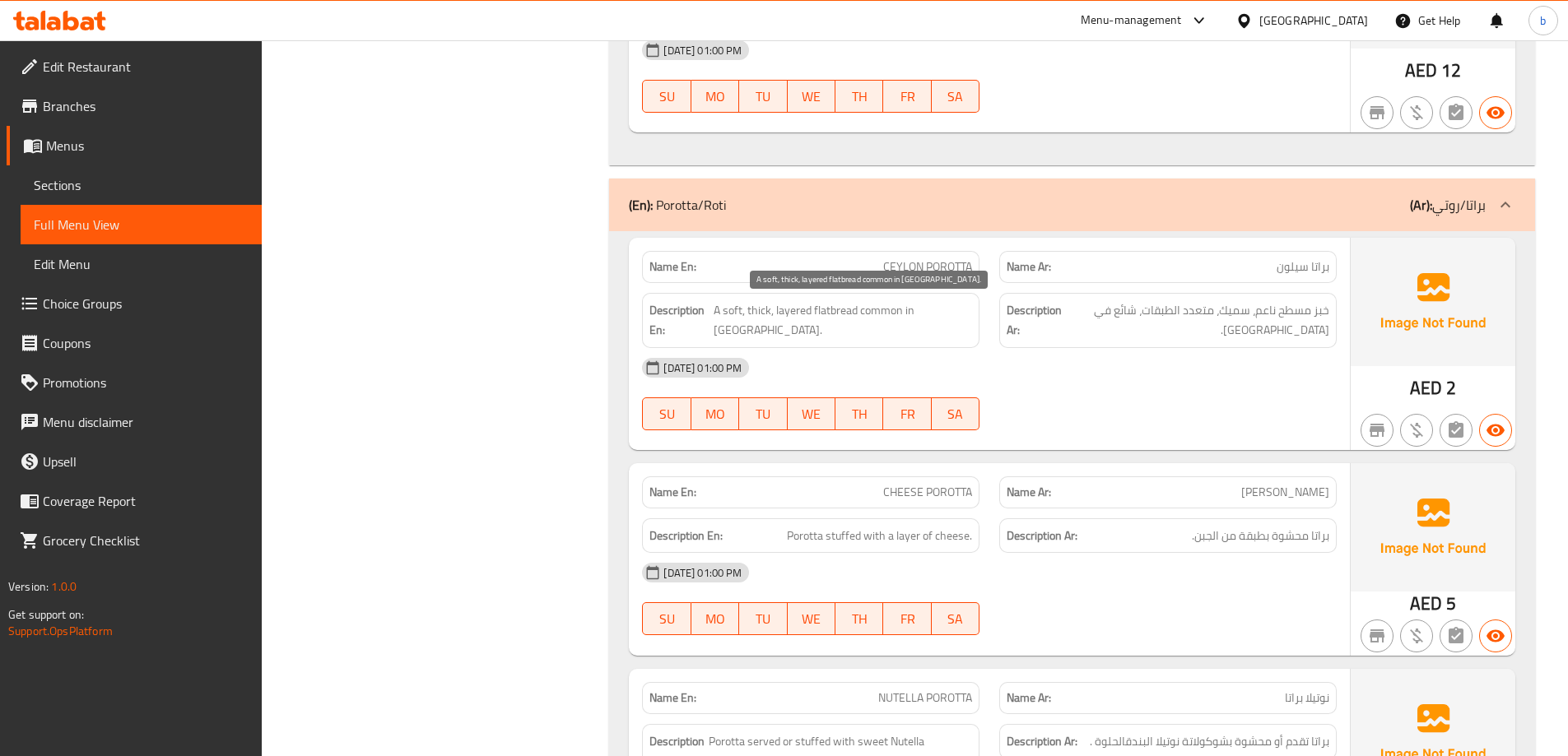
click at [776, 310] on span "A soft, thick, layered flatbread common in [GEOGRAPHIC_DATA]." at bounding box center [842, 320] width 259 height 40
copy span "A soft, thick, layered flatbread common in [GEOGRAPHIC_DATA]."
click at [914, 543] on span "Porotta stuffed with a layer of cheese." at bounding box center [880, 536] width 185 height 20
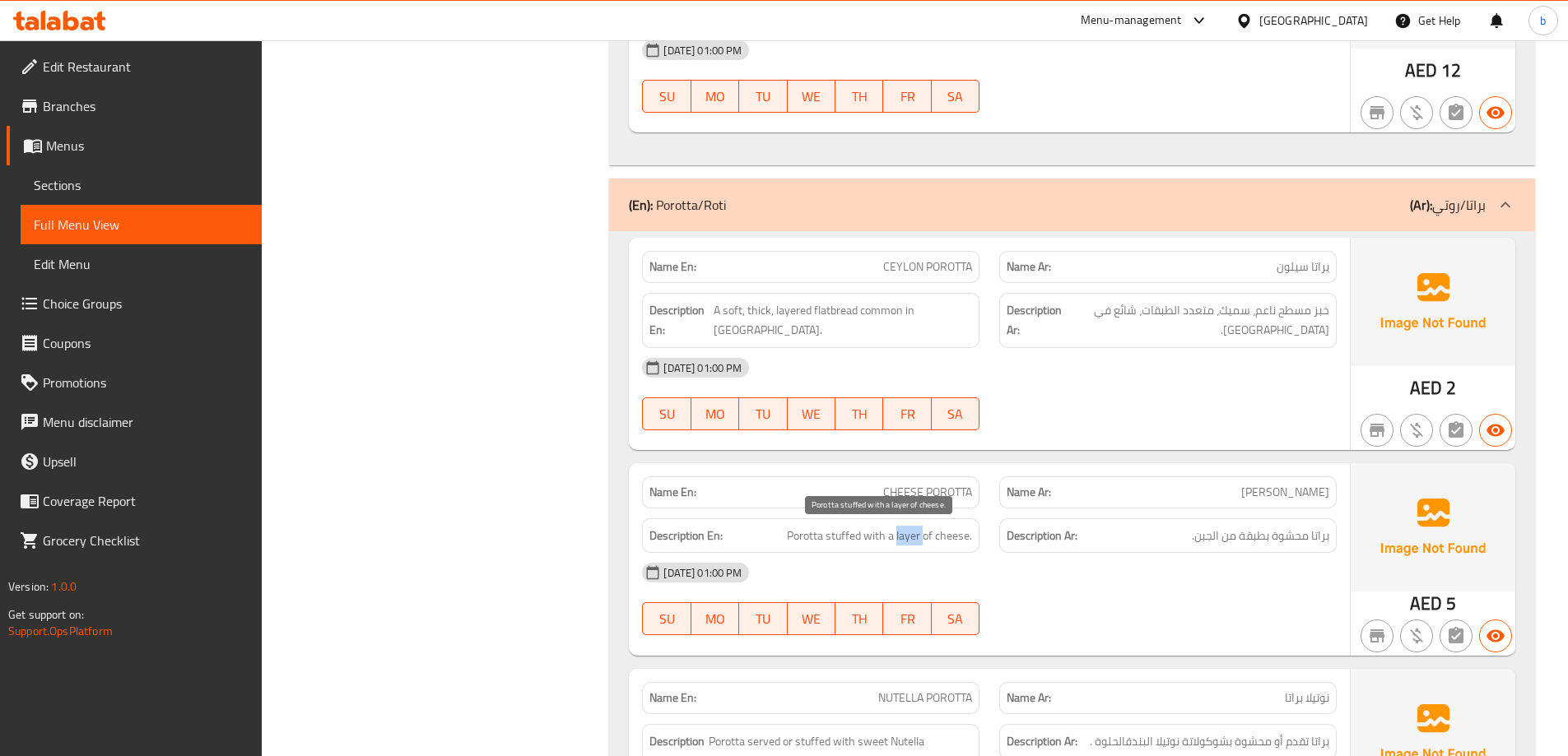
click at [914, 543] on span "Porotta stuffed with a layer of cheese." at bounding box center [880, 536] width 185 height 20
click at [1262, 593] on div "[DATE] 01:00 PM" at bounding box center [990, 573] width 714 height 39
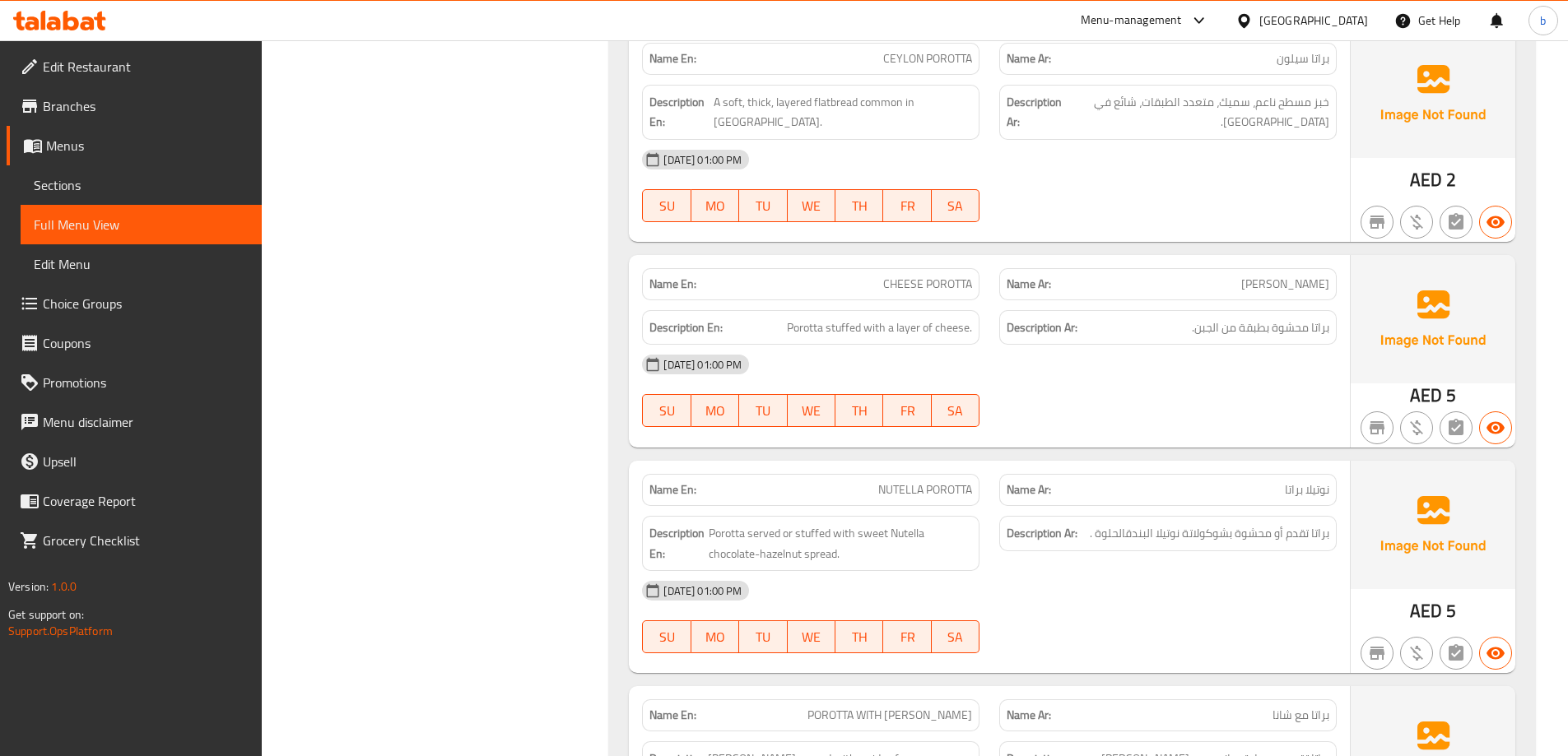
scroll to position [3622, 0]
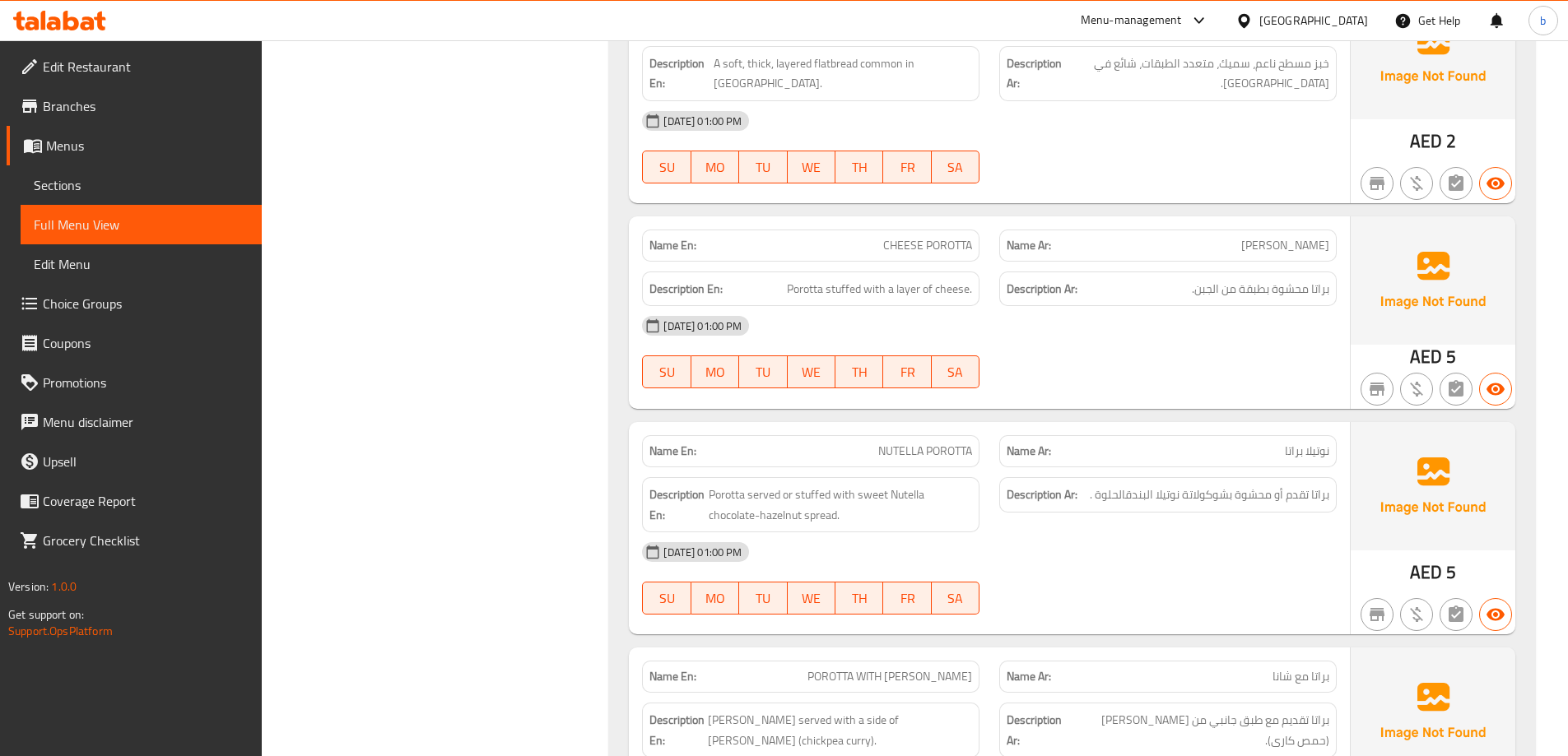
click at [879, 449] on span "NUTELLA POROTTA" at bounding box center [926, 450] width 94 height 17
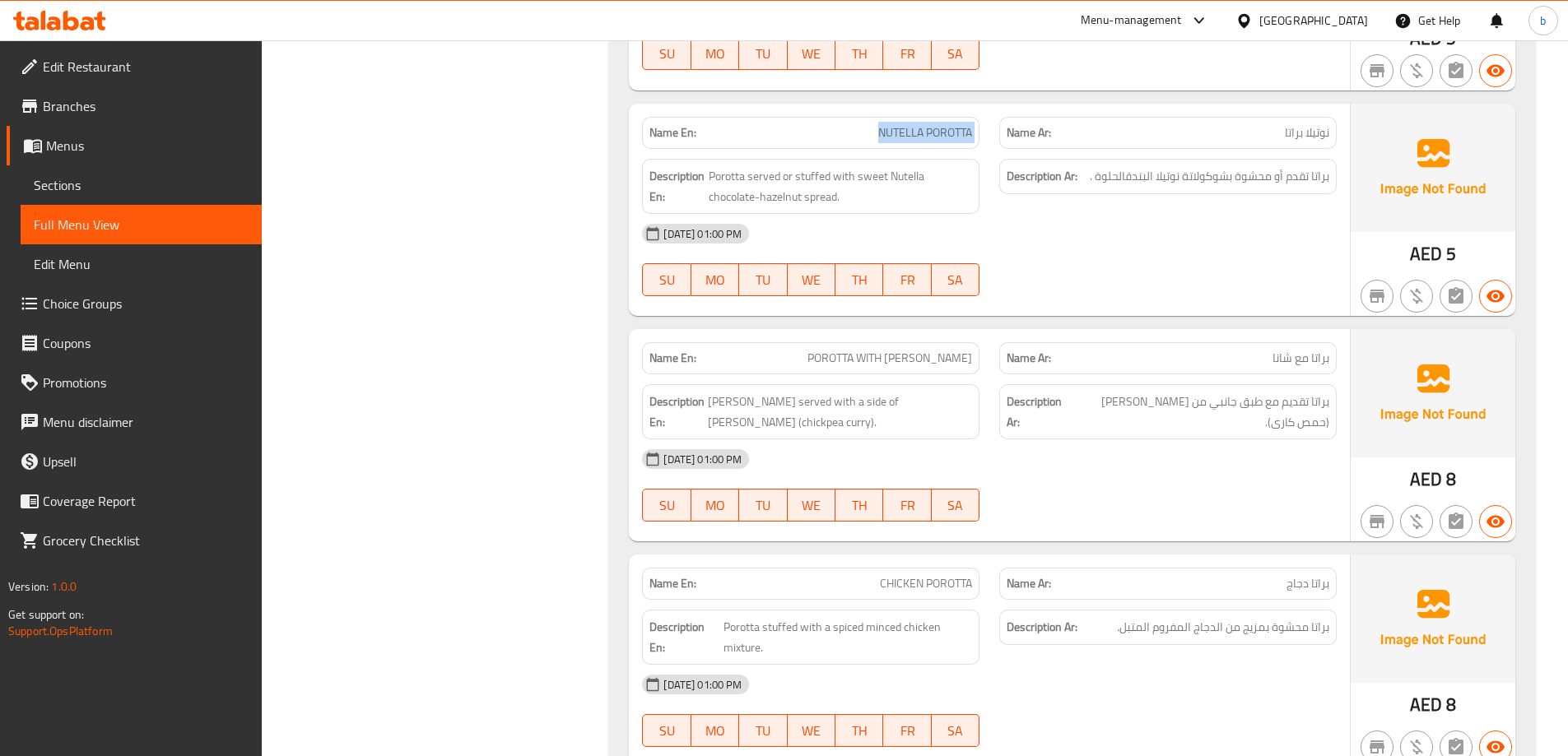
scroll to position [3951, 0]
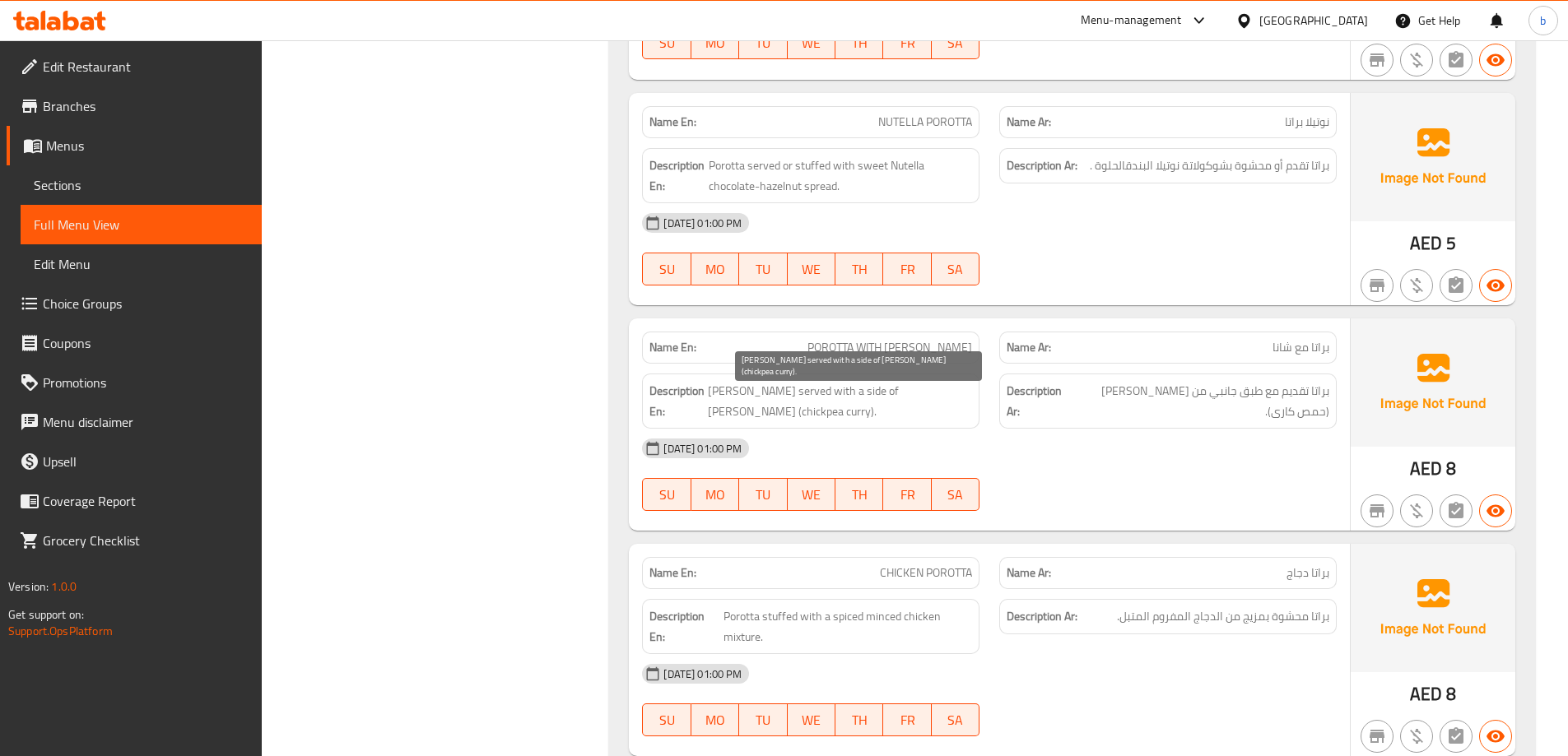
click at [913, 394] on span "[PERSON_NAME] served with a side of [PERSON_NAME] (chickpea curry)." at bounding box center [840, 401] width 264 height 40
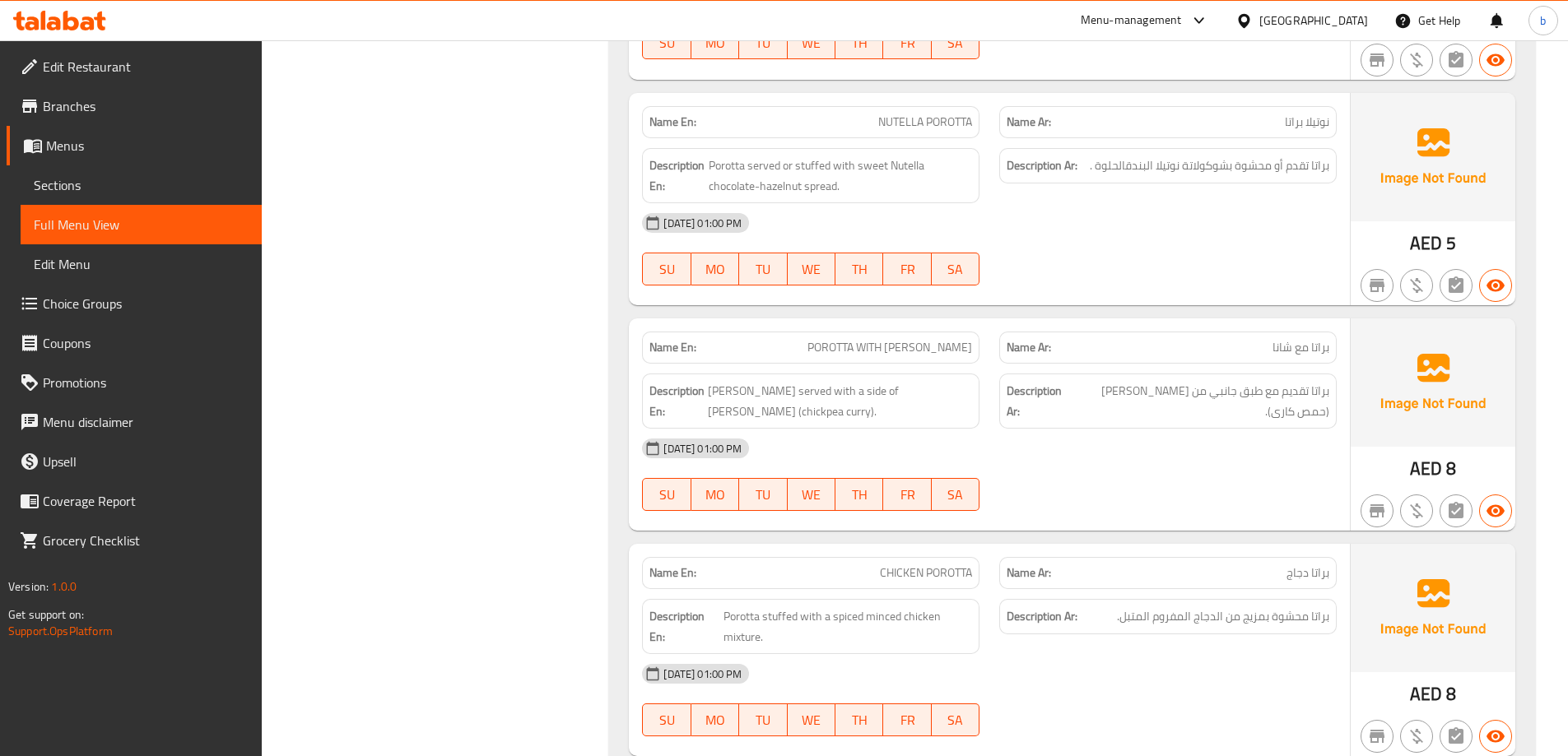
click at [1285, 497] on div "[DATE] 01:00 PM SU MO TU WE TH FR SA" at bounding box center [990, 475] width 714 height 92
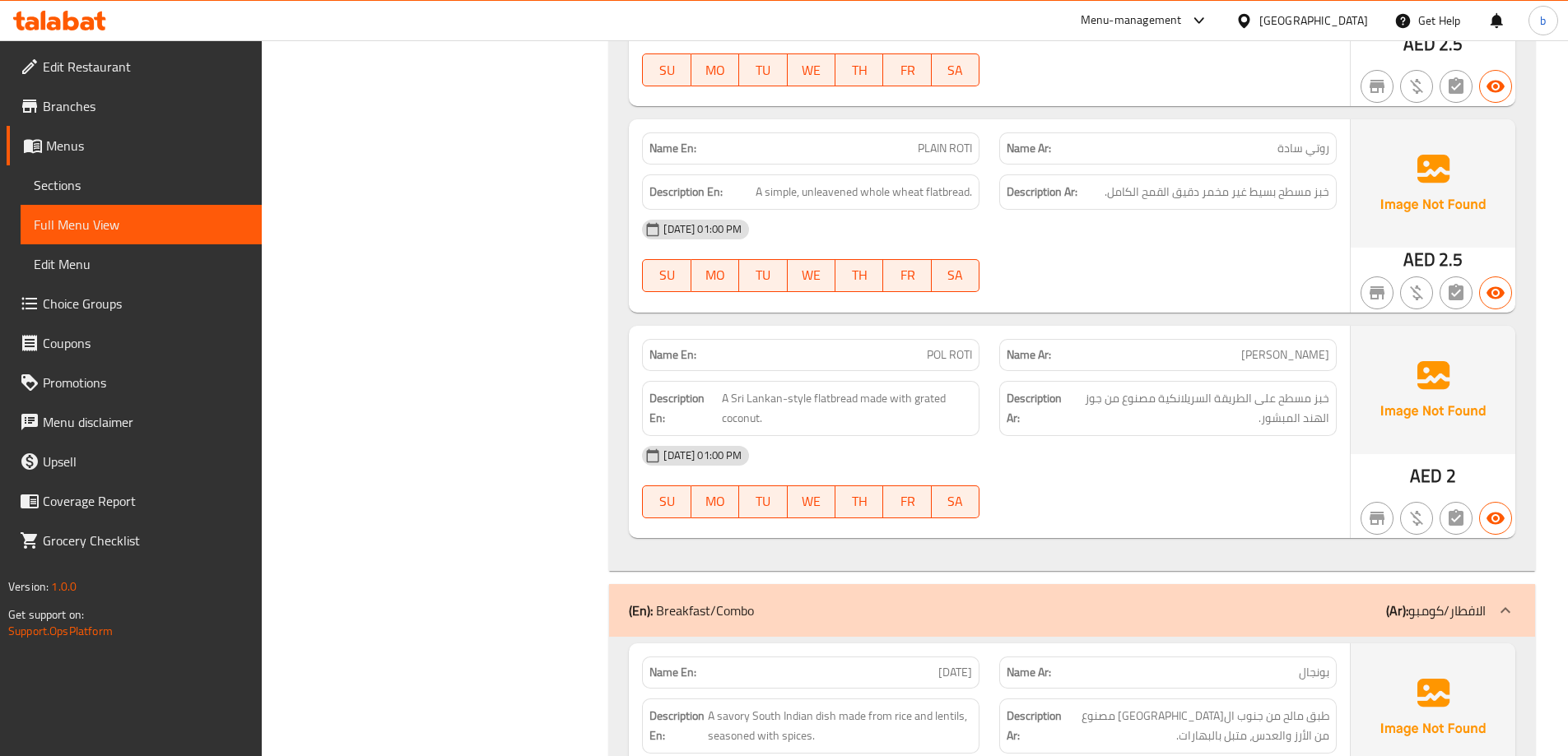
scroll to position [4856, 0]
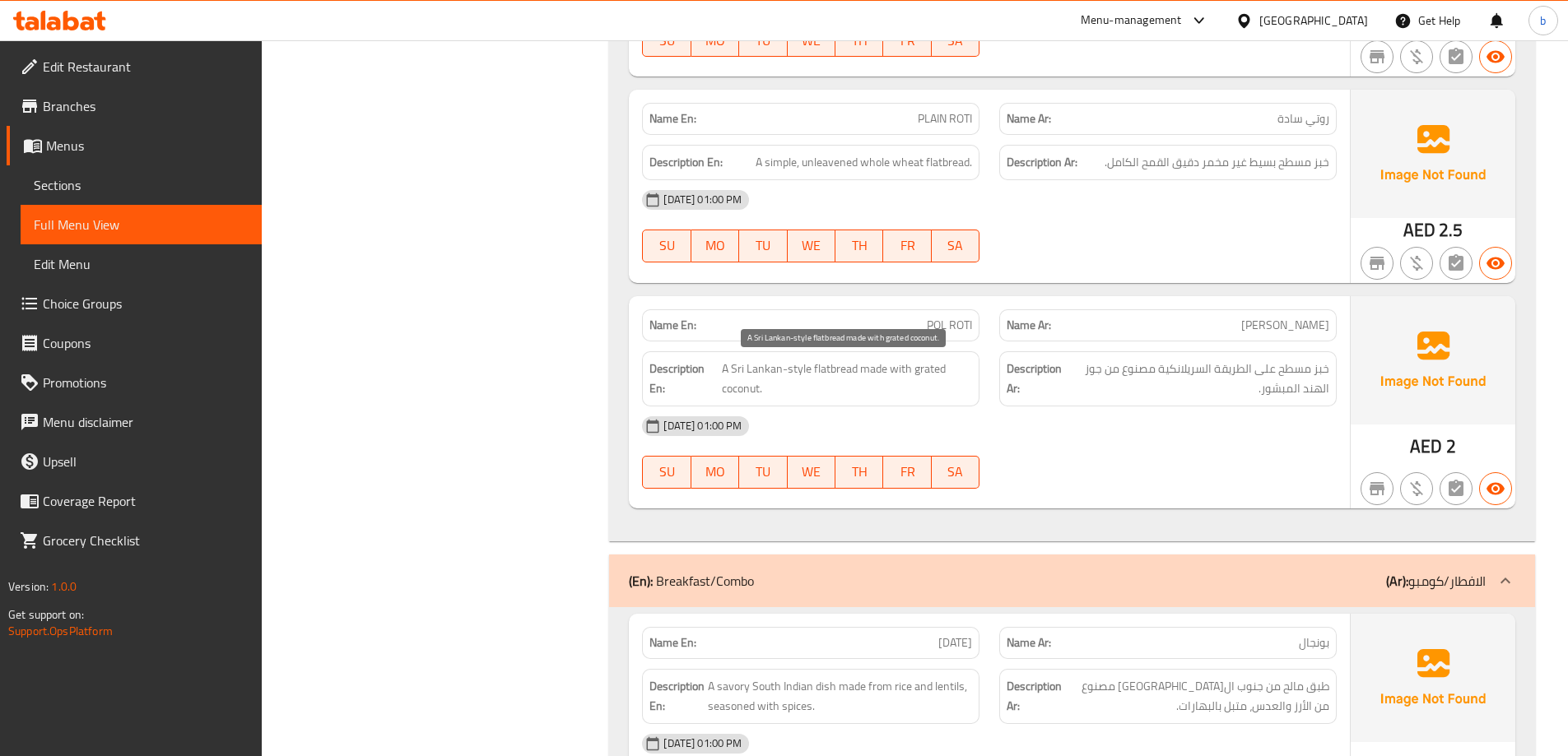
click at [886, 368] on span "A Sri Lankan-style flatbread made with grated coconut." at bounding box center [848, 378] width 251 height 40
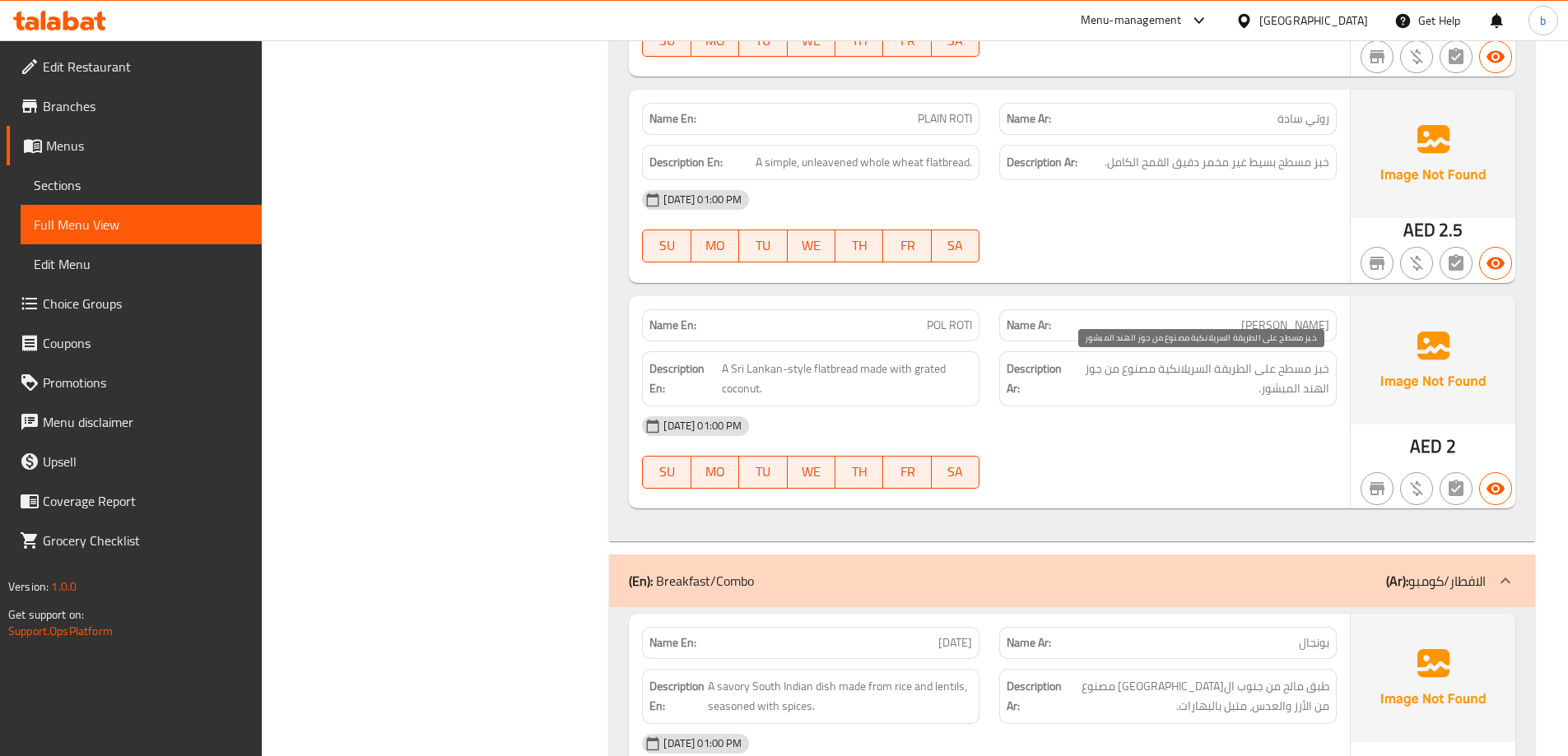
click at [1286, 398] on span "خبز مسطح على الطريقة السريلانكية مصنوع من جوز الهند المبشور." at bounding box center [1199, 378] width 261 height 40
click at [1291, 447] on div "[DATE] 01:00 PM SU MO TU WE TH FR SA" at bounding box center [990, 453] width 714 height 92
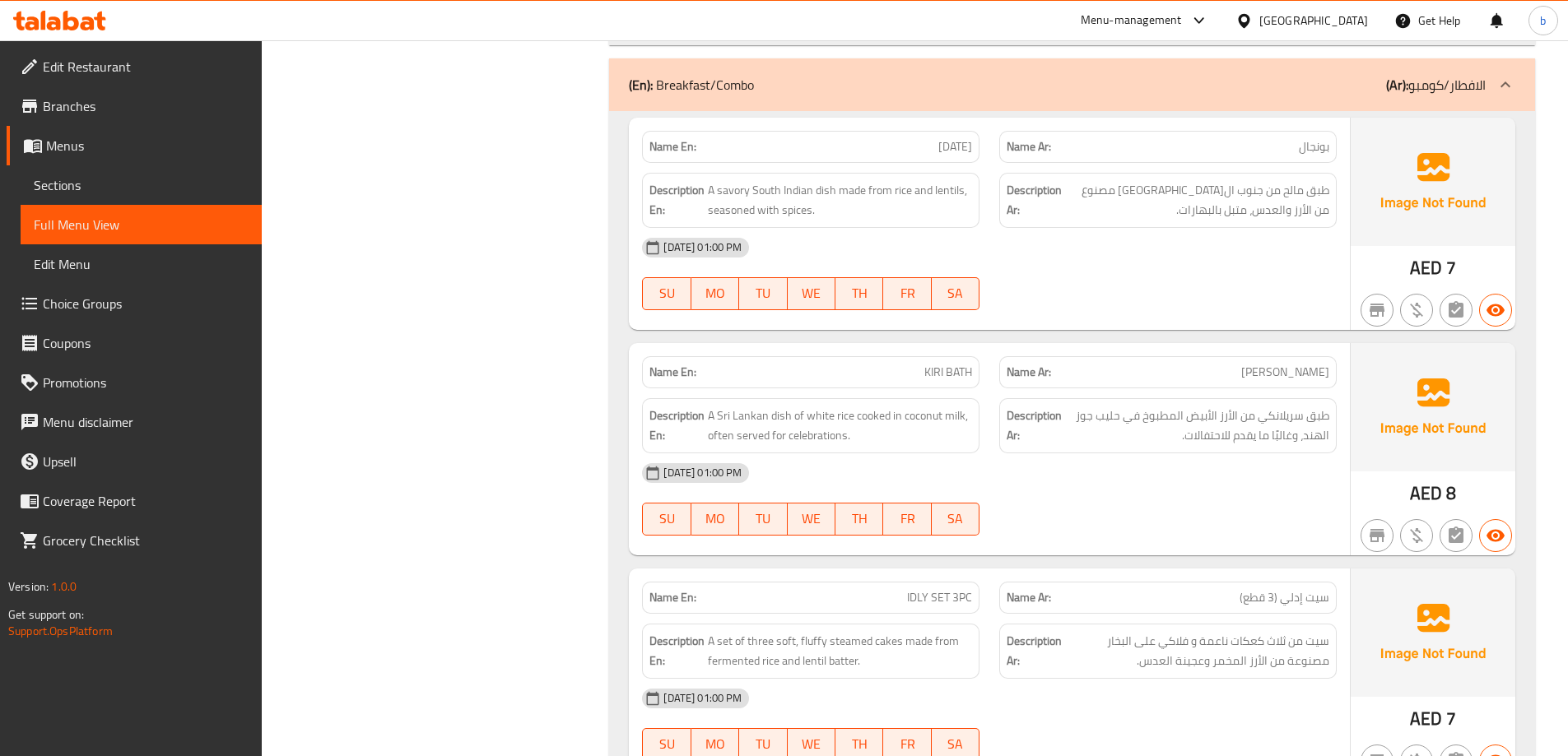
scroll to position [5350, 0]
click at [958, 155] on span "[DATE]" at bounding box center [955, 148] width 34 height 17
click at [1001, 244] on div "[DATE] 01:00 PM" at bounding box center [990, 250] width 714 height 39
click at [1059, 227] on div "Description Ar: طبق مالح من جنوب ال[GEOGRAPHIC_DATA] مصنوع من الأرز والعدس، متب…" at bounding box center [1168, 203] width 338 height 55
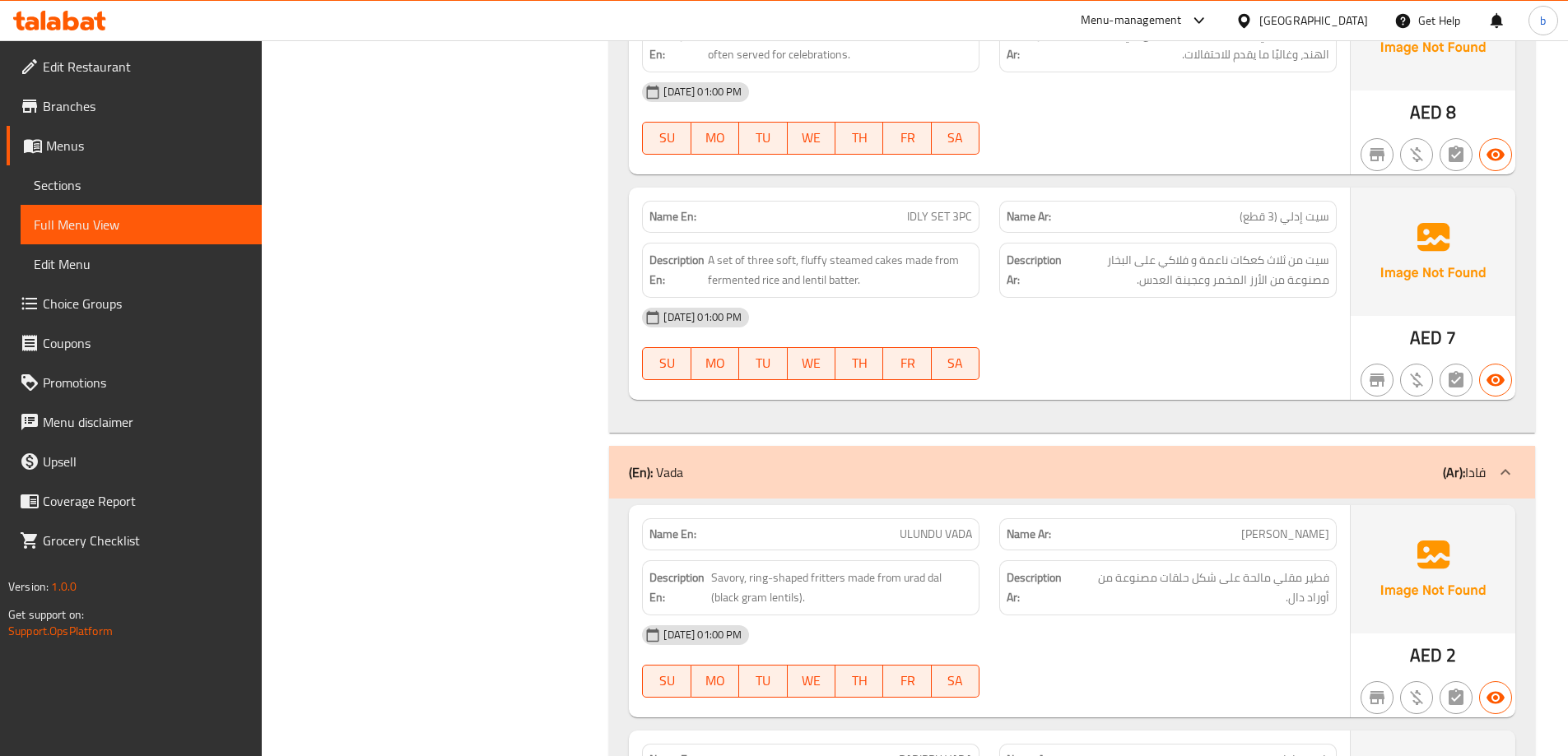
scroll to position [5762, 0]
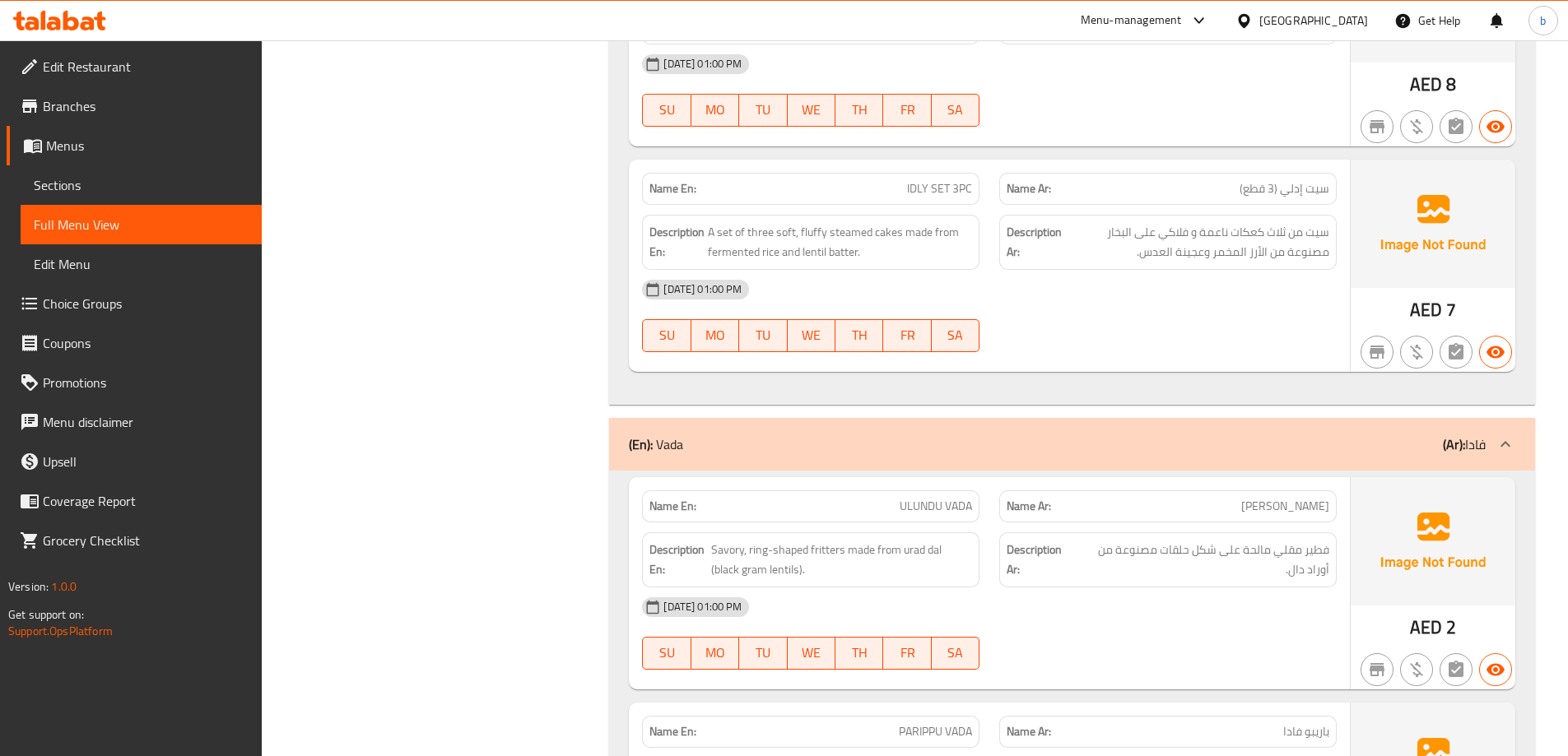
click at [909, 192] on span "IDLY SET 3PC" at bounding box center [939, 188] width 65 height 17
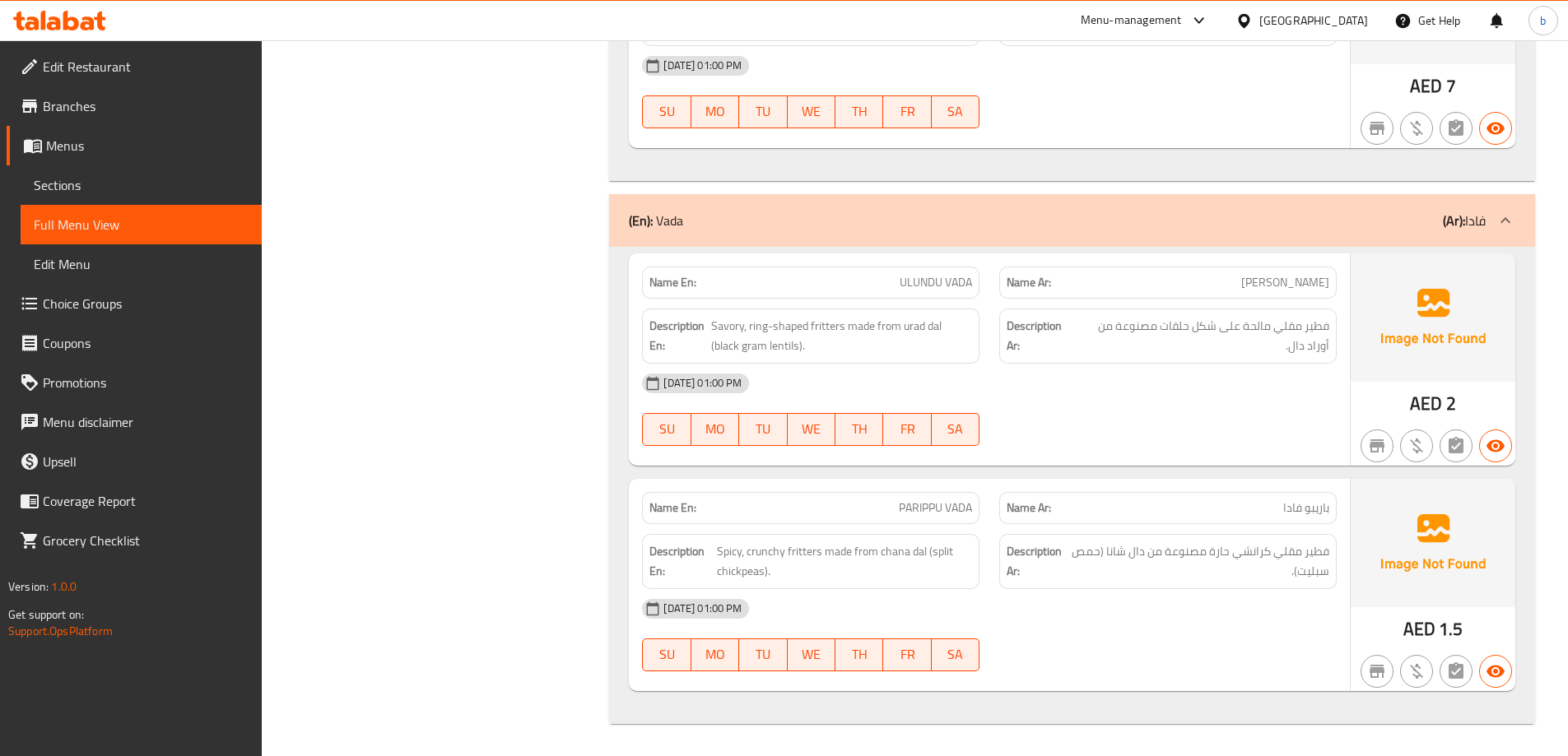
scroll to position [5987, 0]
click at [948, 282] on span "ULUNDU VADA" at bounding box center [936, 282] width 73 height 17
click at [922, 281] on span "ULUNDU VADA" at bounding box center [936, 282] width 73 height 17
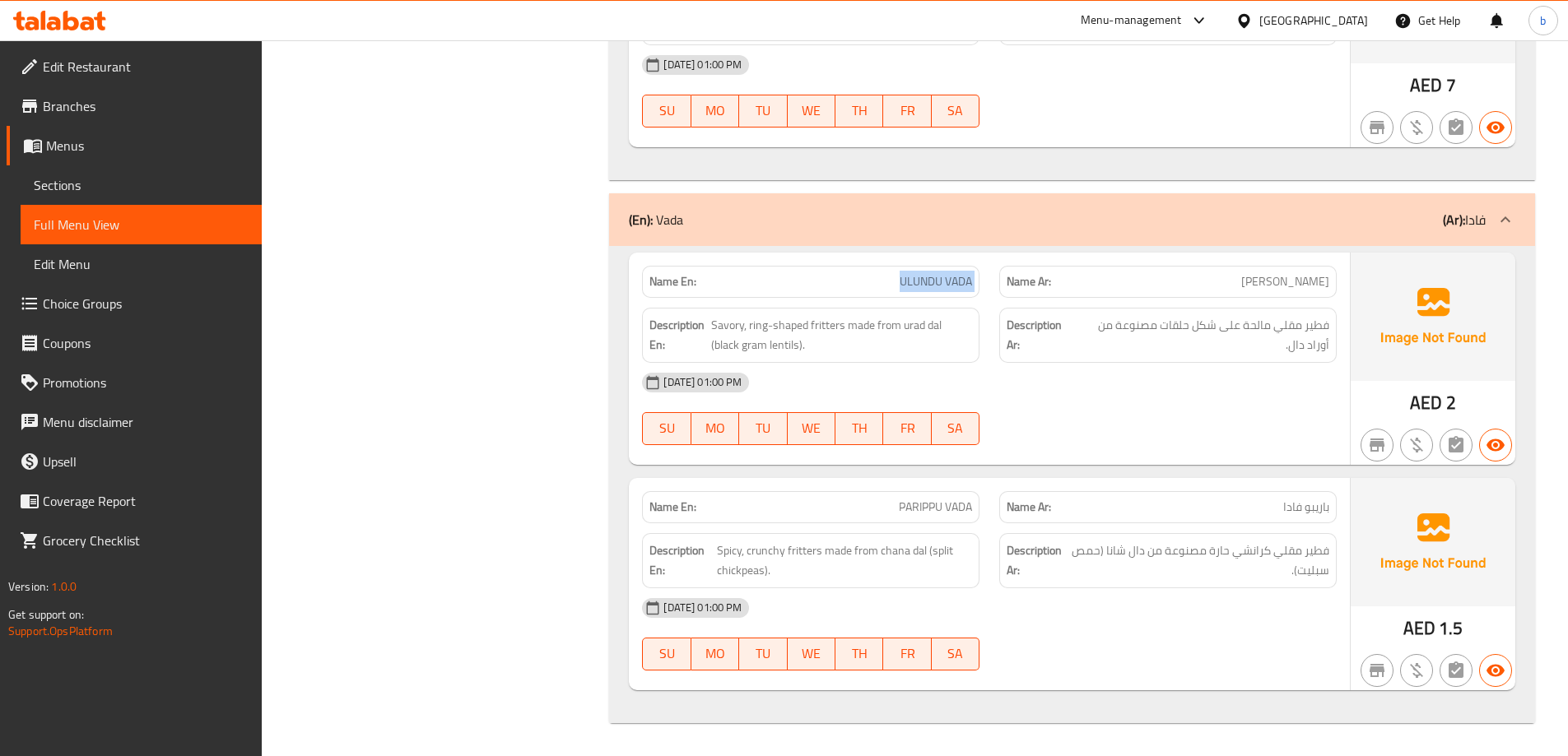
click at [922, 281] on span "ULUNDU VADA" at bounding box center [936, 282] width 73 height 17
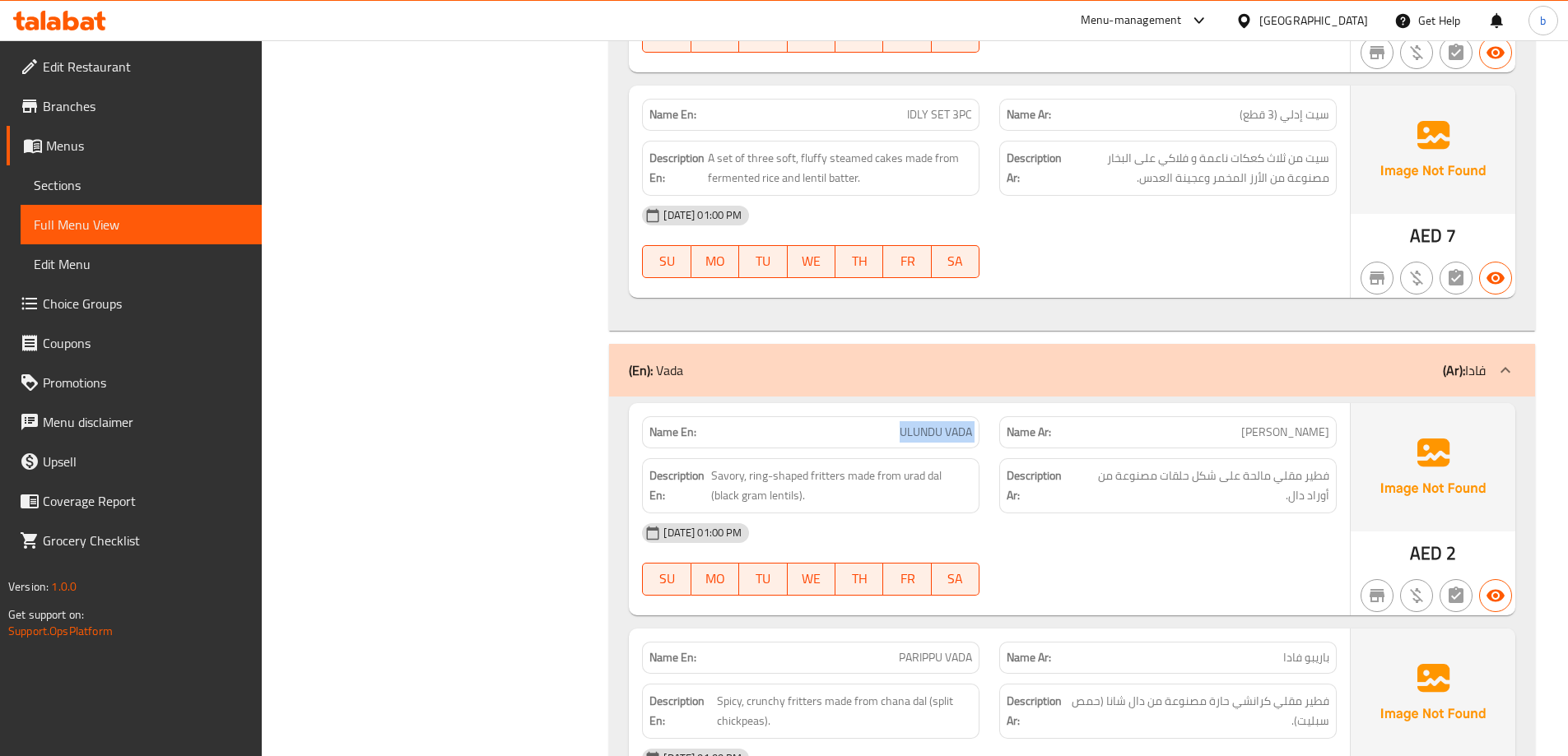
scroll to position [5575, 0]
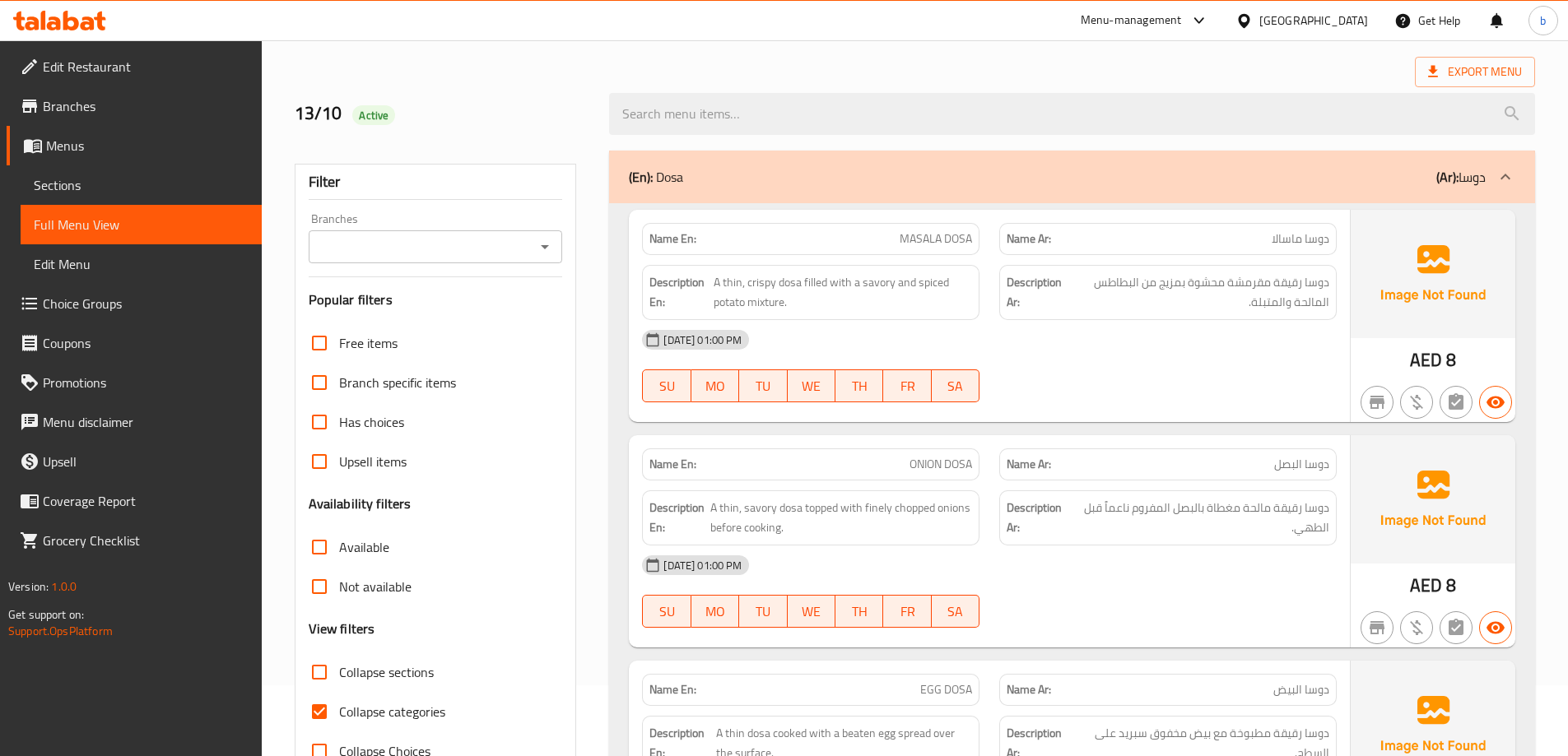
scroll to position [164, 0]
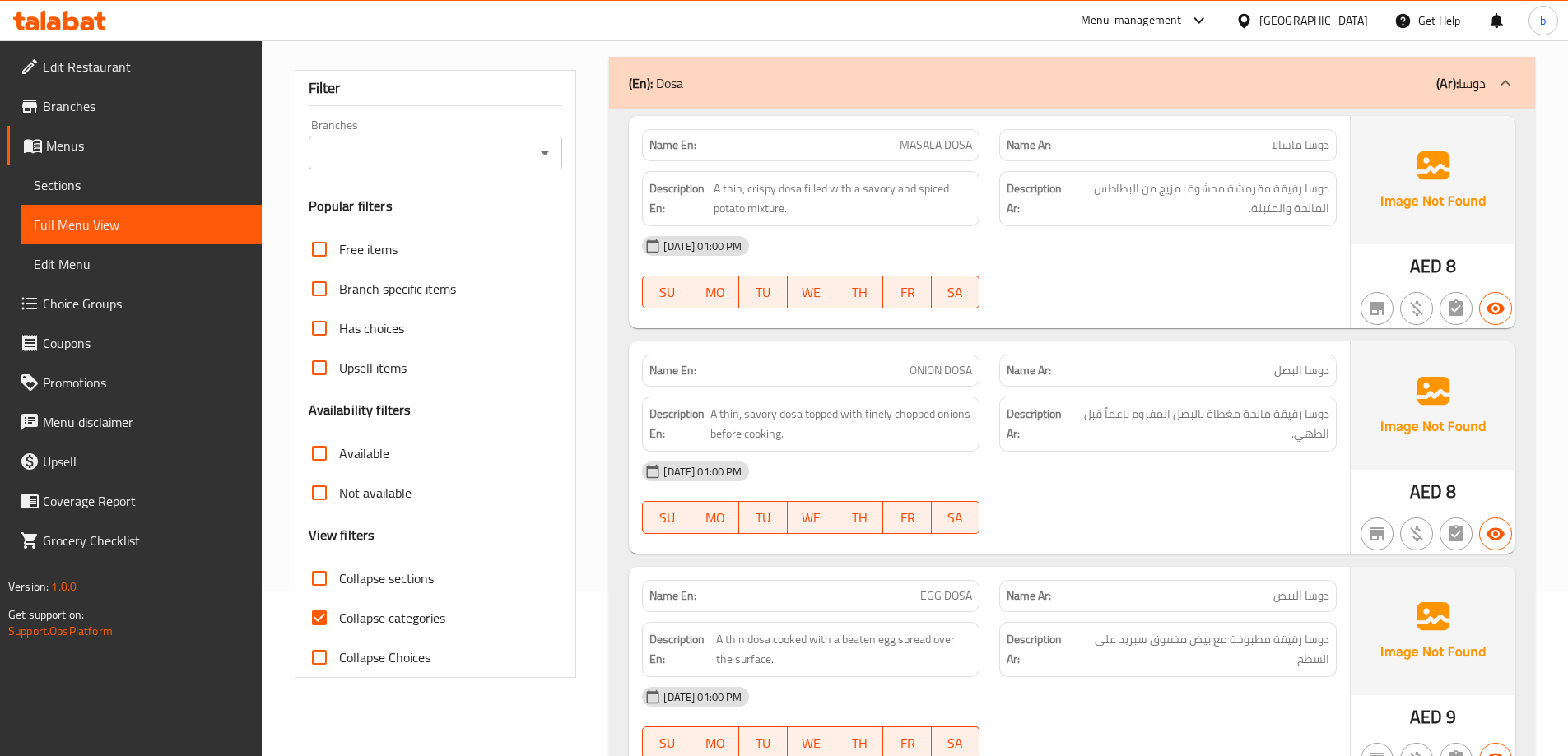
click at [373, 614] on span "Collapse categories" at bounding box center [393, 618] width 107 height 20
click at [339, 614] on input "Collapse categories" at bounding box center [319, 618] width 39 height 39
checkbox input "false"
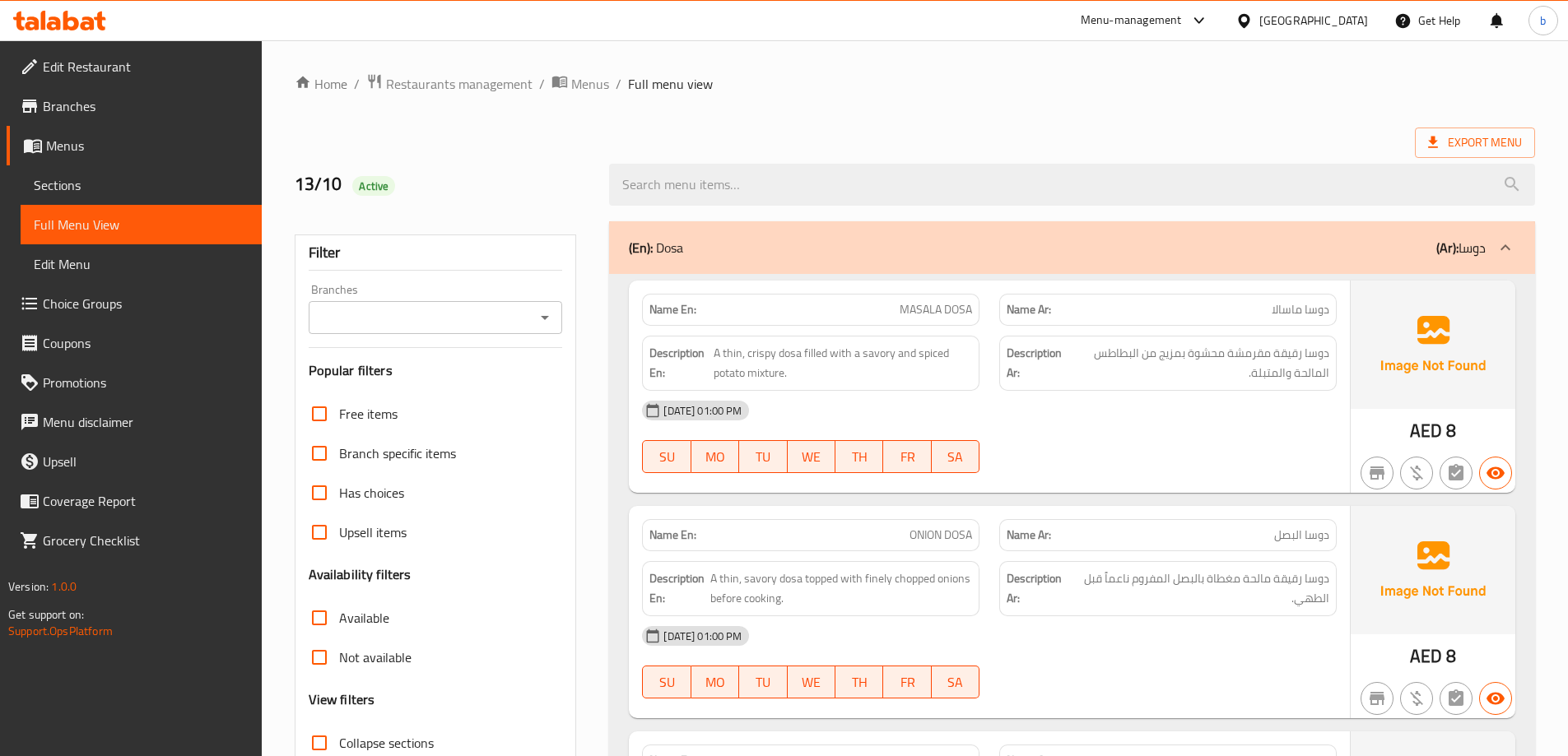
click at [907, 146] on div "Export Menu" at bounding box center [915, 143] width 1240 height 30
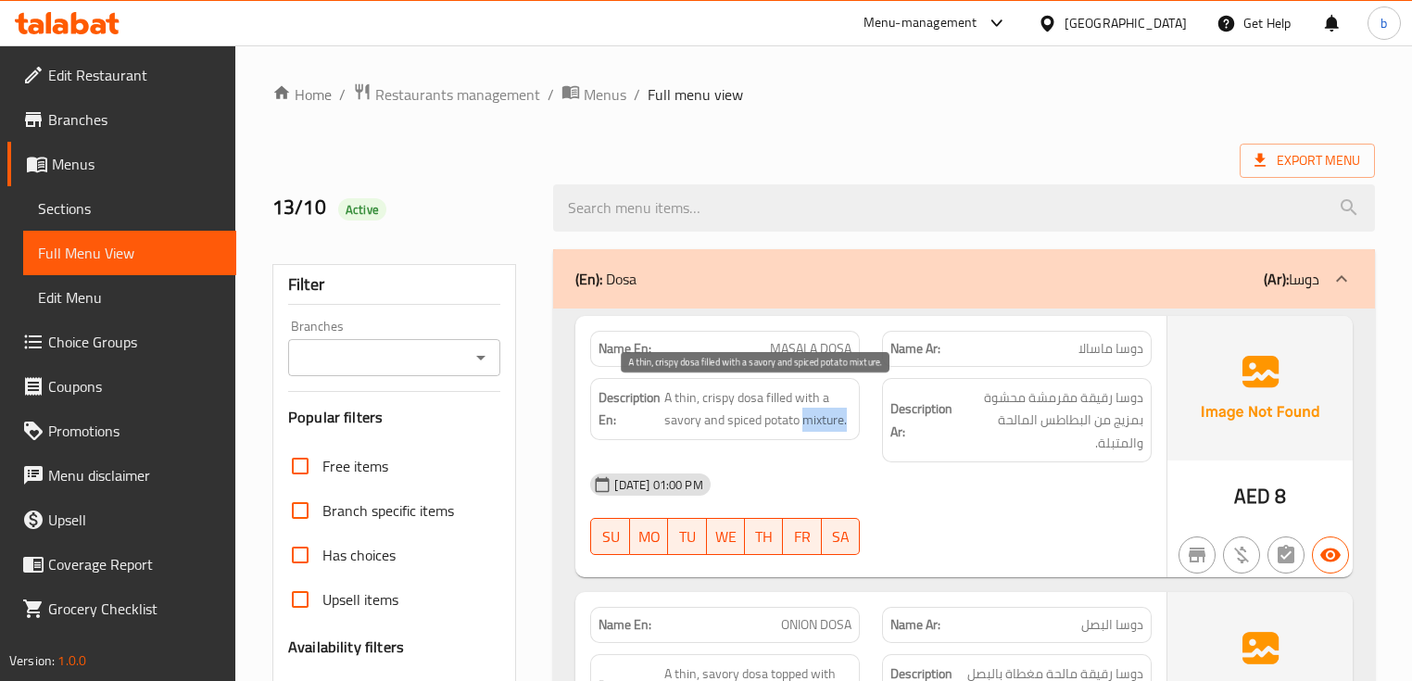
drag, startPoint x: 806, startPoint y: 418, endPoint x: 849, endPoint y: 419, distance: 42.6
click at [849, 419] on span "A thin, crispy dosa filled with a savory and spiced potato mixture." at bounding box center [757, 408] width 187 height 45
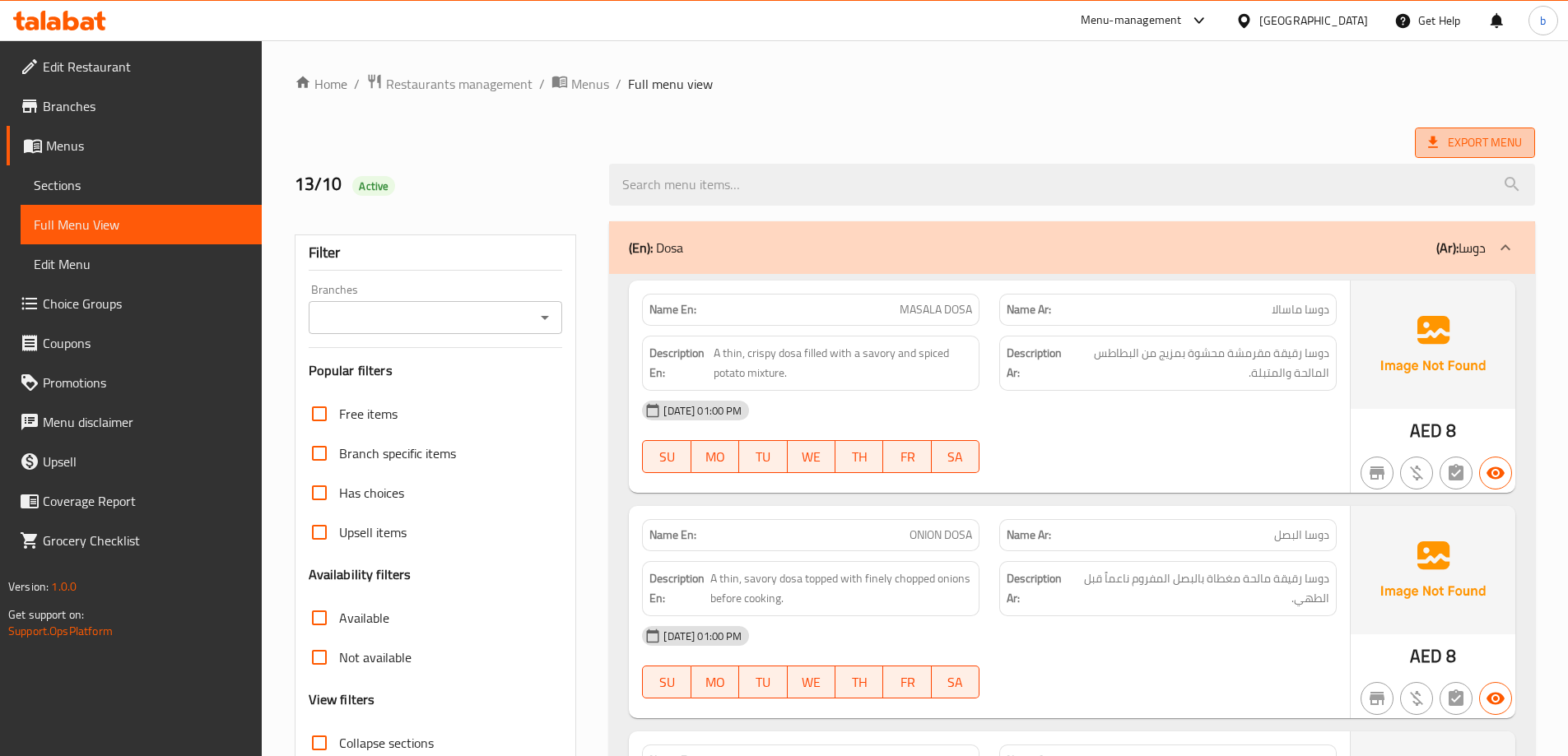
click at [1502, 135] on span "Export Menu" at bounding box center [1475, 142] width 94 height 20
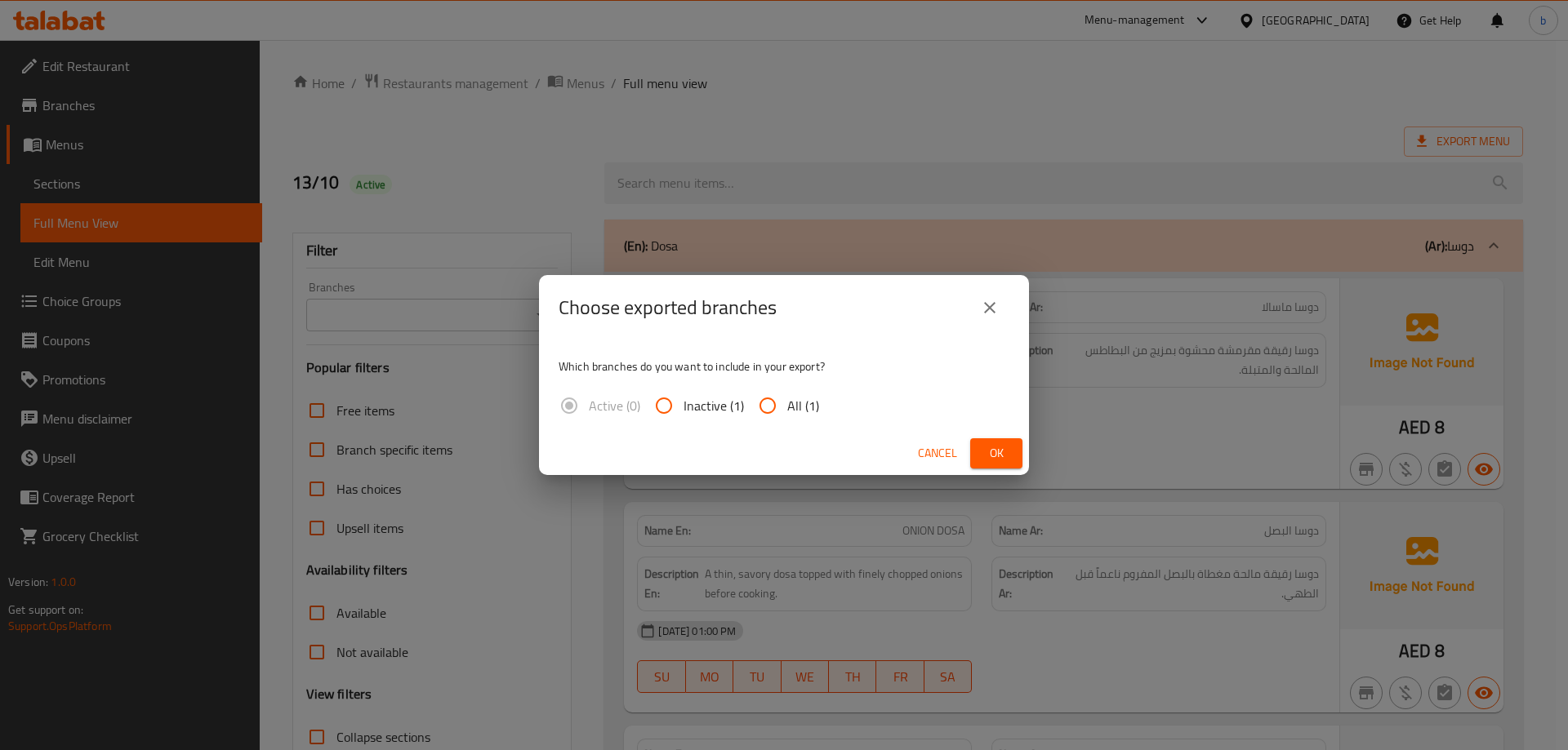
click at [750, 400] on input "All (1)" at bounding box center [768, 405] width 39 height 39
radio input "true"
click at [997, 443] on span "Ok" at bounding box center [997, 453] width 26 height 20
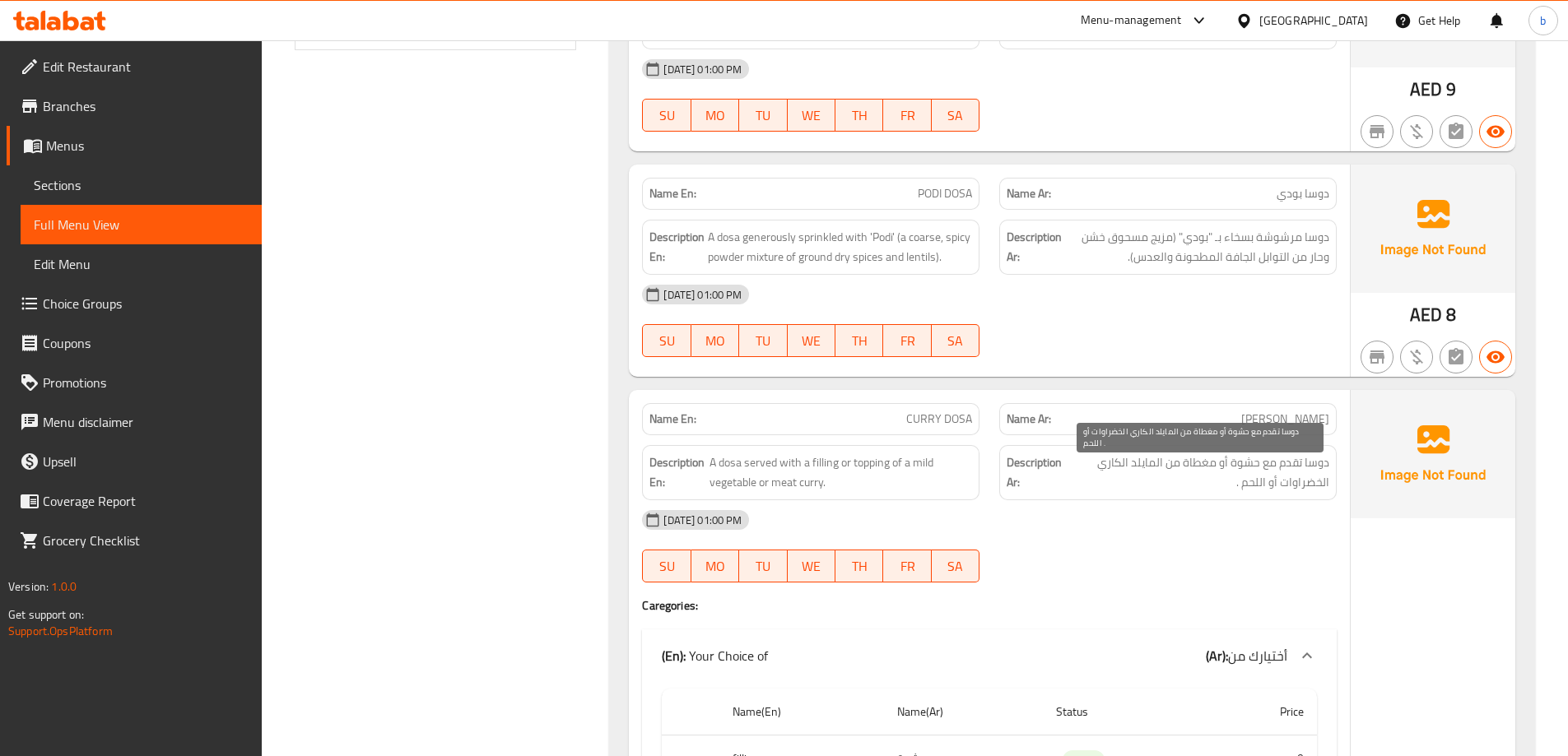
scroll to position [741, 0]
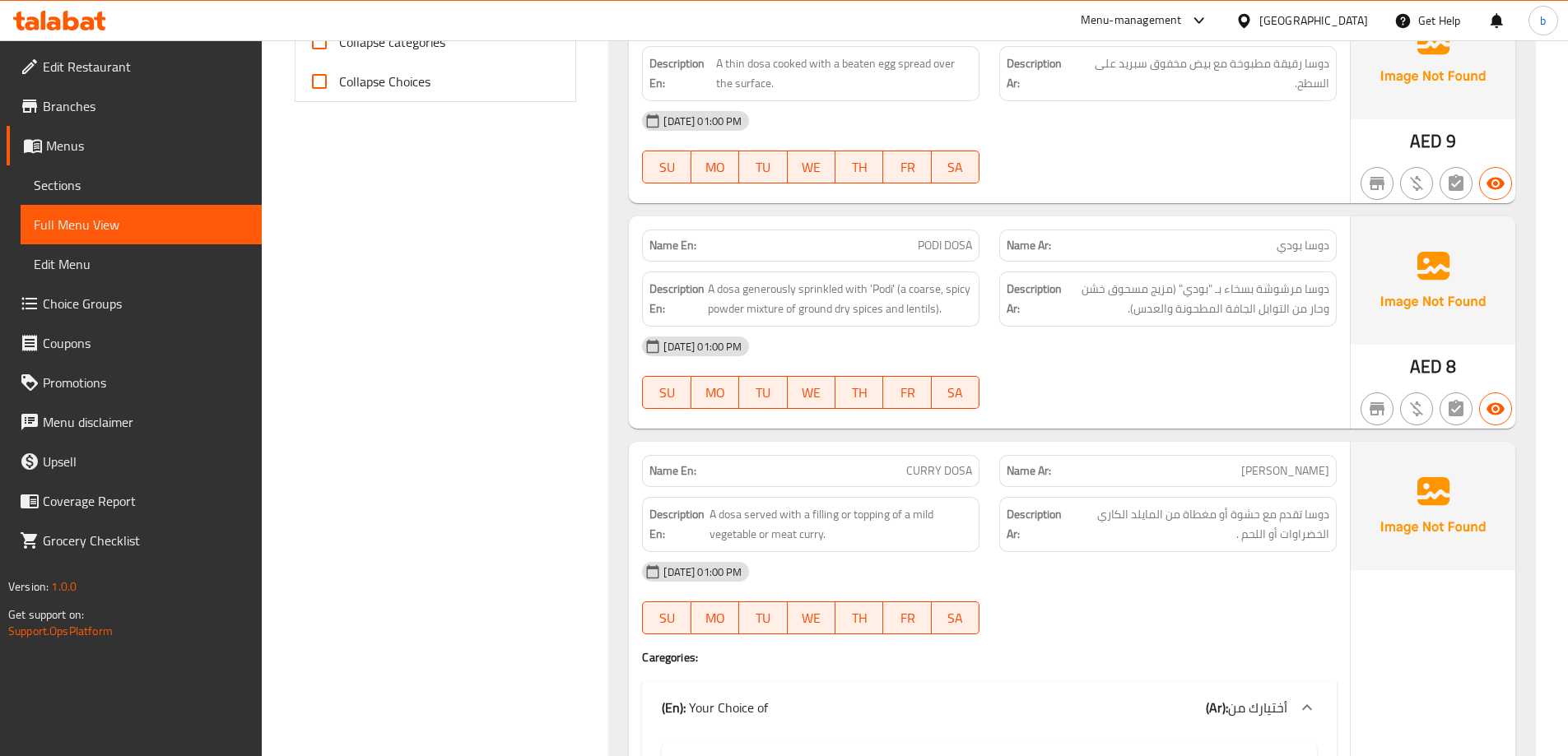
click at [932, 472] on span "CURRY DOSA" at bounding box center [939, 471] width 66 height 17
copy span "CURRY DOSA"
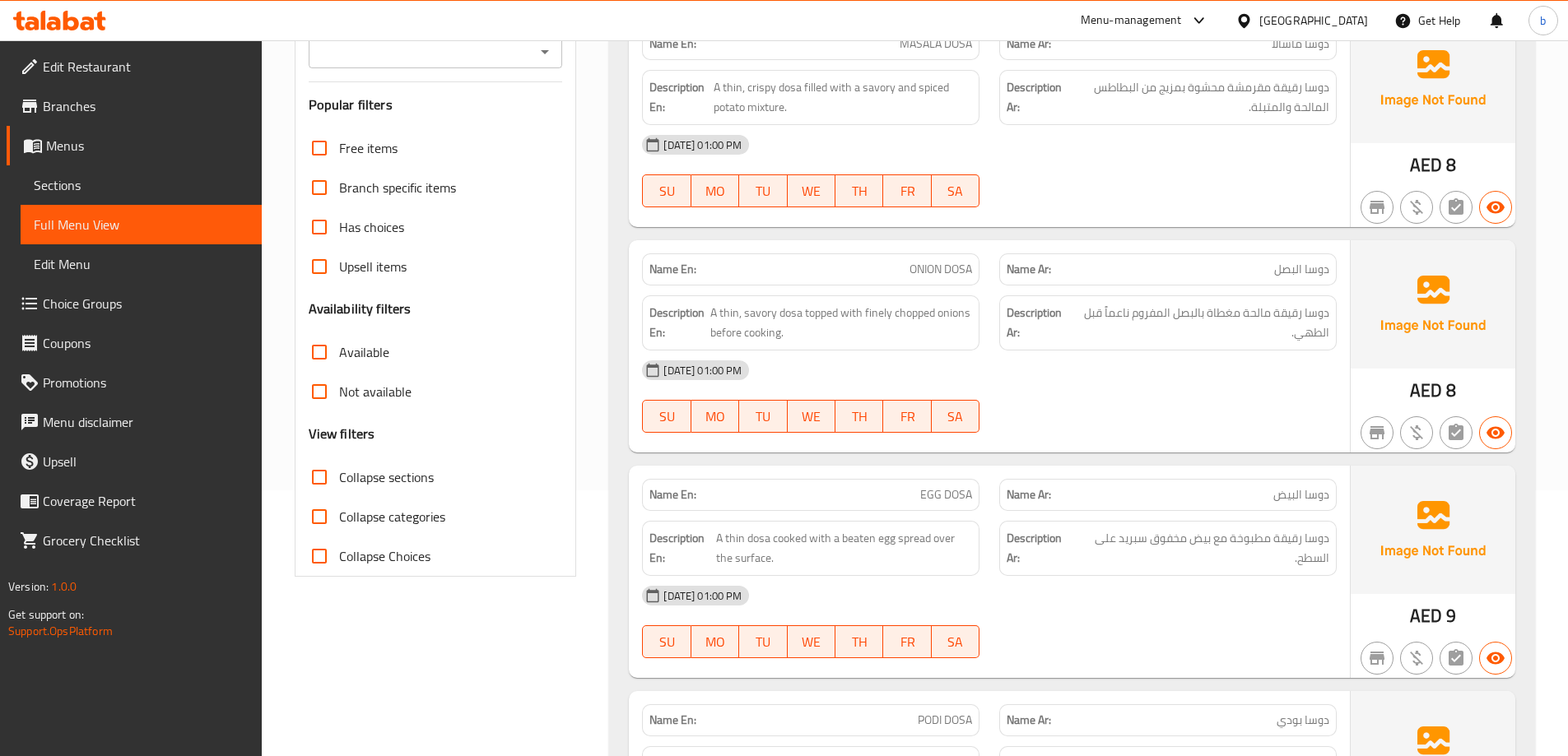
scroll to position [247, 0]
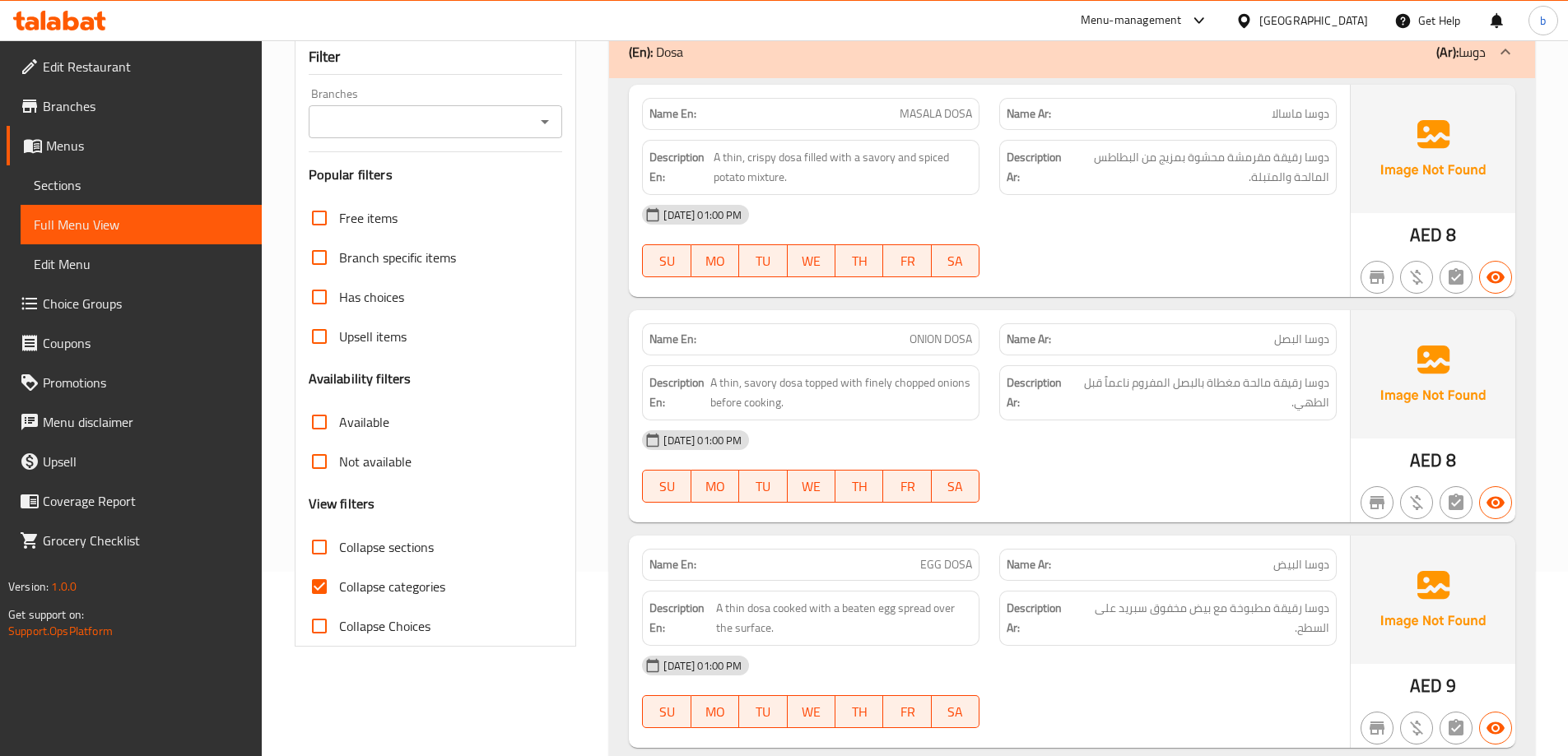
scroll to position [411, 0]
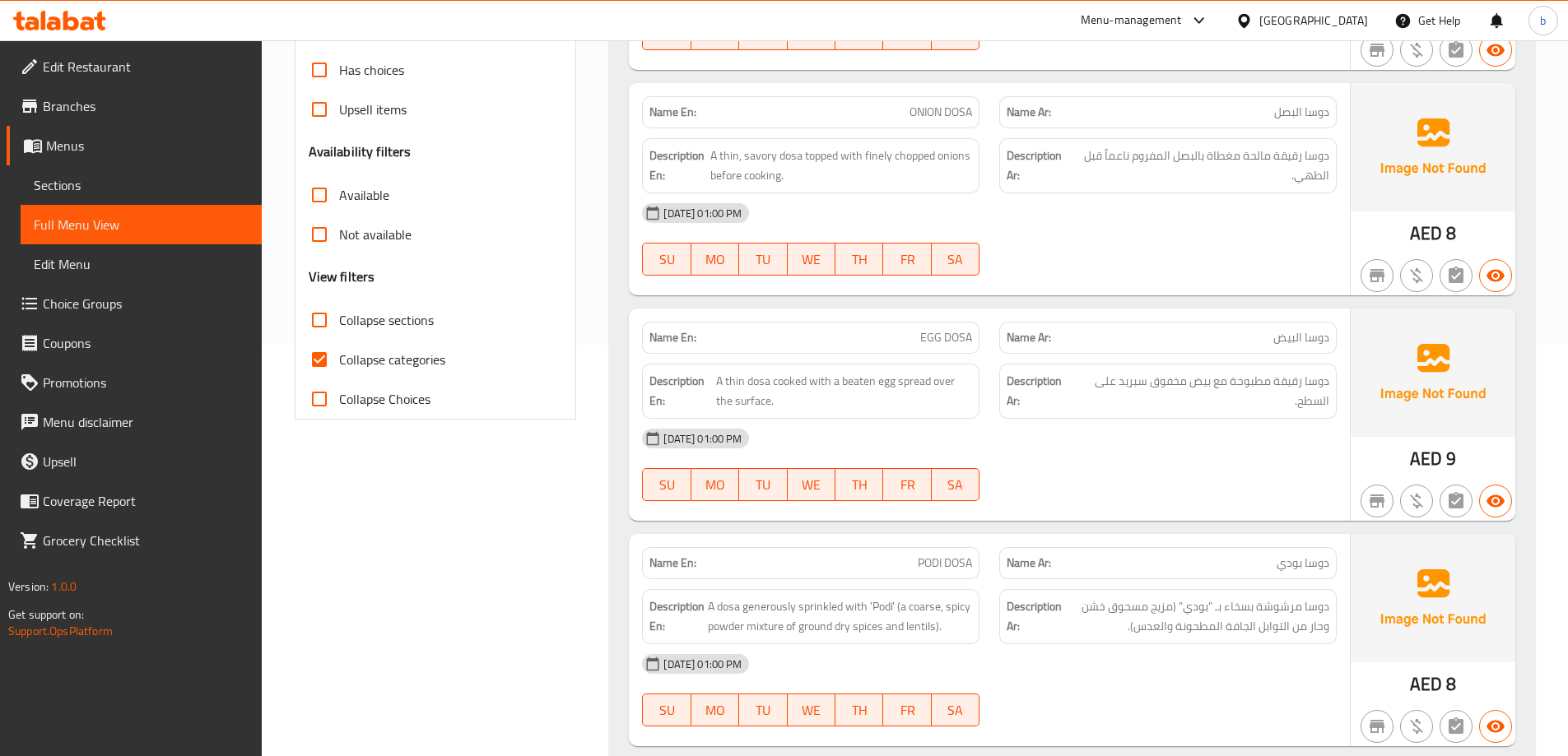
click at [356, 357] on span "Collapse categories" at bounding box center [393, 360] width 107 height 20
click at [339, 357] on input "Collapse categories" at bounding box center [319, 360] width 39 height 39
checkbox input "false"
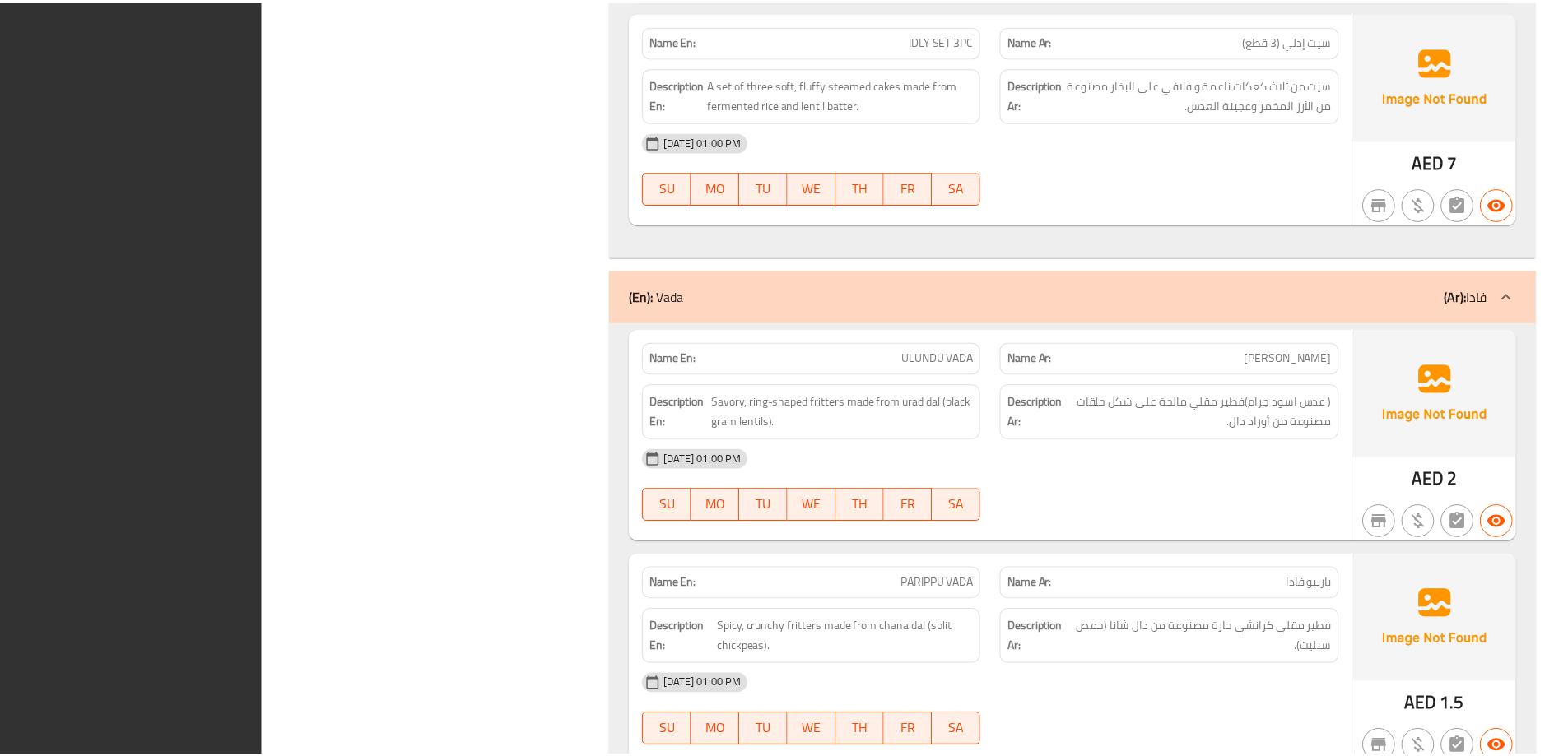
scroll to position [5987, 0]
